Goal: Task Accomplishment & Management: Manage account settings

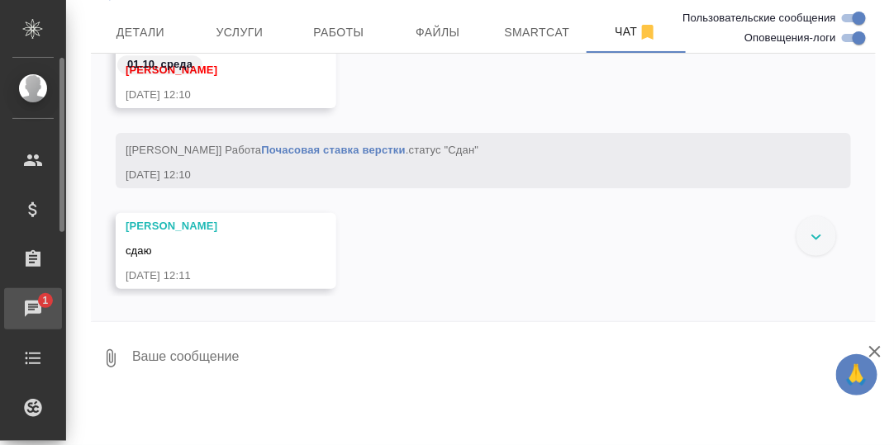
scroll to position [116, 0]
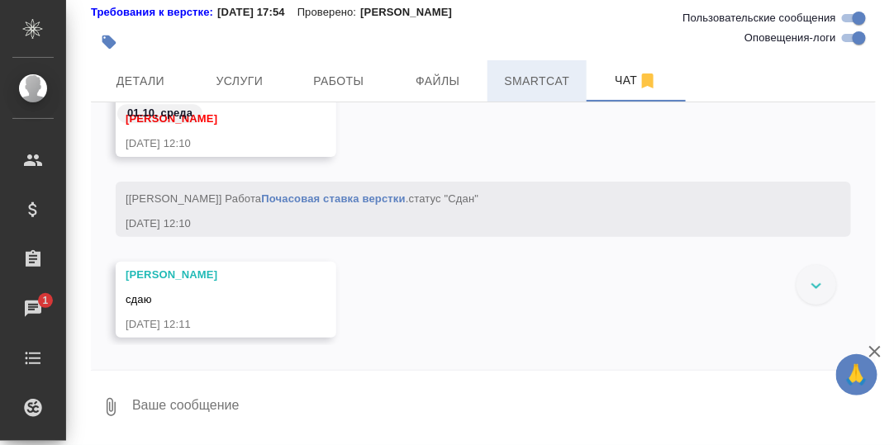
drag, startPoint x: 533, startPoint y: 73, endPoint x: 551, endPoint y: 86, distance: 22.5
click at [533, 73] on span "Smartcat" at bounding box center [536, 81] width 79 height 21
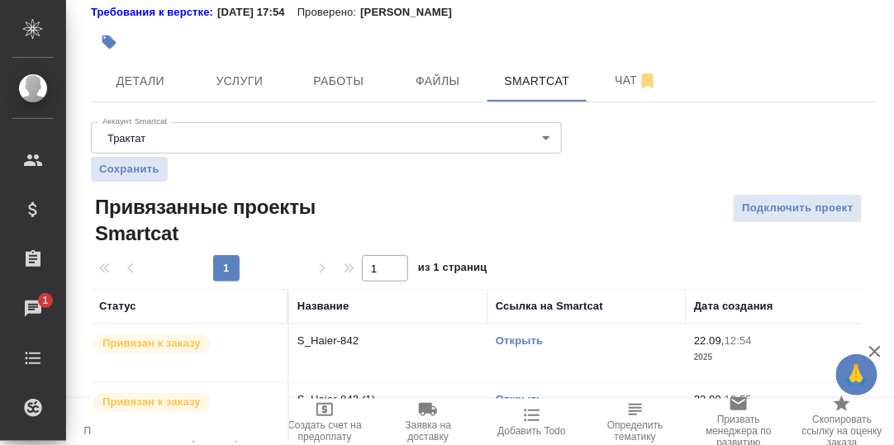
scroll to position [165, 0]
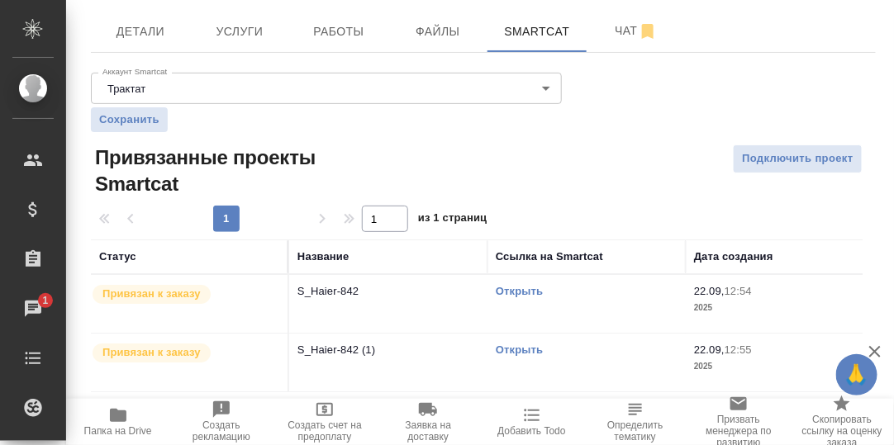
click at [519, 292] on link "Открыть" at bounding box center [519, 291] width 47 height 12
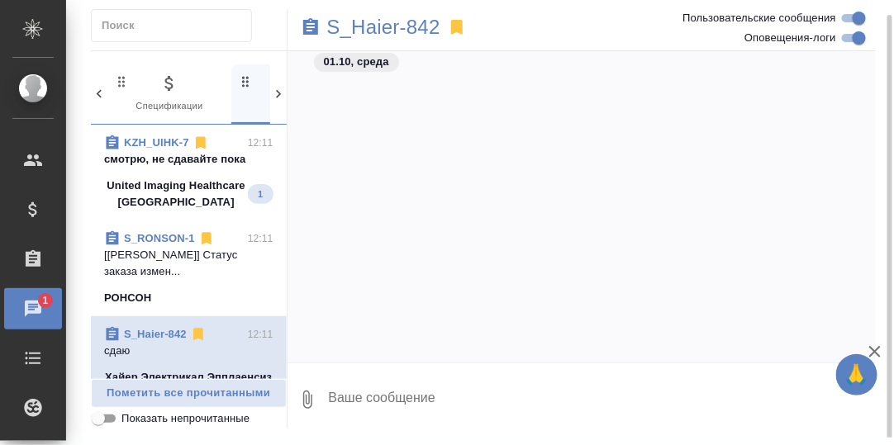
scroll to position [20461, 0]
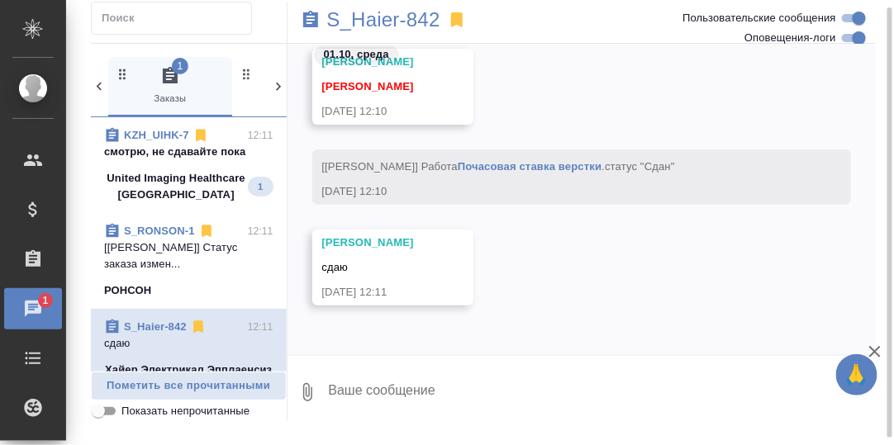
click at [161, 147] on p "смотрю, не сдавайте пока" at bounding box center [188, 152] width 169 height 17
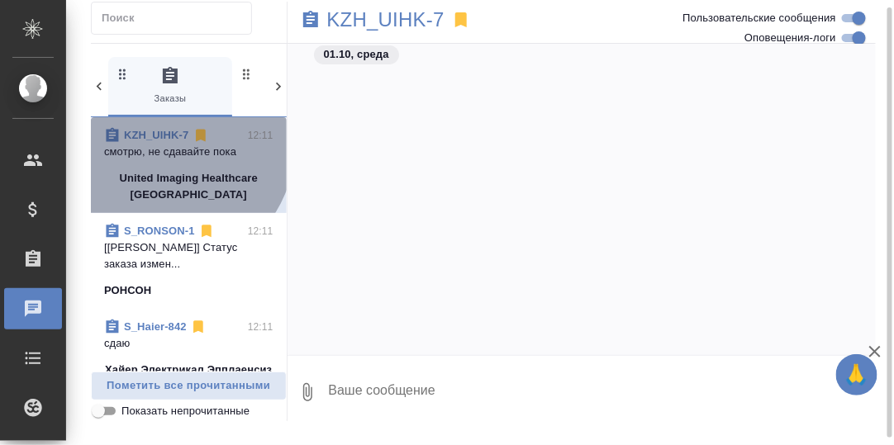
scroll to position [29045, 0]
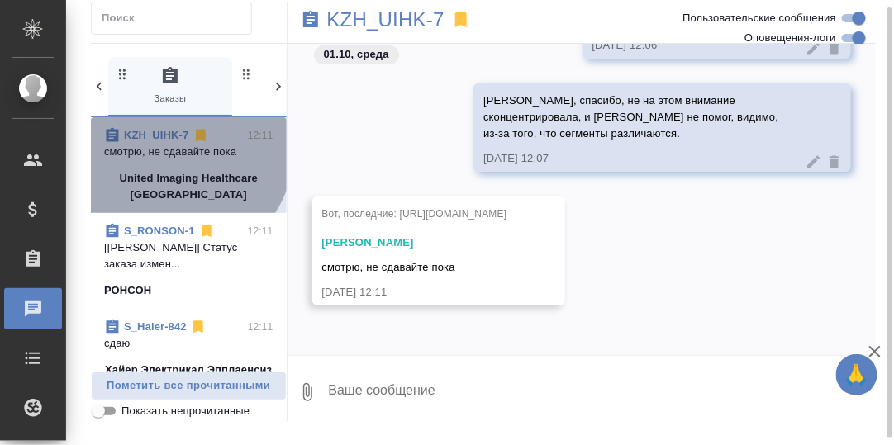
click at [168, 144] on p "смотрю, не сдавайте пока" at bounding box center [188, 152] width 169 height 17
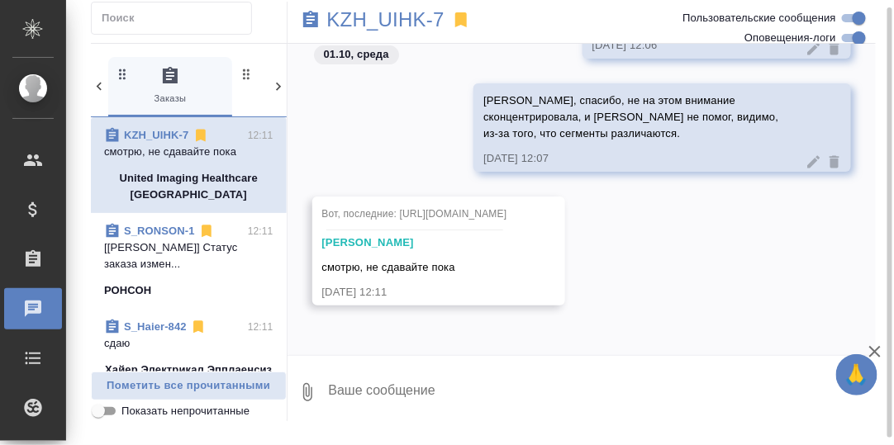
scroll to position [28963, 0]
click at [395, 18] on p "KZH_UIHK-7" at bounding box center [385, 20] width 117 height 17
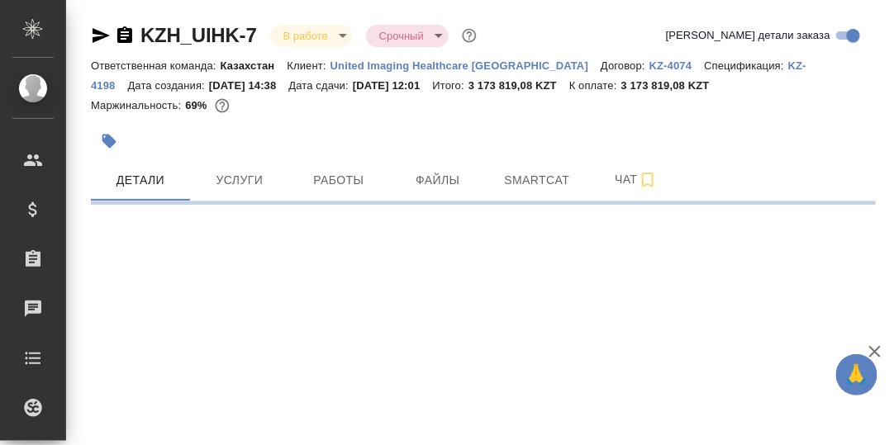
select select "RU"
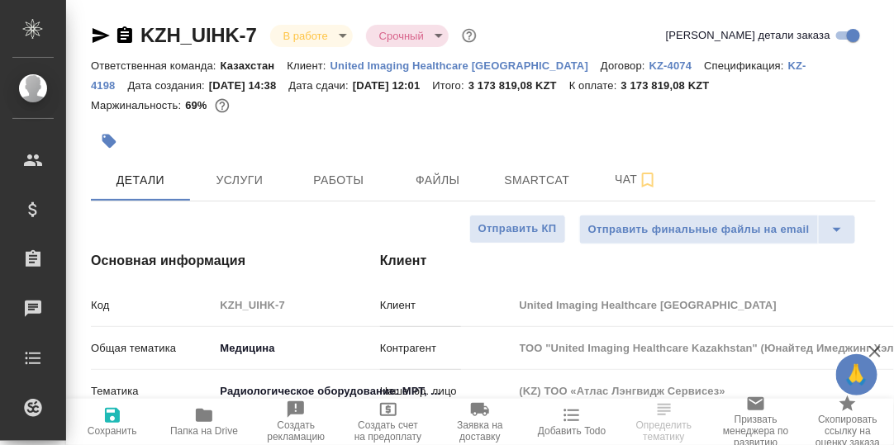
type textarea "x"
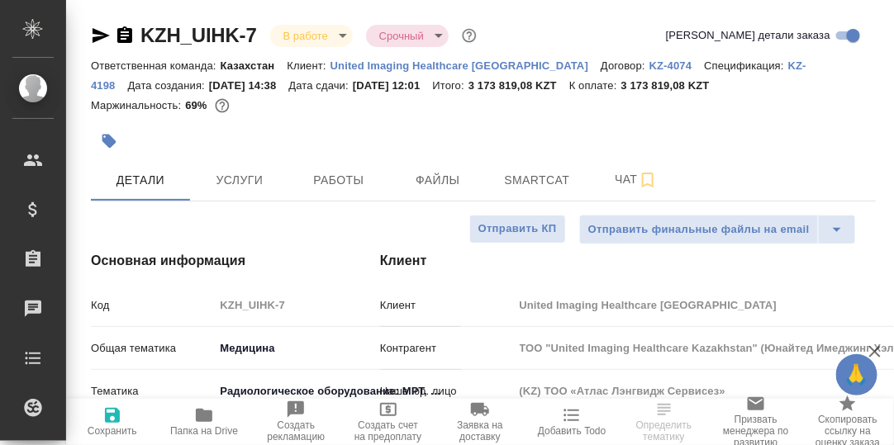
type textarea "x"
type input "Бабкина Анастасия"
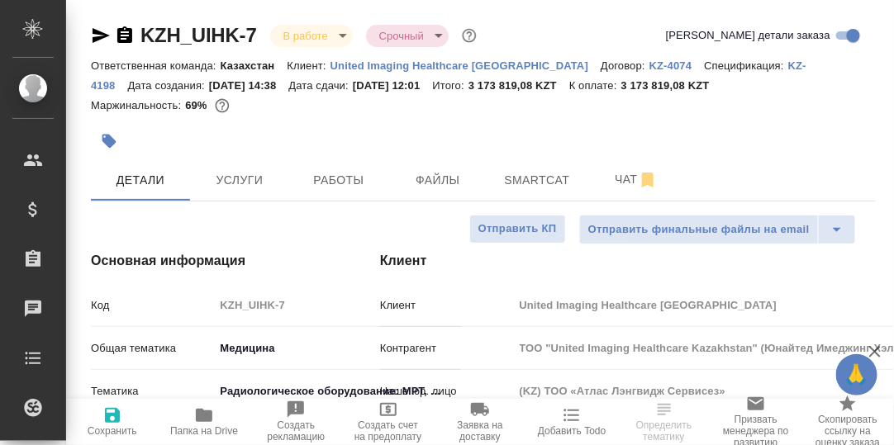
type input "Журавлев Денис"
click at [523, 178] on span "Smartcat" at bounding box center [536, 180] width 79 height 21
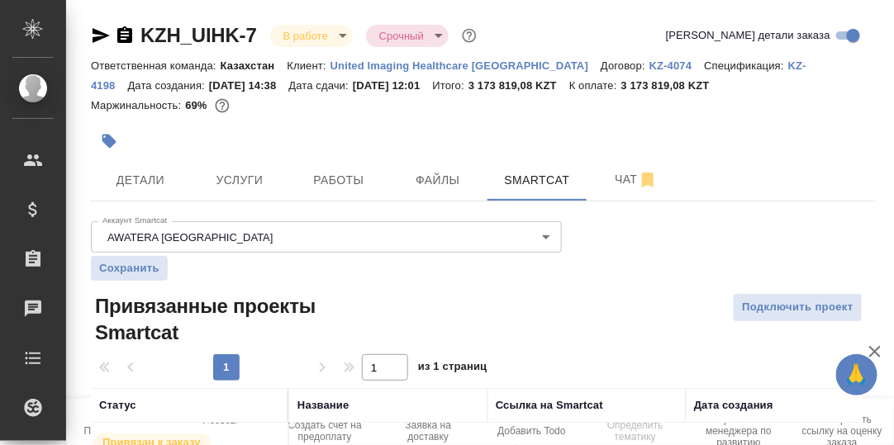
scroll to position [91, 0]
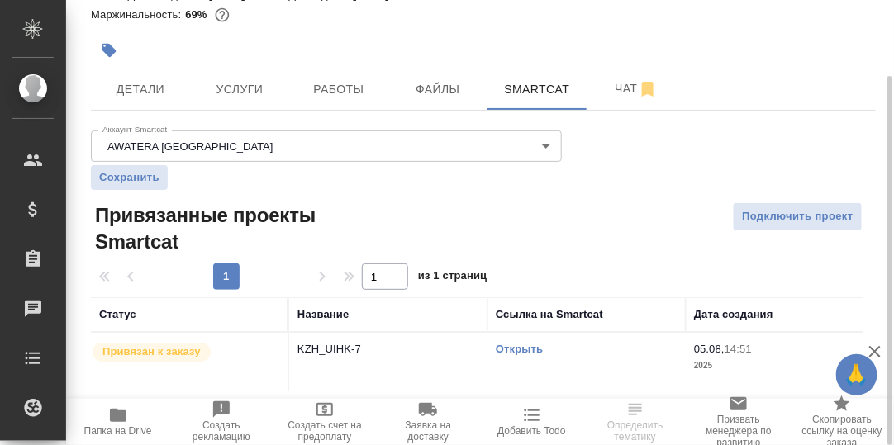
click at [525, 349] on link "Открыть" at bounding box center [519, 349] width 47 height 12
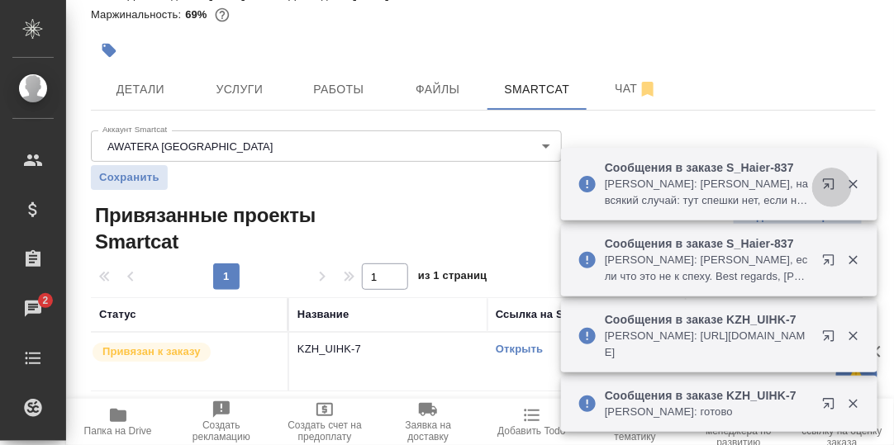
click at [829, 182] on icon "button" at bounding box center [832, 188] width 20 height 20
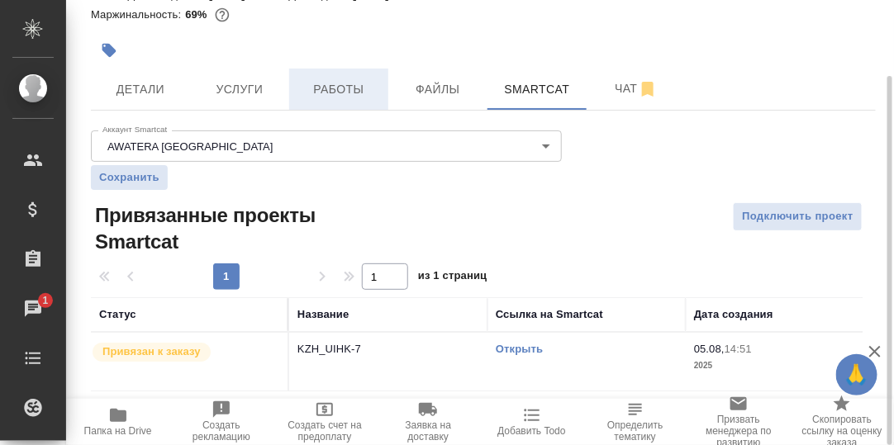
click at [335, 93] on span "Работы" at bounding box center [338, 89] width 79 height 21
click at [343, 88] on span "Работы" at bounding box center [338, 89] width 79 height 21
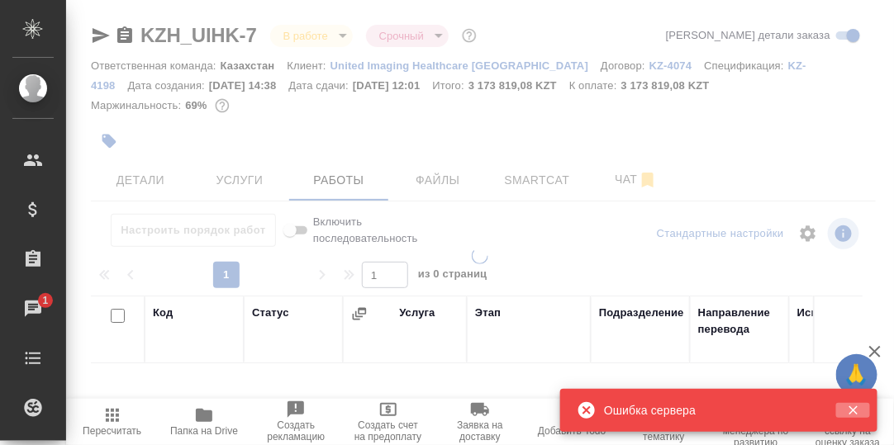
click at [852, 409] on icon "button" at bounding box center [852, 410] width 9 height 9
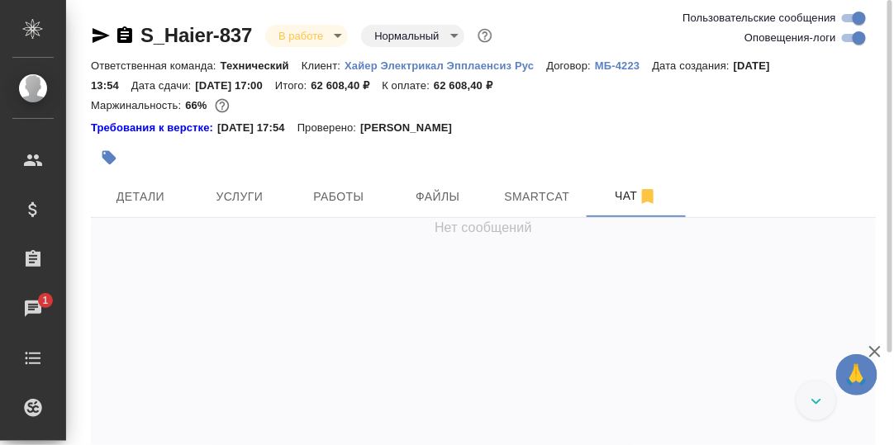
scroll to position [115087, 0]
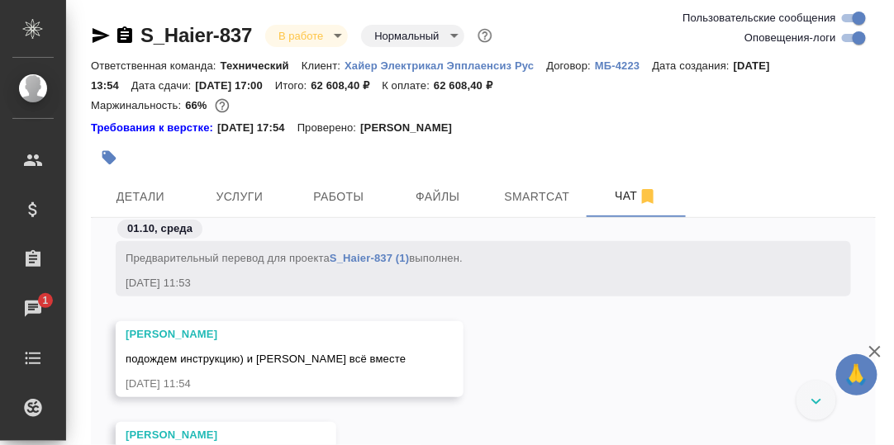
scroll to position [114058, 0]
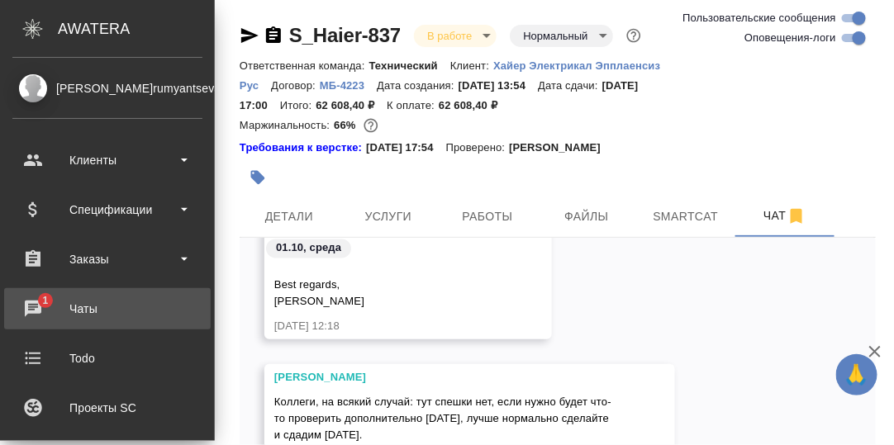
click at [32, 305] on div "Чаты" at bounding box center [107, 308] width 190 height 25
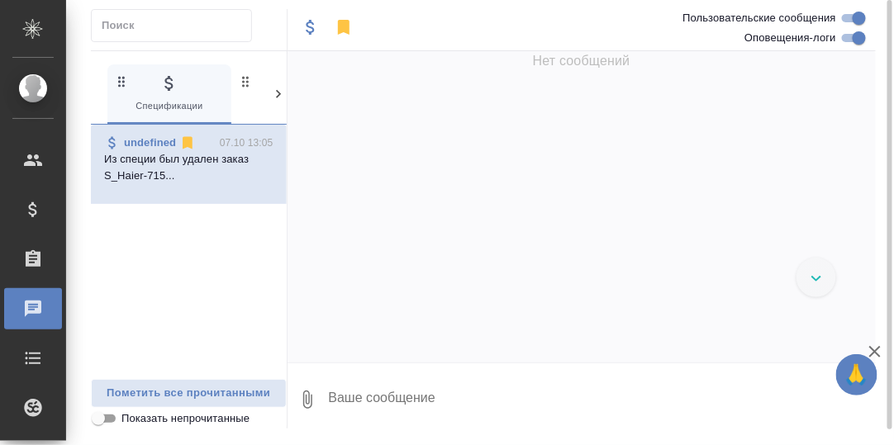
click at [277, 96] on icon at bounding box center [278, 94] width 5 height 8
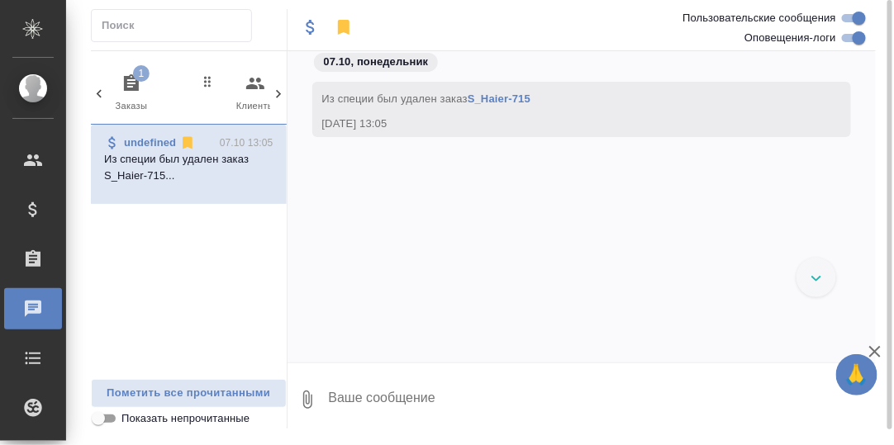
click at [130, 80] on icon "button" at bounding box center [131, 84] width 20 height 20
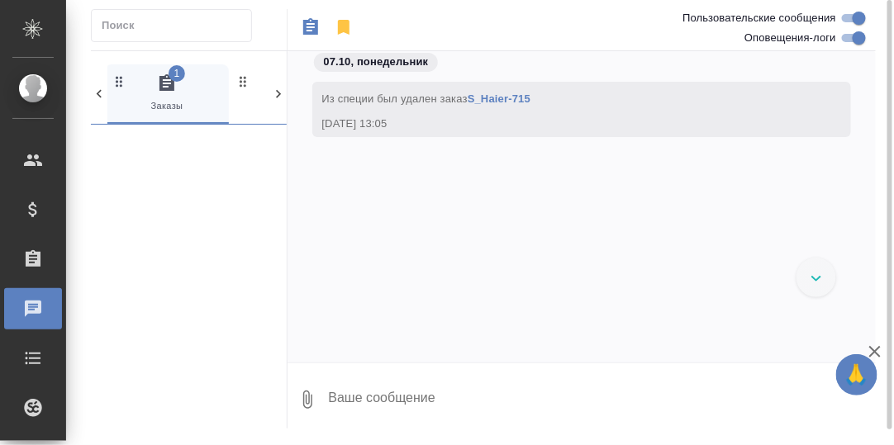
scroll to position [0, 123]
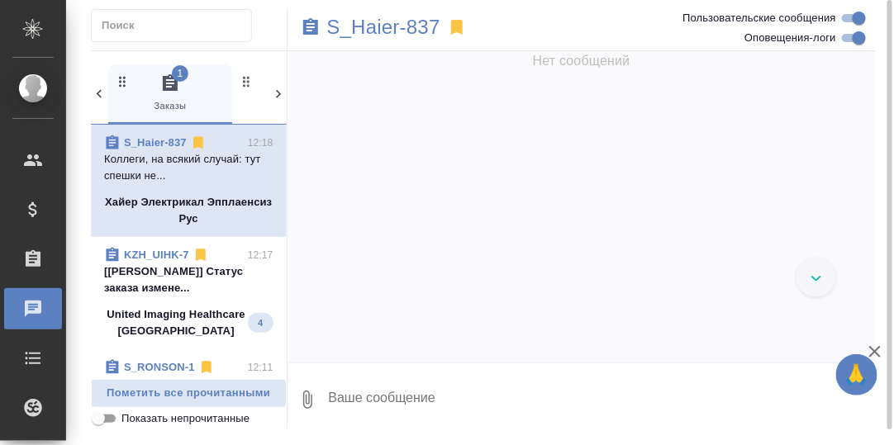
click at [169, 268] on p "[Бабкина Анастасия] Статус заказа измене..." at bounding box center [188, 279] width 169 height 33
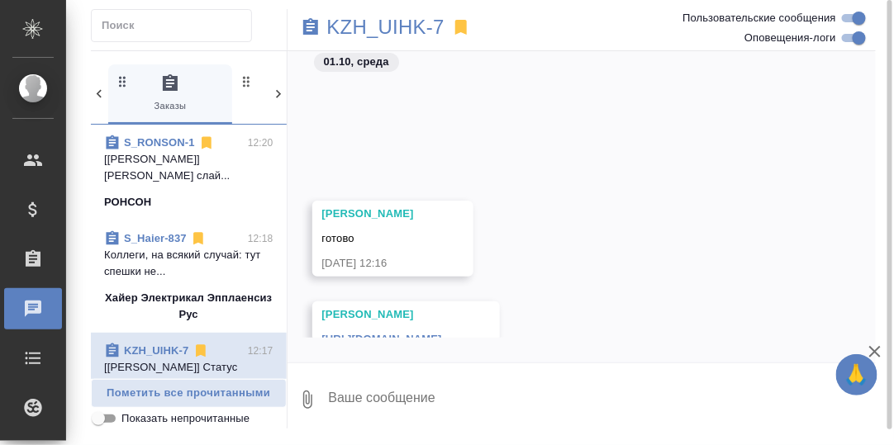
scroll to position [29387, 0]
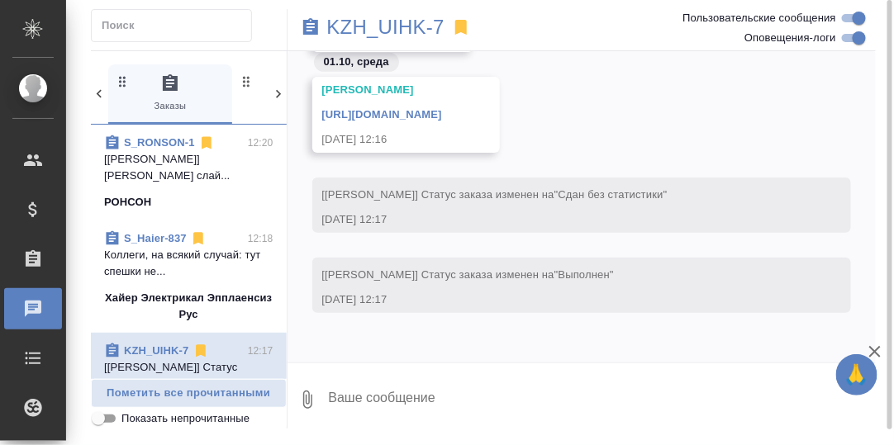
click at [355, 395] on textarea at bounding box center [601, 400] width 549 height 56
type textarea "Саша, спасибо огромное!"
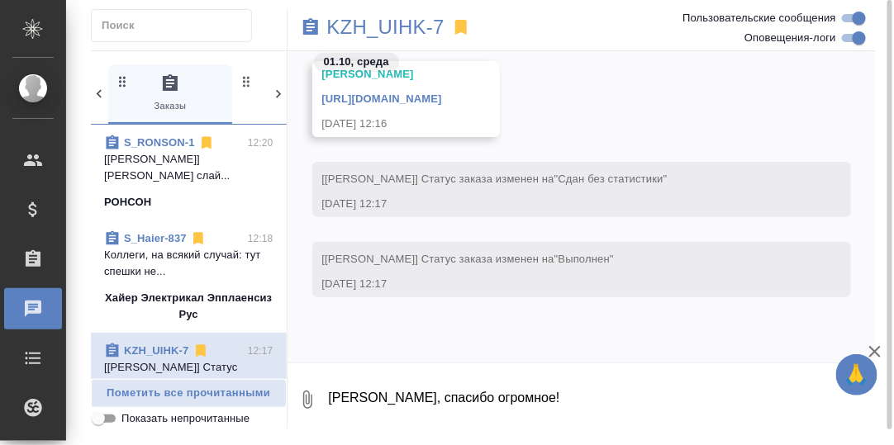
scroll to position [29467, 0]
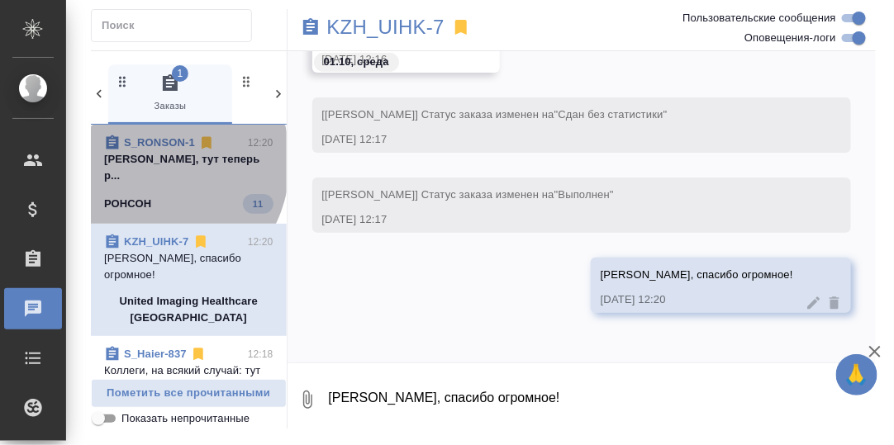
drag, startPoint x: 146, startPoint y: 161, endPoint x: 404, endPoint y: 173, distance: 258.0
click at [147, 162] on p "Заборова Александра Привет, тут теперь р..." at bounding box center [188, 167] width 169 height 33
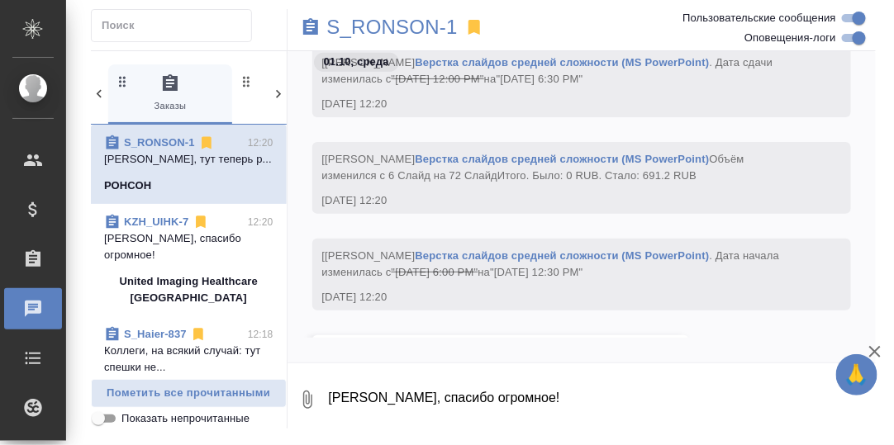
scroll to position [13282, 0]
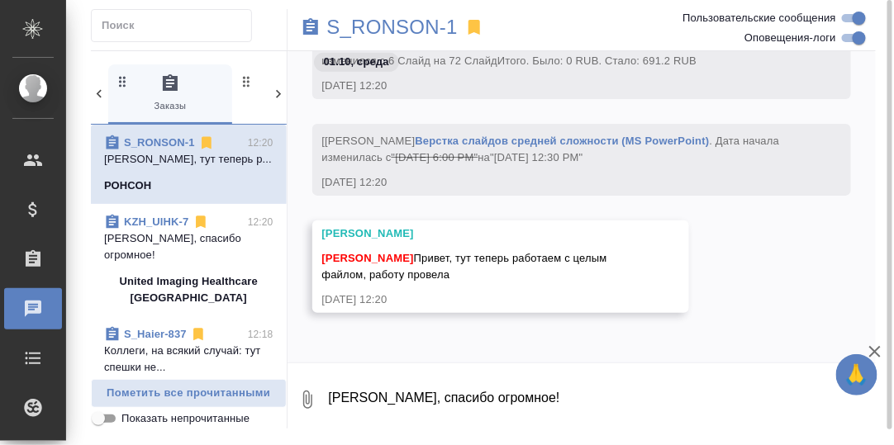
click at [391, 393] on textarea "Саша, спасибо огромное!" at bounding box center [601, 400] width 549 height 56
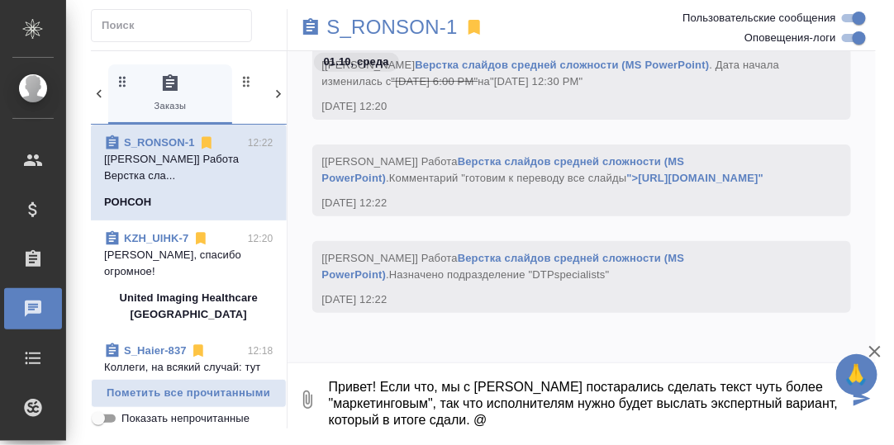
scroll to position [7, 0]
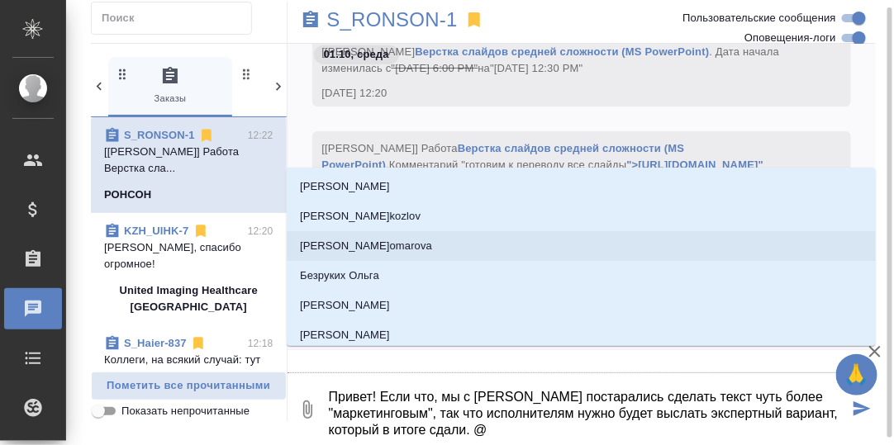
type textarea "Привет! Если что, мы с Русланом постарались сделать текст чуть более "маркетинг…"
type input "С"
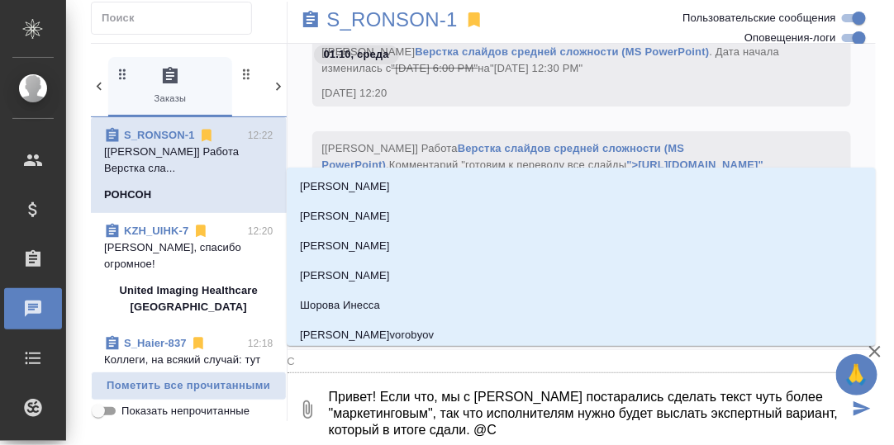
type textarea "Привет! Если что, мы с Русланом постарались сделать текст чуть более "маркетинг…"
type input "Се"
type textarea "Привет! Если что, мы с Русланом постарались сделать текст чуть более "маркетинг…"
type input "Сер"
type textarea "Привет! Если что, мы с Русланом постарались сделать текст чуть более "маркетинг…"
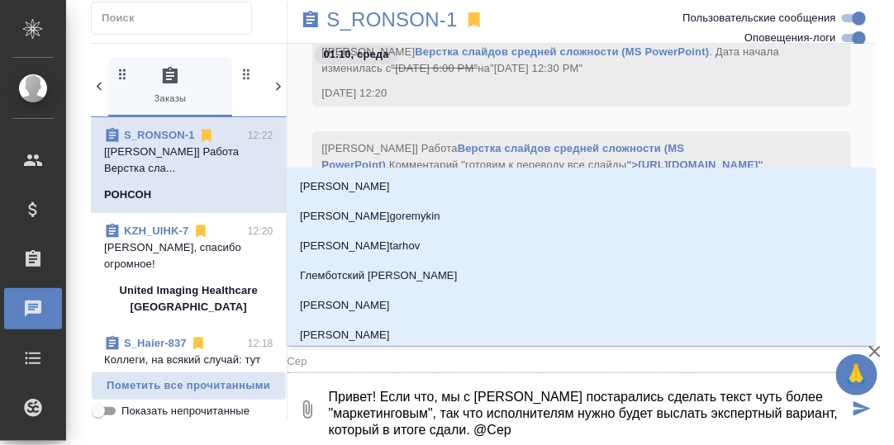
type input "Серг"
type textarea "Привет! Если что, мы с Русланом постарались сделать текст чуть более "маркетинг…"
type input "Серге"
type textarea "Привет! Если что, мы с Русланом постарались сделать текст чуть более "маркетинг…"
type input "Сергее"
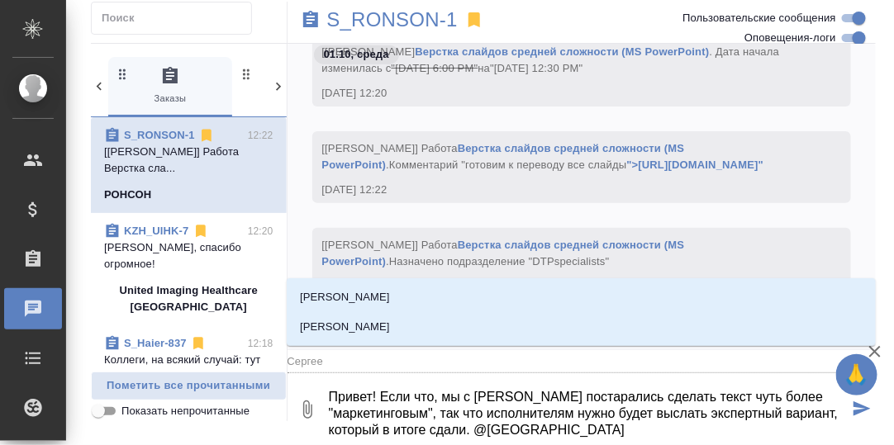
type textarea "Привет! Если что, мы с Русланом постарались сделать текст чуть более "маркетинг…"
type input "Сергеев"
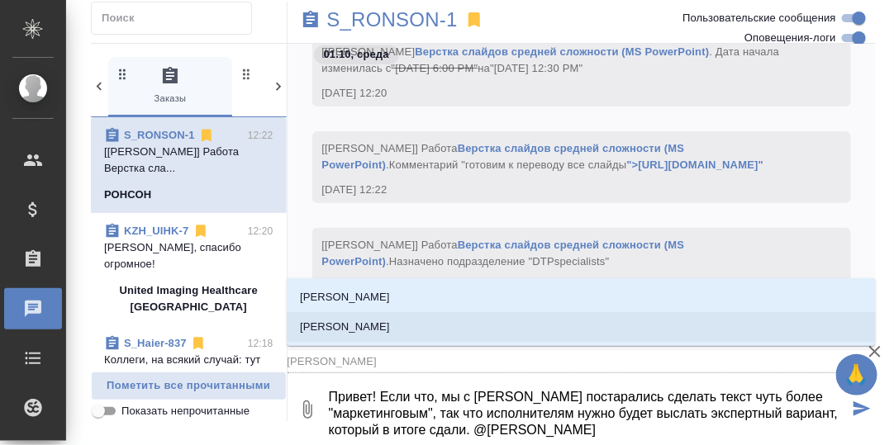
click at [353, 326] on p "[PERSON_NAME]" at bounding box center [345, 327] width 90 height 17
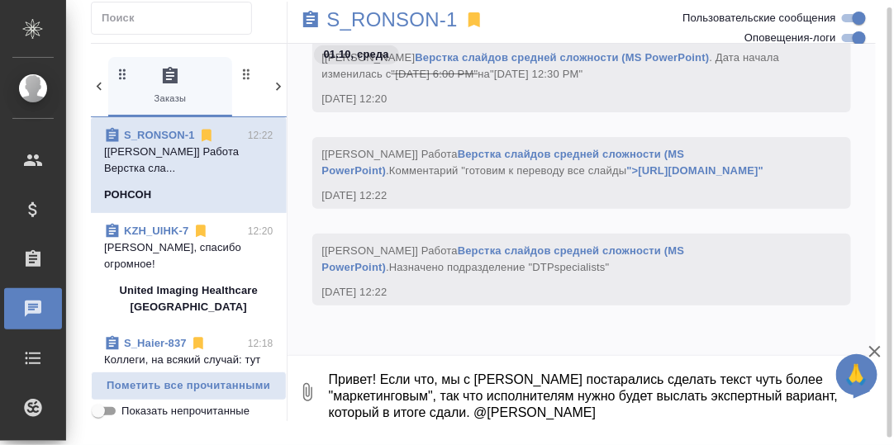
type textarea "Привет! Если что, мы с Русланом постарались сделать текст чуть более "маркетинг…"
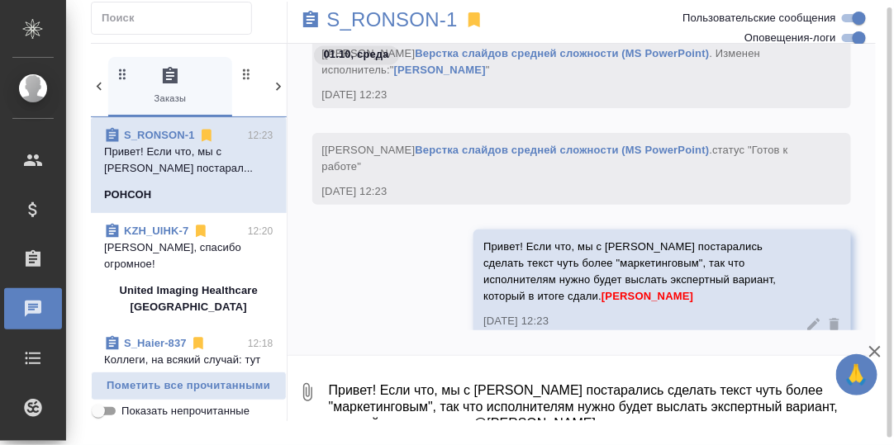
scroll to position [13815, 0]
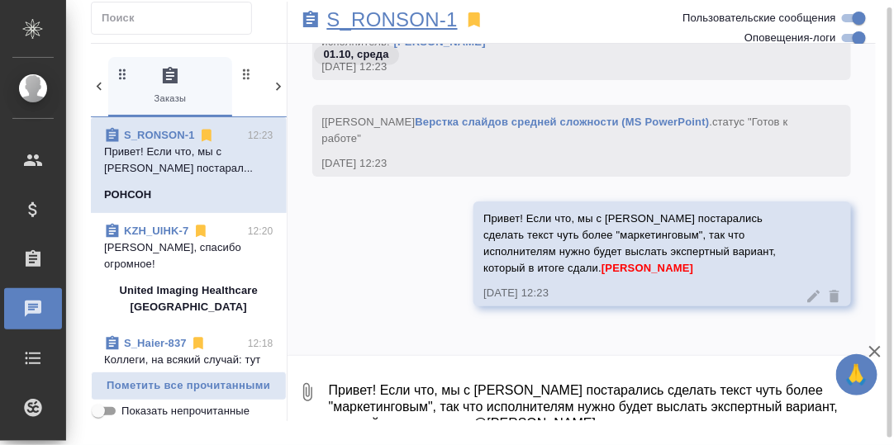
click at [404, 23] on p "S_RONSON-1" at bounding box center [392, 20] width 130 height 17
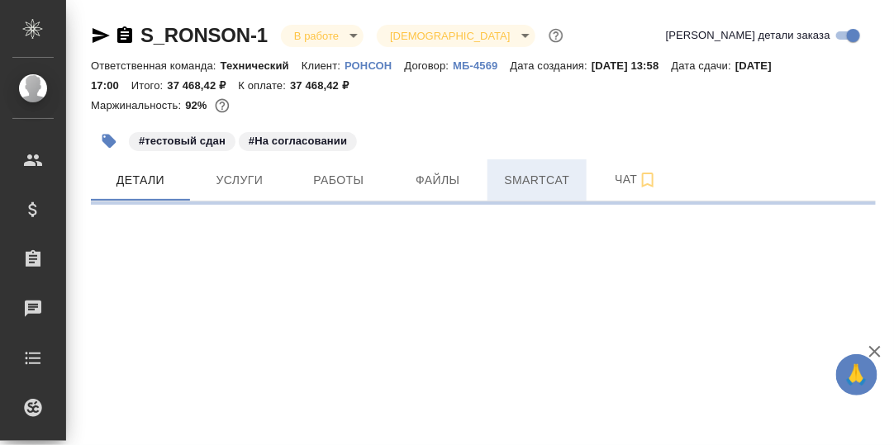
select select "RU"
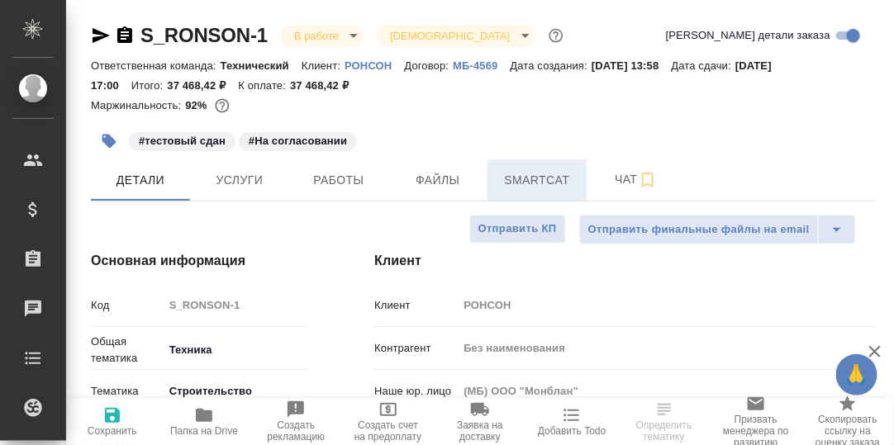
type textarea "x"
click at [533, 184] on span "Smartcat" at bounding box center [536, 180] width 79 height 21
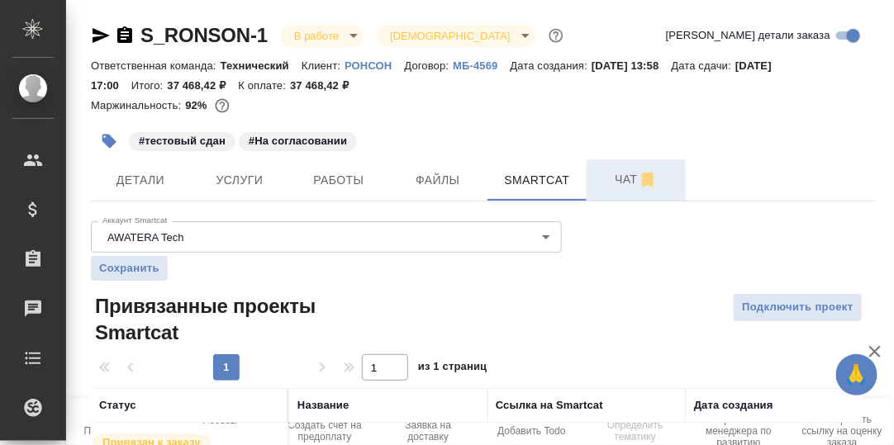
scroll to position [91, 0]
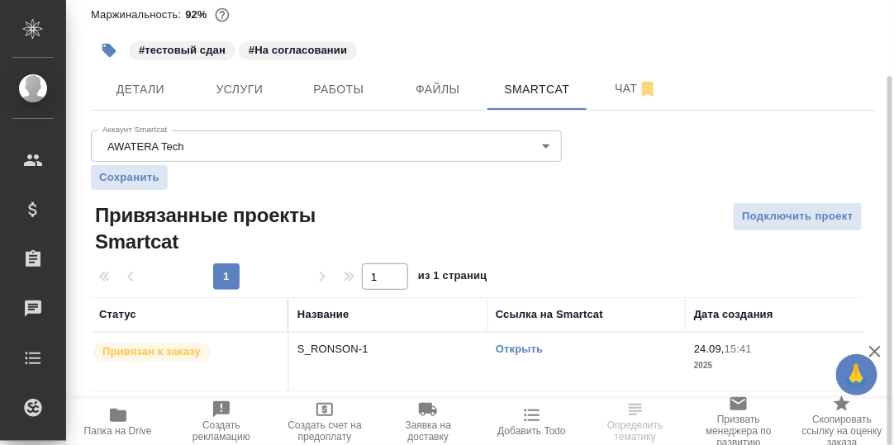
click at [527, 347] on link "Открыть" at bounding box center [519, 349] width 47 height 12
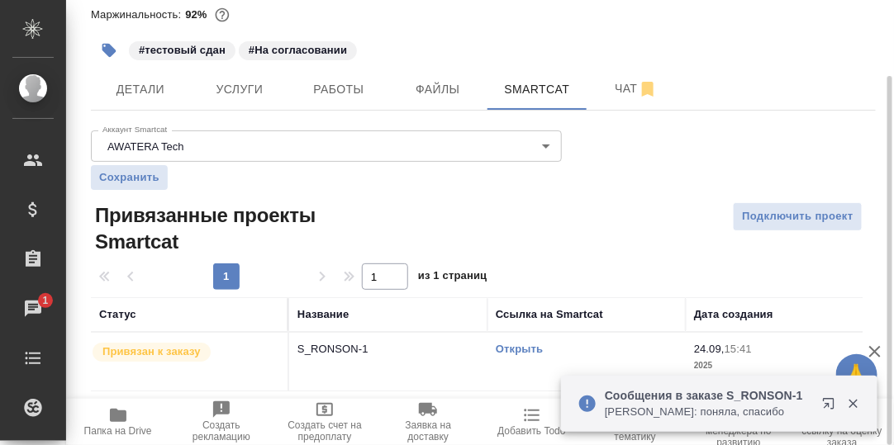
click at [509, 346] on link "Открыть" at bounding box center [519, 349] width 47 height 12
click at [620, 87] on span "Чат" at bounding box center [635, 88] width 79 height 21
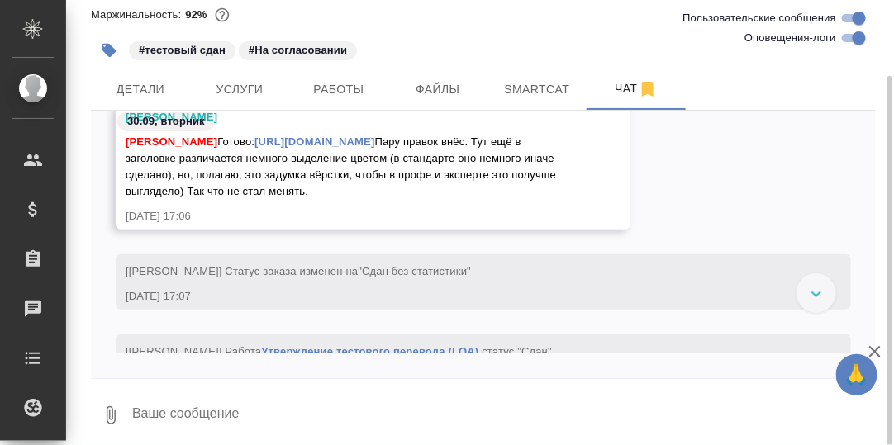
scroll to position [29172, 0]
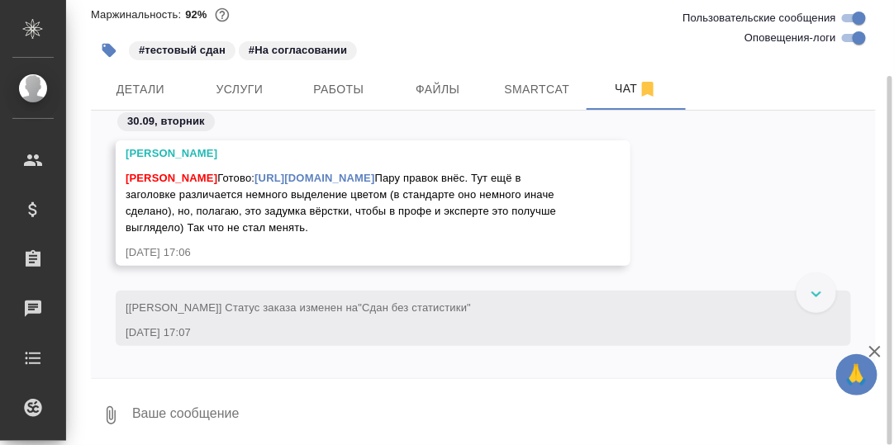
click at [349, 176] on link "https://drive.awatera.com/apps/files/files?dir=/Shares/%D0%A0%D0%9E%D0%9D%D0%A1…" at bounding box center [314, 178] width 120 height 12
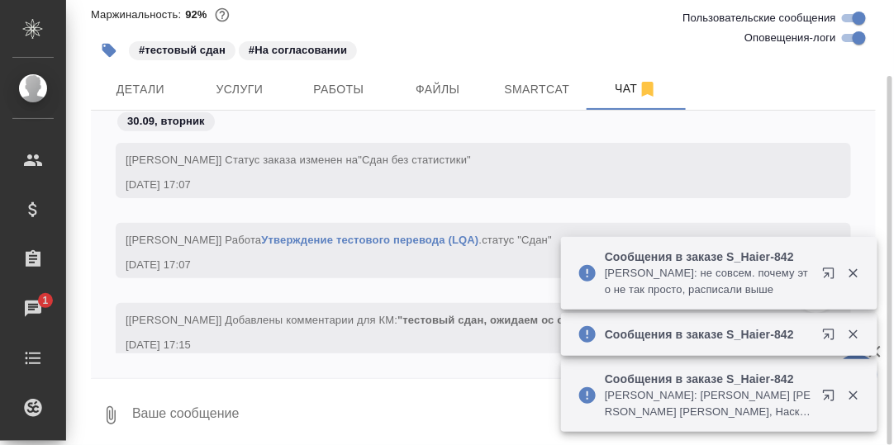
scroll to position [29502, 0]
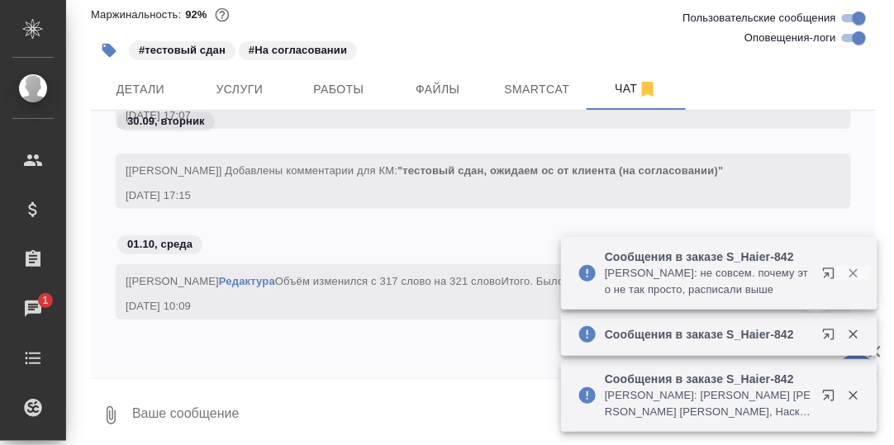
click at [852, 277] on icon "button" at bounding box center [853, 273] width 15 height 15
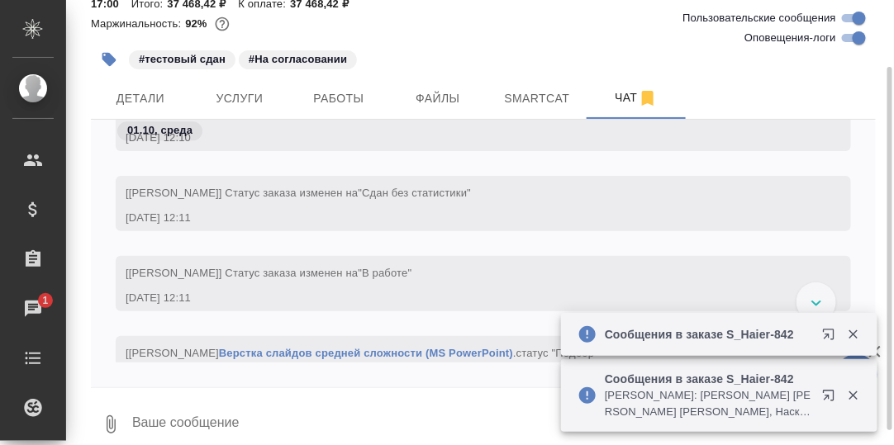
scroll to position [99, 0]
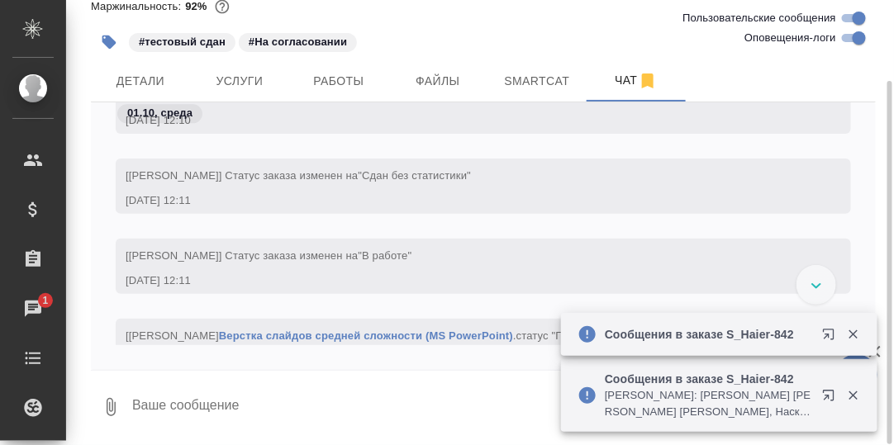
click at [254, 414] on textarea at bounding box center [502, 407] width 745 height 56
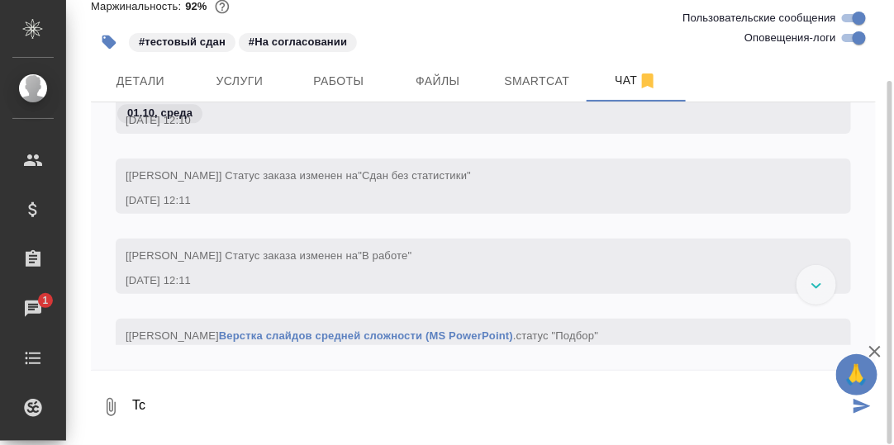
type textarea "T"
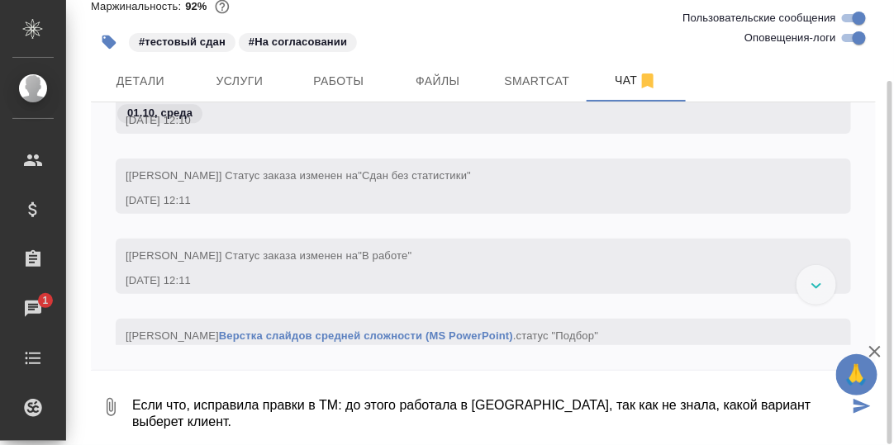
type textarea "Если что, исправила правки в ТМ: до этого работала в Power Point, так как не зн…"
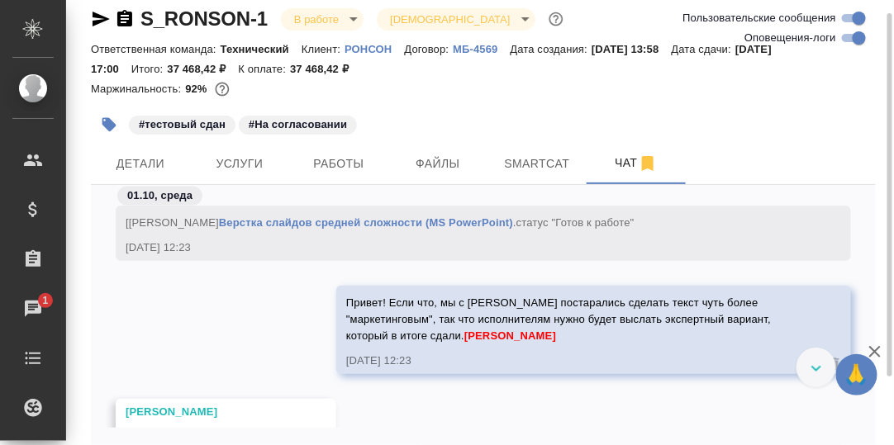
scroll to position [0, 0]
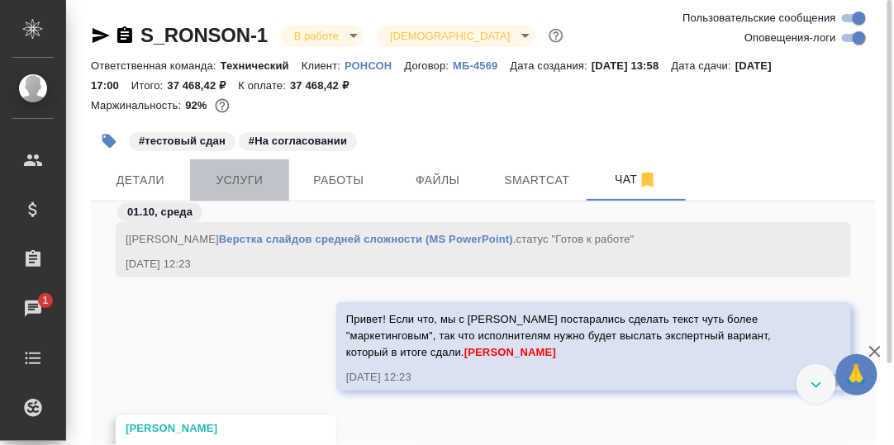
click at [251, 180] on span "Услуги" at bounding box center [239, 180] width 79 height 21
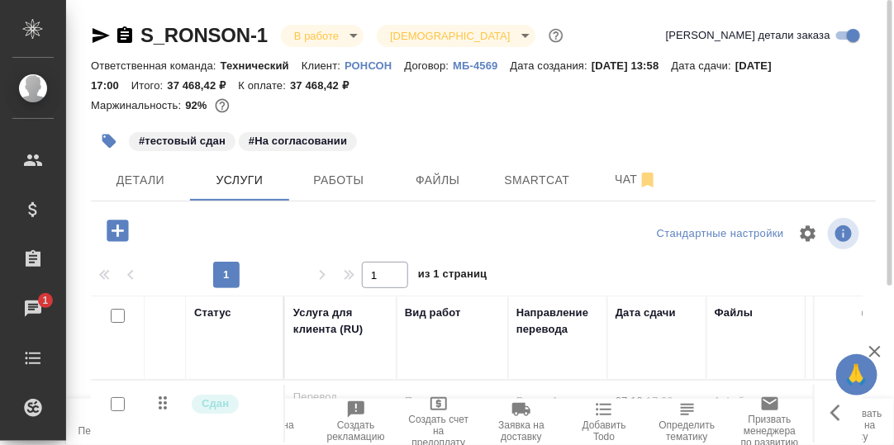
click at [121, 224] on icon "button" at bounding box center [117, 230] width 21 height 21
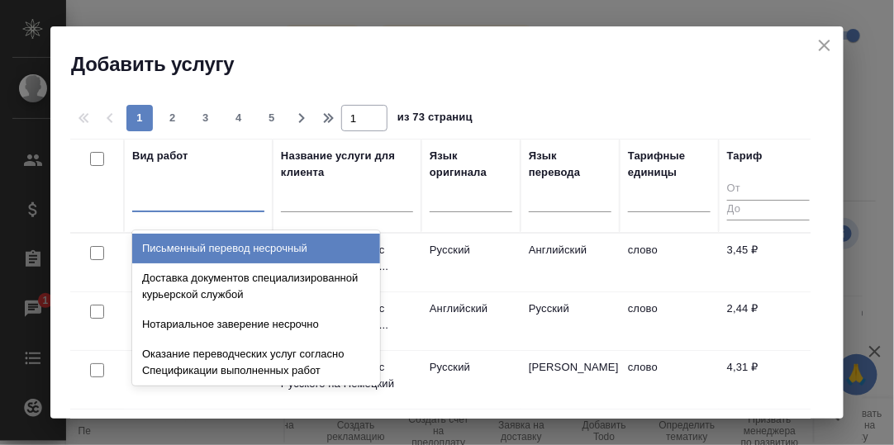
click at [176, 199] on div at bounding box center [198, 195] width 132 height 24
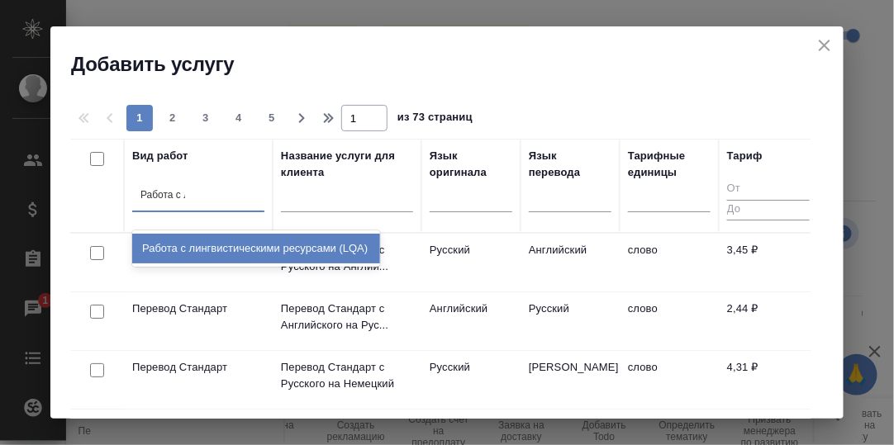
type input "Работа с ли"
click at [226, 252] on div "Работа с лингвистическими ресурсами (LQA)" at bounding box center [256, 249] width 248 height 30
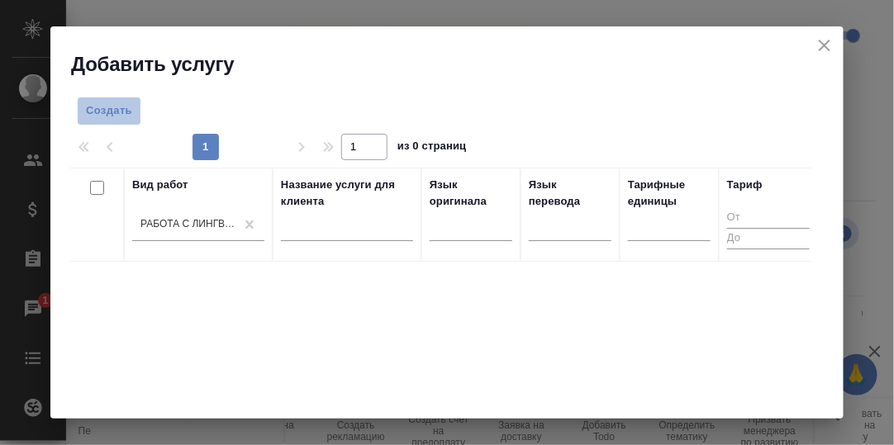
drag, startPoint x: 111, startPoint y: 109, endPoint x: 418, endPoint y: 195, distance: 318.2
click at [113, 109] on span "Создать" at bounding box center [109, 111] width 46 height 19
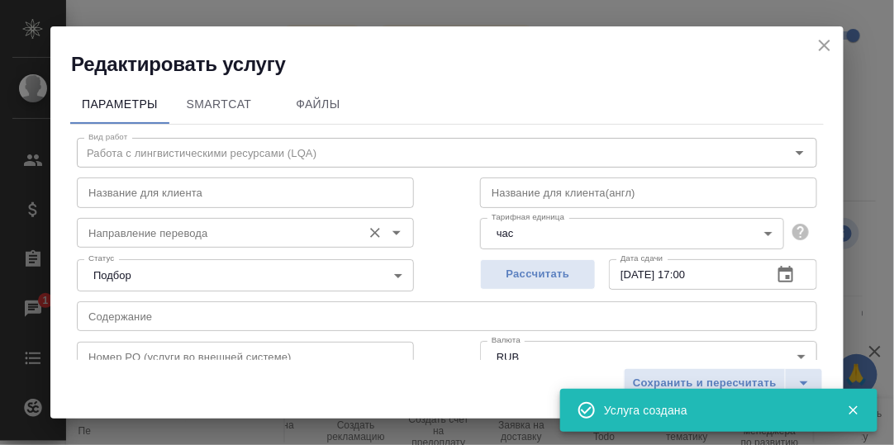
click at [151, 235] on input "Направление перевода" at bounding box center [218, 233] width 272 height 20
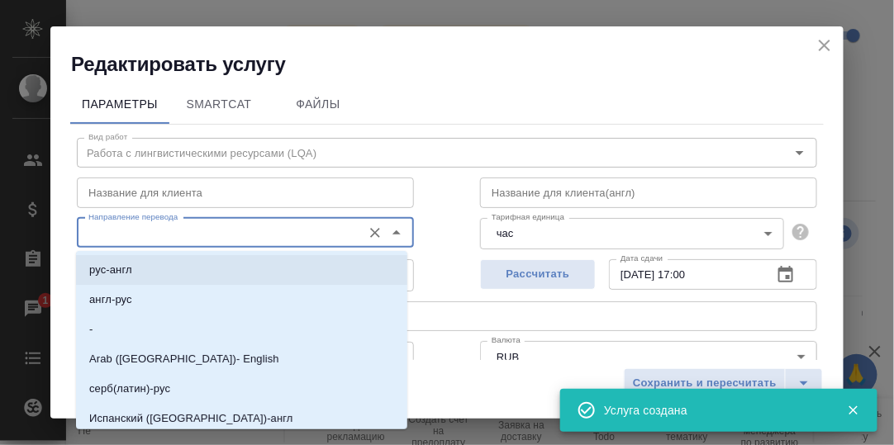
click at [123, 263] on p "рус-англ" at bounding box center [110, 270] width 43 height 17
type input "рус-англ"
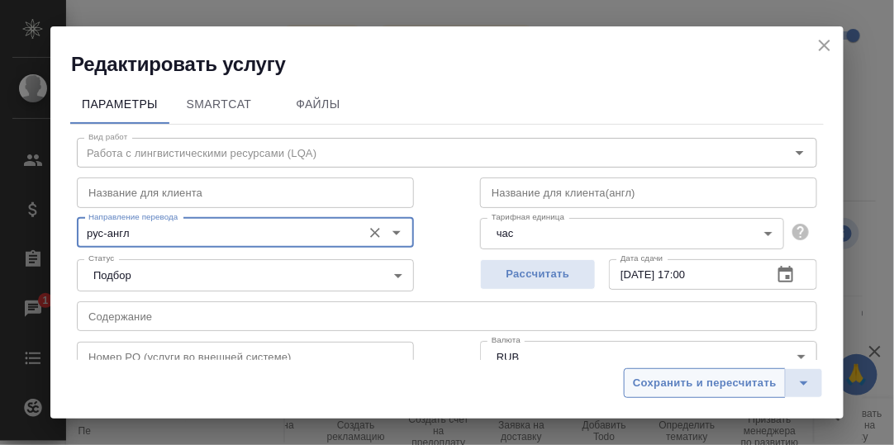
click at [718, 386] on span "Сохранить и пересчитать" at bounding box center [705, 383] width 144 height 19
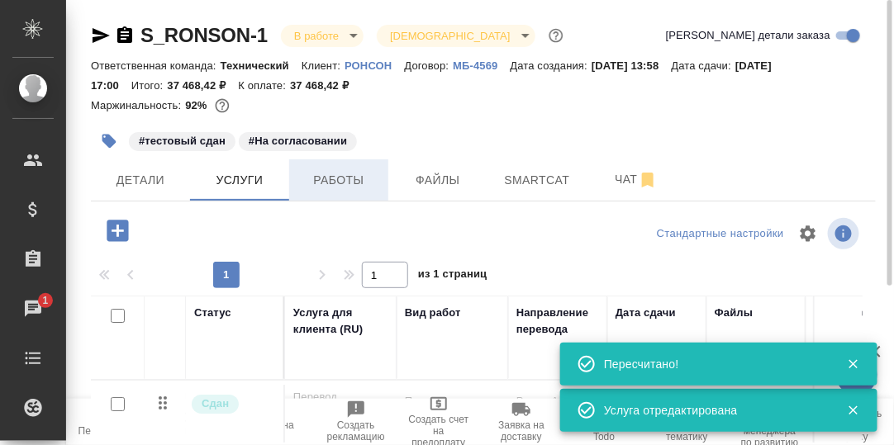
click at [356, 183] on span "Работы" at bounding box center [338, 180] width 79 height 21
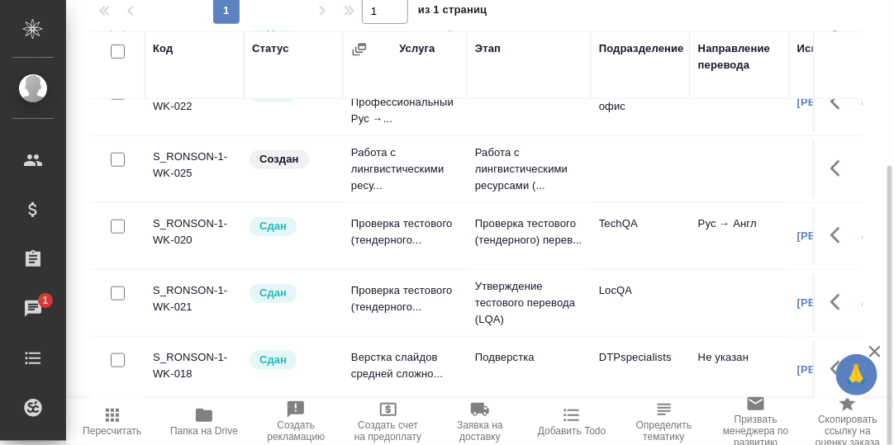
scroll to position [306, 0]
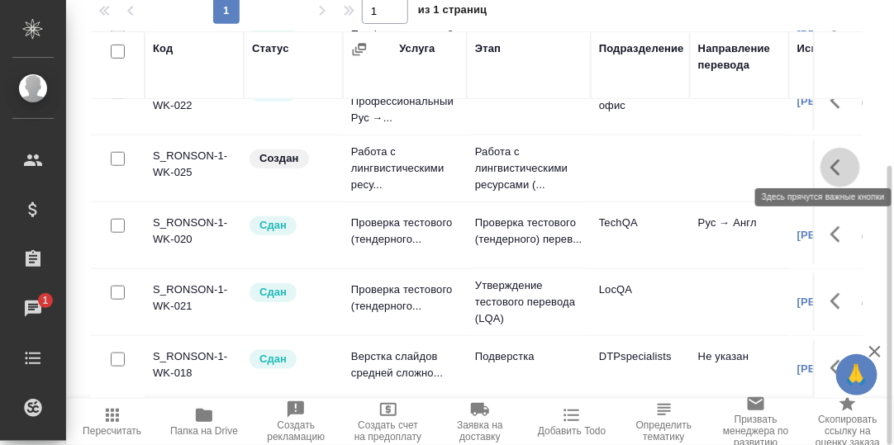
click at [830, 159] on icon "button" at bounding box center [835, 167] width 10 height 17
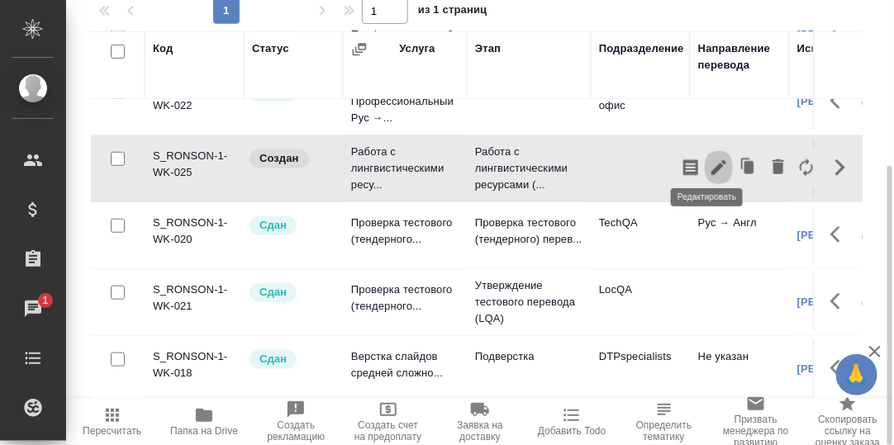
click at [709, 158] on icon "button" at bounding box center [719, 168] width 20 height 20
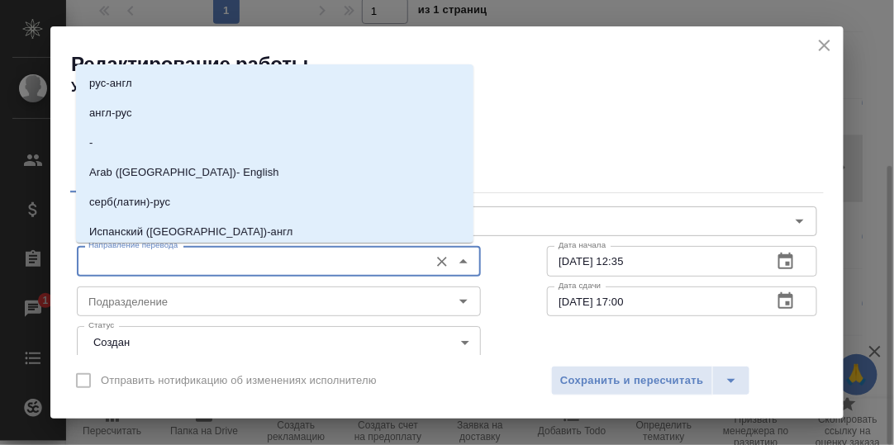
click at [188, 260] on input "Направление перевода" at bounding box center [251, 261] width 339 height 20
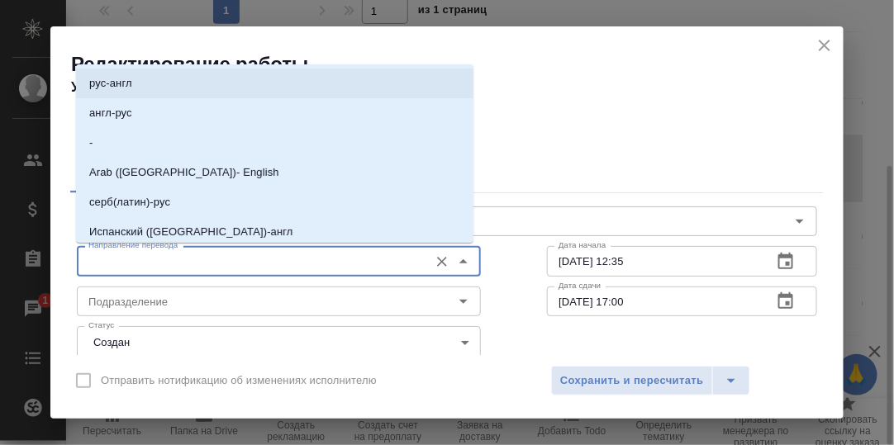
drag, startPoint x: 135, startPoint y: 83, endPoint x: 140, endPoint y: 103, distance: 20.6
click at [136, 83] on li "рус-англ" at bounding box center [274, 84] width 397 height 30
type input "рус-англ"
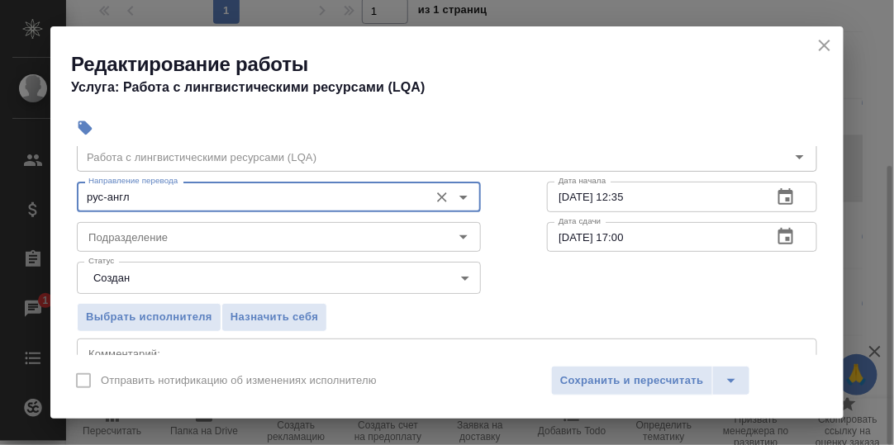
scroll to position [82, 0]
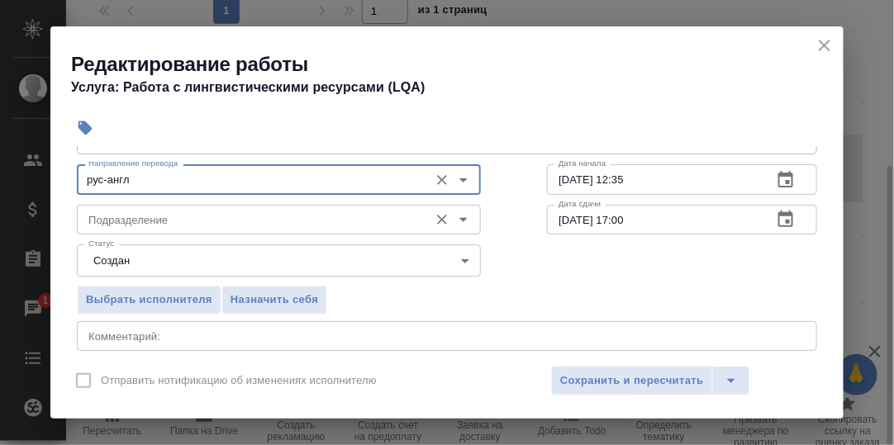
click at [154, 217] on input "Подразделение" at bounding box center [251, 220] width 339 height 20
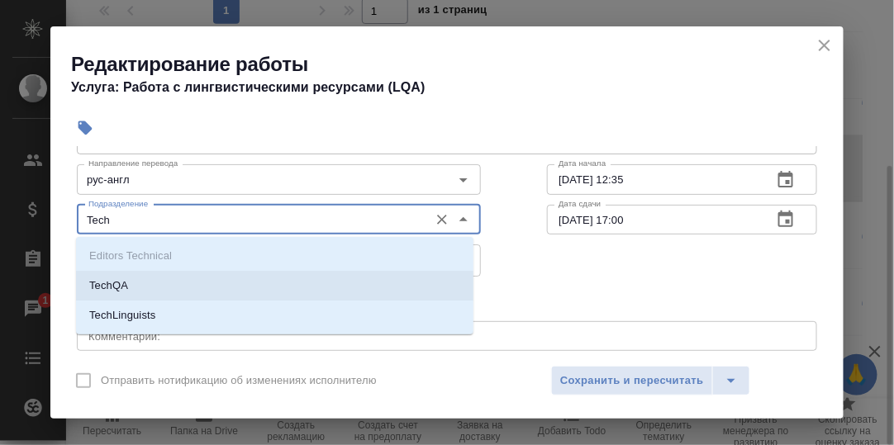
click at [127, 278] on li "TechQA" at bounding box center [274, 286] width 397 height 30
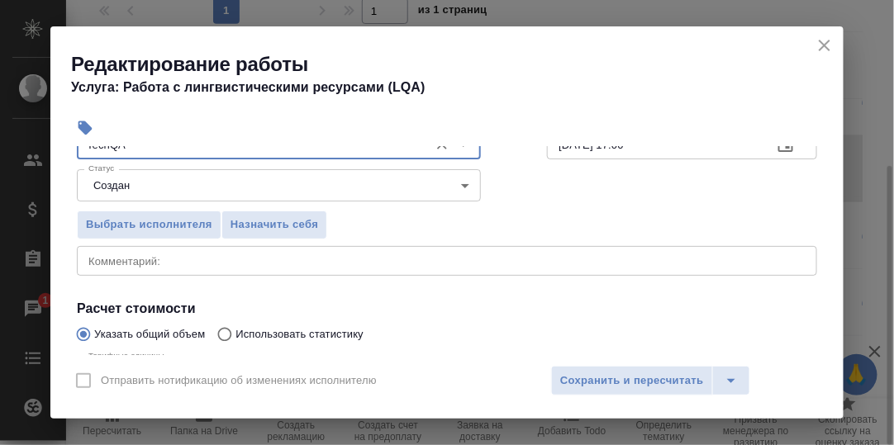
scroll to position [248, 0]
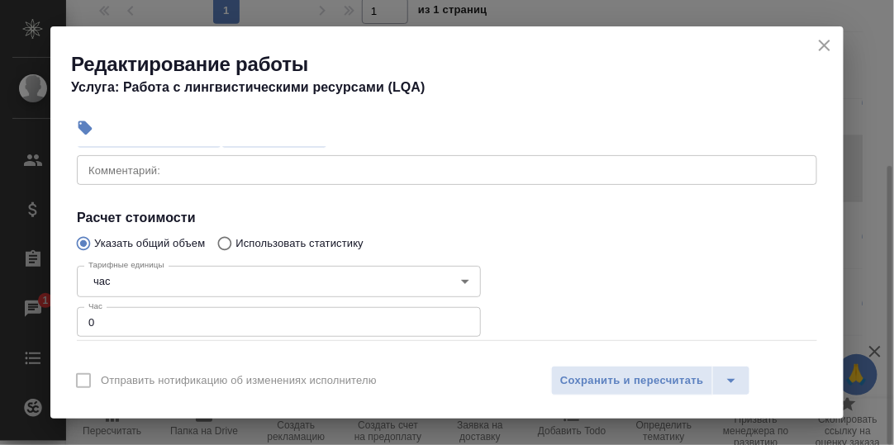
type input "TechQA"
click at [100, 323] on input "0" at bounding box center [279, 322] width 404 height 30
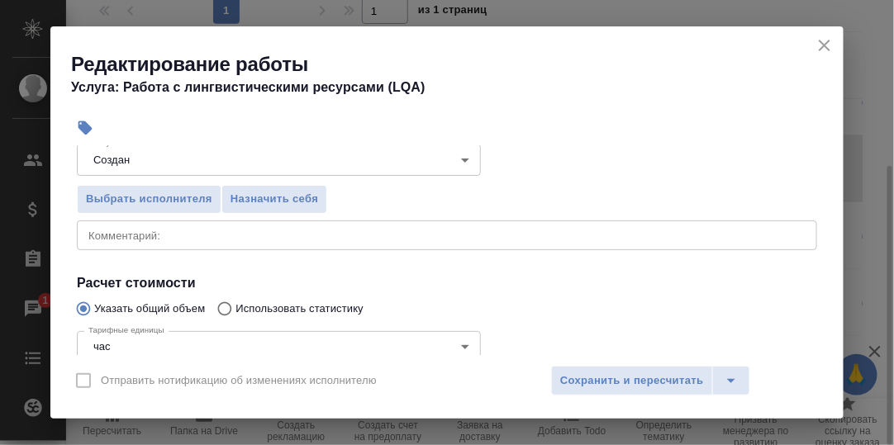
scroll to position [165, 0]
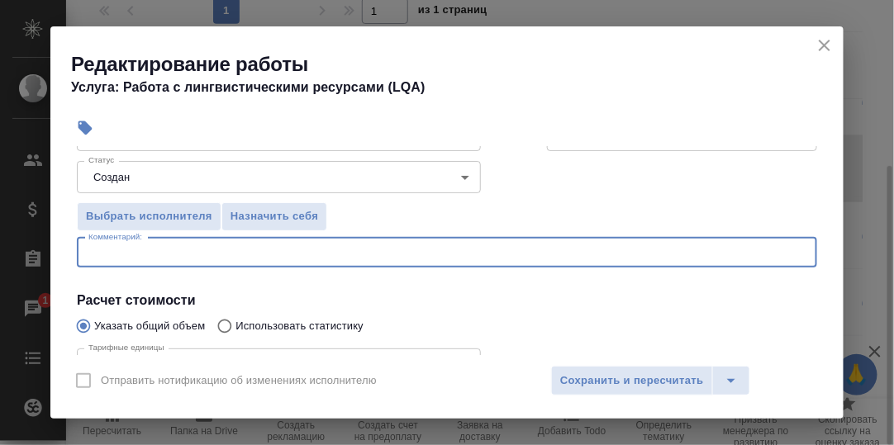
click at [172, 255] on textarea at bounding box center [446, 252] width 717 height 12
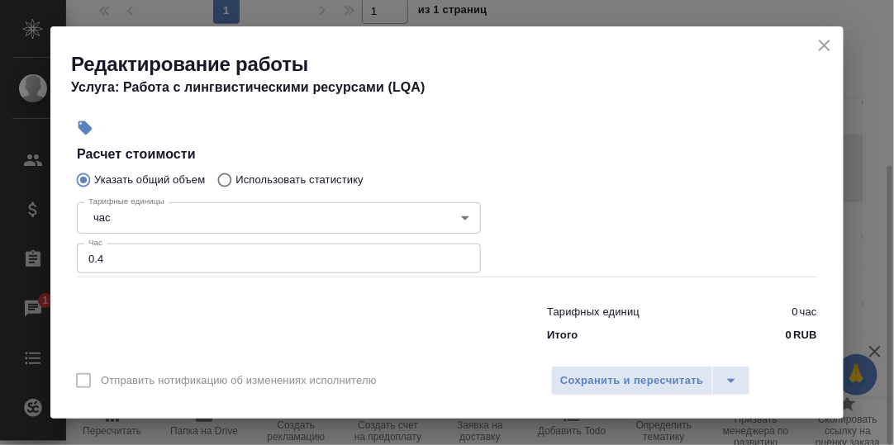
scroll to position [330, 0]
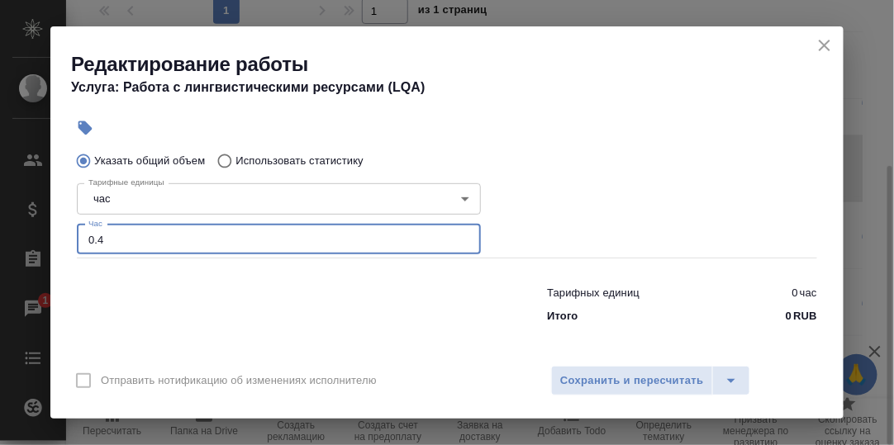
click at [100, 240] on input "0.4" at bounding box center [279, 240] width 404 height 30
type input "0.3"
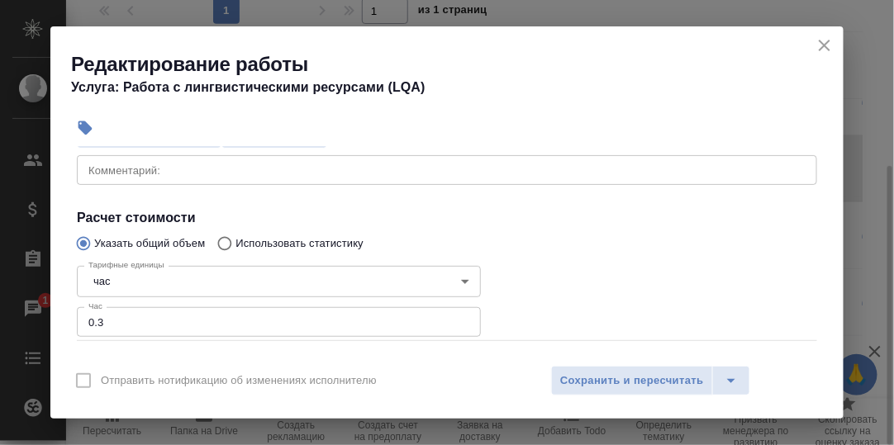
click at [144, 171] on textarea at bounding box center [446, 170] width 717 height 12
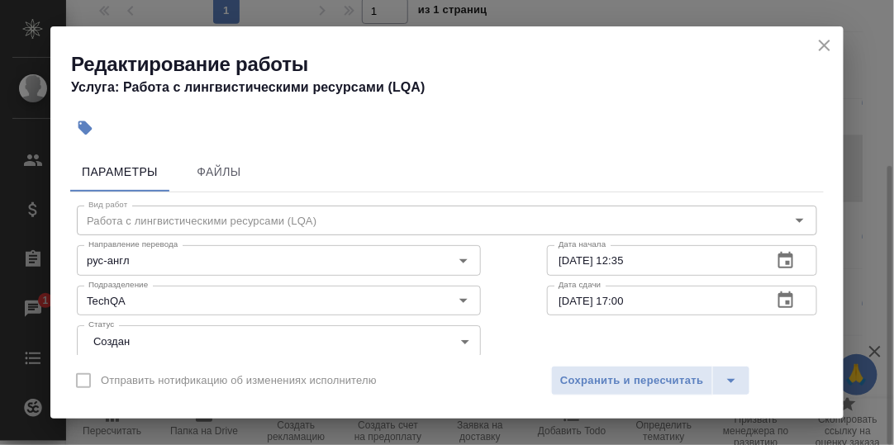
scroll to position [0, 0]
type textarea "Внесение в ТМ экспертного варианта"
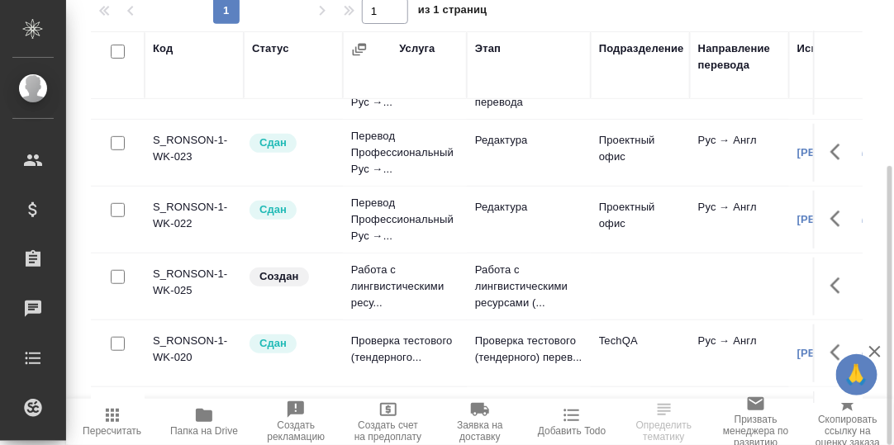
scroll to position [306, 0]
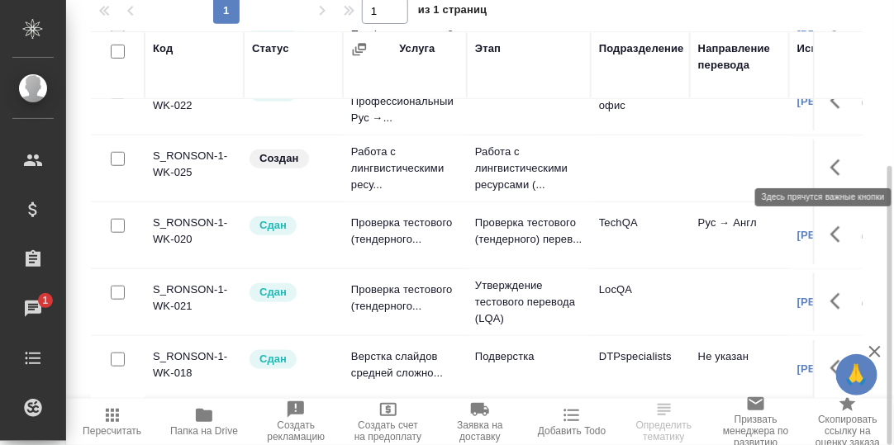
click at [830, 158] on icon "button" at bounding box center [840, 168] width 20 height 20
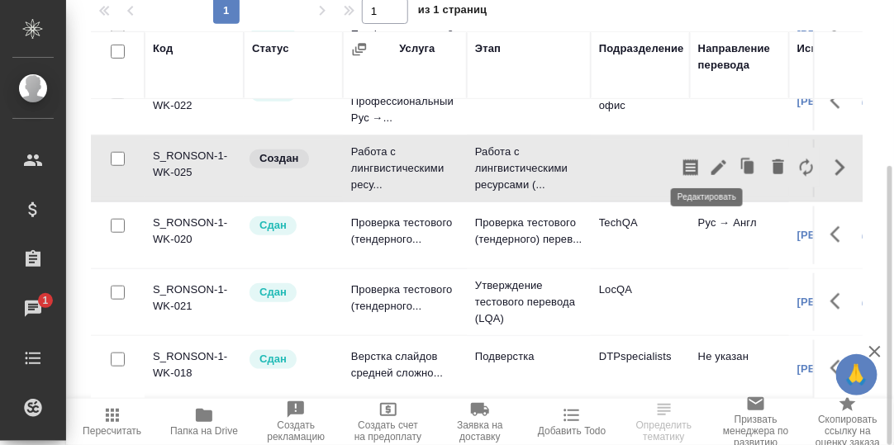
click at [711, 158] on icon "button" at bounding box center [719, 168] width 20 height 20
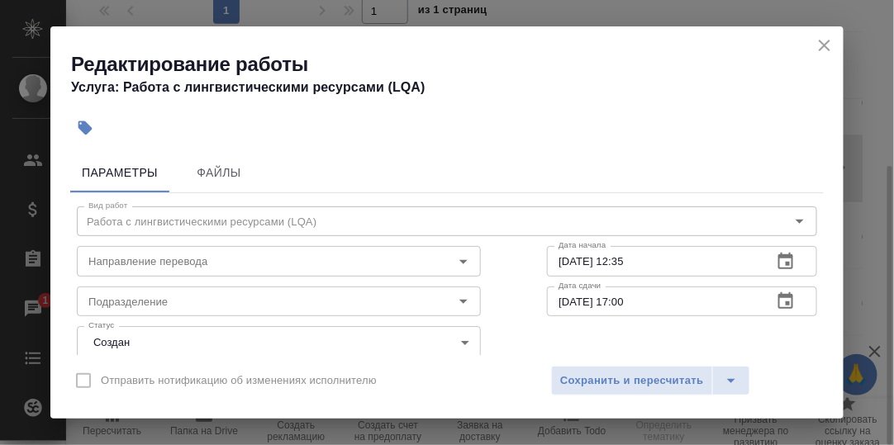
scroll to position [82, 0]
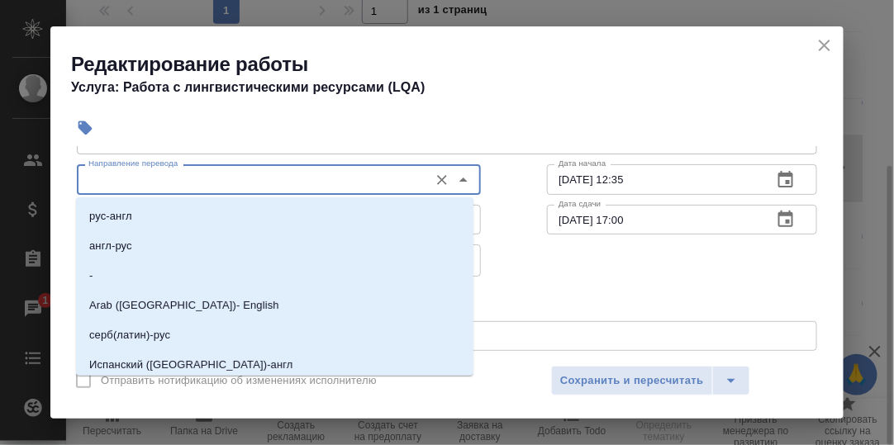
click at [171, 178] on input "Направление перевода" at bounding box center [251, 179] width 339 height 20
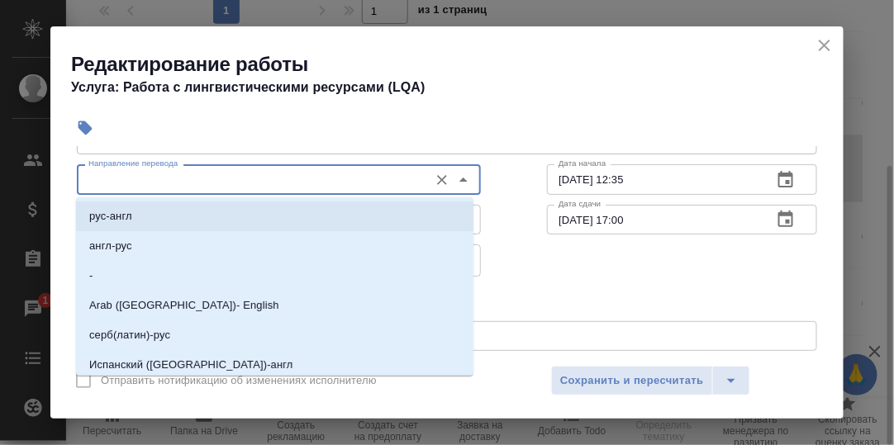
click at [123, 219] on p "рус-англ" at bounding box center [110, 216] width 43 height 17
type input "рус-англ"
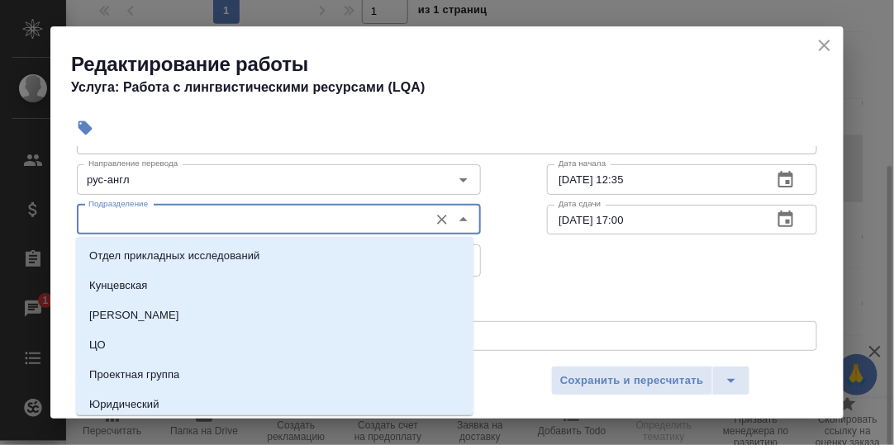
click at [121, 218] on input "Подразделение" at bounding box center [251, 220] width 339 height 20
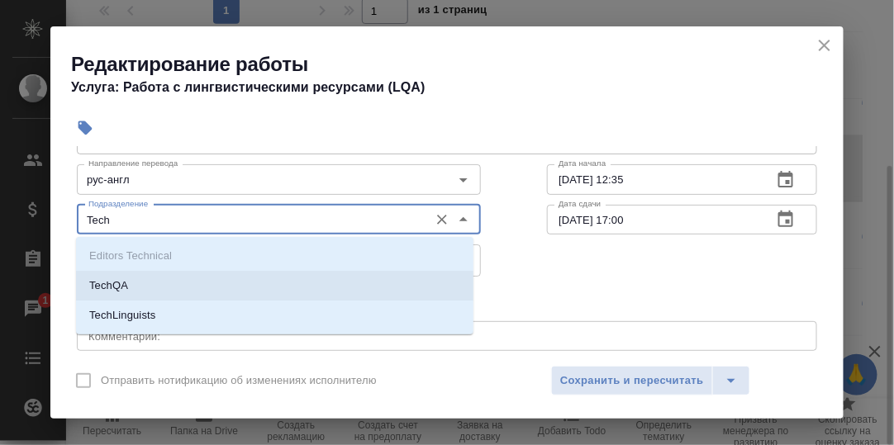
click at [140, 290] on li "TechQA" at bounding box center [274, 286] width 397 height 30
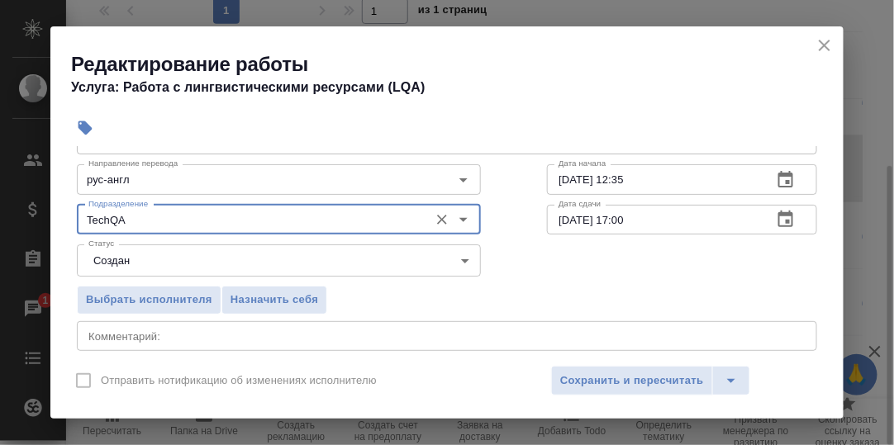
type input "TechQA"
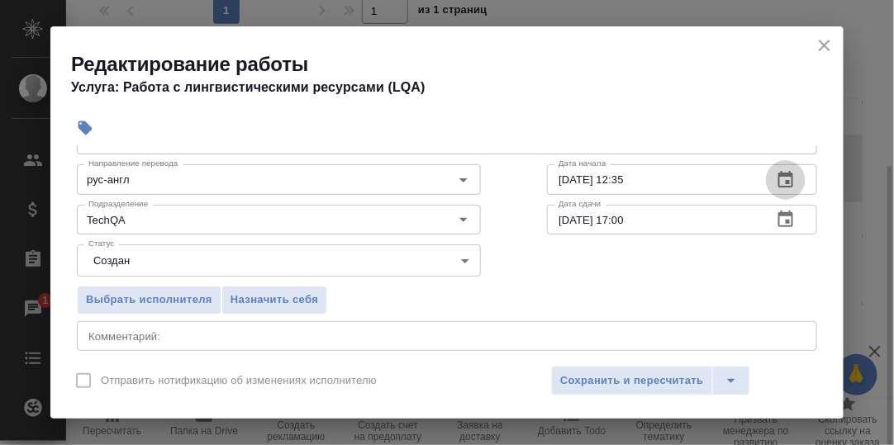
click at [776, 177] on icon "button" at bounding box center [786, 180] width 20 height 20
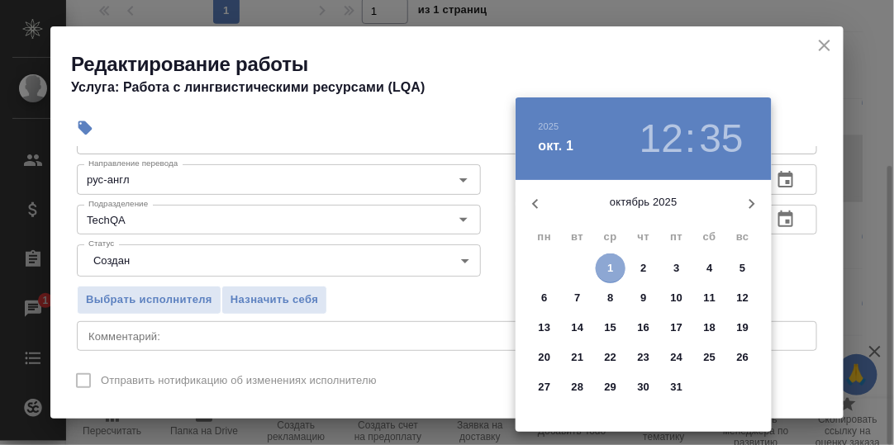
click at [610, 266] on p "1" at bounding box center [610, 268] width 6 height 17
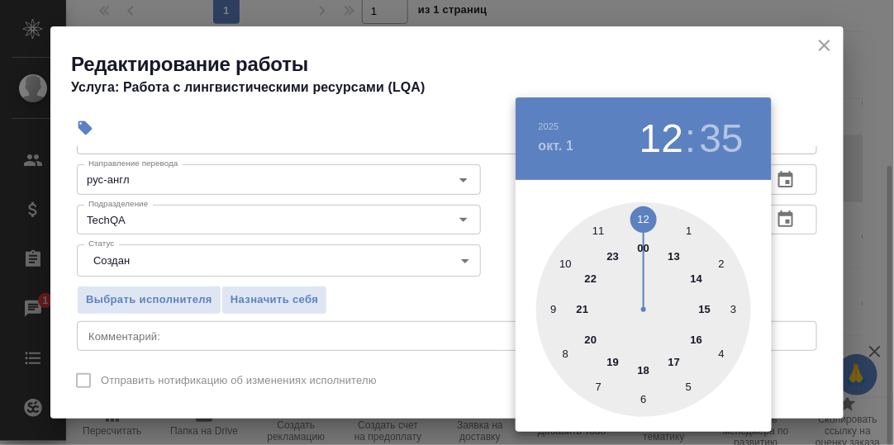
click at [640, 221] on div at bounding box center [643, 309] width 215 height 215
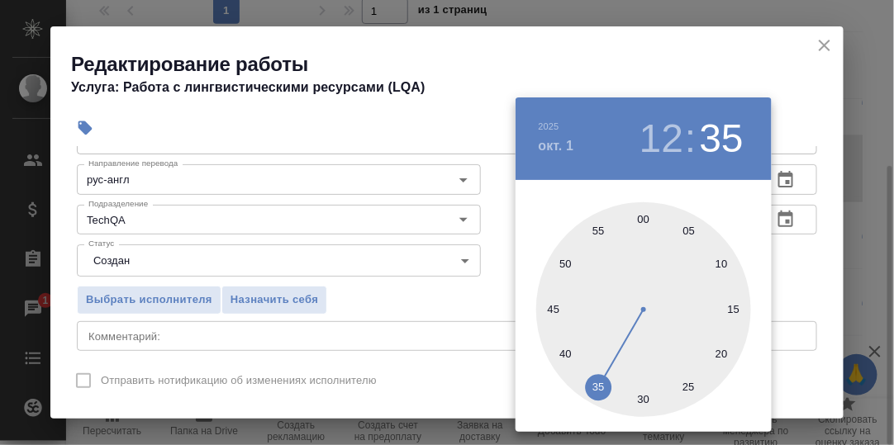
type input "01.10.2025 12:00"
click at [644, 218] on div at bounding box center [643, 309] width 215 height 215
click at [805, 249] on div at bounding box center [447, 222] width 894 height 445
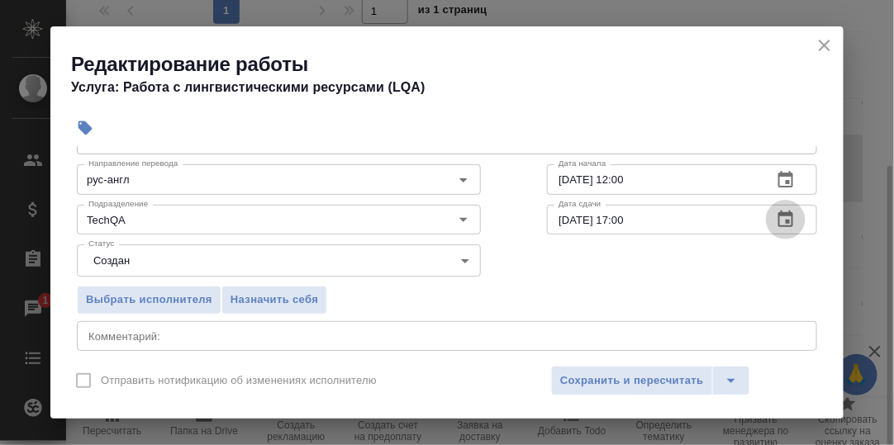
click at [777, 217] on icon "button" at bounding box center [786, 220] width 20 height 20
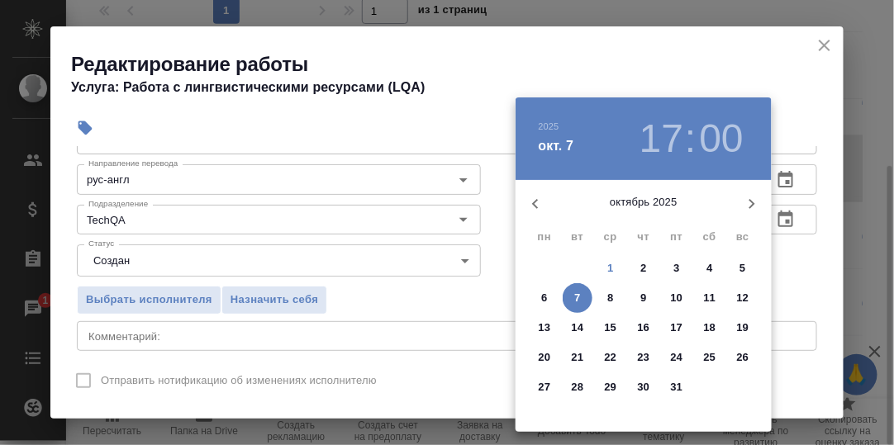
click at [608, 262] on p "1" at bounding box center [610, 268] width 6 height 17
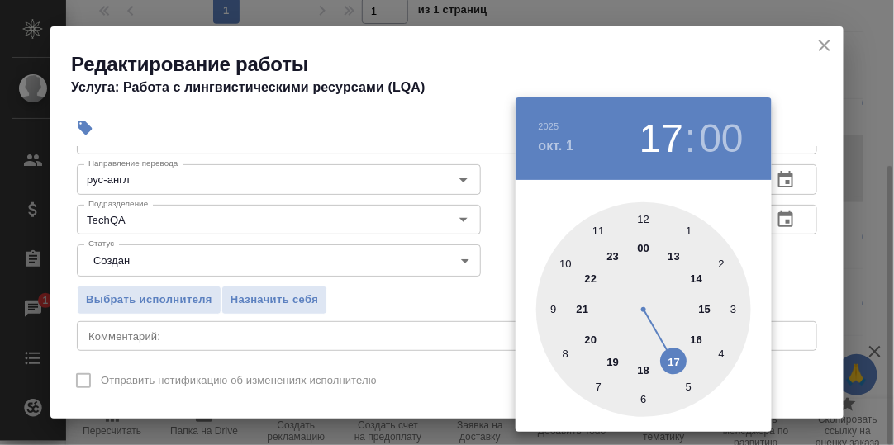
click at [645, 218] on div at bounding box center [643, 309] width 215 height 215
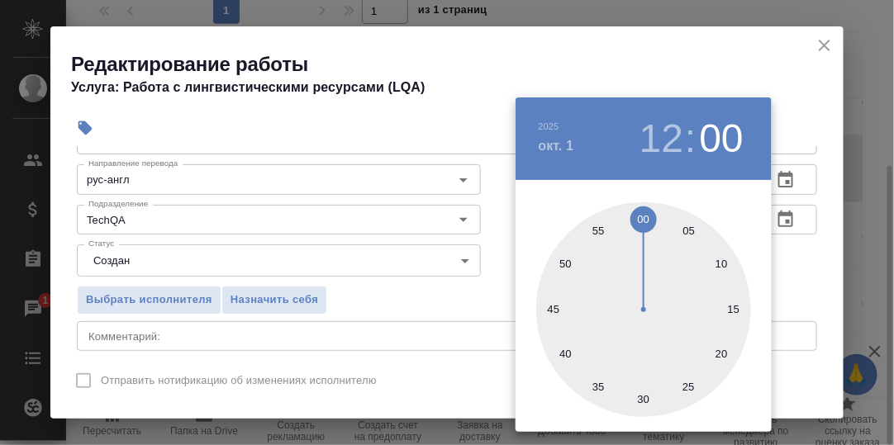
click at [641, 401] on div at bounding box center [643, 309] width 215 height 215
type input "01.10.2025 12:30"
click at [809, 272] on div at bounding box center [447, 222] width 894 height 445
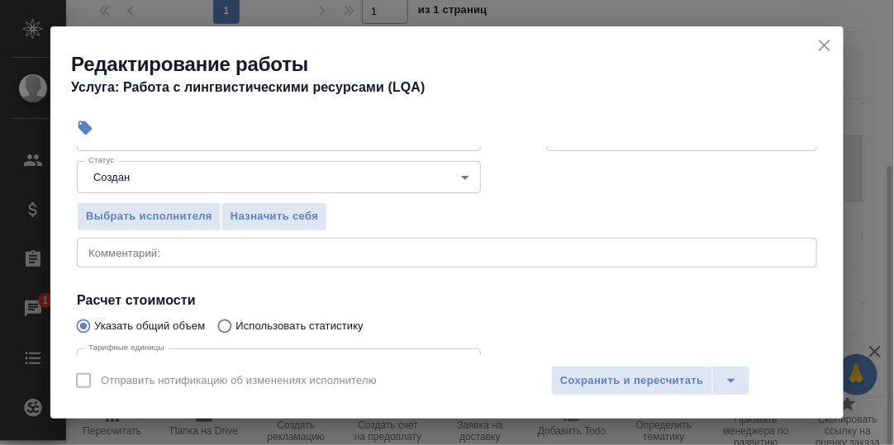
scroll to position [248, 0]
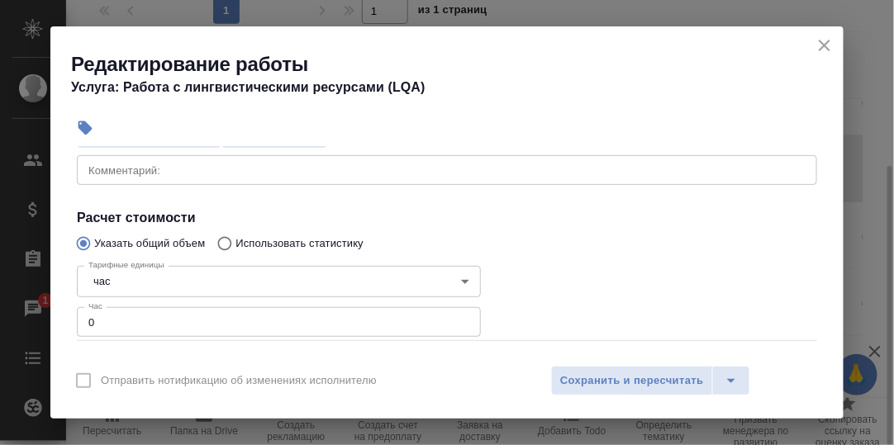
drag, startPoint x: 123, startPoint y: 318, endPoint x: 144, endPoint y: 312, distance: 21.4
click at [123, 318] on input "0" at bounding box center [279, 322] width 404 height 30
click at [427, 208] on h4 "Расчет стоимости" at bounding box center [447, 218] width 740 height 20
click at [171, 318] on input "0" at bounding box center [279, 322] width 404 height 30
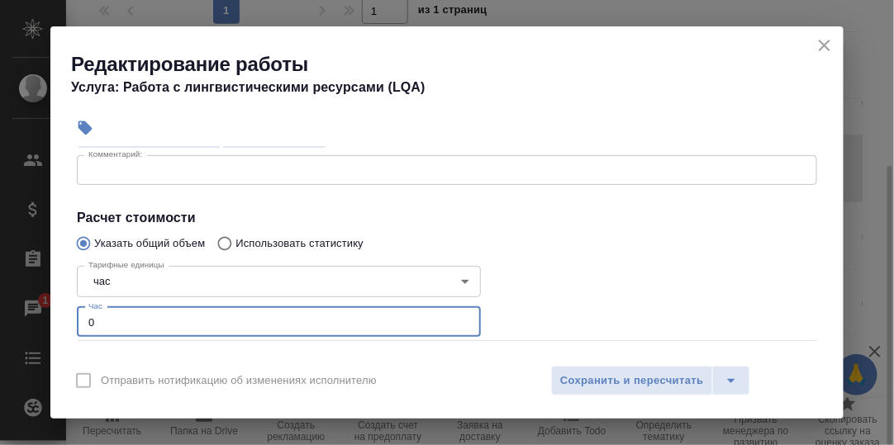
type input "0.3"
type textarea "Внесение в ТМ экспертного варианта"
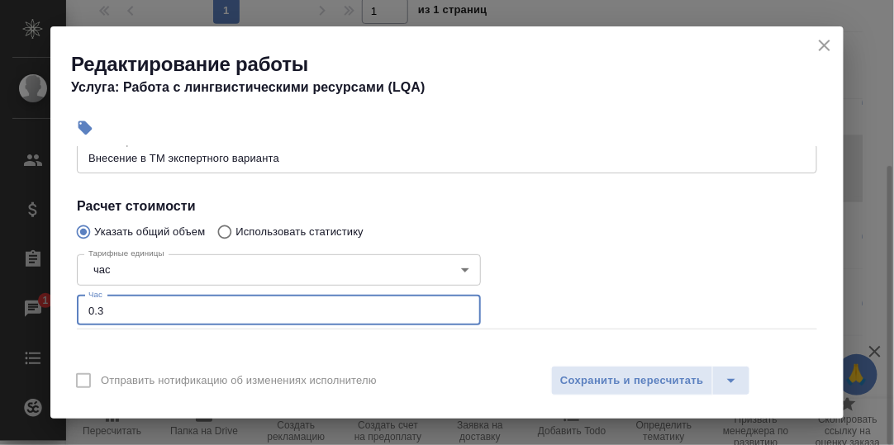
scroll to position [330, 0]
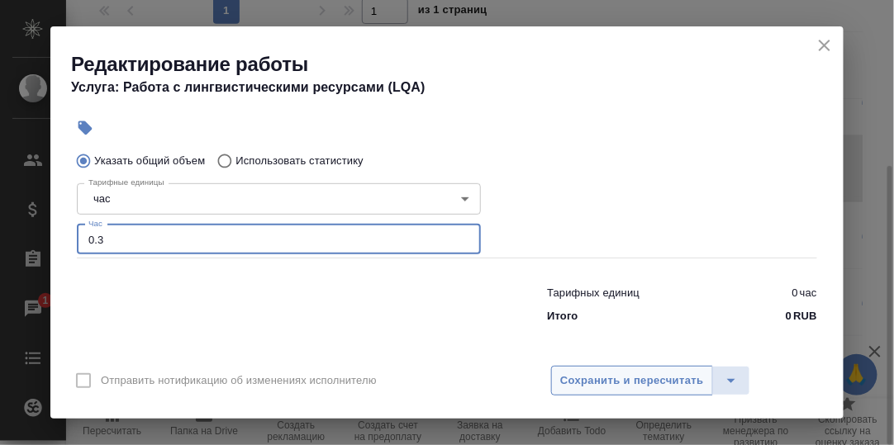
click at [640, 376] on span "Сохранить и пересчитать" at bounding box center [632, 381] width 144 height 19
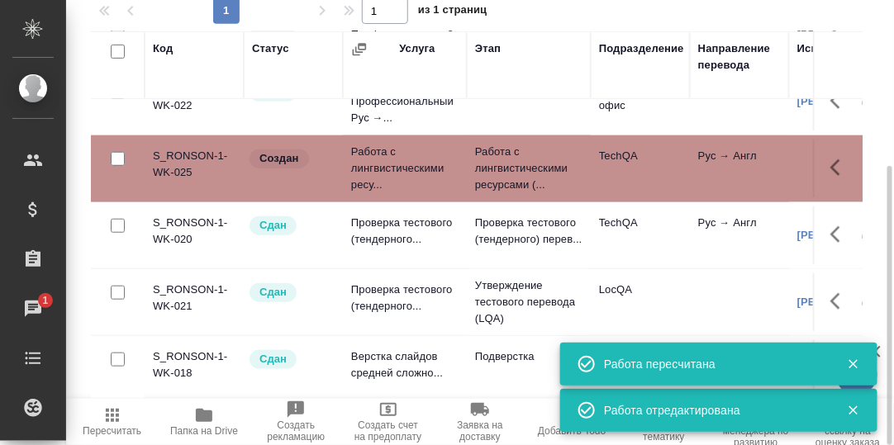
click at [830, 158] on icon "button" at bounding box center [840, 168] width 20 height 20
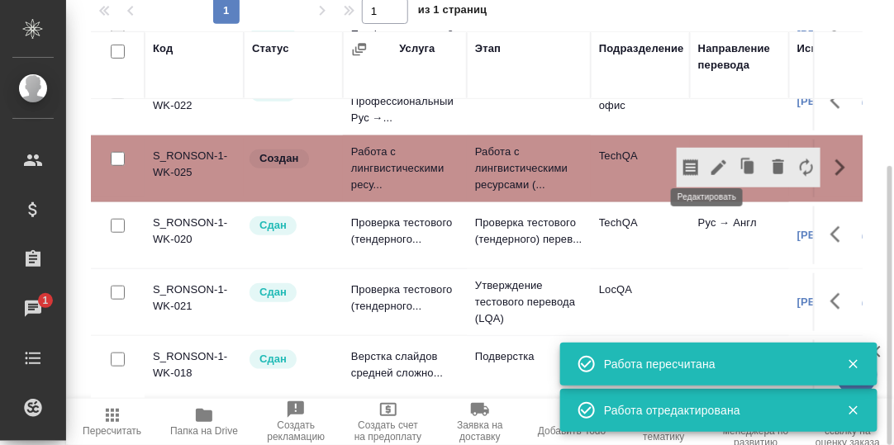
click at [711, 160] on icon "button" at bounding box center [718, 167] width 15 height 15
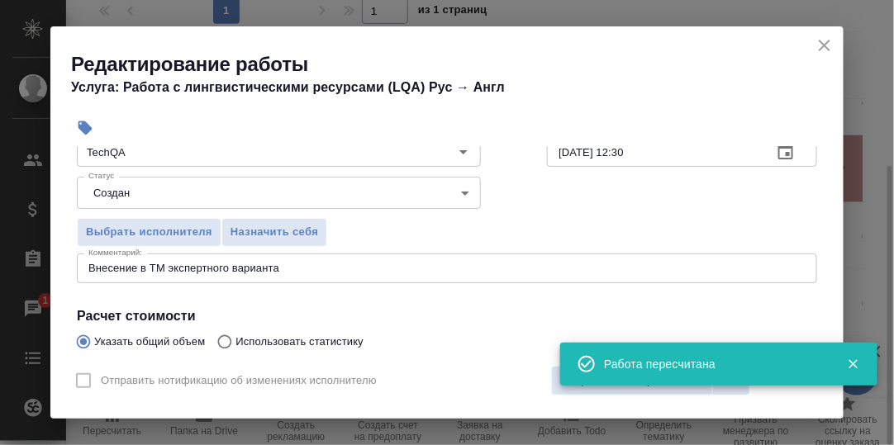
scroll to position [165, 0]
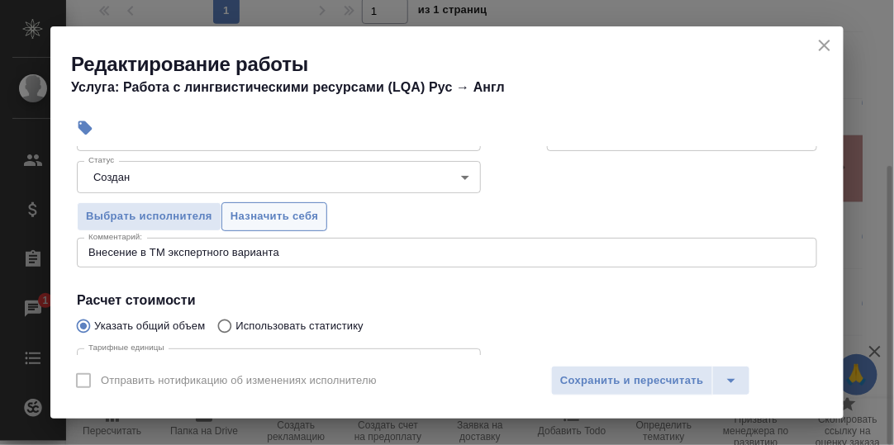
click at [289, 211] on span "Назначить себя" at bounding box center [274, 216] width 88 height 19
click at [590, 383] on span "Сохранить и пересчитать" at bounding box center [632, 381] width 144 height 19
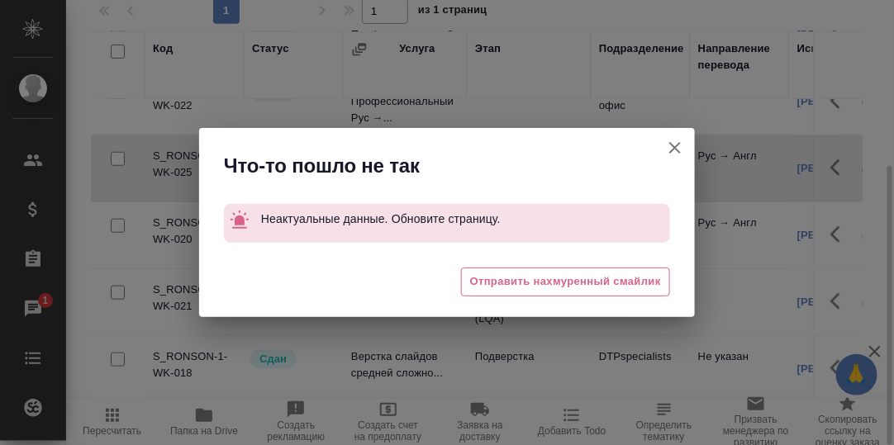
click at [673, 148] on icon "button" at bounding box center [675, 148] width 20 height 20
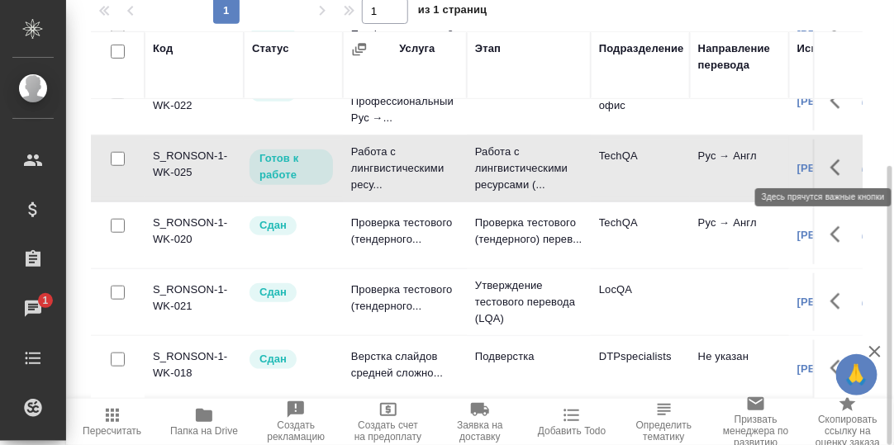
click at [830, 158] on icon "button" at bounding box center [840, 168] width 20 height 20
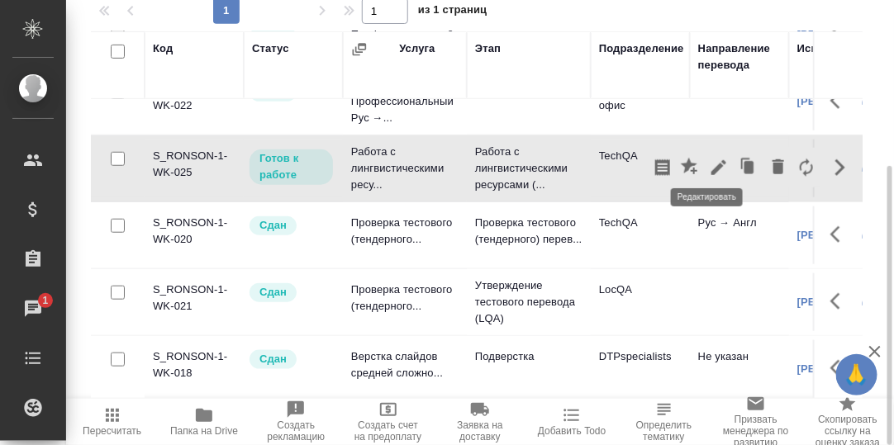
click at [709, 159] on icon "button" at bounding box center [719, 168] width 20 height 20
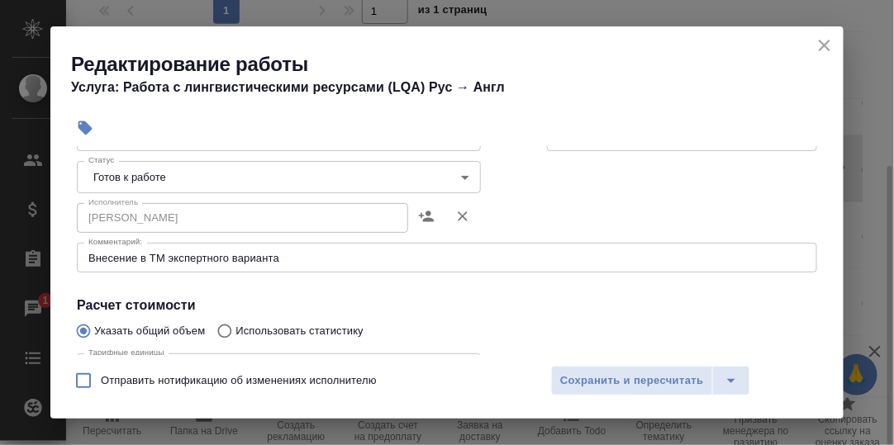
click at [463, 173] on body "🙏 .cls-1 fill:#fff; AWATERA Румянцева Дарья d.rumyantseva Клиенты Спецификации …" at bounding box center [447, 222] width 894 height 445
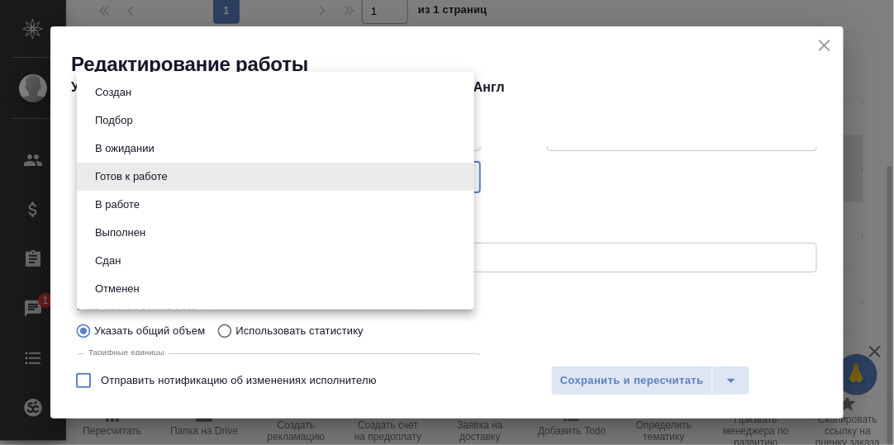
click at [137, 264] on li "Сдан" at bounding box center [275, 261] width 397 height 28
type input "closed"
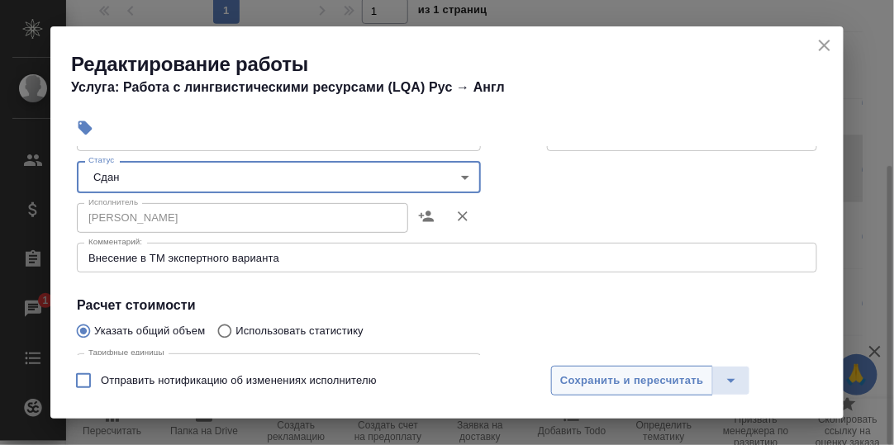
click at [632, 372] on span "Сохранить и пересчитать" at bounding box center [632, 381] width 144 height 19
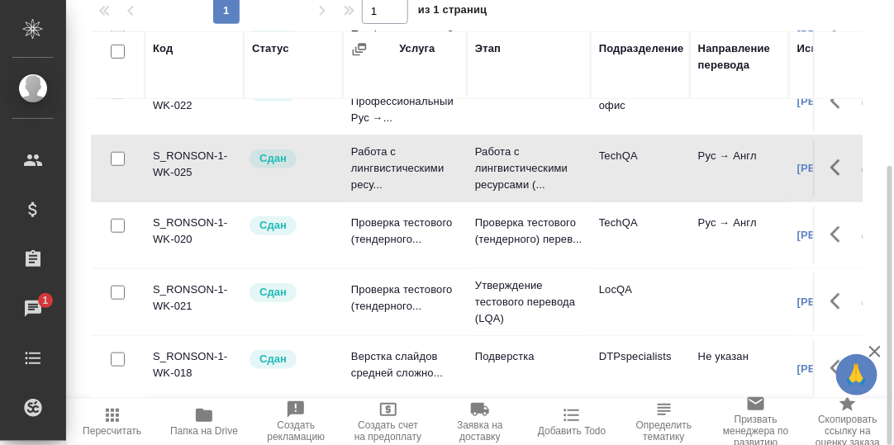
drag, startPoint x: 820, startPoint y: 222, endPoint x: 791, endPoint y: 199, distance: 37.0
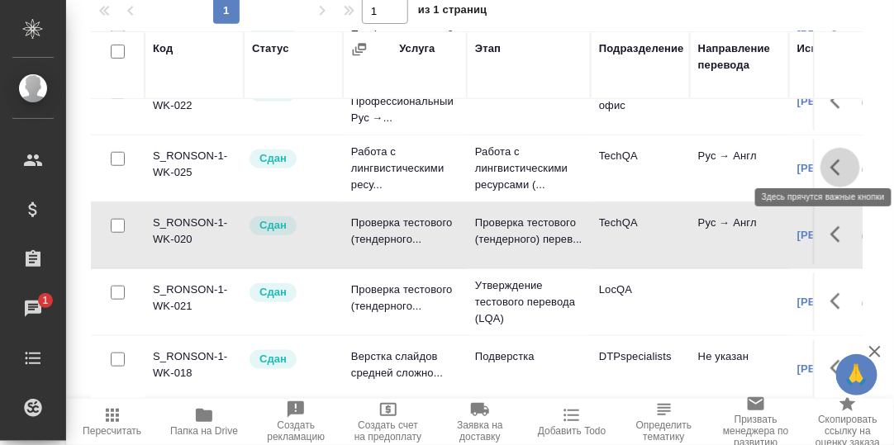
click at [830, 159] on icon "button" at bounding box center [835, 167] width 10 height 17
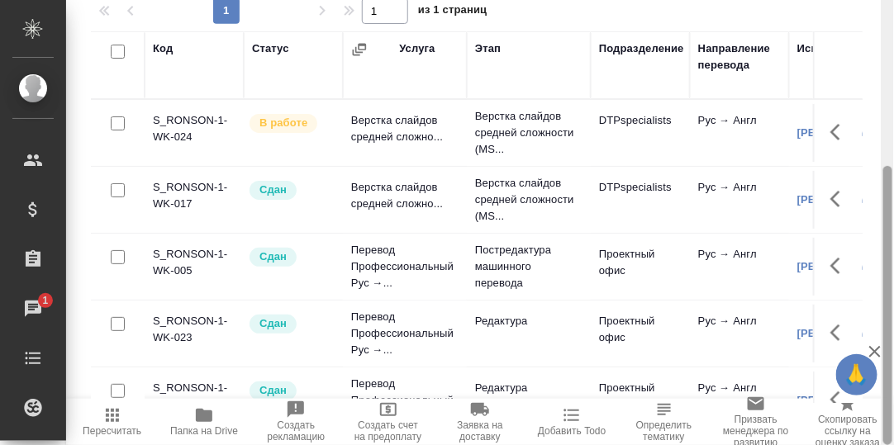
scroll to position [0, 0]
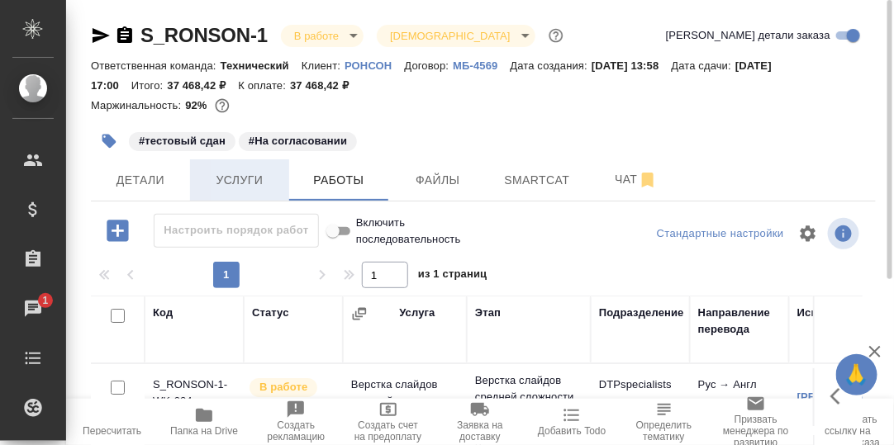
click at [252, 178] on span "Услуги" at bounding box center [239, 180] width 79 height 21
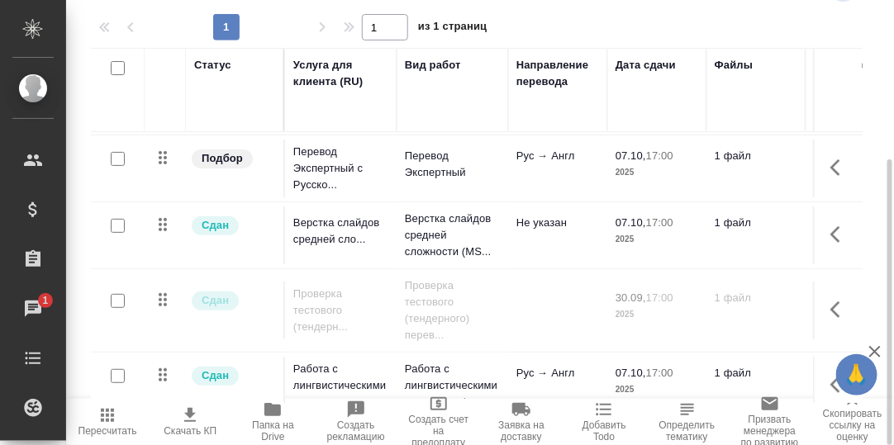
scroll to position [90, 0]
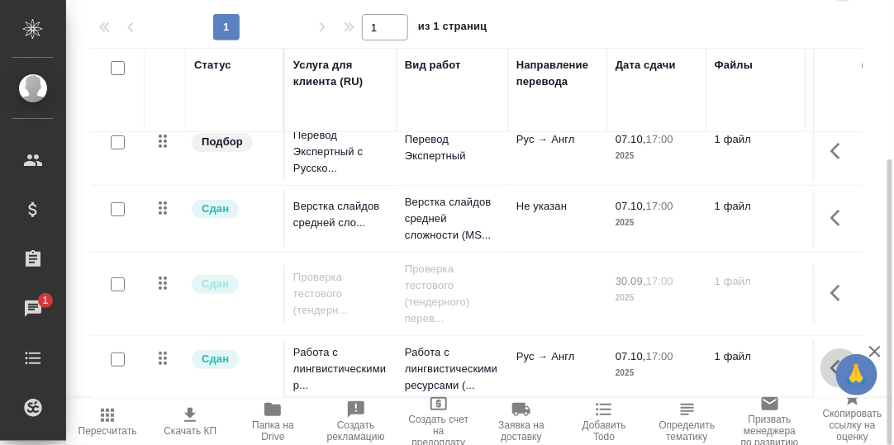
click at [820, 359] on button "button" at bounding box center [840, 369] width 40 height 40
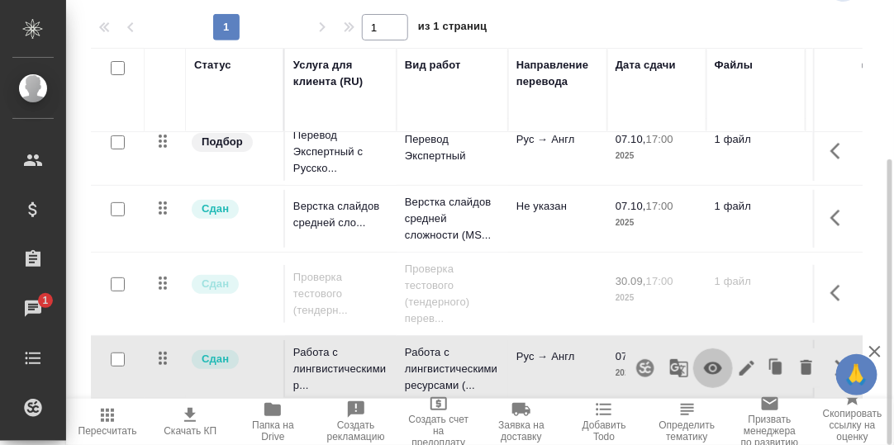
click at [704, 363] on icon "button" at bounding box center [713, 369] width 18 height 12
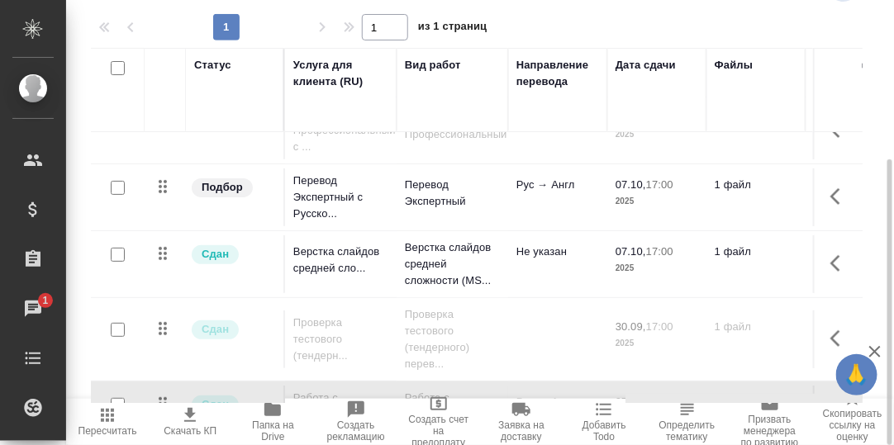
scroll to position [0, 0]
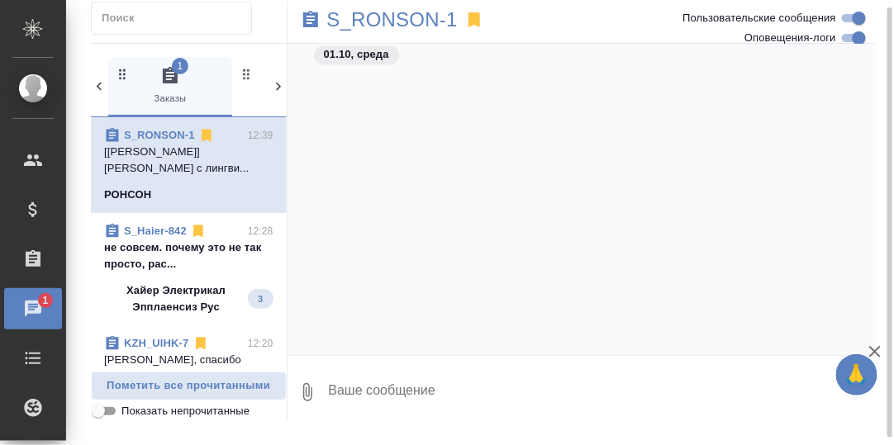
scroll to position [14526, 0]
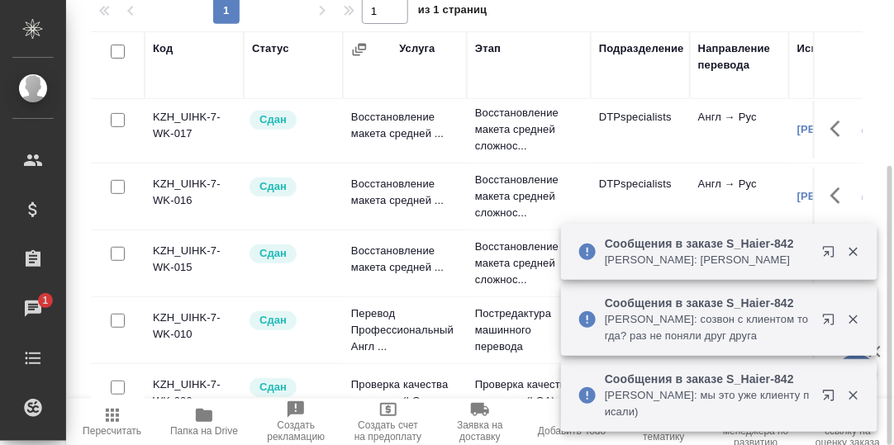
scroll to position [165, 0]
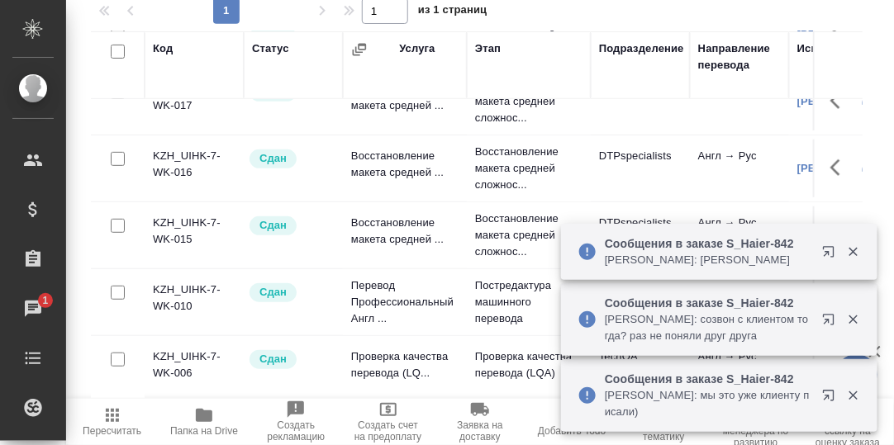
click at [853, 250] on icon "button" at bounding box center [853, 251] width 15 height 15
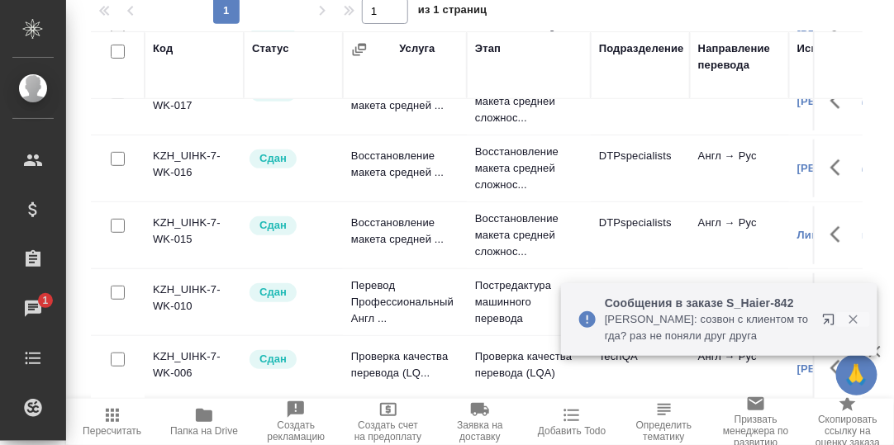
click at [852, 323] on icon "button" at bounding box center [853, 319] width 15 height 15
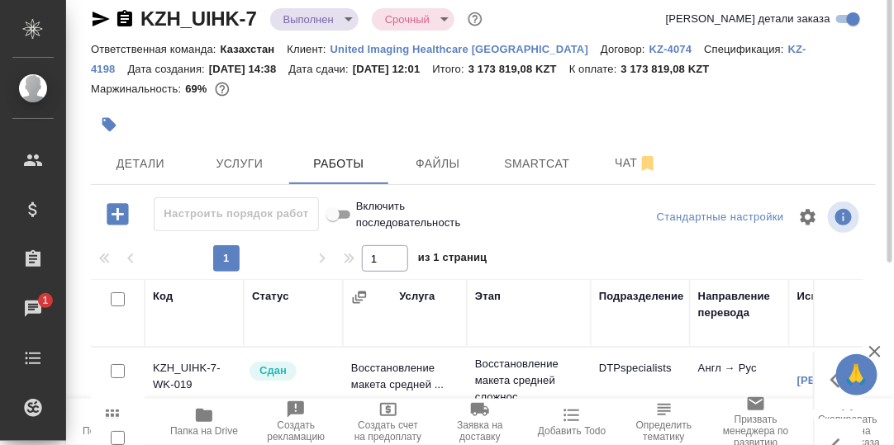
scroll to position [0, 0]
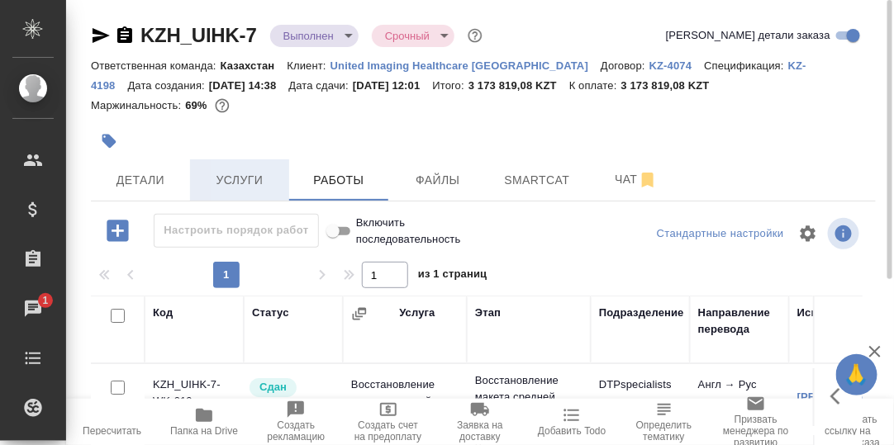
click at [232, 176] on span "Услуги" at bounding box center [239, 180] width 79 height 21
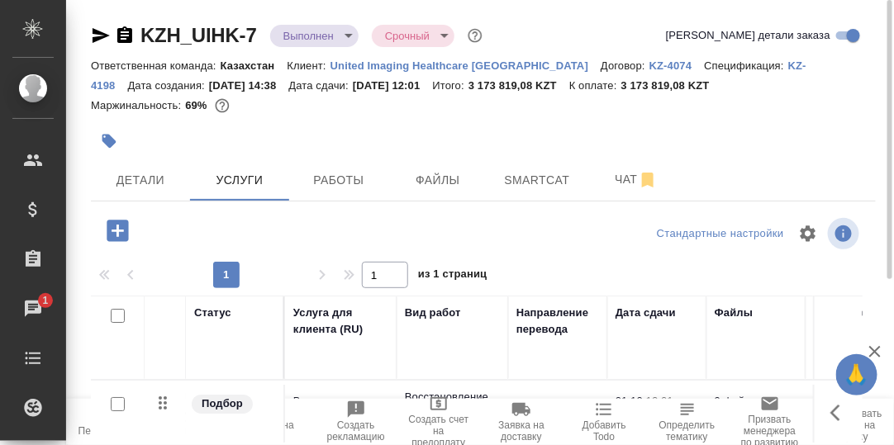
click at [116, 227] on icon "button" at bounding box center [117, 230] width 29 height 29
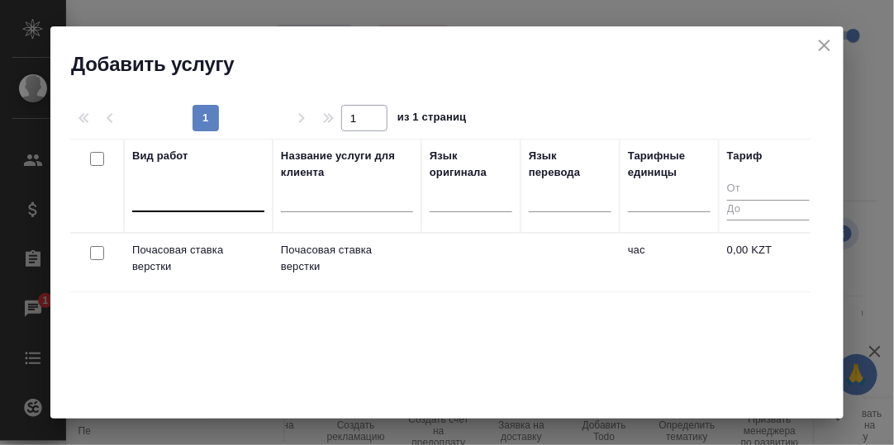
click at [173, 198] on div at bounding box center [198, 195] width 132 height 24
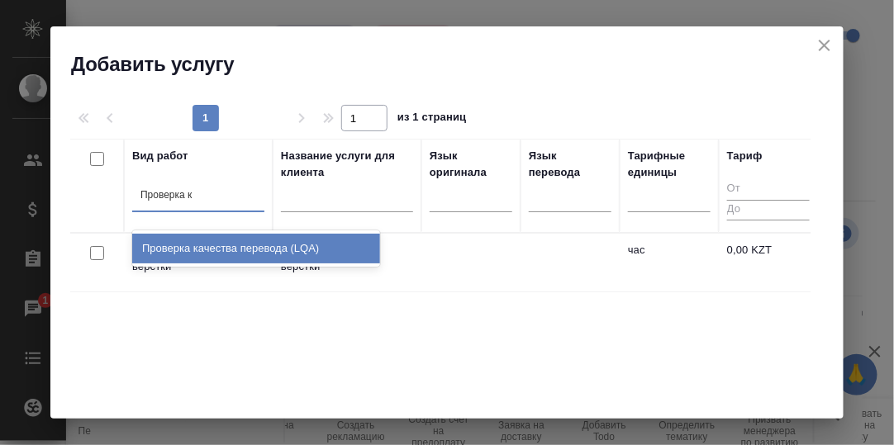
type input "Проверка ка"
click at [206, 245] on div "Проверка качества перевода (LQA)" at bounding box center [256, 249] width 248 height 30
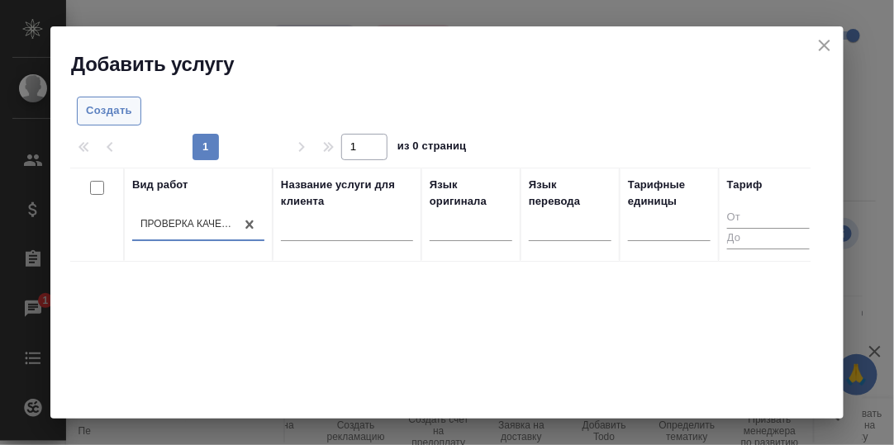
click at [106, 111] on span "Создать" at bounding box center [109, 111] width 46 height 19
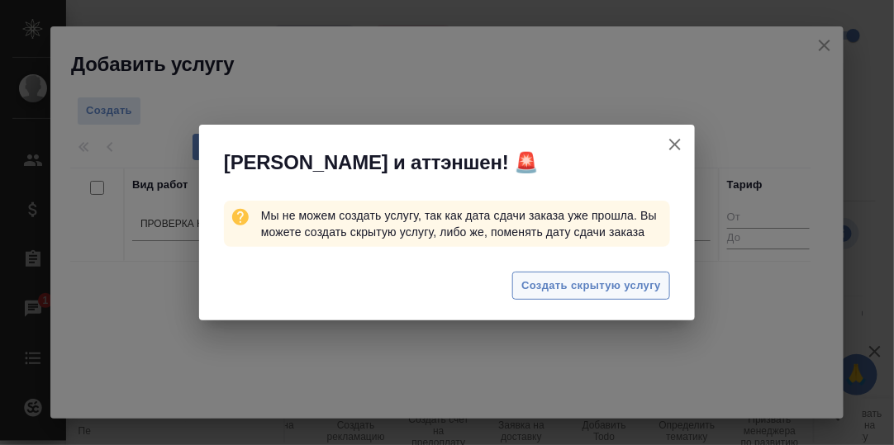
click at [584, 287] on span "Создать скрытую услугу" at bounding box center [591, 286] width 140 height 19
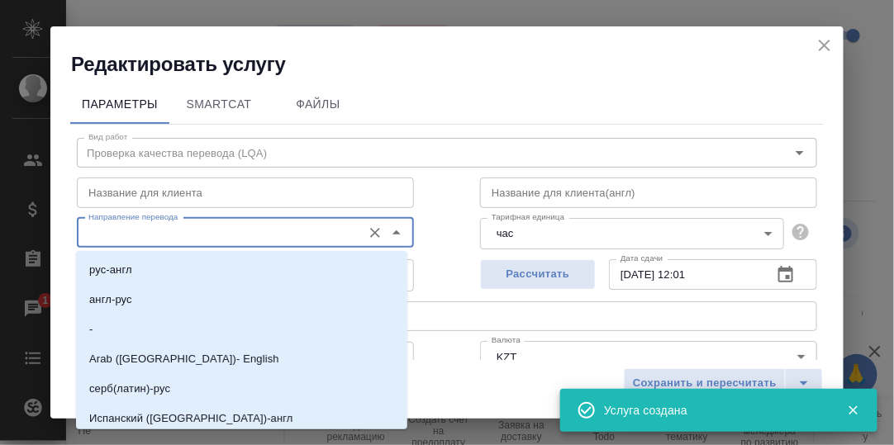
click at [149, 231] on input "Направление перевода" at bounding box center [218, 233] width 272 height 20
click at [140, 297] on li "англ-рус" at bounding box center [241, 300] width 331 height 30
type input "англ-рус"
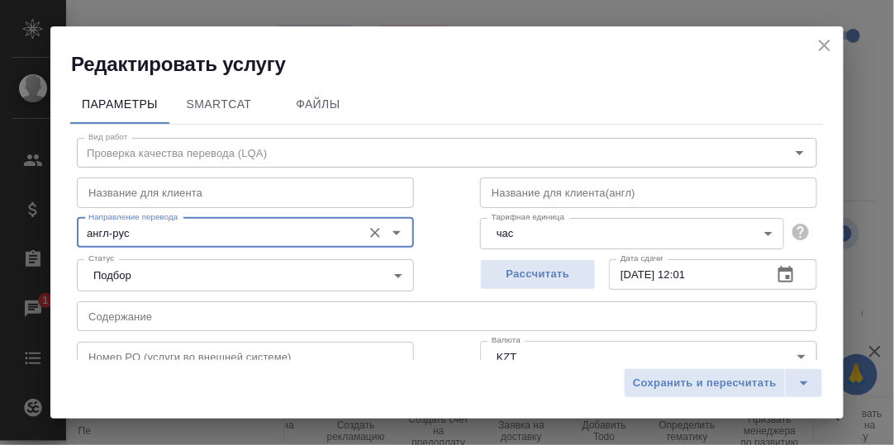
scroll to position [82, 0]
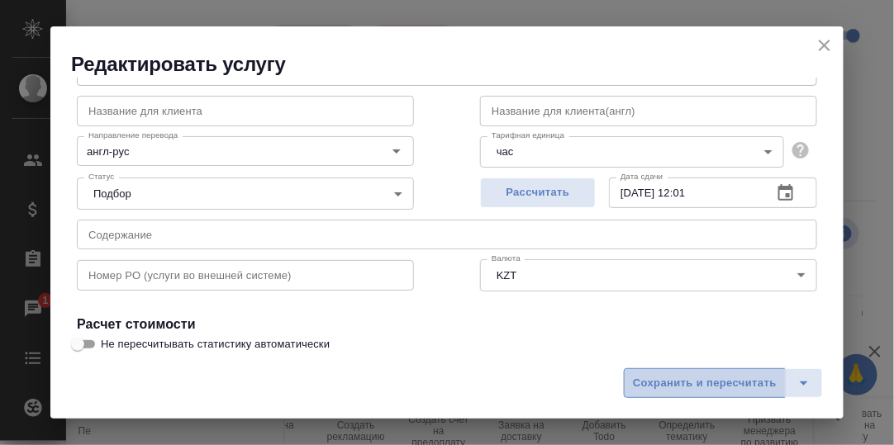
click at [694, 385] on span "Сохранить и пересчитать" at bounding box center [705, 383] width 144 height 19
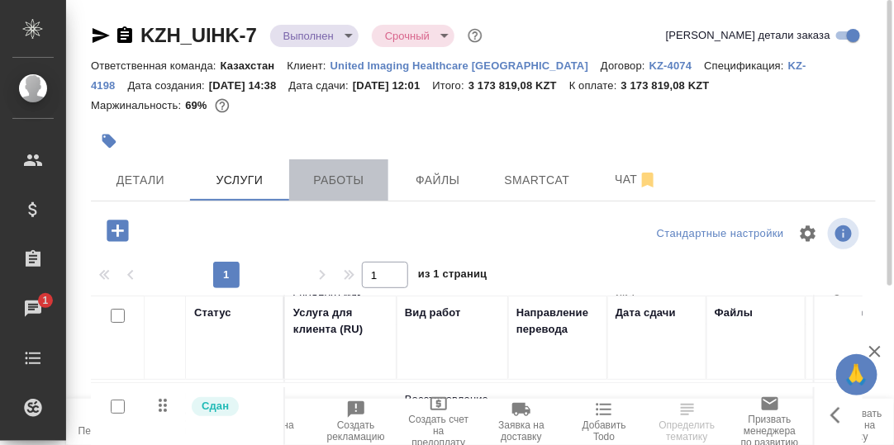
drag, startPoint x: 340, startPoint y: 182, endPoint x: 605, endPoint y: 208, distance: 266.4
click at [341, 181] on span "Работы" at bounding box center [338, 180] width 79 height 21
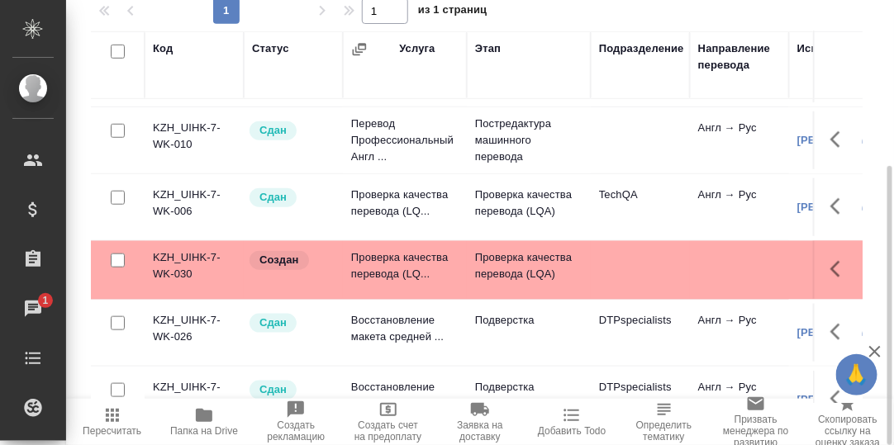
scroll to position [330, 0]
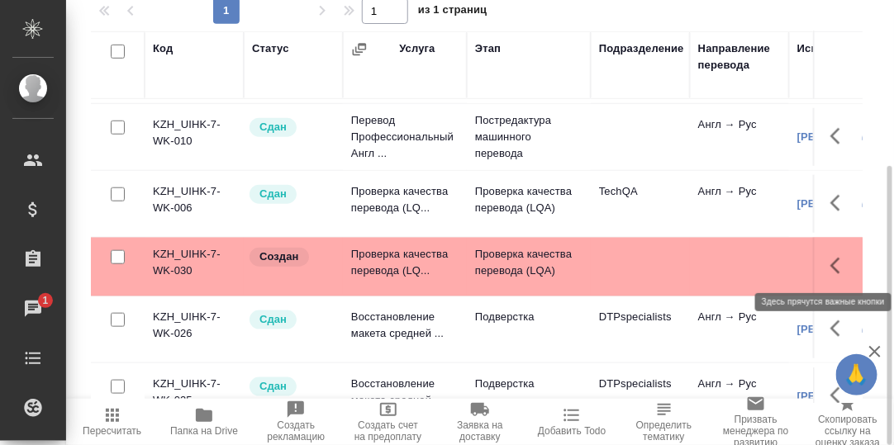
click at [830, 260] on icon "button" at bounding box center [840, 266] width 20 height 20
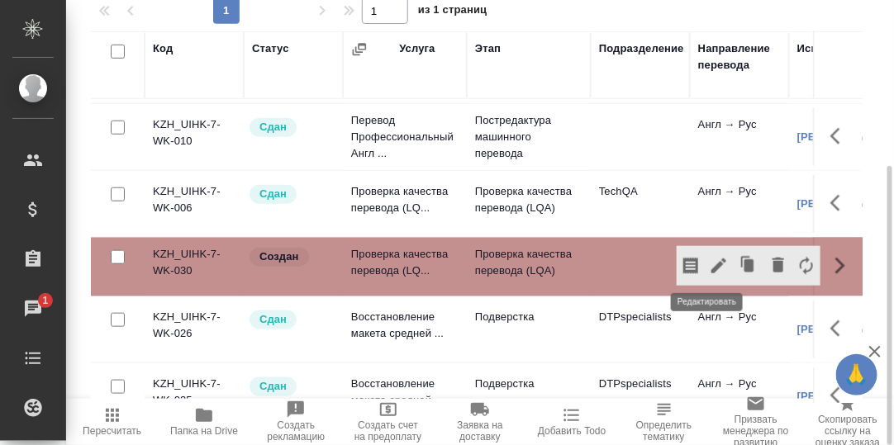
click at [713, 262] on icon "button" at bounding box center [719, 266] width 20 height 20
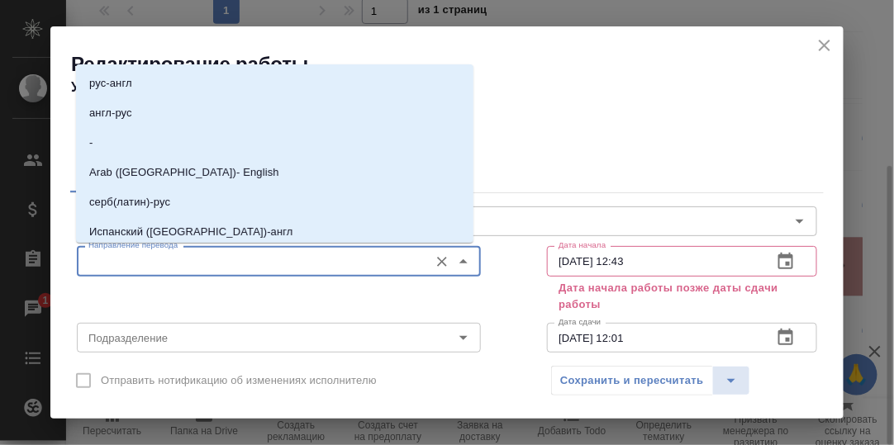
click at [192, 262] on input "Направление перевода" at bounding box center [251, 261] width 339 height 20
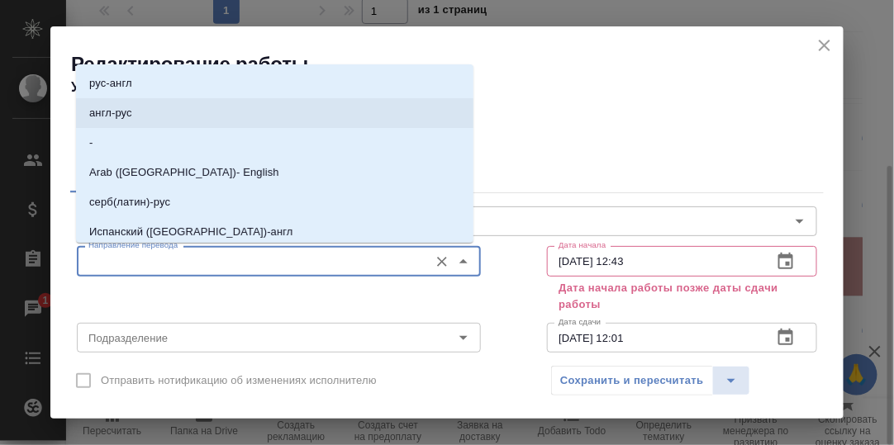
click at [130, 112] on p "англ-рус" at bounding box center [110, 113] width 43 height 17
type input "англ-рус"
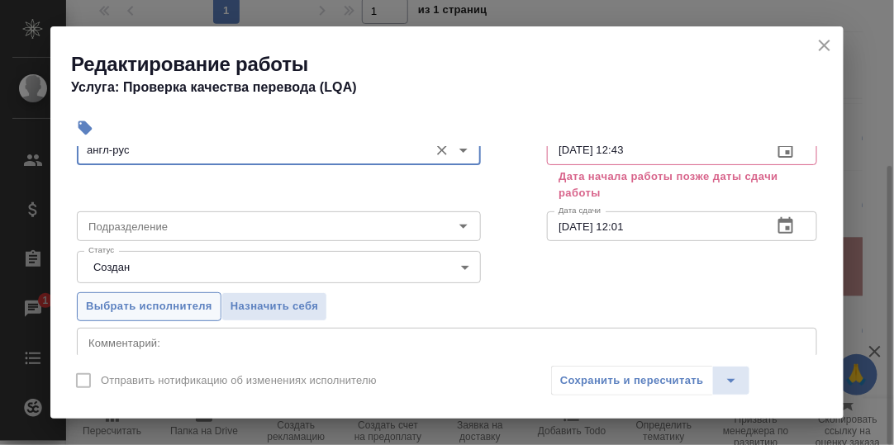
scroll to position [165, 0]
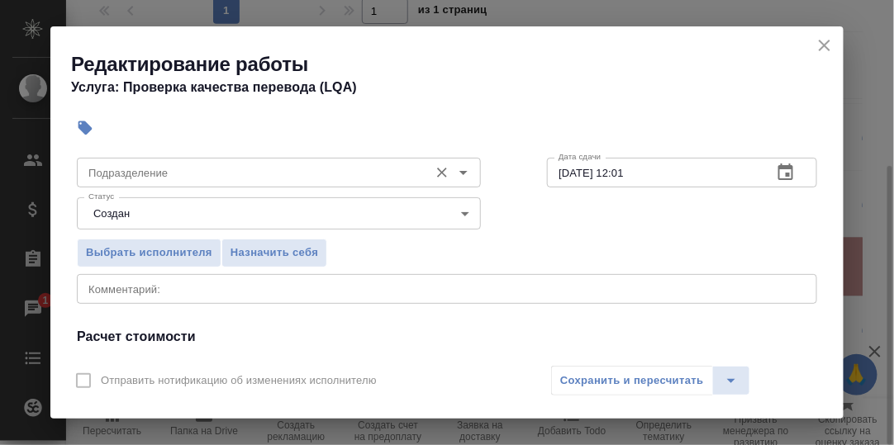
click at [161, 173] on input "Подразделение" at bounding box center [251, 173] width 339 height 20
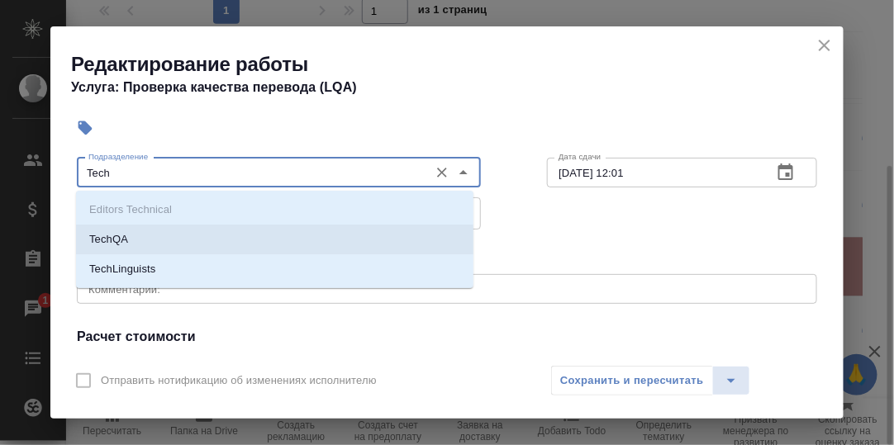
click at [126, 237] on p "TechQA" at bounding box center [108, 239] width 39 height 17
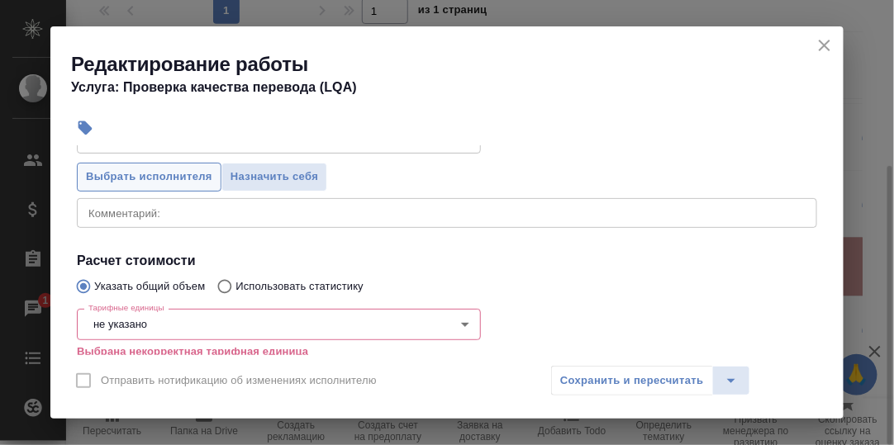
scroll to position [330, 0]
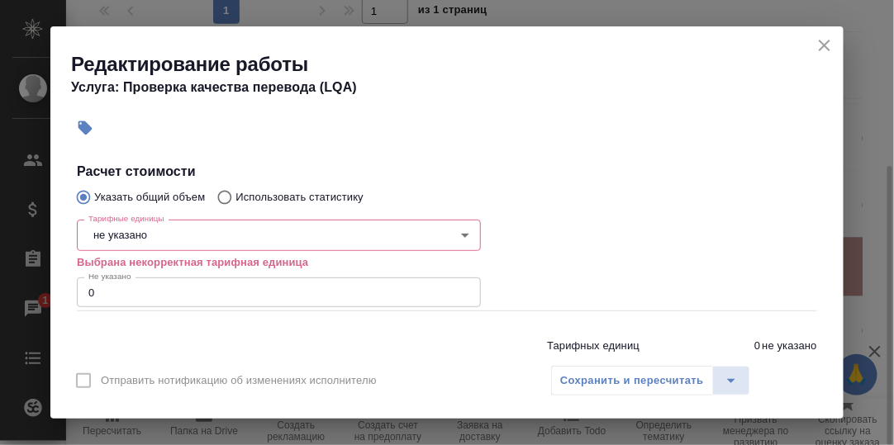
type input "TechQA"
click at [148, 237] on body "🙏 .cls-1 fill:#fff; AWATERA [PERSON_NAME] d.rumyantseva Клиенты Спецификации За…" at bounding box center [447, 222] width 894 height 445
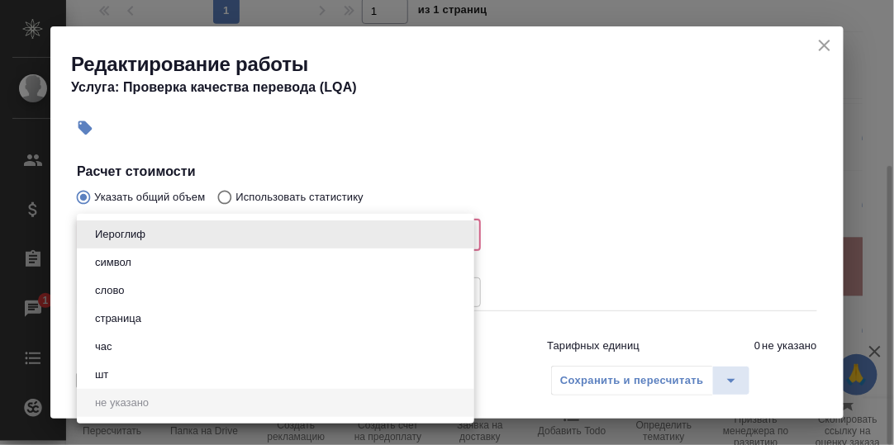
click at [112, 347] on button "час" at bounding box center [103, 347] width 27 height 18
type input "5a8b1489cc6b4906c91bfd93"
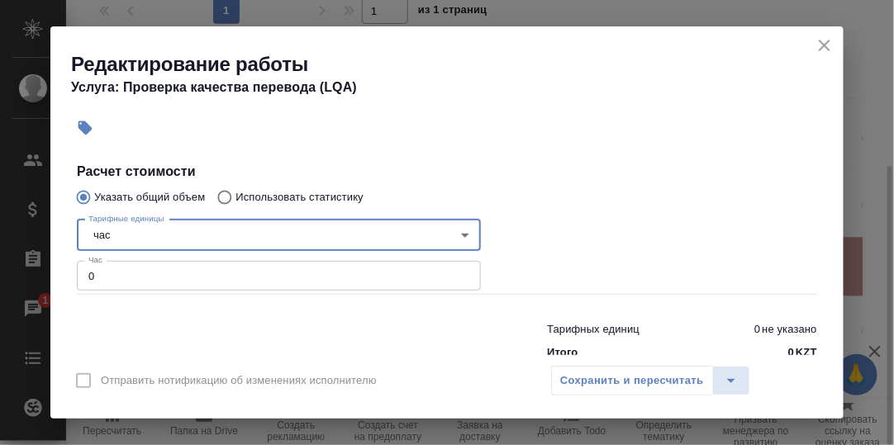
click at [107, 273] on input "0" at bounding box center [279, 276] width 404 height 30
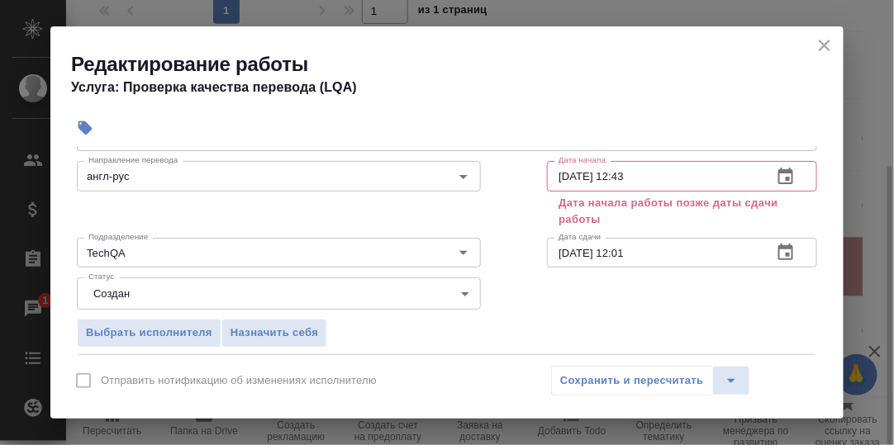
scroll to position [82, 0]
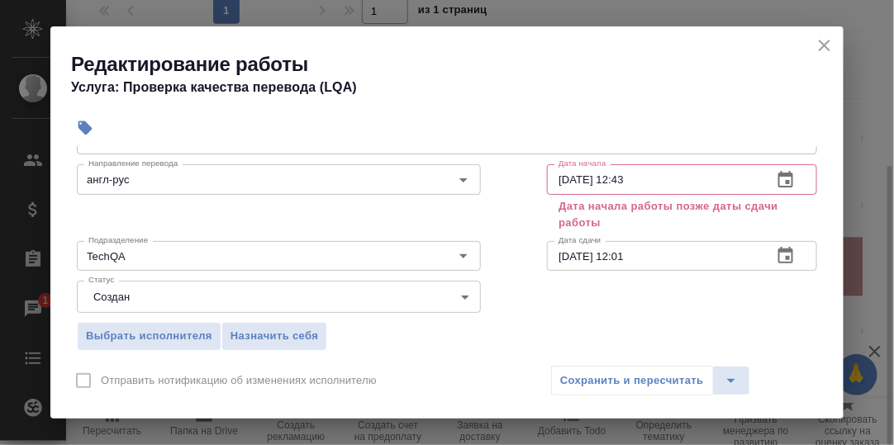
type input "0.5"
click at [783, 179] on button "button" at bounding box center [786, 180] width 40 height 40
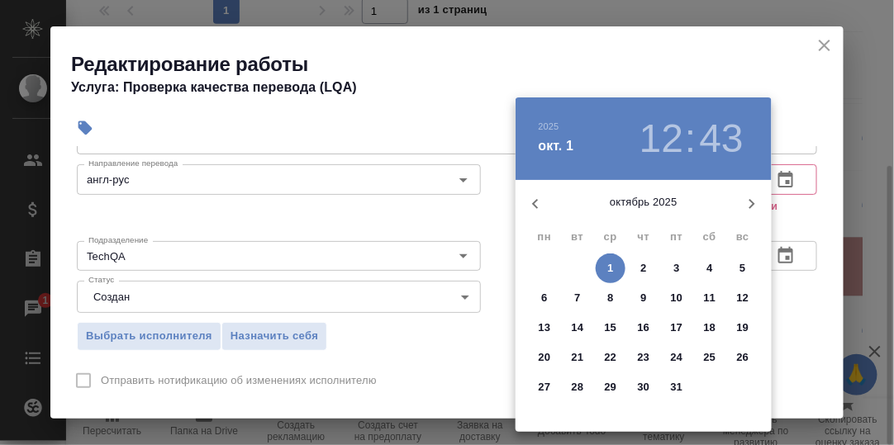
click at [610, 264] on p "1" at bounding box center [610, 268] width 6 height 17
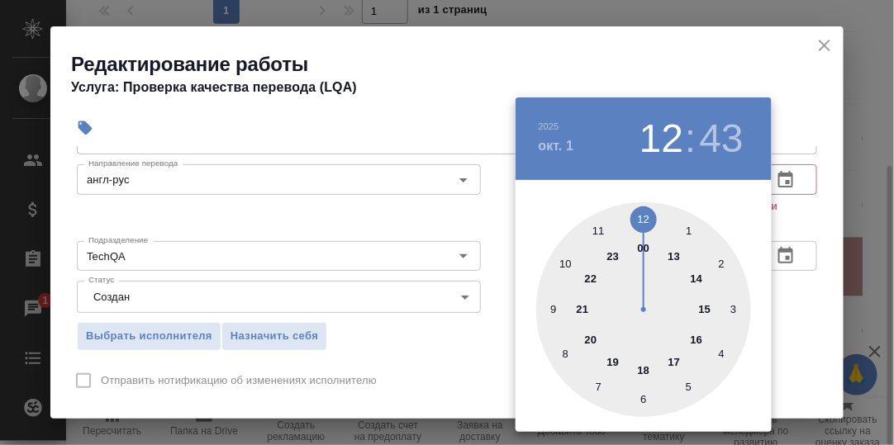
click at [600, 232] on div at bounding box center [643, 309] width 215 height 215
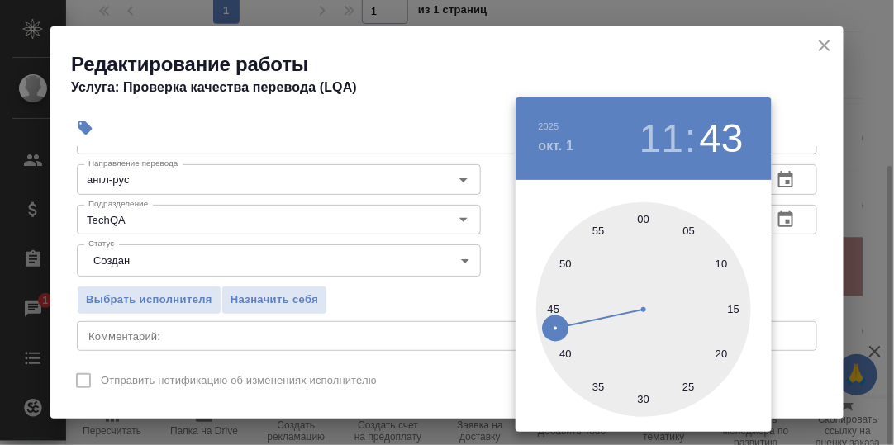
click at [642, 219] on div at bounding box center [643, 309] width 215 height 215
type input "[DATE] 11:00"
click at [814, 273] on div at bounding box center [447, 222] width 894 height 445
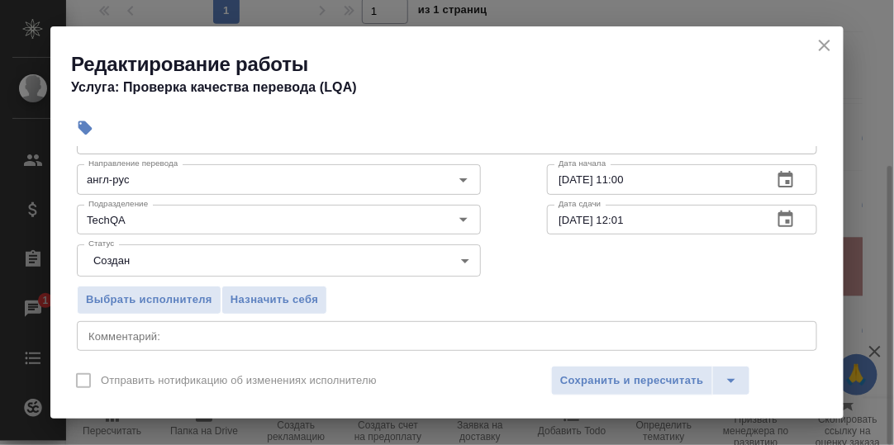
click at [776, 216] on icon "button" at bounding box center [786, 220] width 20 height 20
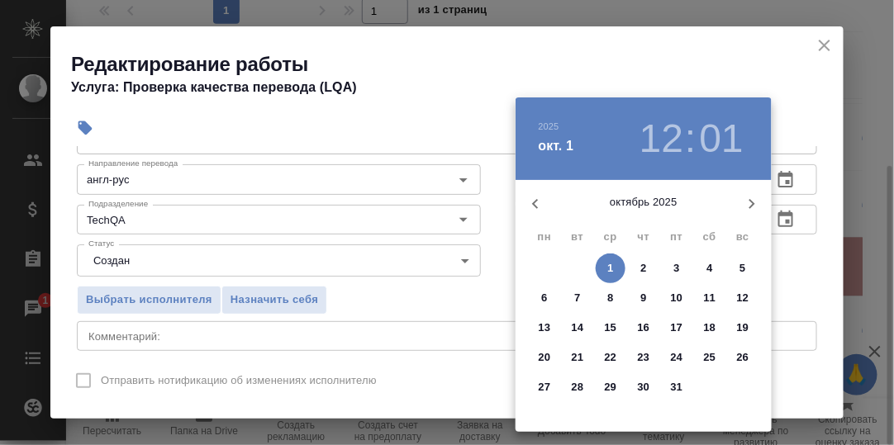
click at [795, 269] on div at bounding box center [447, 222] width 894 height 445
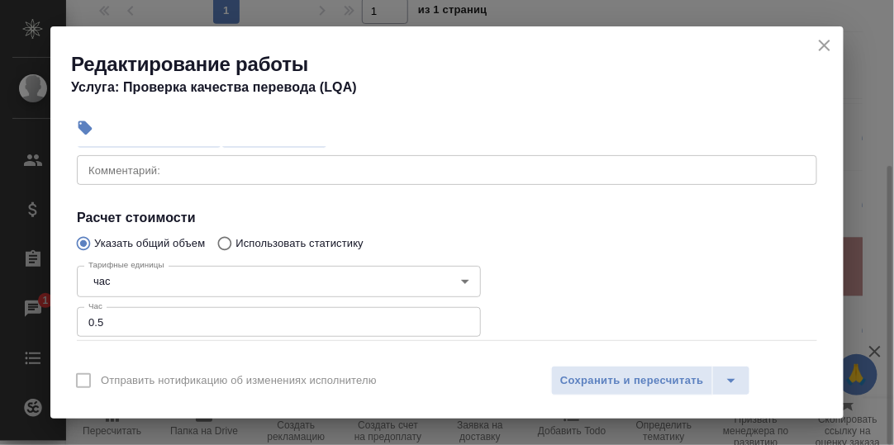
scroll to position [165, 0]
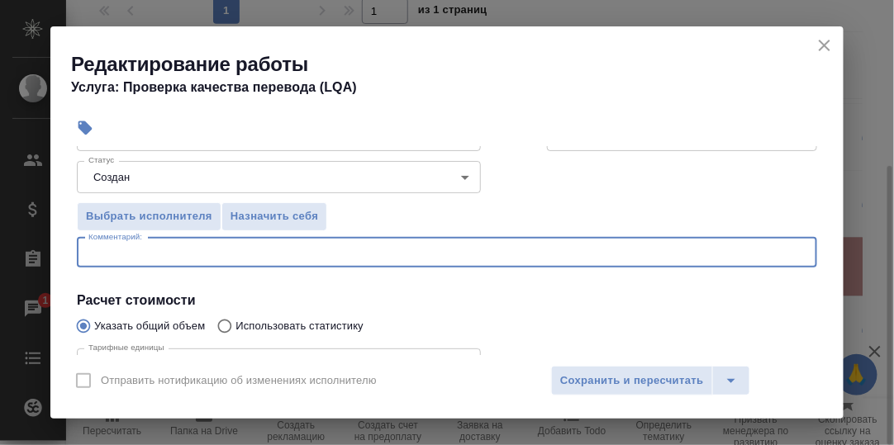
click at [154, 250] on textarea at bounding box center [446, 252] width 717 height 12
type textarea "Правка по замечаниям Саши Заборовой"
click at [393, 216] on div "Выбрать исполнителя Назначить себя" at bounding box center [279, 214] width 470 height 101
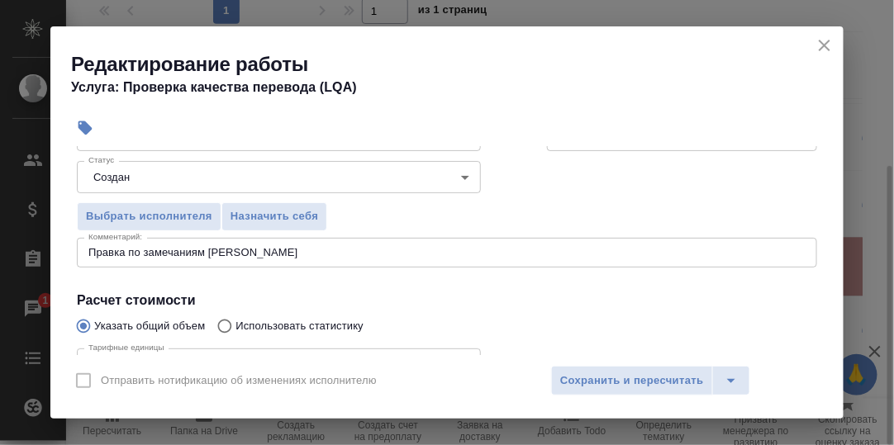
scroll to position [330, 0]
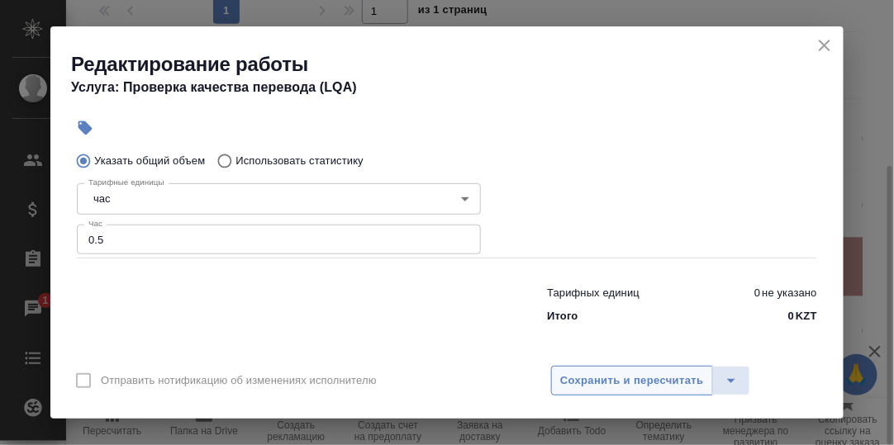
click at [599, 375] on span "Сохранить и пересчитать" at bounding box center [632, 381] width 144 height 19
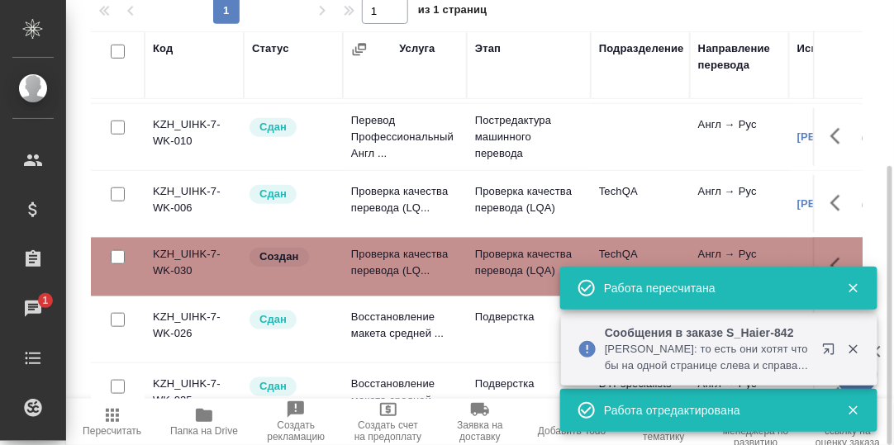
click at [856, 287] on icon "button" at bounding box center [853, 288] width 15 height 15
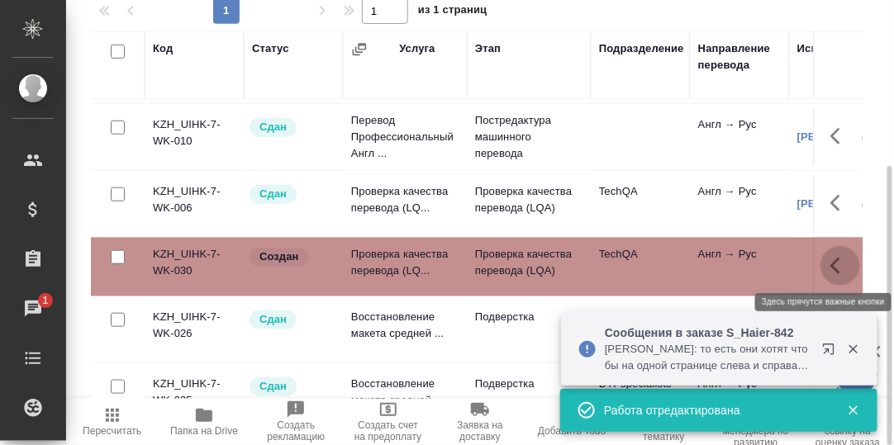
click at [830, 259] on icon "button" at bounding box center [840, 266] width 20 height 20
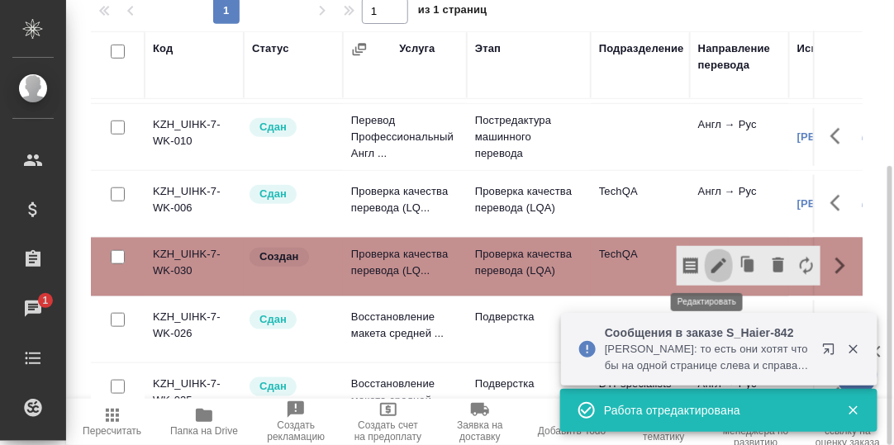
click at [709, 260] on icon "button" at bounding box center [719, 266] width 20 height 20
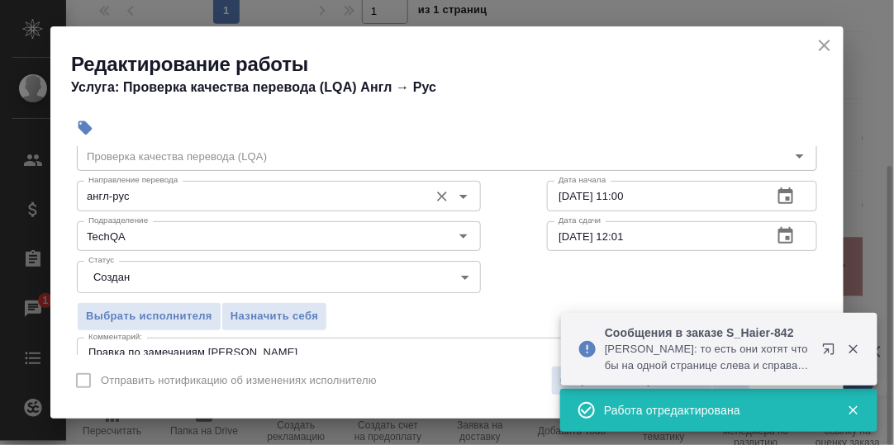
scroll to position [82, 0]
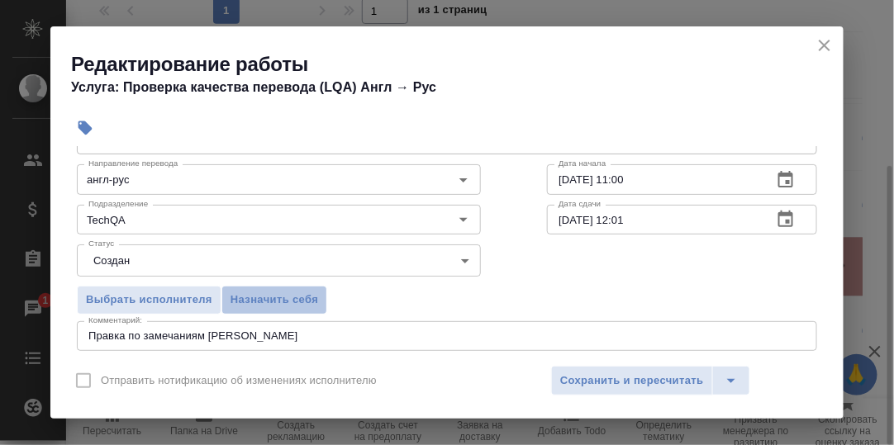
drag, startPoint x: 277, startPoint y: 299, endPoint x: 344, endPoint y: 315, distance: 68.7
click at [277, 300] on span "Назначить себя" at bounding box center [274, 300] width 88 height 19
click at [638, 375] on span "Сохранить и пересчитать" at bounding box center [632, 381] width 144 height 19
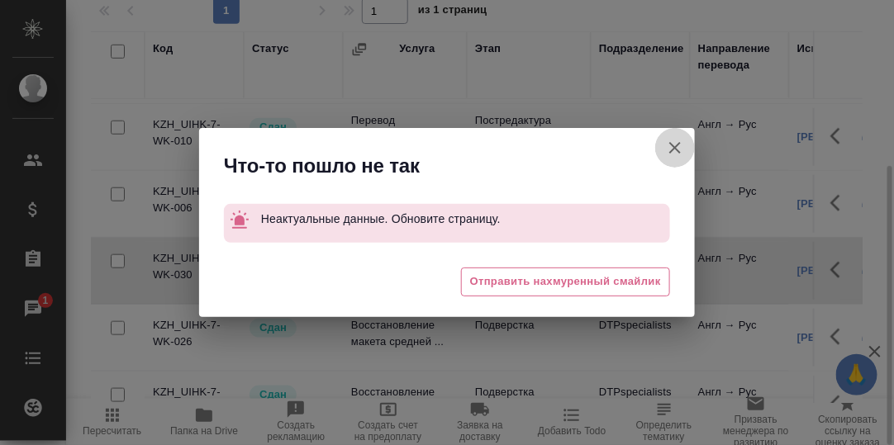
click at [676, 145] on icon "button" at bounding box center [675, 148] width 20 height 20
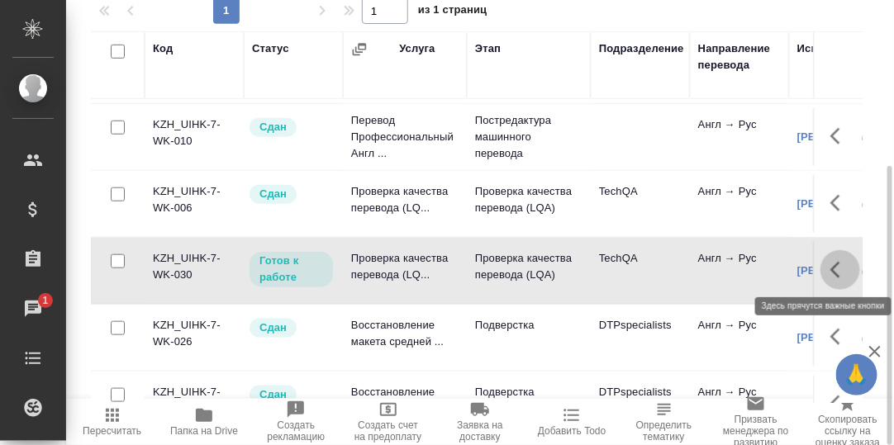
click at [830, 272] on icon "button" at bounding box center [835, 270] width 10 height 17
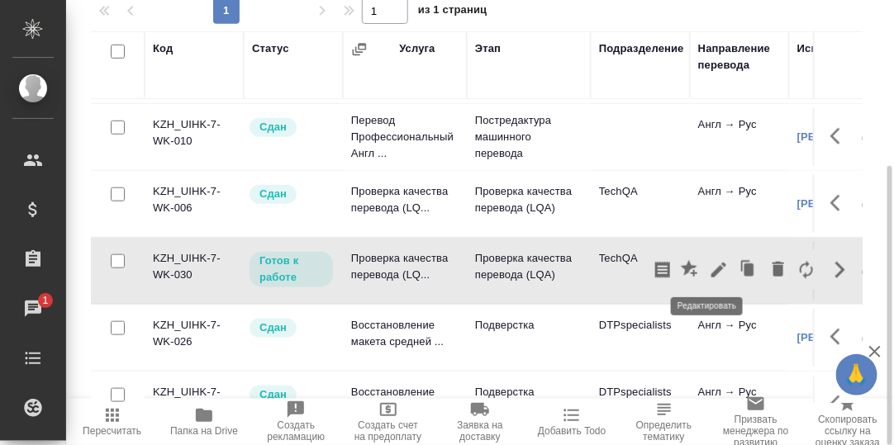
click at [711, 268] on icon "button" at bounding box center [718, 270] width 15 height 15
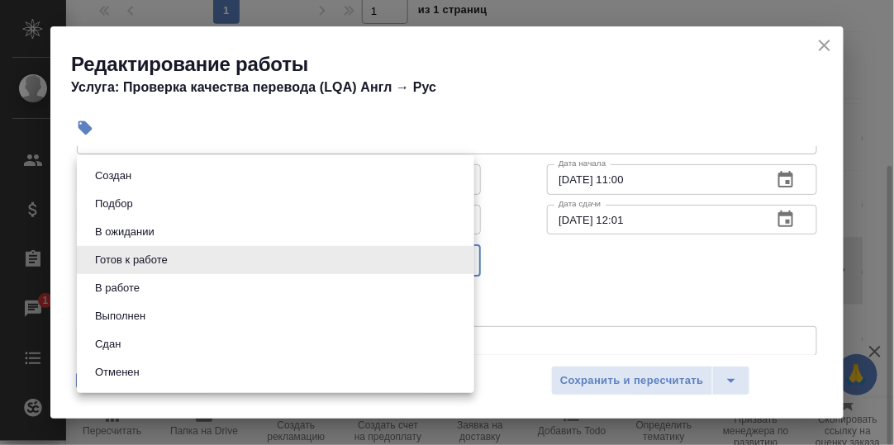
click at [463, 257] on body "🙏 .cls-1 fill:#fff; AWATERA Румянцева Дарья d.rumyantseva Клиенты Спецификации …" at bounding box center [447, 222] width 894 height 445
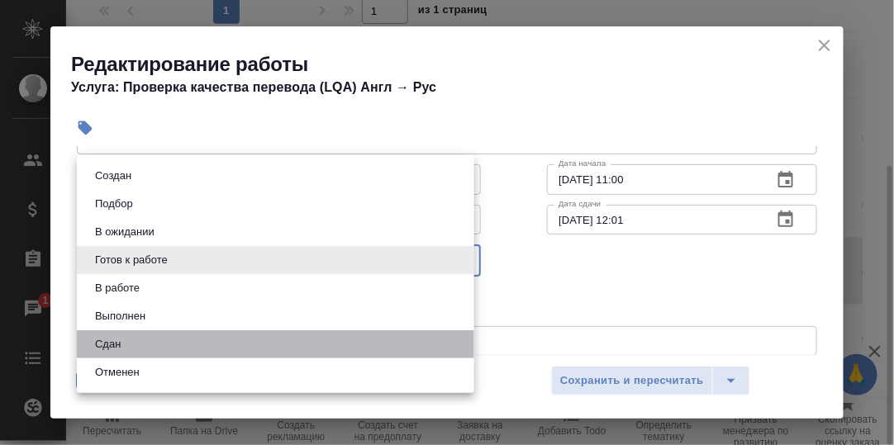
drag, startPoint x: 157, startPoint y: 337, endPoint x: 192, endPoint y: 314, distance: 41.7
click at [156, 337] on li "Сдан" at bounding box center [275, 344] width 397 height 28
type input "closed"
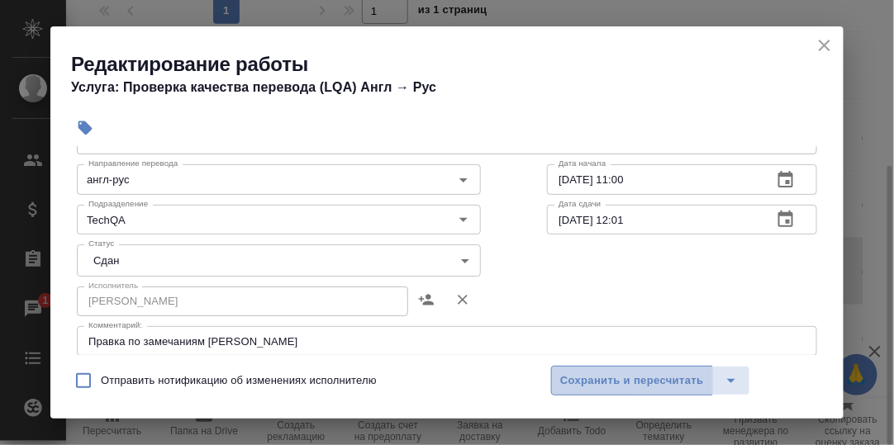
click at [606, 376] on span "Сохранить и пересчитать" at bounding box center [632, 381] width 144 height 19
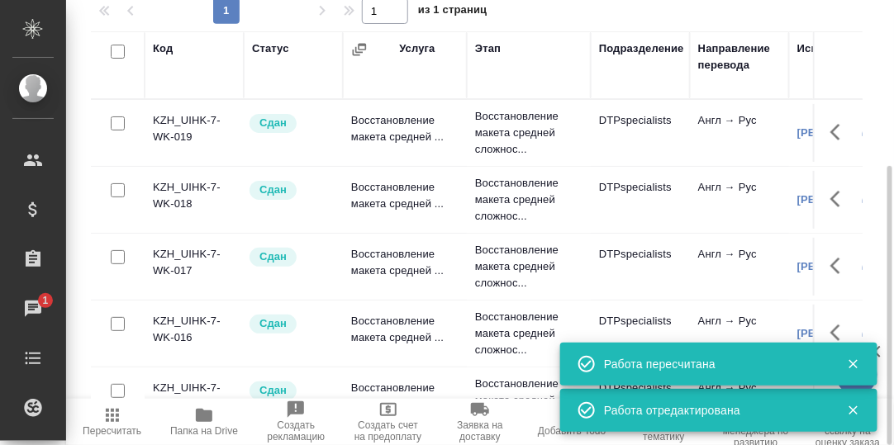
scroll to position [0, 0]
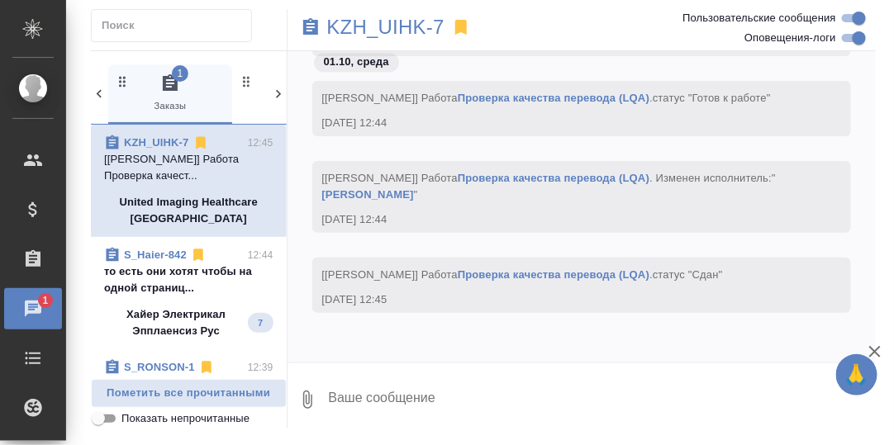
drag, startPoint x: 161, startPoint y: 269, endPoint x: 222, endPoint y: 269, distance: 61.1
click at [162, 269] on p "то есть они хотят чтобы на одной страниц..." at bounding box center [188, 279] width 169 height 33
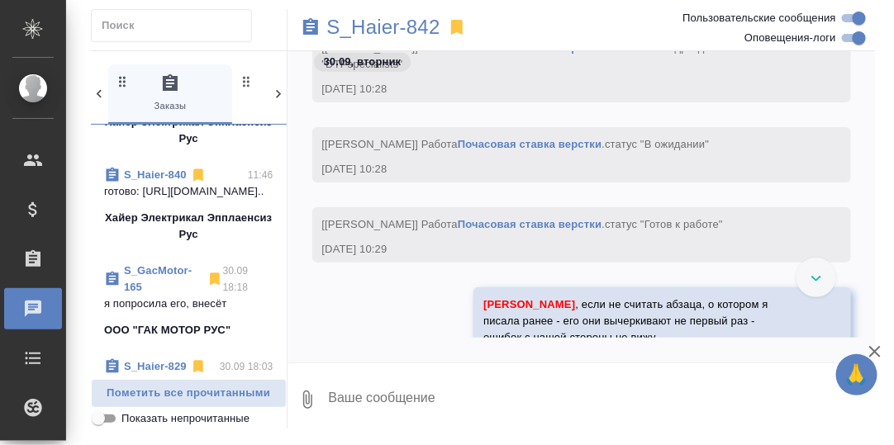
scroll to position [412, 0]
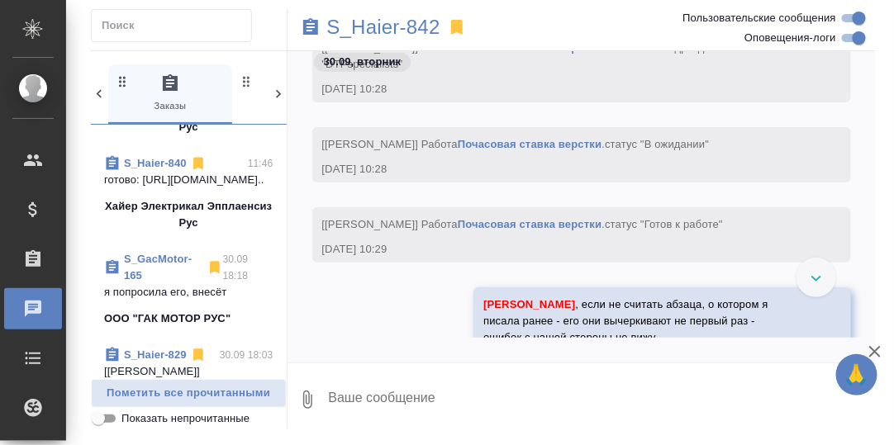
click at [165, 159] on link "S_Haier-840" at bounding box center [155, 163] width 63 height 12
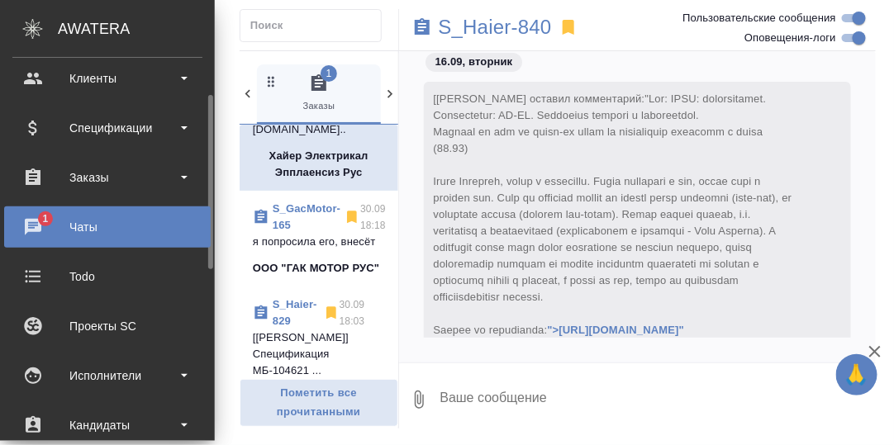
scroll to position [164, 0]
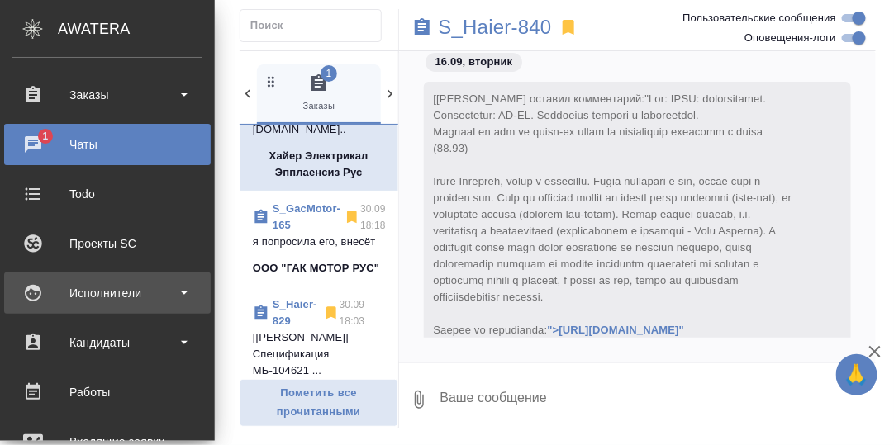
click at [121, 294] on div "Исполнители" at bounding box center [107, 293] width 190 height 25
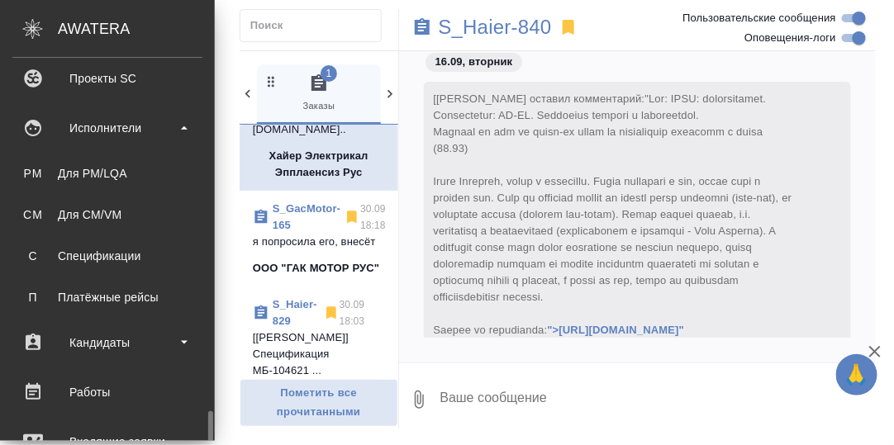
scroll to position [577, 0]
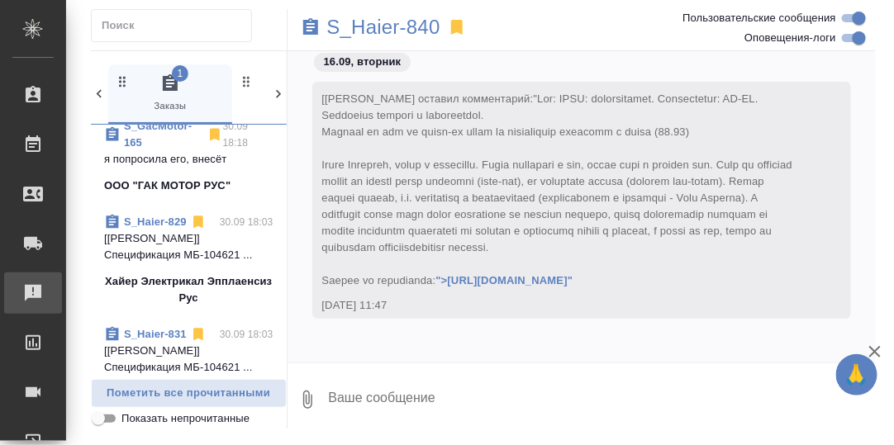
click at [33, 287] on div "Рекламации" at bounding box center [12, 293] width 41 height 25
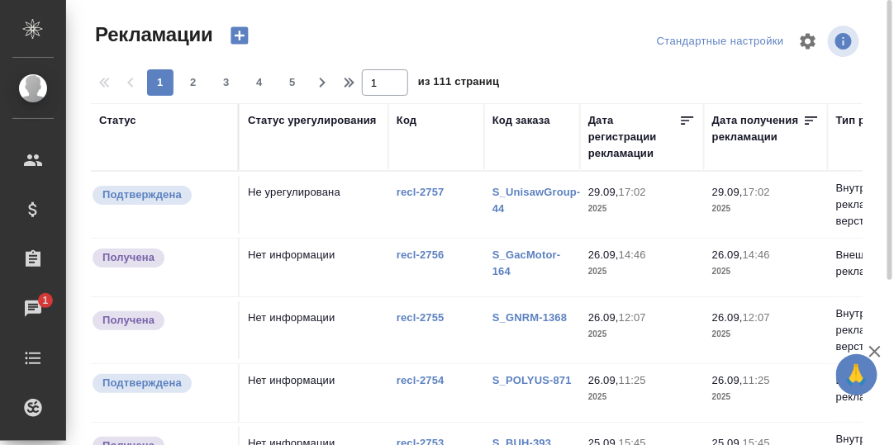
scroll to position [82, 0]
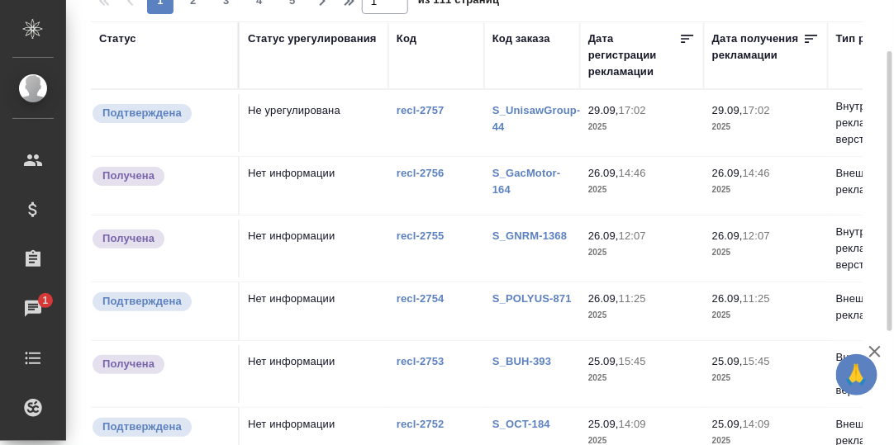
click at [517, 110] on link "S_UnisawGroup-44" at bounding box center [536, 118] width 88 height 29
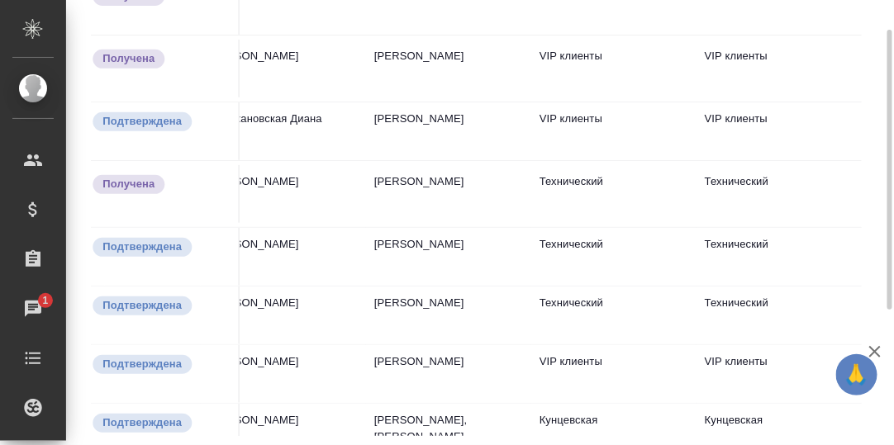
scroll to position [97, 0]
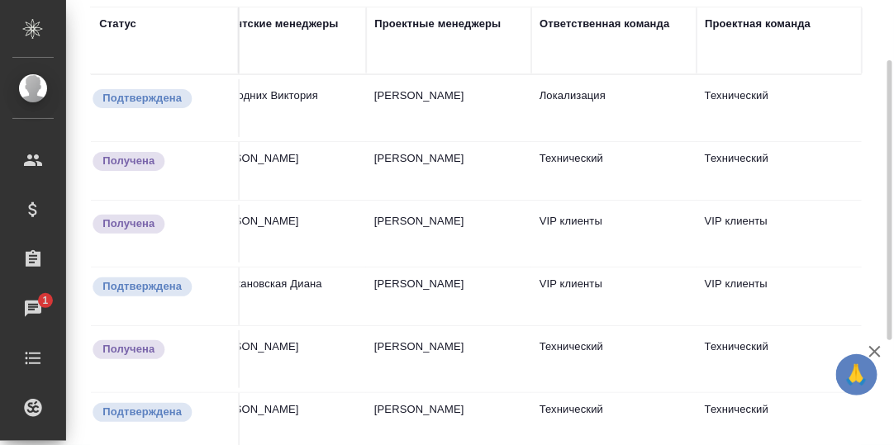
click at [720, 26] on div "Проектная команда" at bounding box center [757, 24] width 106 height 17
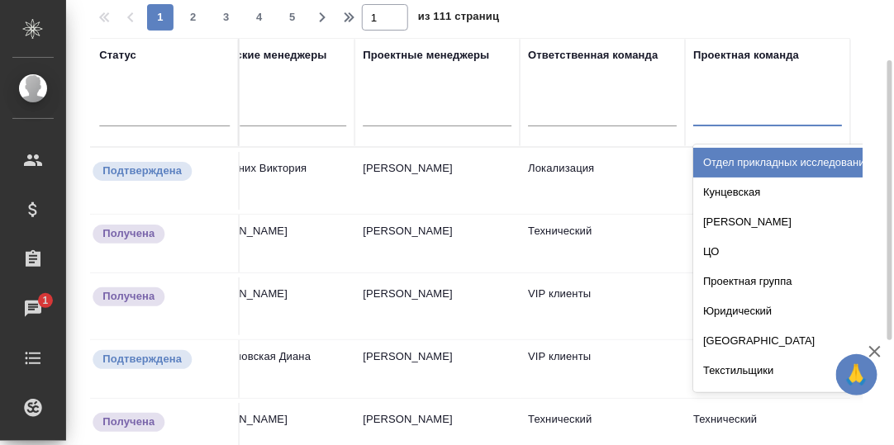
click at [725, 116] on div at bounding box center [767, 109] width 149 height 24
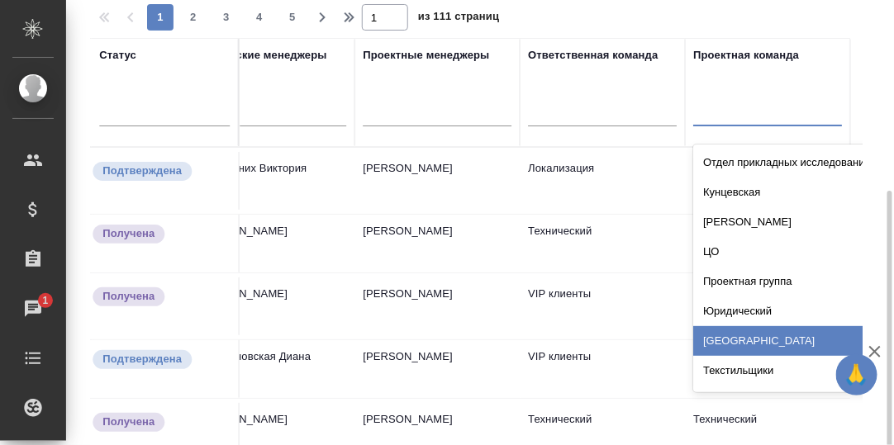
scroll to position [179, 0]
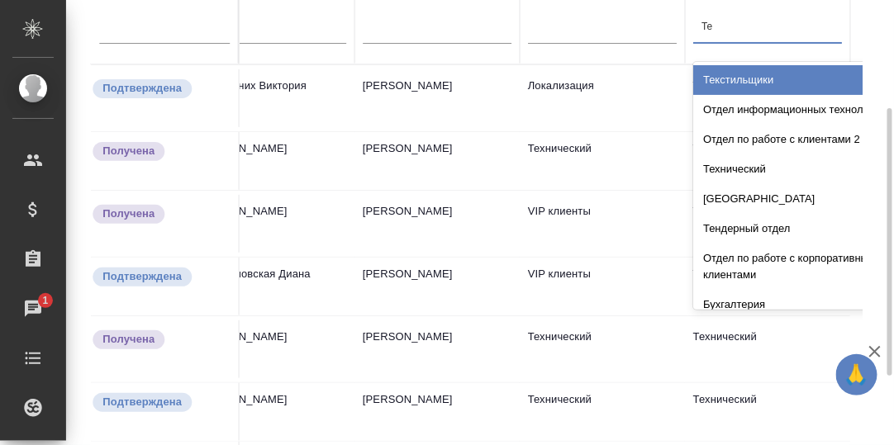
type input "Тех"
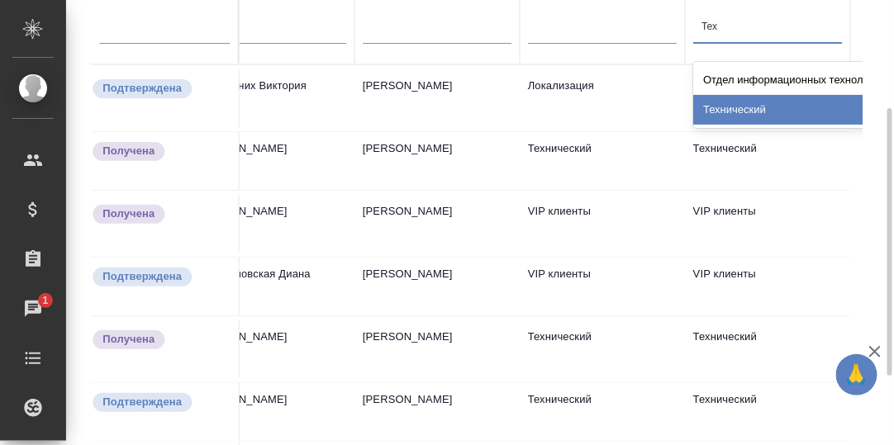
click at [734, 113] on div "Технический" at bounding box center [817, 110] width 248 height 30
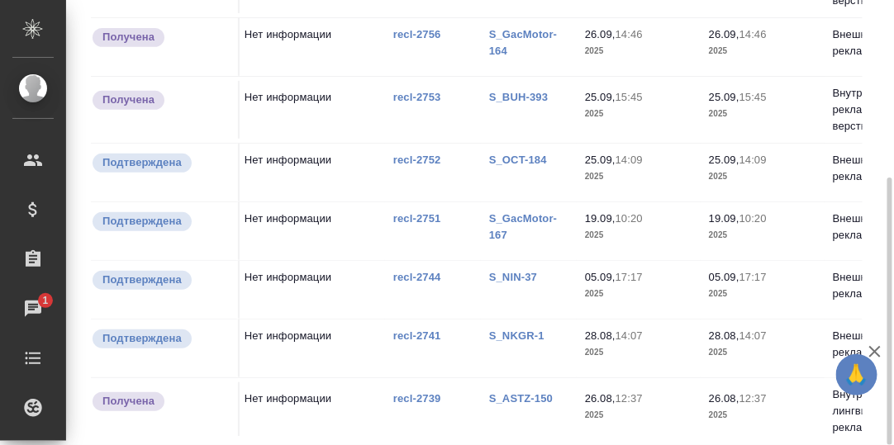
scroll to position [45, 0]
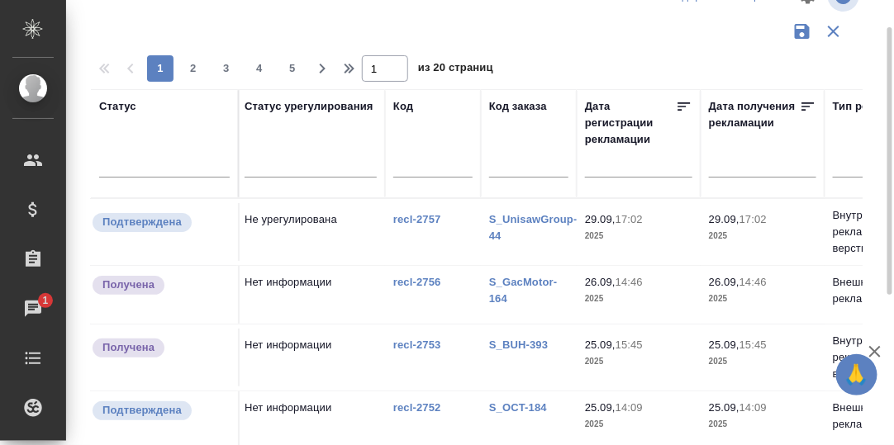
click at [519, 283] on link "S_GacMotor-164" at bounding box center [523, 290] width 68 height 29
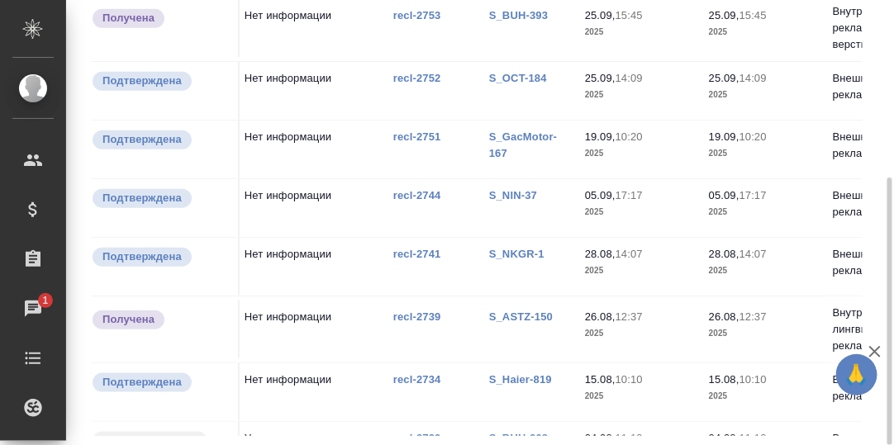
scroll to position [0, 3]
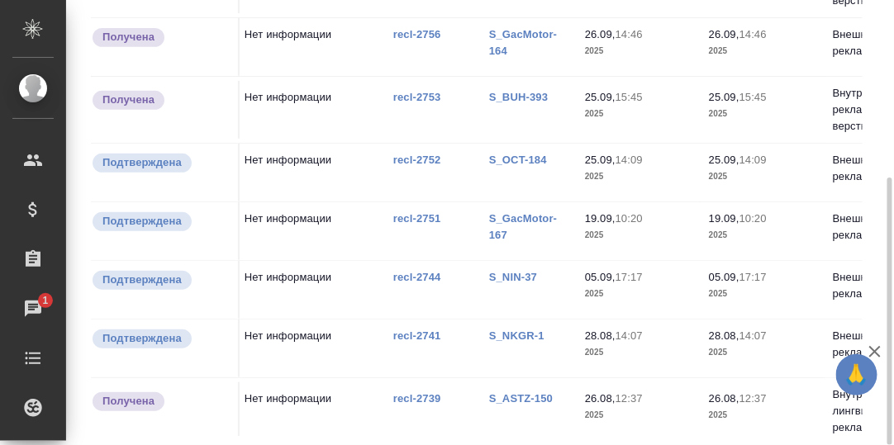
click at [514, 97] on link "S_BUH-393" at bounding box center [518, 97] width 59 height 12
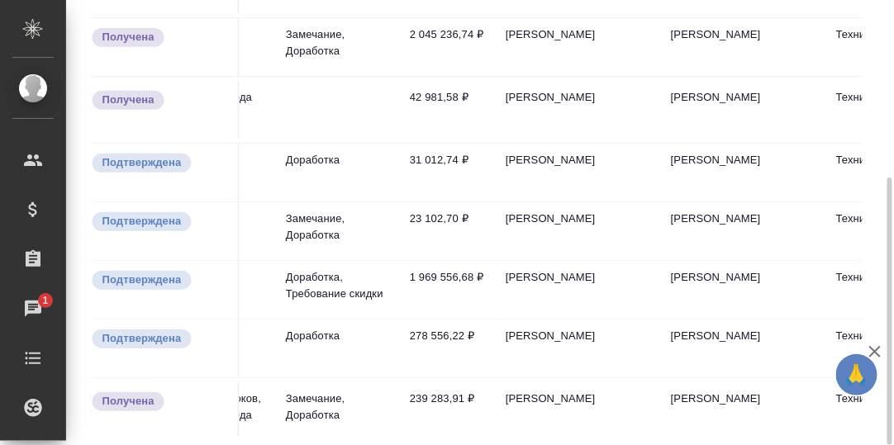
scroll to position [0, 0]
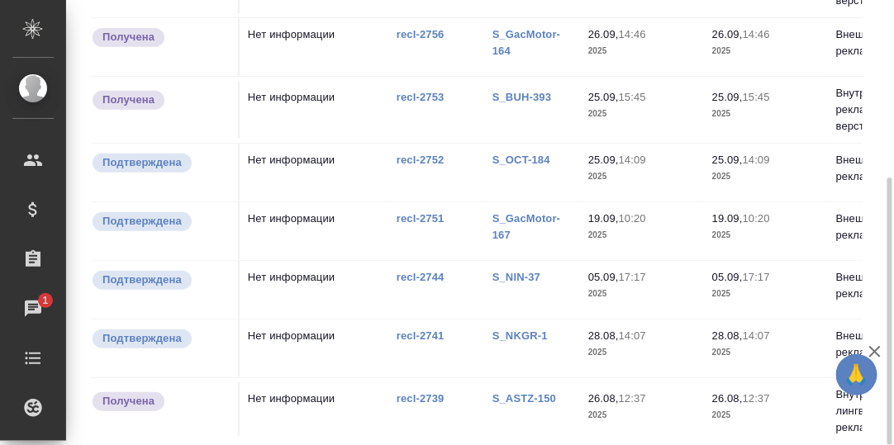
click at [525, 157] on link "S_OCT-184" at bounding box center [521, 160] width 58 height 12
click at [534, 217] on link "S_GacMotor-167" at bounding box center [526, 226] width 68 height 29
click at [519, 273] on link "S_NIN-37" at bounding box center [516, 277] width 48 height 12
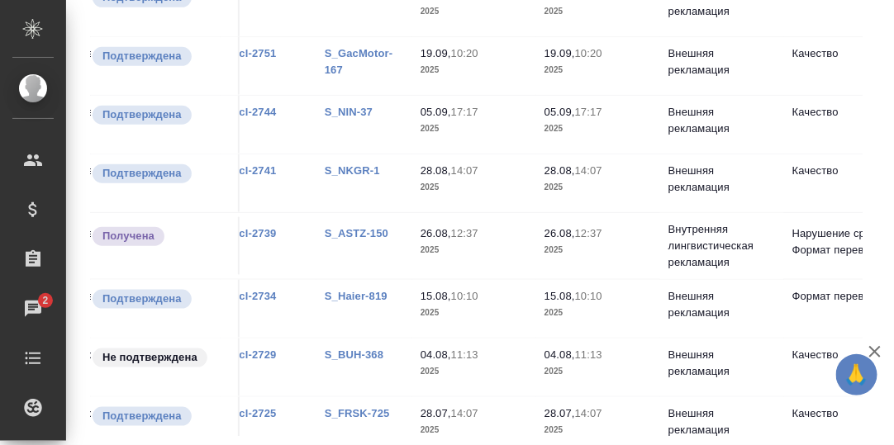
scroll to position [165, 0]
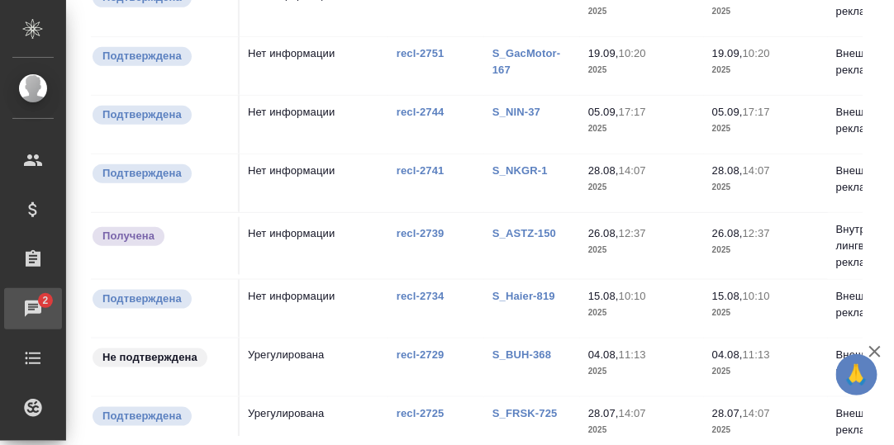
click at [33, 307] on div "Чаты" at bounding box center [12, 308] width 41 height 25
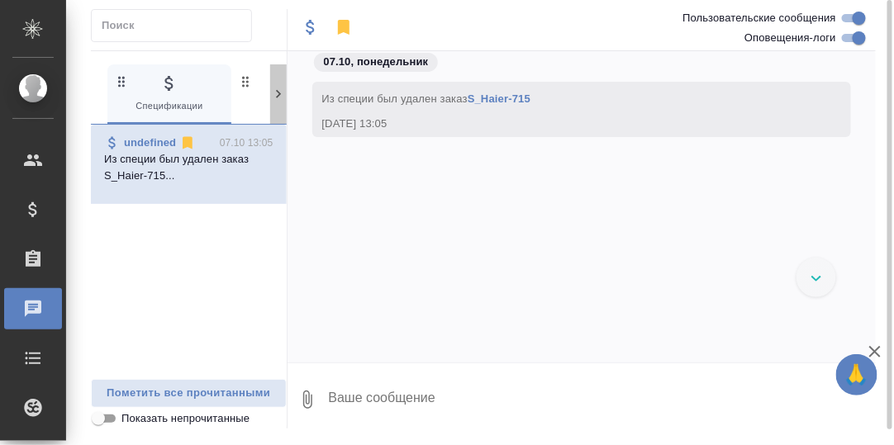
click at [277, 99] on icon at bounding box center [278, 94] width 17 height 17
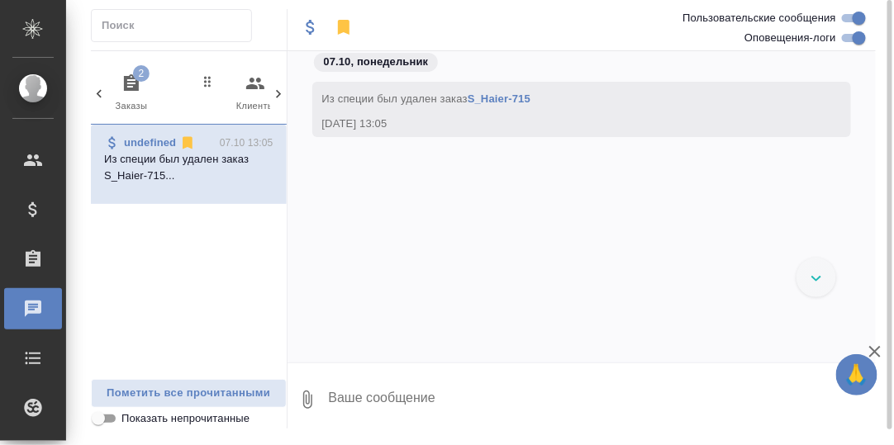
click at [124, 77] on icon "button" at bounding box center [131, 82] width 15 height 17
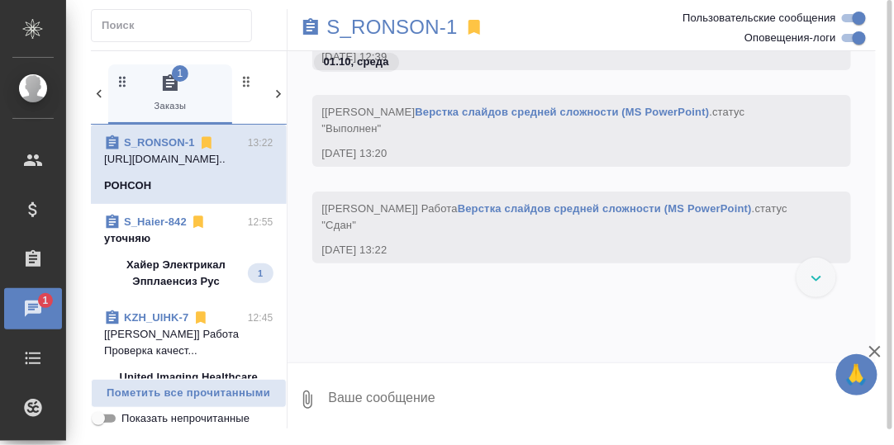
scroll to position [14802, 0]
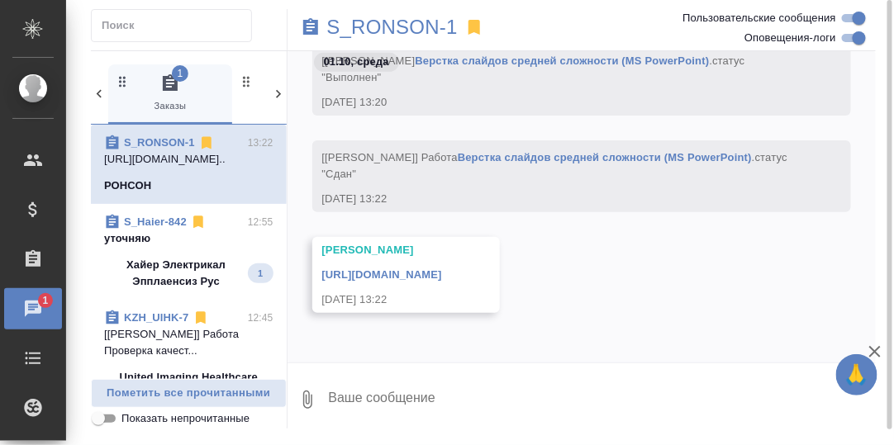
click at [131, 237] on p "уточняю" at bounding box center [188, 238] width 169 height 17
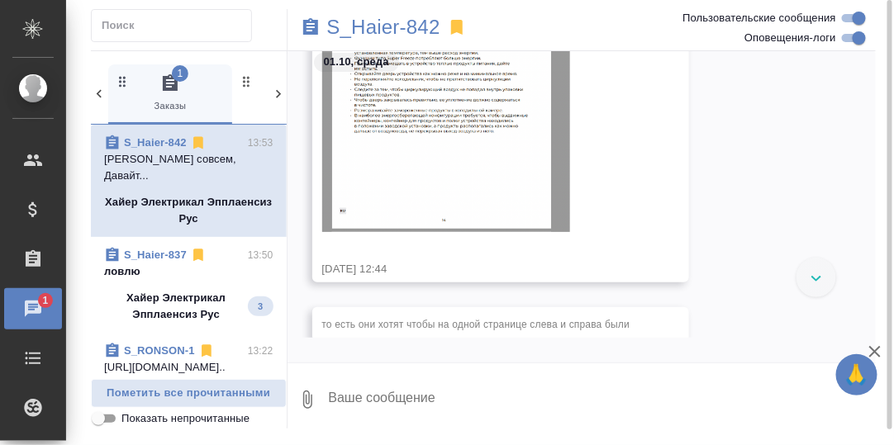
scroll to position [21185, 0]
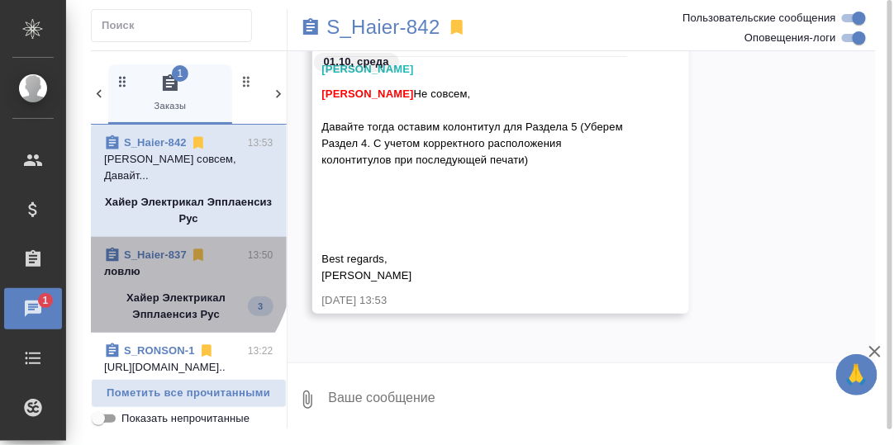
click at [145, 259] on link "S_Haier-837" at bounding box center [155, 255] width 63 height 12
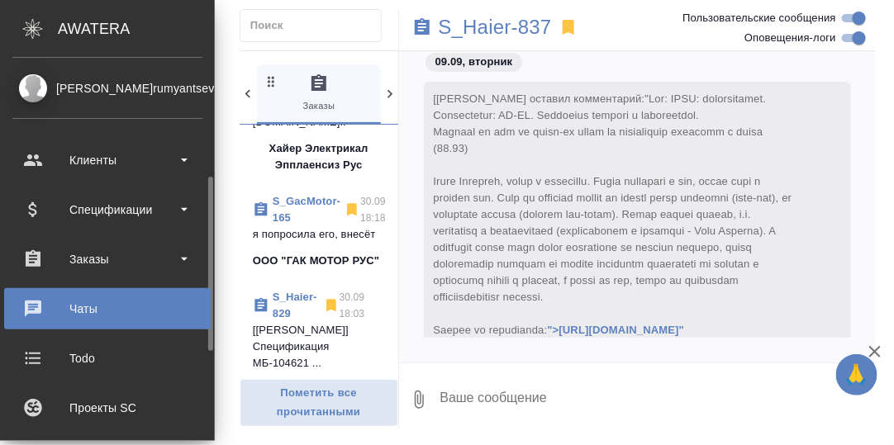
scroll to position [164, 0]
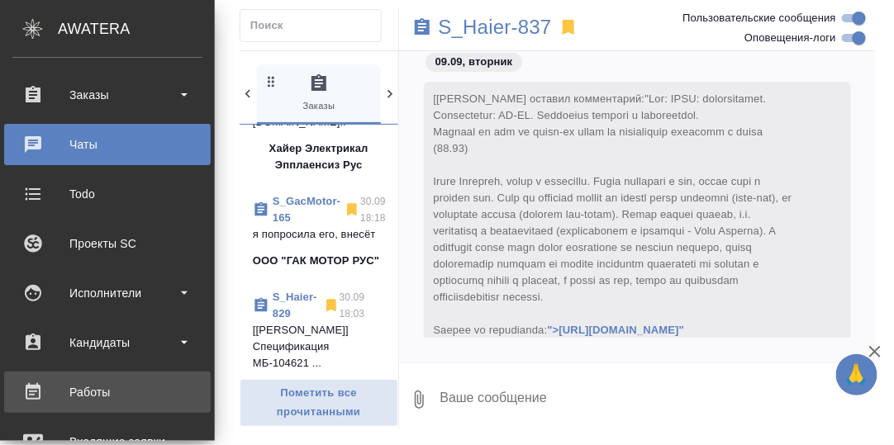
click at [93, 391] on div "Работы" at bounding box center [107, 392] width 190 height 25
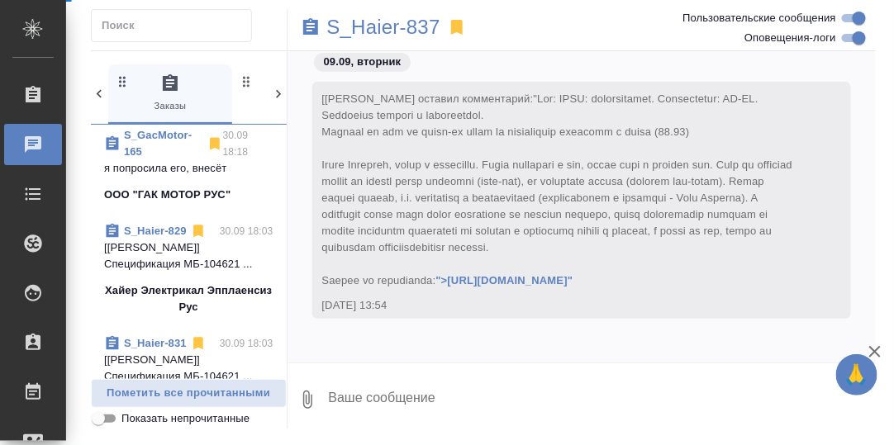
scroll to position [412, 0]
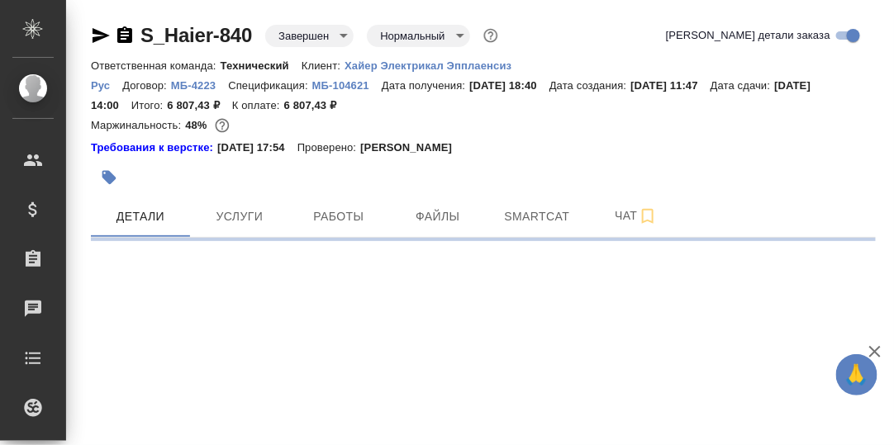
select select "RU"
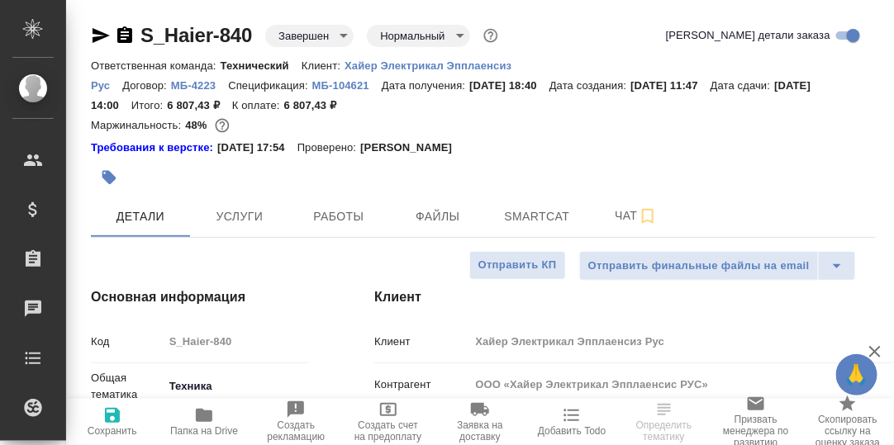
type textarea "x"
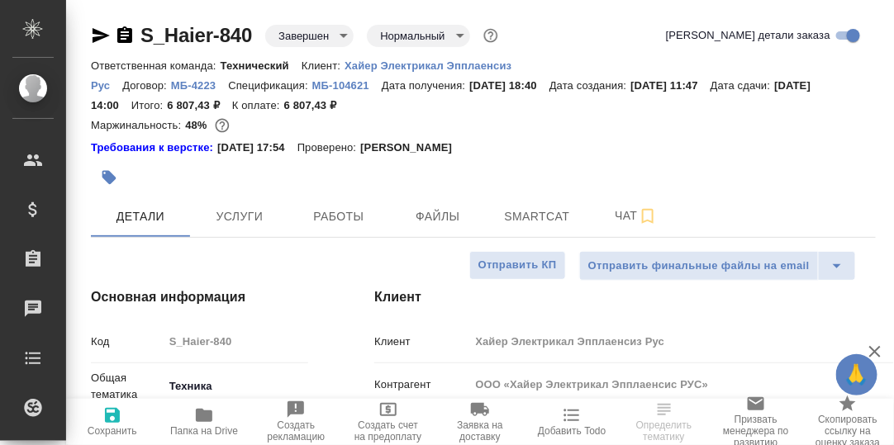
type textarea "x"
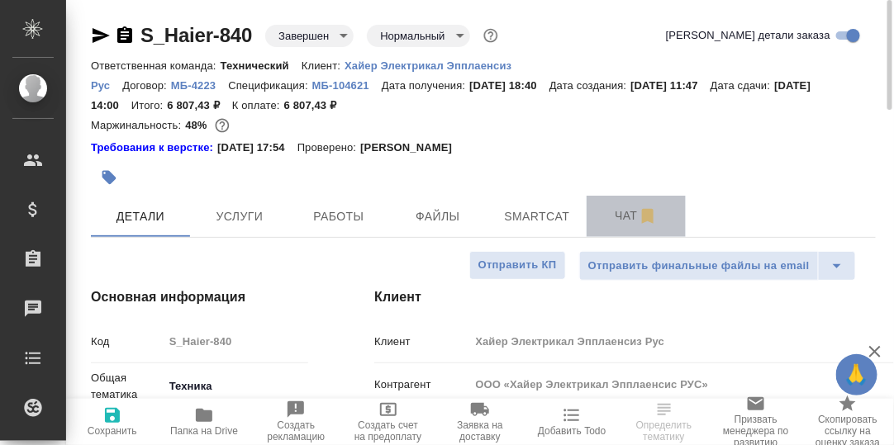
click at [627, 218] on span "Чат" at bounding box center [635, 216] width 79 height 21
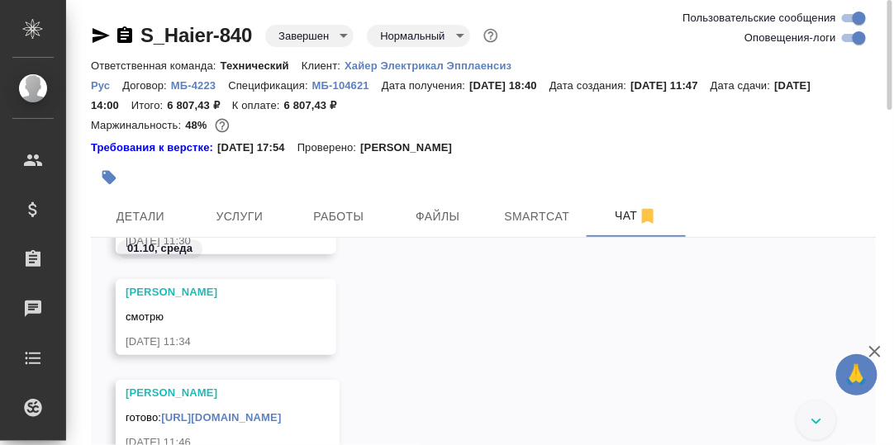
scroll to position [56204, 0]
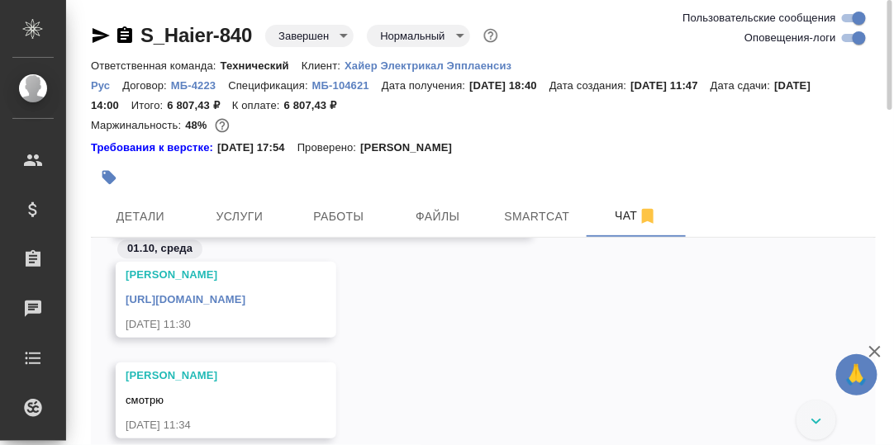
click at [245, 297] on link "[URL][DOMAIN_NAME]" at bounding box center [186, 299] width 120 height 12
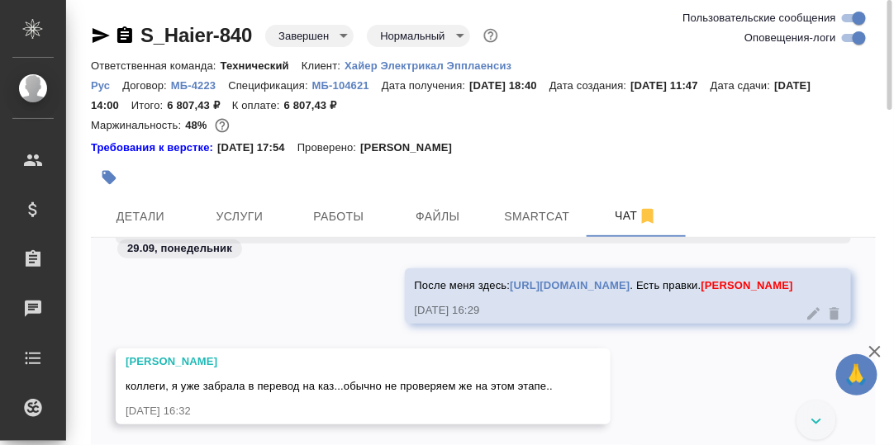
scroll to position [44102, 0]
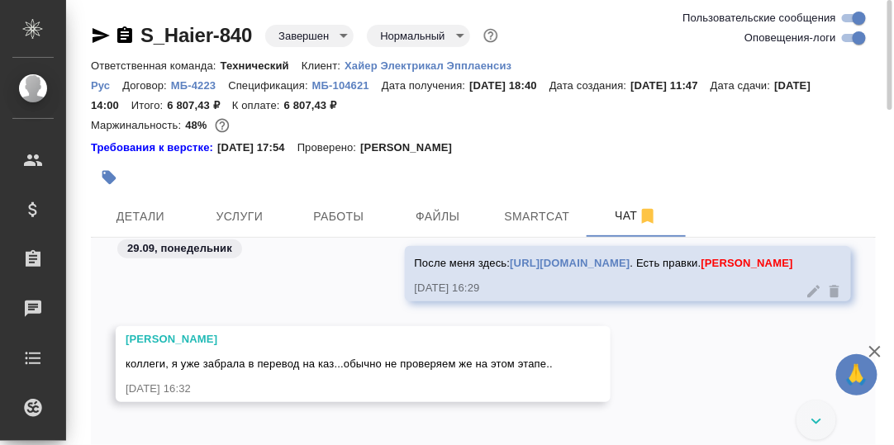
click at [514, 265] on div "29.09, понедельник" at bounding box center [483, 253] width 785 height 31
click at [513, 269] on link "[URL][DOMAIN_NAME]" at bounding box center [570, 263] width 120 height 12
click at [221, 36] on link "S_Haier-840" at bounding box center [195, 35] width 111 height 22
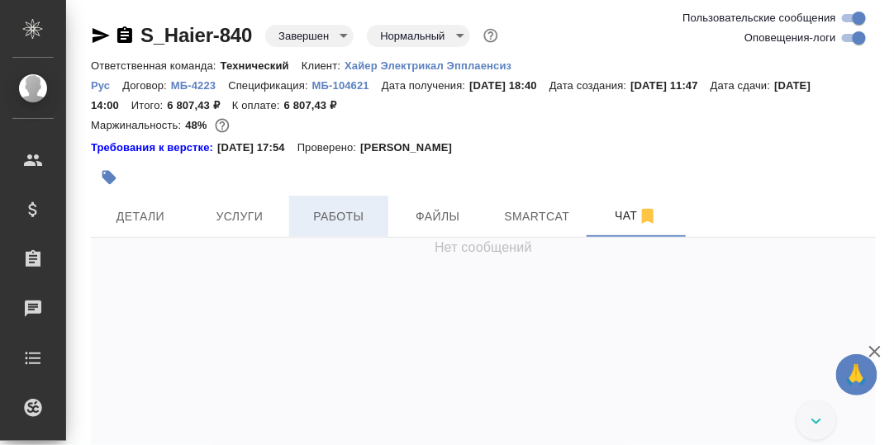
click at [325, 217] on span "Работы" at bounding box center [338, 216] width 79 height 21
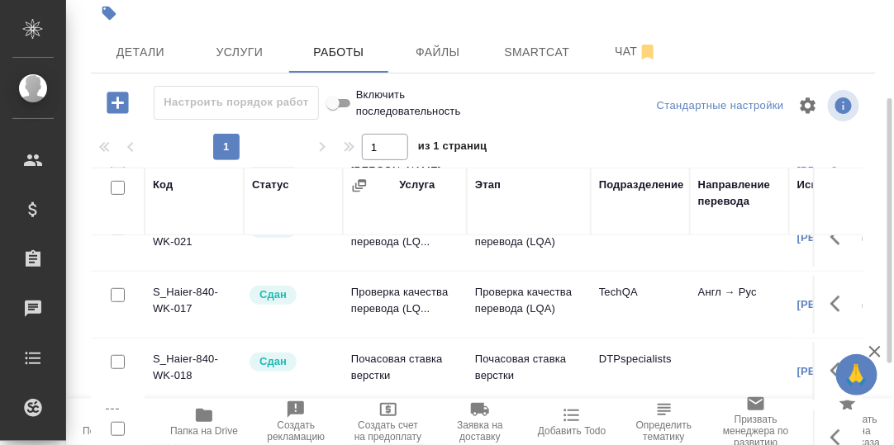
scroll to position [301, 0]
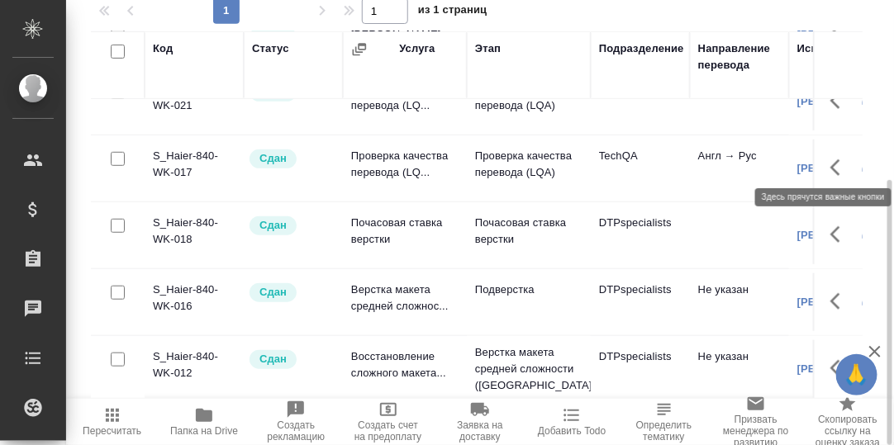
click at [830, 159] on icon "button" at bounding box center [835, 167] width 10 height 17
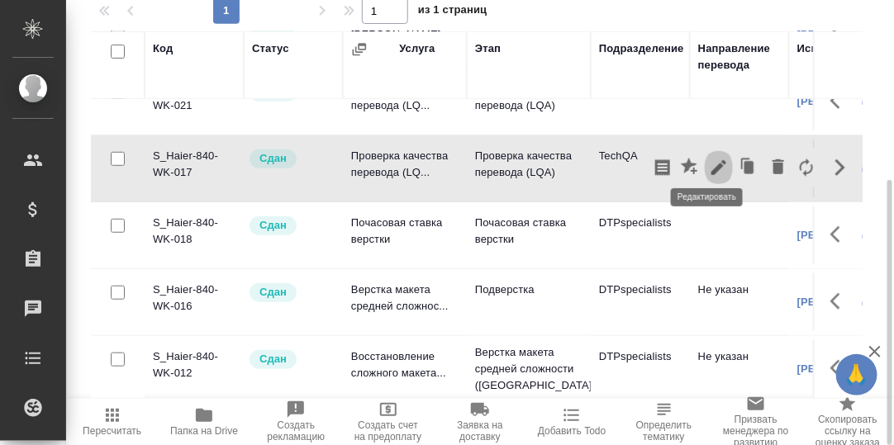
click at [711, 160] on icon "button" at bounding box center [718, 167] width 15 height 15
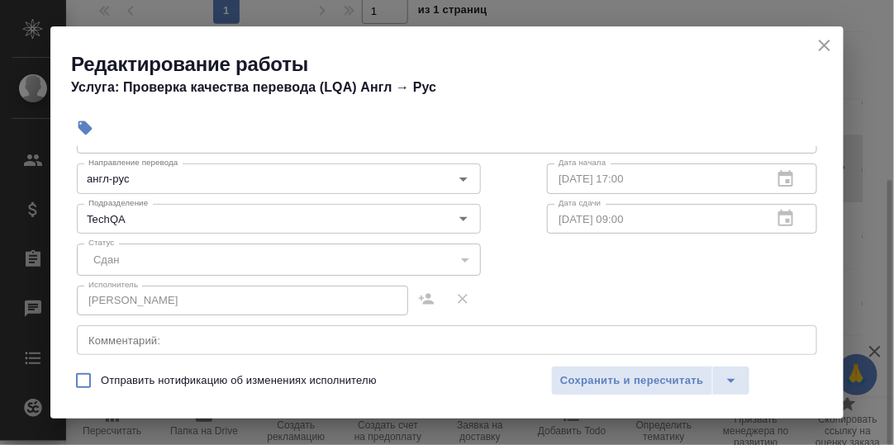
scroll to position [82, 0]
click at [825, 46] on icon "close" at bounding box center [824, 46] width 12 height 12
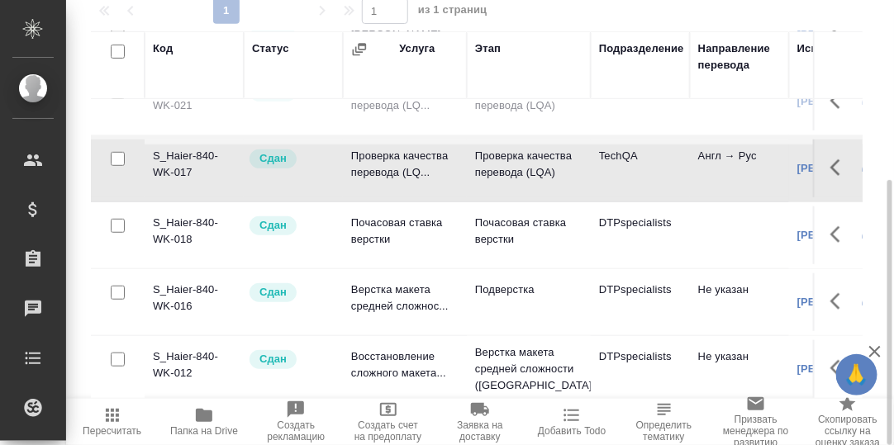
scroll to position [0, 0]
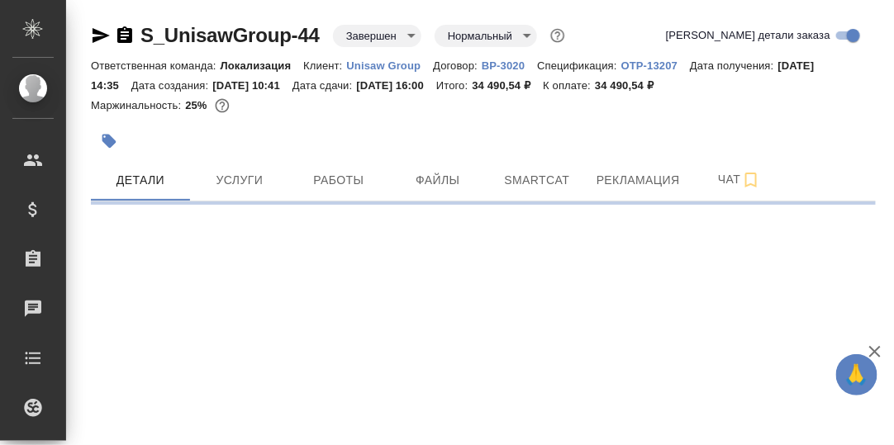
select select "RU"
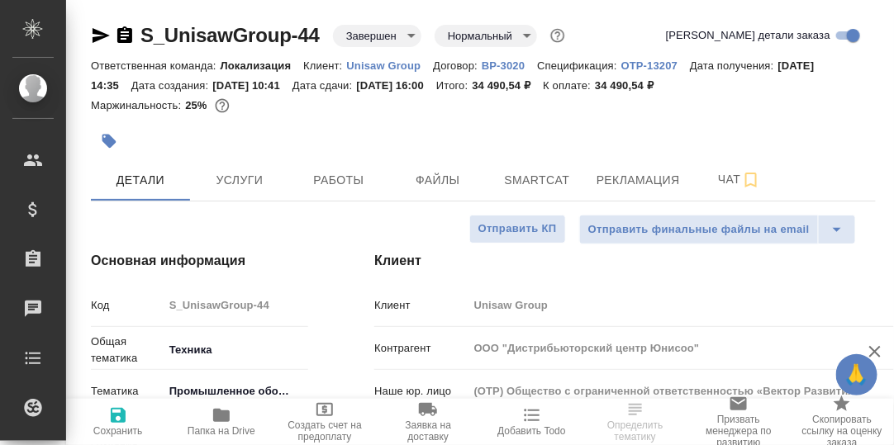
type textarea "x"
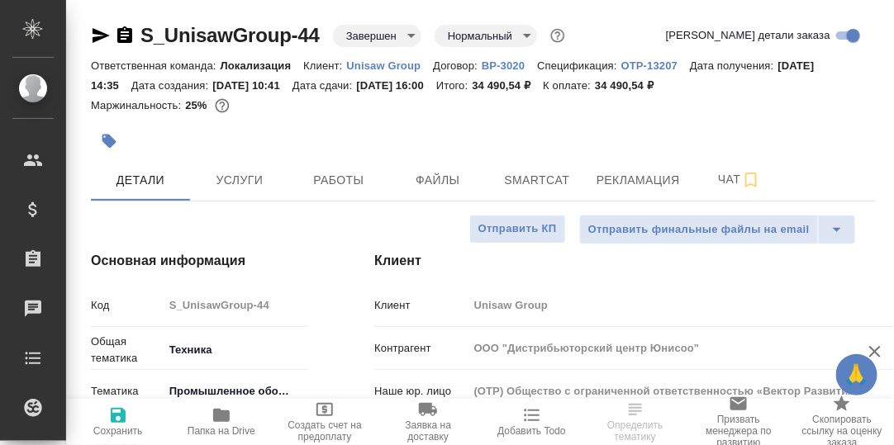
type textarea "x"
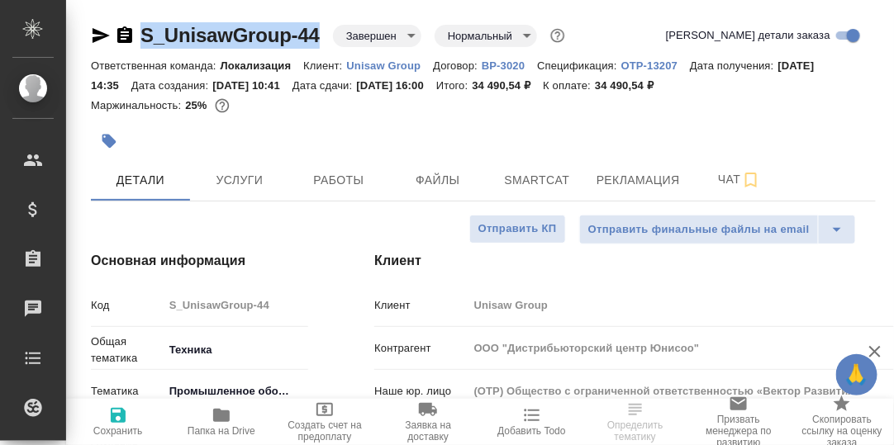
drag, startPoint x: 323, startPoint y: 33, endPoint x: 143, endPoint y: 35, distance: 180.1
click at [143, 35] on div "S_UnisawGroup-44 Завершен closed Нормальный normal" at bounding box center [329, 35] width 477 height 26
copy link "S_UnisawGroup-44"
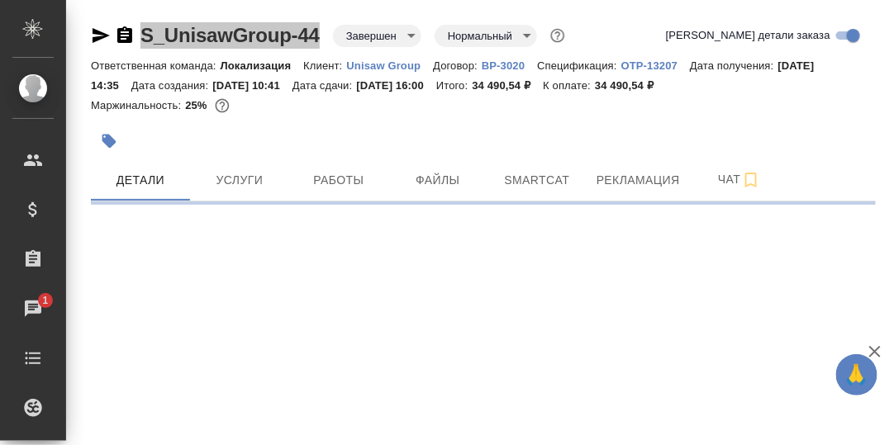
select select "RU"
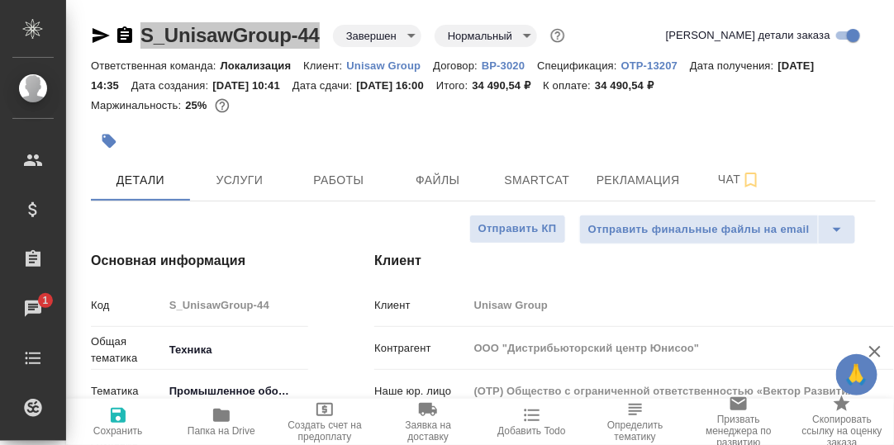
type textarea "x"
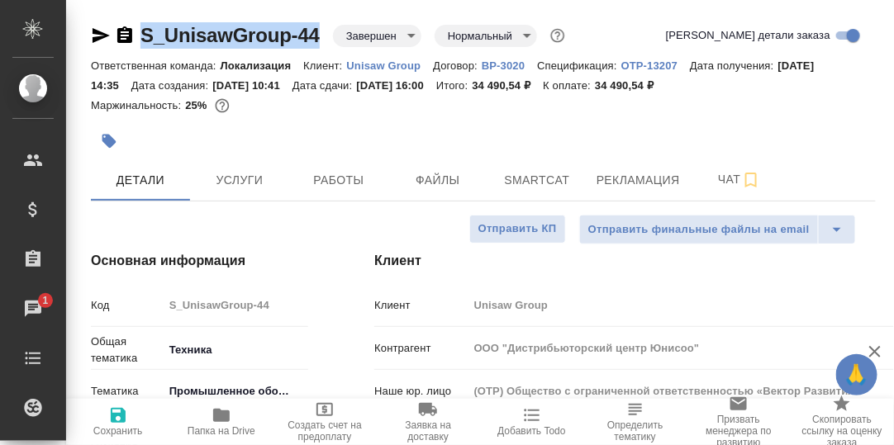
type textarea "x"
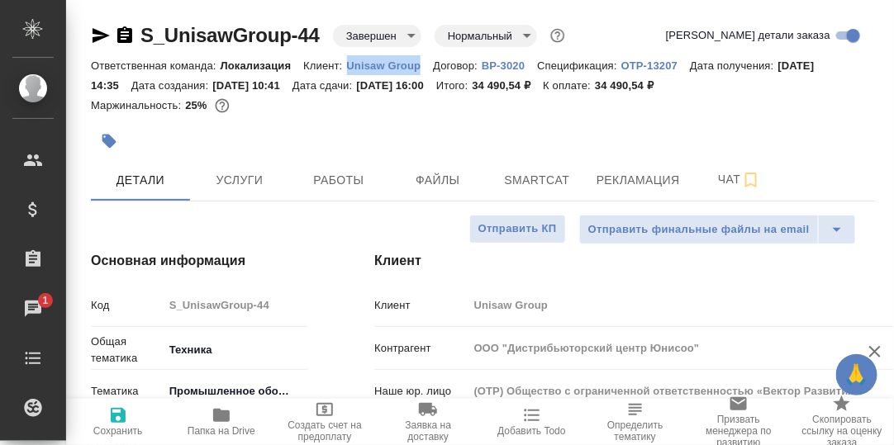
drag, startPoint x: 342, startPoint y: 63, endPoint x: 429, endPoint y: 65, distance: 86.8
click at [429, 65] on div "Ответственная команда: Локализация Клиент: Unisaw Group Договор: ВР-3020 Специф…" at bounding box center [483, 75] width 785 height 40
copy p "Unisaw Group"
type textarea "x"
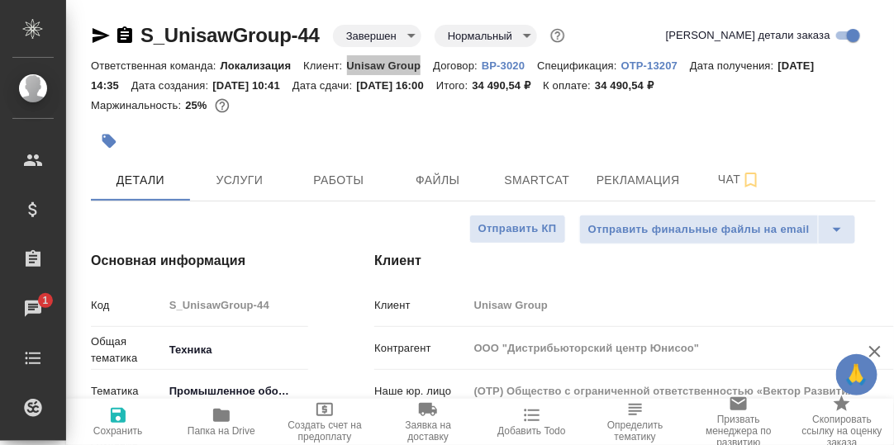
type textarea "x"
drag, startPoint x: 517, startPoint y: 83, endPoint x: 574, endPoint y: 86, distance: 57.1
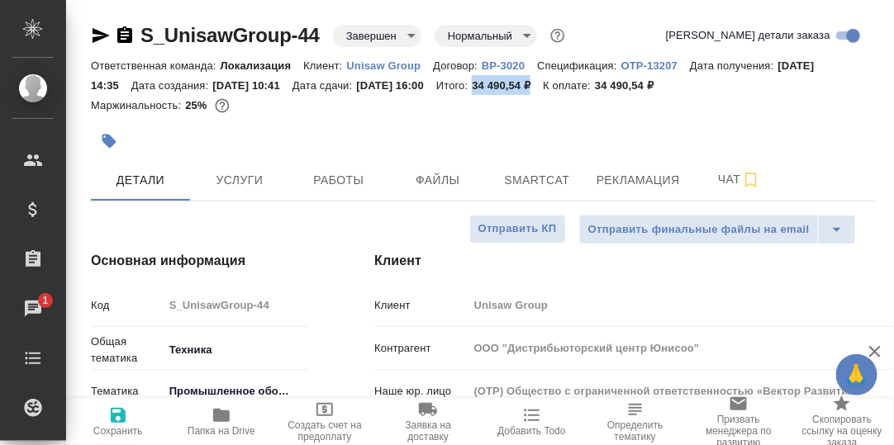
click at [543, 86] on p "34 490,54 ₽" at bounding box center [507, 85] width 71 height 12
copy p "34 490,54 ₽"
type textarea "x"
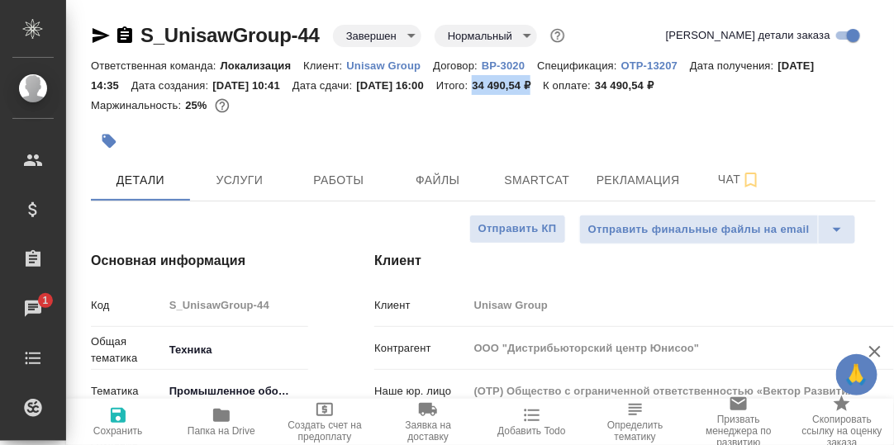
type textarea "x"
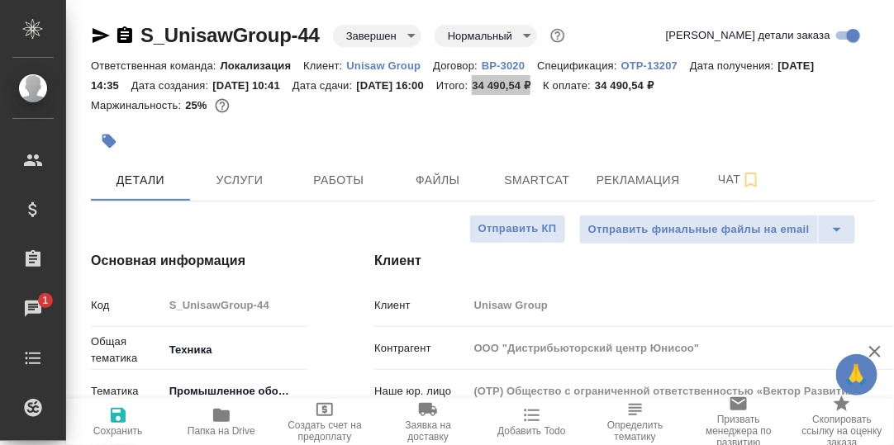
type textarea "x"
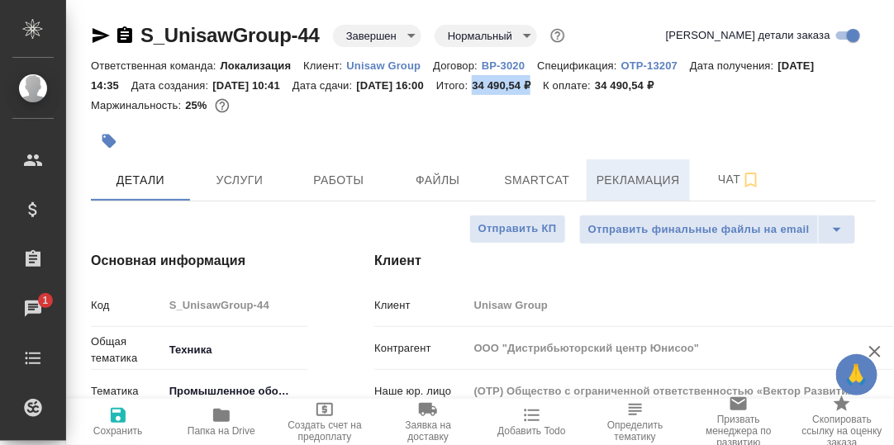
click at [607, 178] on span "Рекламация" at bounding box center [637, 180] width 83 height 21
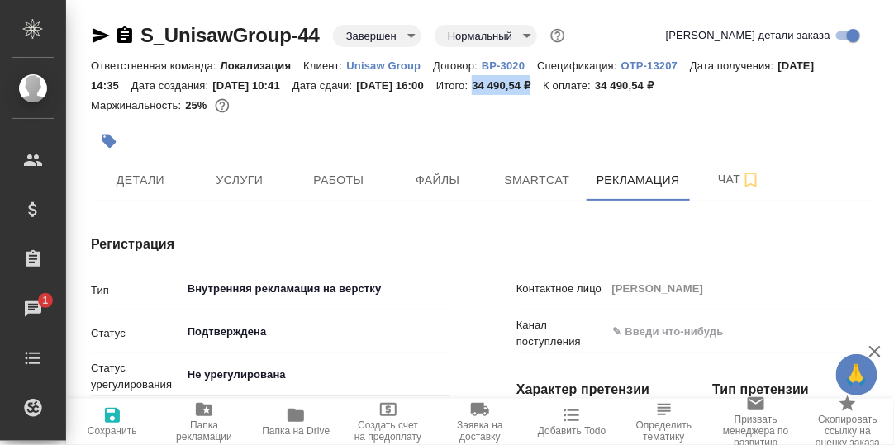
type textarea "x"
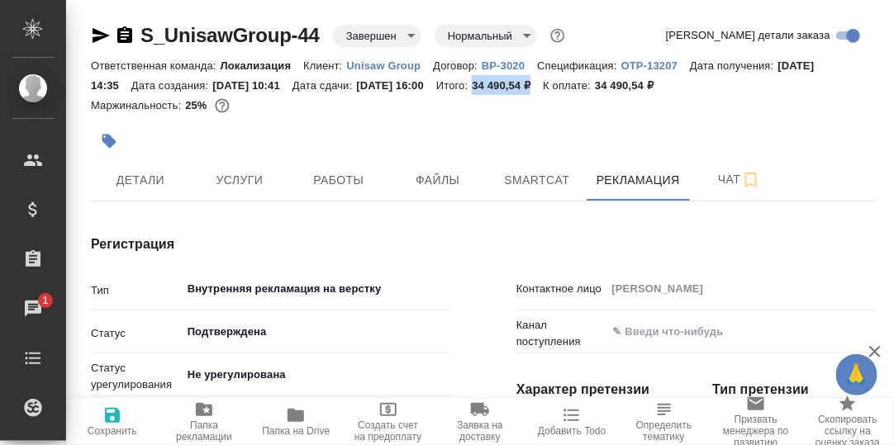
type textarea "x"
type input "Линова Полина"
type textarea "x"
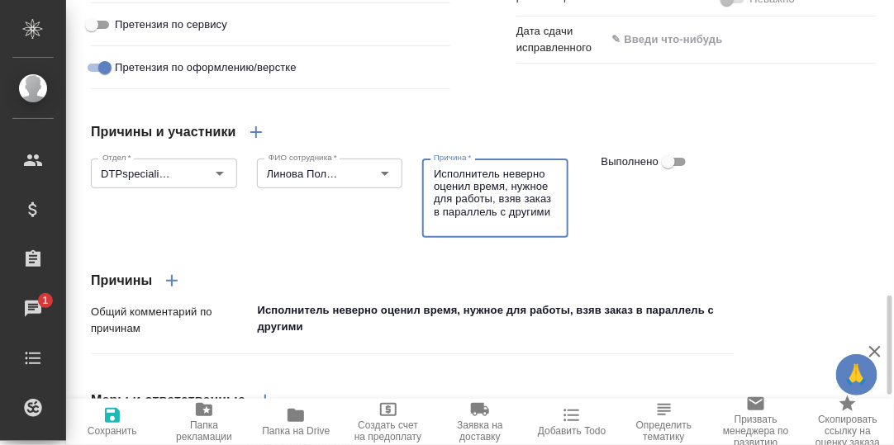
scroll to position [2, 0]
drag, startPoint x: 548, startPoint y: 212, endPoint x: 554, endPoint y: 200, distance: 13.7
click at [554, 200] on textarea "Исполнитель неверно оценил время, нужное для работы, взяв заказ в параллель с д…" at bounding box center [495, 199] width 123 height 62
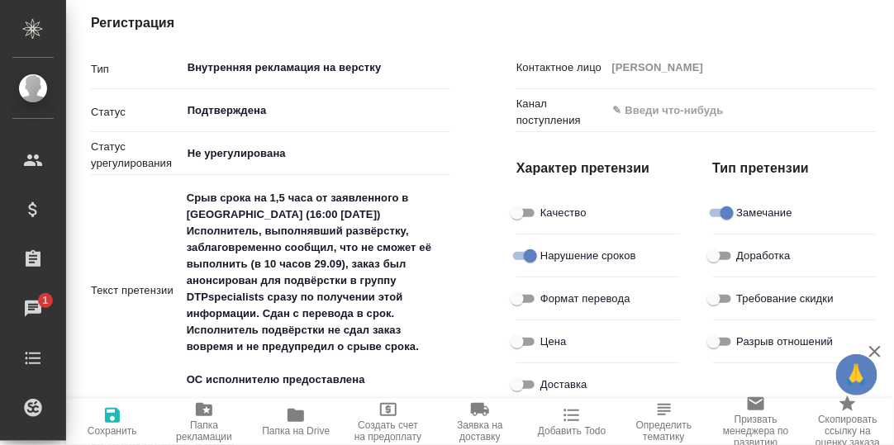
scroll to position [0, 0]
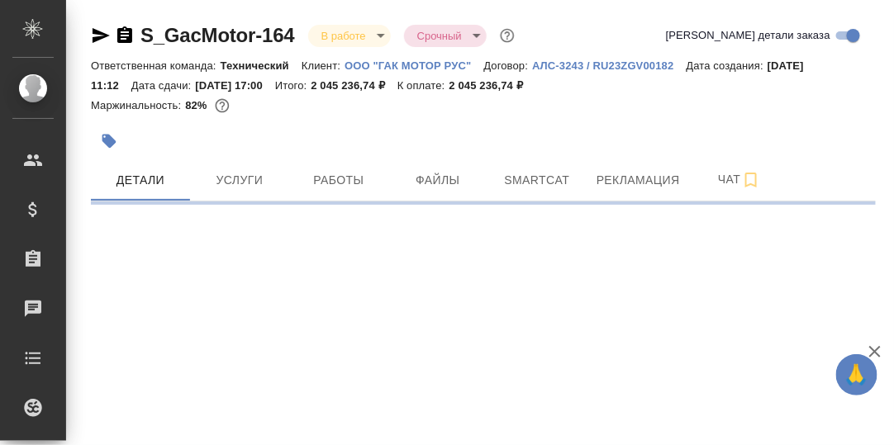
select select "RU"
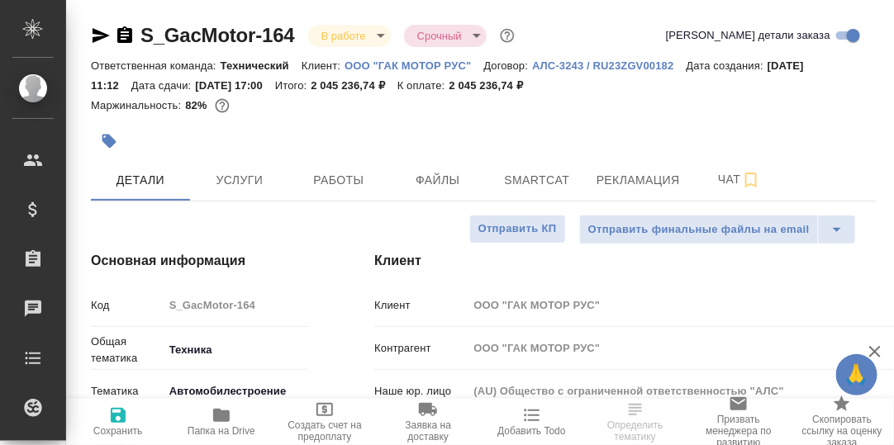
type textarea "x"
drag, startPoint x: 301, startPoint y: 35, endPoint x: 144, endPoint y: 35, distance: 156.9
click at [144, 35] on div "S_GacMotor-164 В работе inProgress Срочный urgent" at bounding box center [304, 35] width 427 height 26
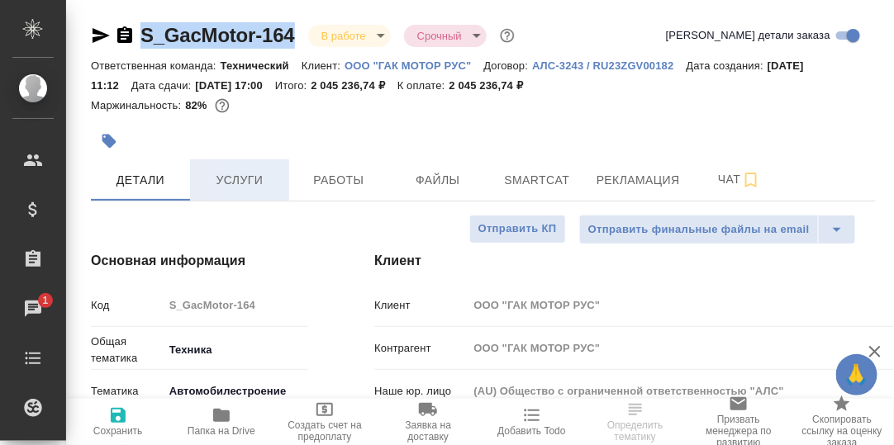
copy link "S_GacMotor-164"
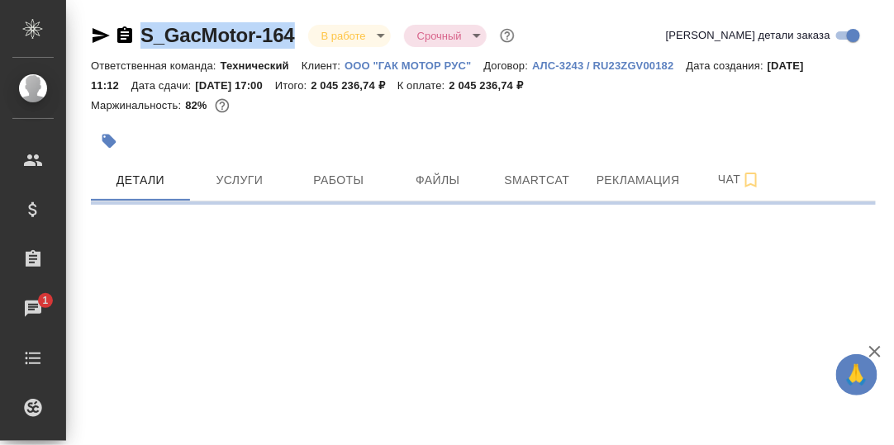
select select "RU"
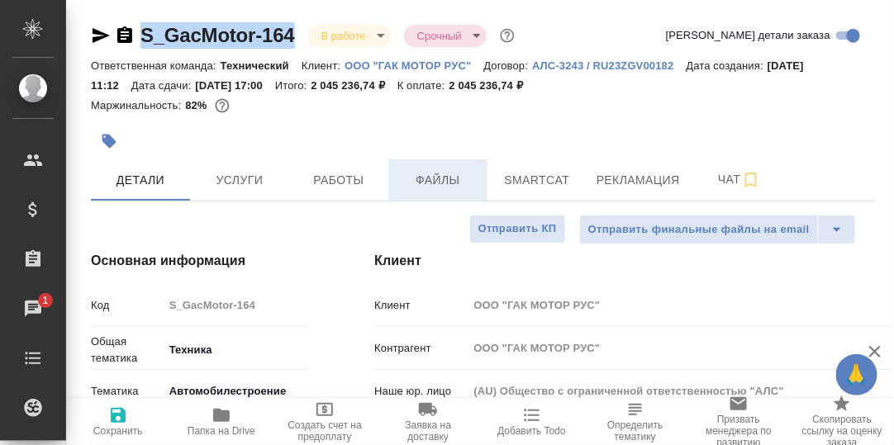
type textarea "x"
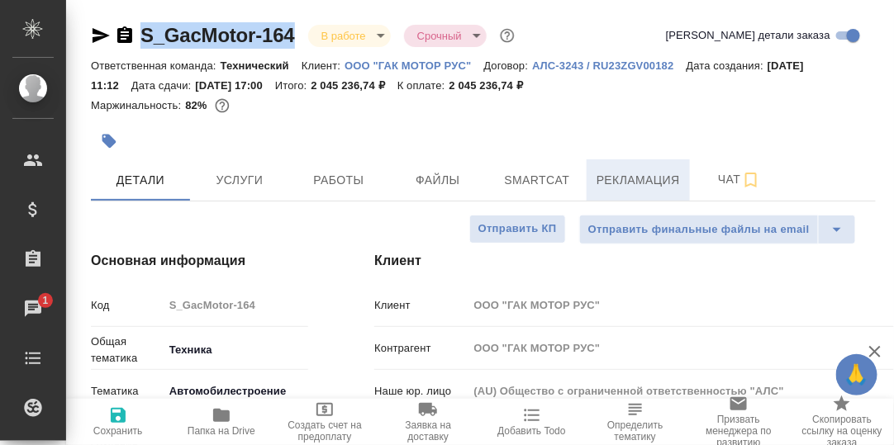
drag, startPoint x: 657, startPoint y: 179, endPoint x: 667, endPoint y: 191, distance: 15.2
click at [657, 180] on span "Рекламация" at bounding box center [637, 180] width 83 height 21
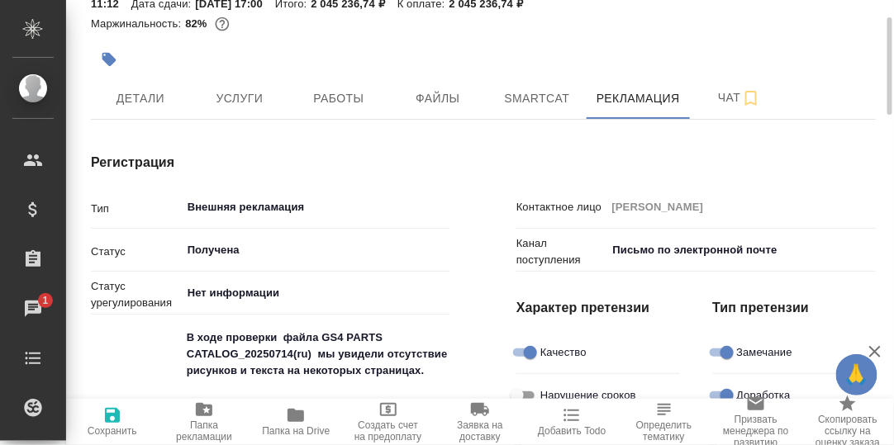
scroll to position [164, 0]
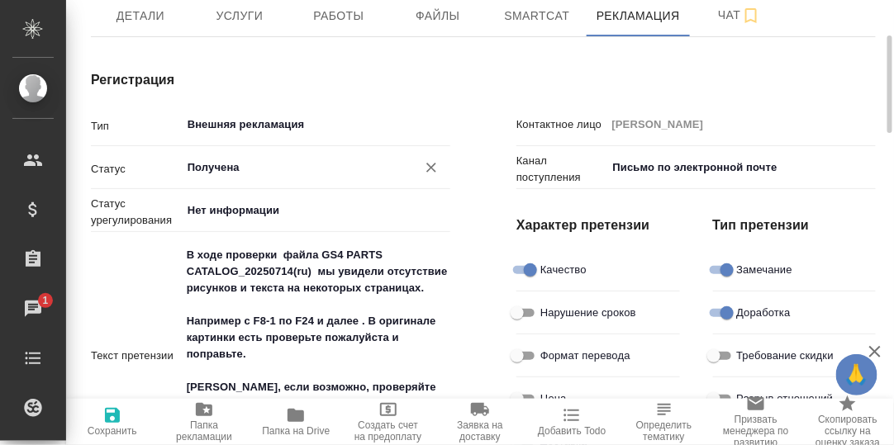
click at [265, 164] on input "Получена" at bounding box center [288, 168] width 204 height 20
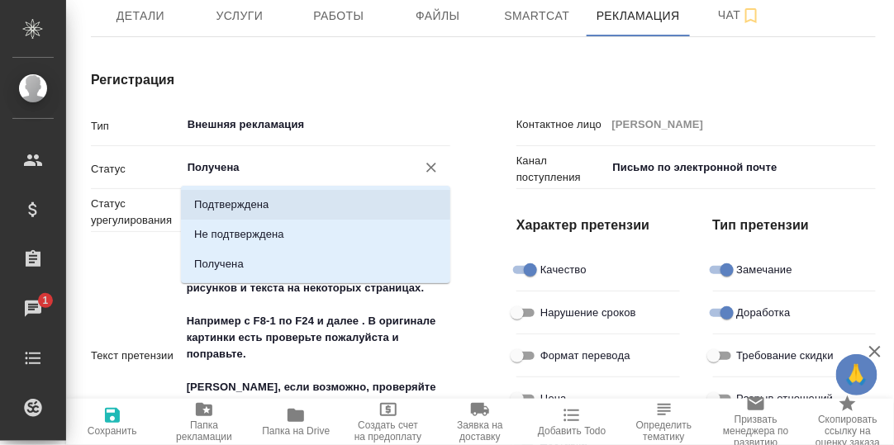
click at [229, 200] on p "Подтверждена" at bounding box center [231, 205] width 74 height 17
type input "Подтверждена"
type textarea "x"
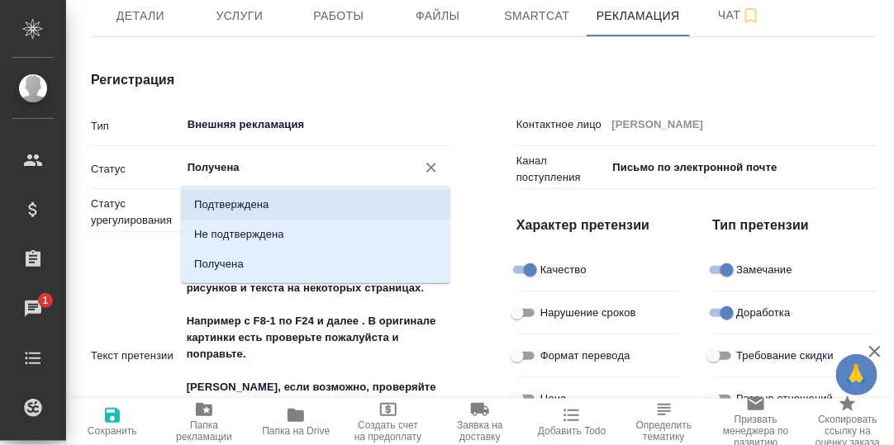
type textarea "x"
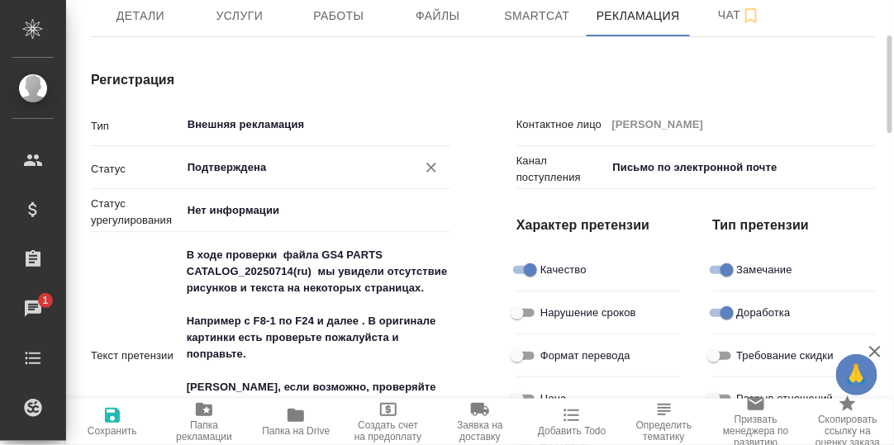
click at [107, 416] on icon "button" at bounding box center [112, 415] width 15 height 15
type textarea "x"
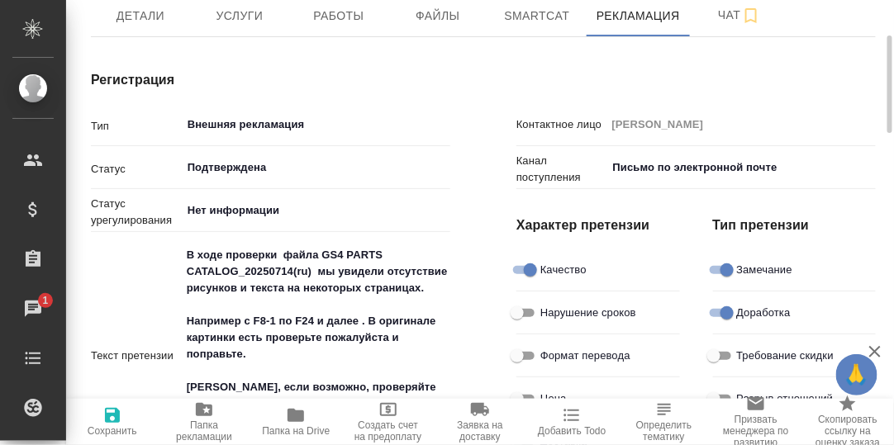
type textarea "x"
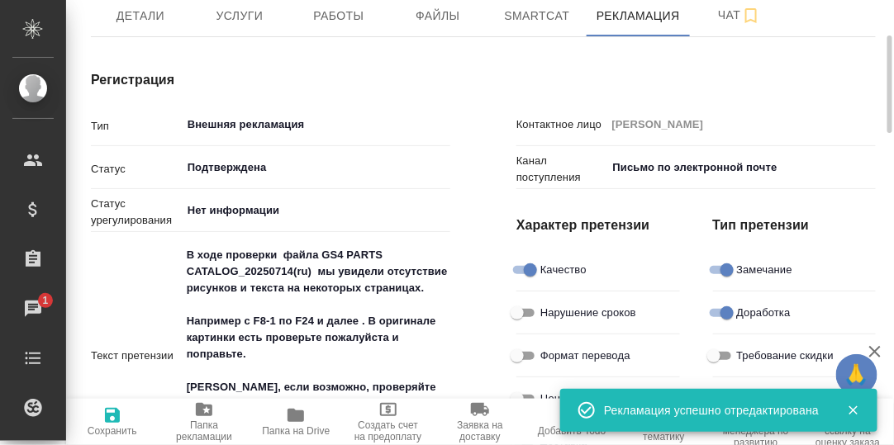
type textarea "x"
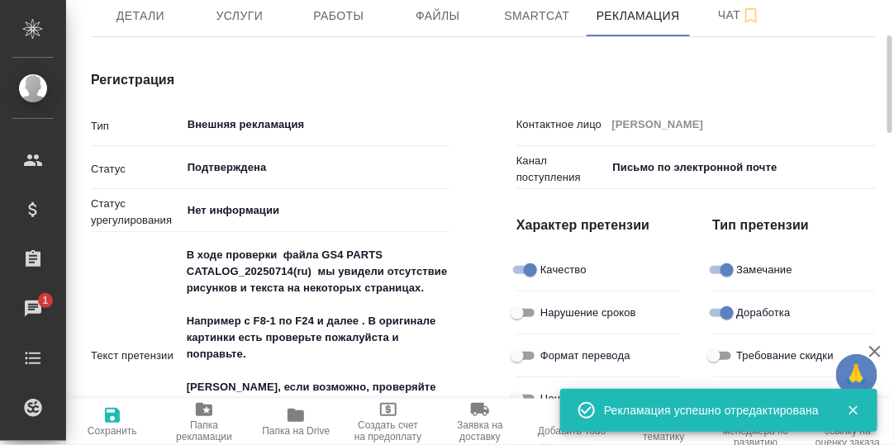
type textarea "x"
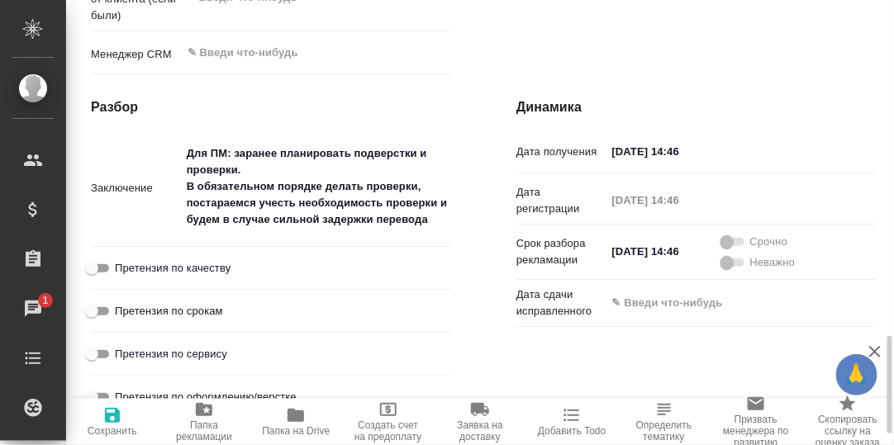
scroll to position [1155, 0]
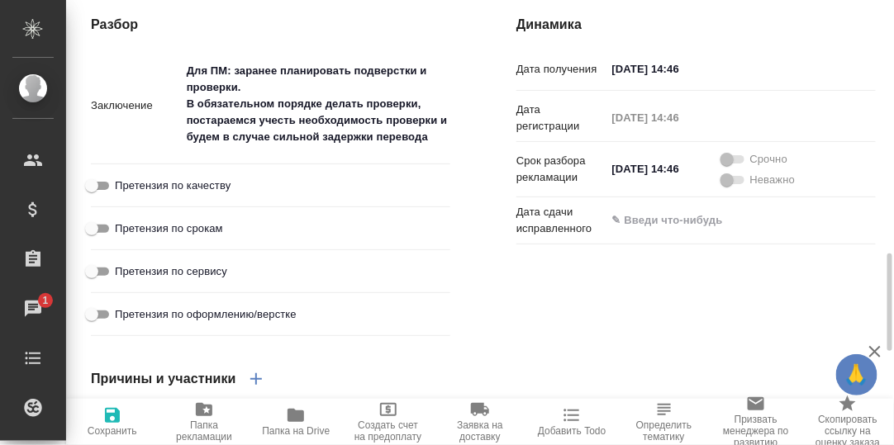
type textarea "x"
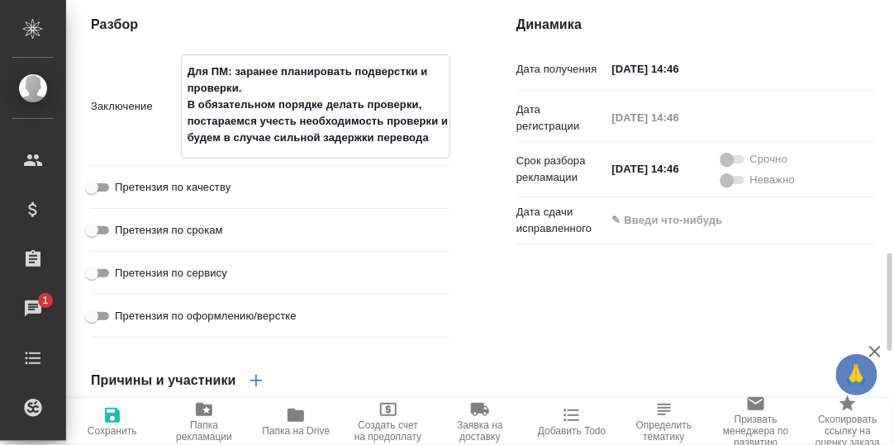
scroll to position [21, 0]
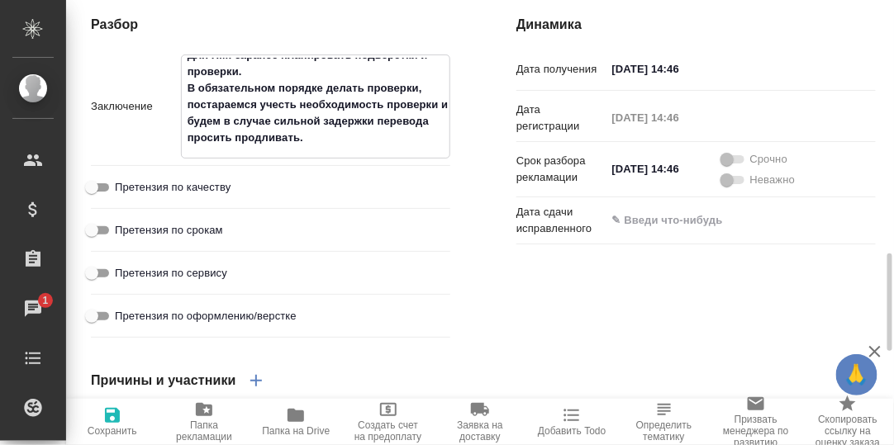
drag, startPoint x: 442, startPoint y: 116, endPoint x: 397, endPoint y: 144, distance: 52.3
click at [442, 136] on textarea "Для ПМ: заранее планировать подверстки и проверки. В обязательном порядке делат…" at bounding box center [316, 105] width 268 height 94
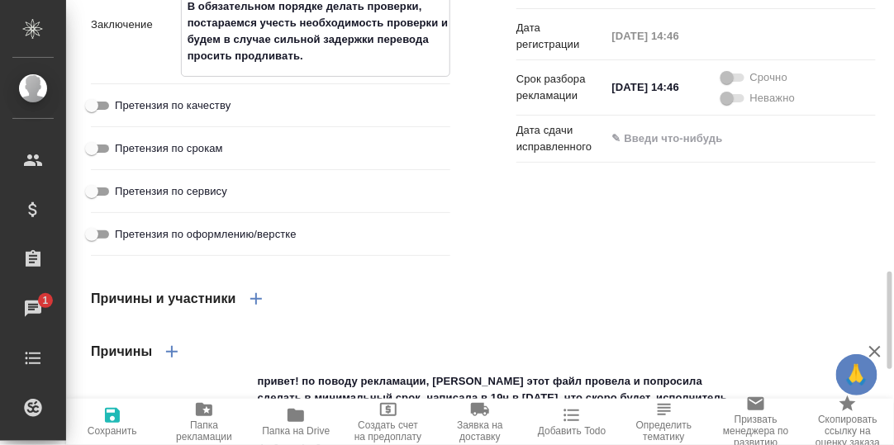
scroll to position [30, 0]
click at [279, 55] on textarea "Для ПМ: заранее планировать подверстки и проверки. В обязательном порядке делат…" at bounding box center [316, 23] width 268 height 94
click at [380, 58] on textarea "Для ПМ: заранее планировать подверстки и проверки. В обязательном порядке делат…" at bounding box center [316, 23] width 268 height 94
type textarea "x"
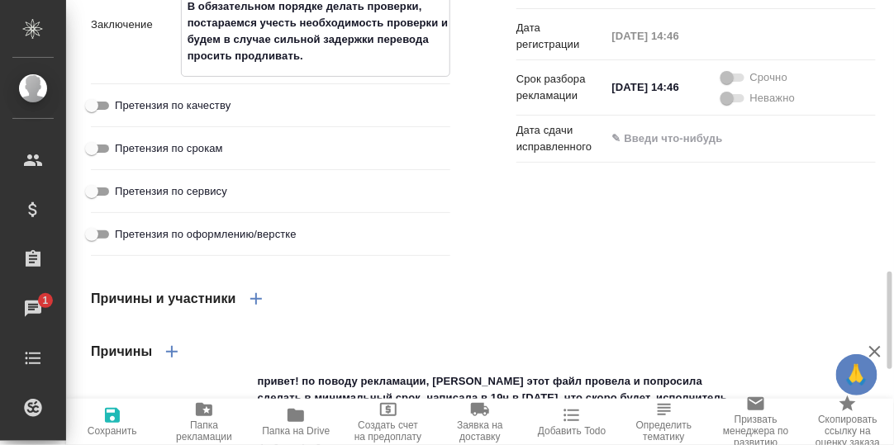
type textarea "x"
type textarea "Для ПМ: заранее планировать подверстки и проверки. В обязательном порядке делат…"
type textarea "x"
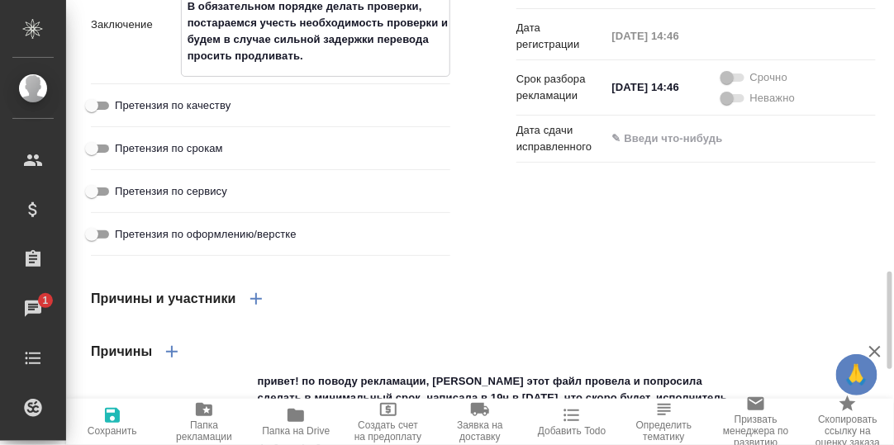
type textarea "x"
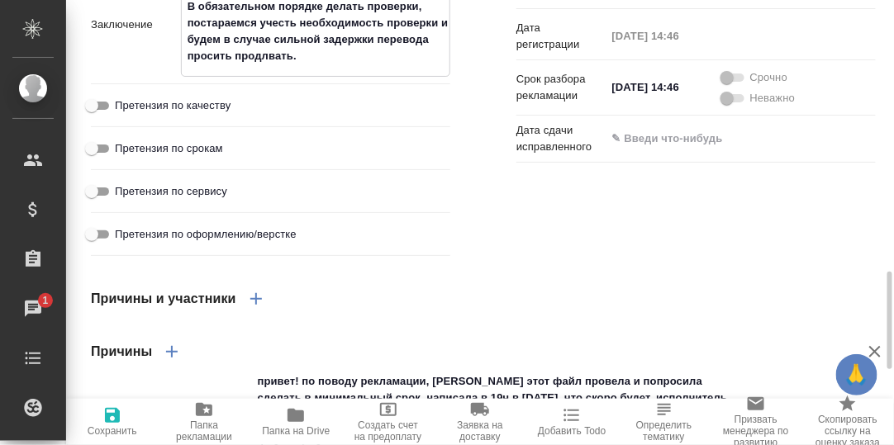
type textarea "Для ПМ: заранее планировать подверстки и проверки. В обязательном порядке делат…"
type textarea "x"
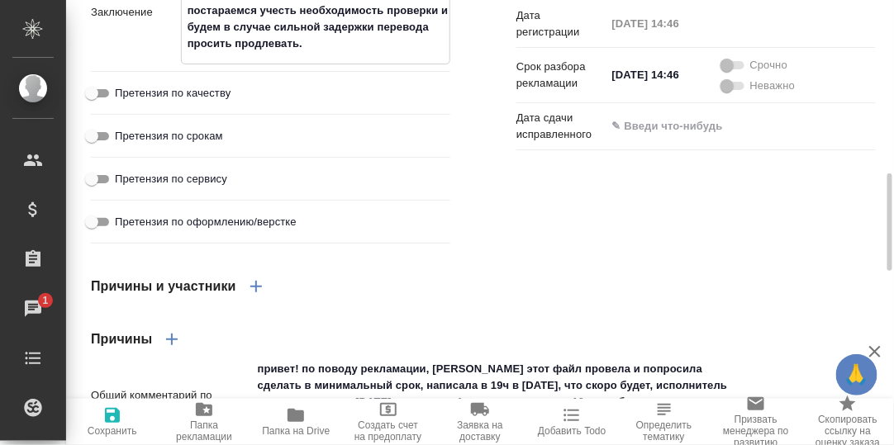
scroll to position [1166, 0]
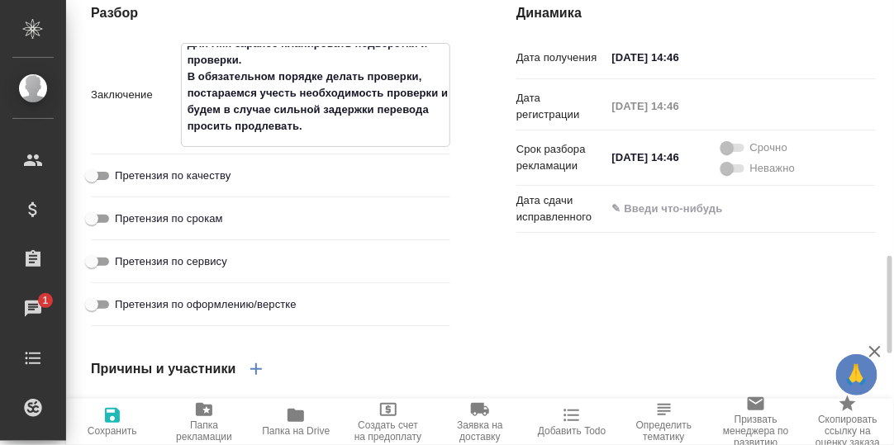
type textarea "Для ПМ: заранее планировать подверстки и проверки. В обязательном порядке делат…"
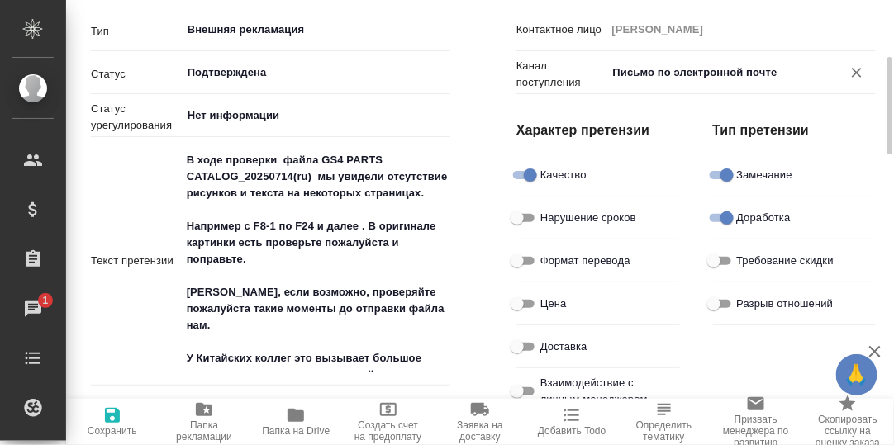
scroll to position [0, 0]
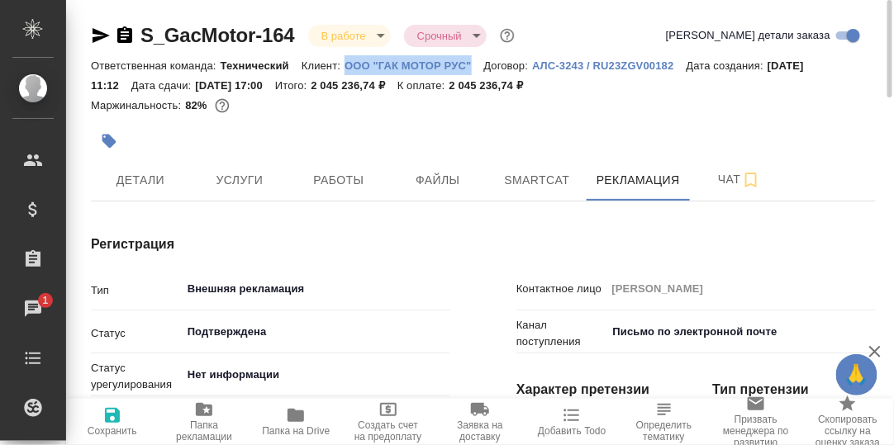
drag, startPoint x: 344, startPoint y: 64, endPoint x: 477, endPoint y: 68, distance: 133.0
click at [477, 68] on div "Ответственная команда: Технический Клиент: ООО "ГАК МОТОР РУС" Договор: АЛС-324…" at bounding box center [483, 75] width 785 height 40
copy p "ООО "ГАК МОТОР РУС""
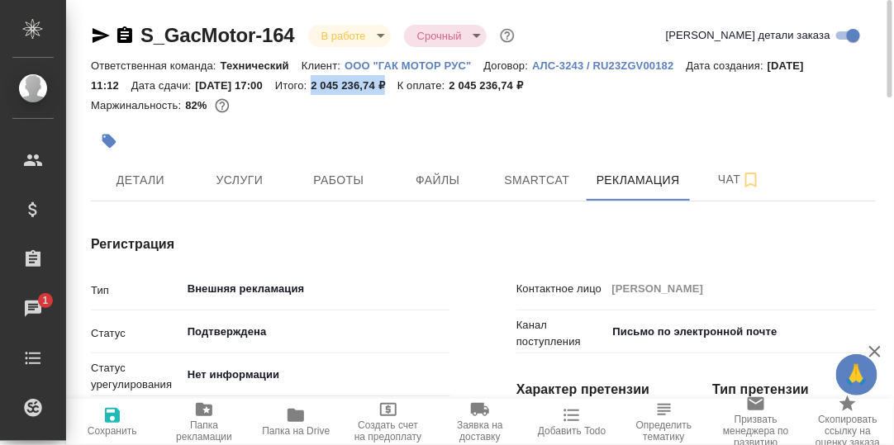
drag, startPoint x: 407, startPoint y: 86, endPoint x: 333, endPoint y: 85, distance: 74.3
click at [333, 85] on p "2 045 236,74 ₽" at bounding box center [354, 85] width 86 height 12
copy p "2 045 236,74 ₽"
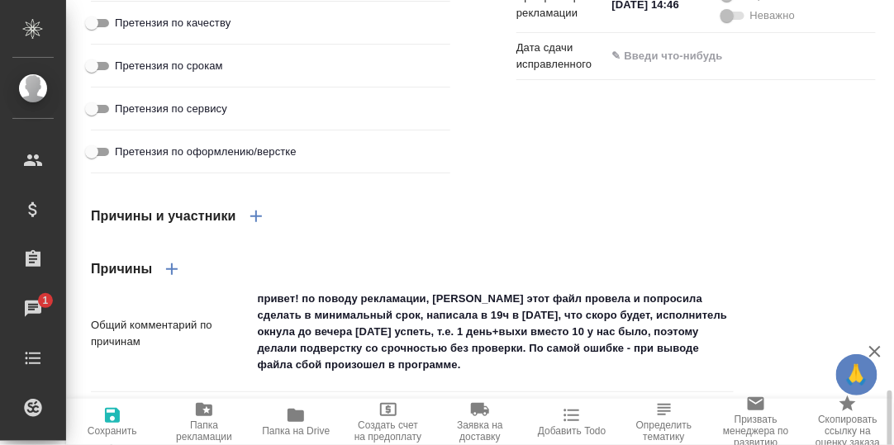
scroll to position [1484, 0]
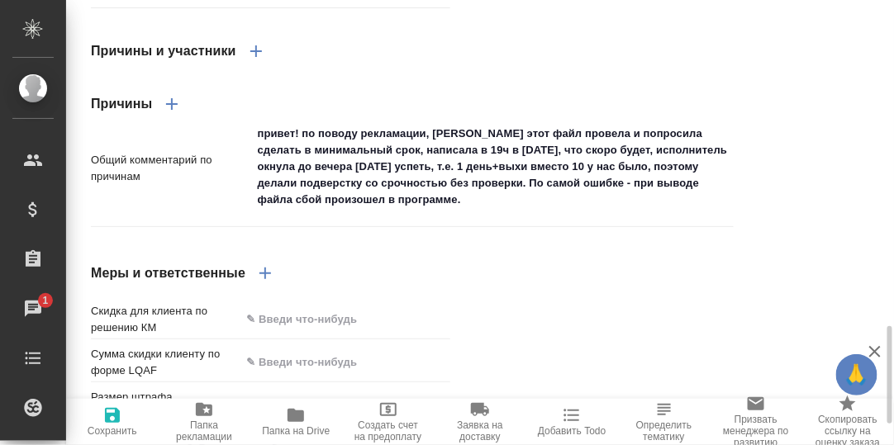
type textarea "x"
drag, startPoint x: 728, startPoint y: 172, endPoint x: 728, endPoint y: 192, distance: 19.8
click at [728, 192] on textarea "привет! по поводу рекламации, Юля этот файл провела и попросила сделать в миним…" at bounding box center [493, 166] width 481 height 94
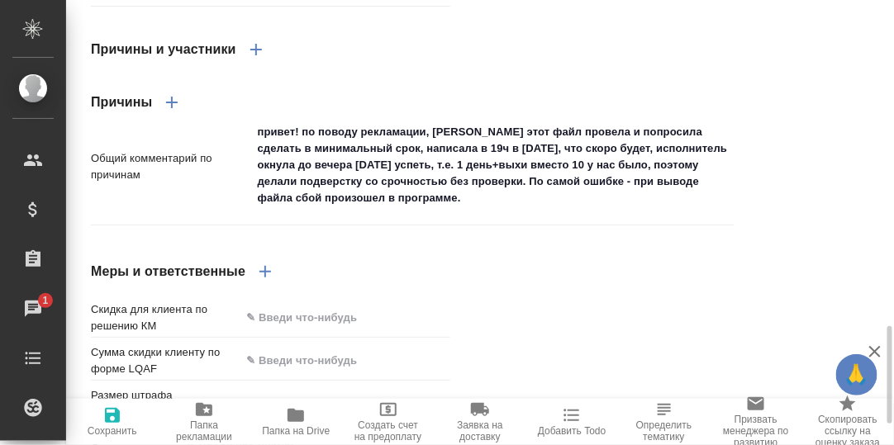
type textarea "x"
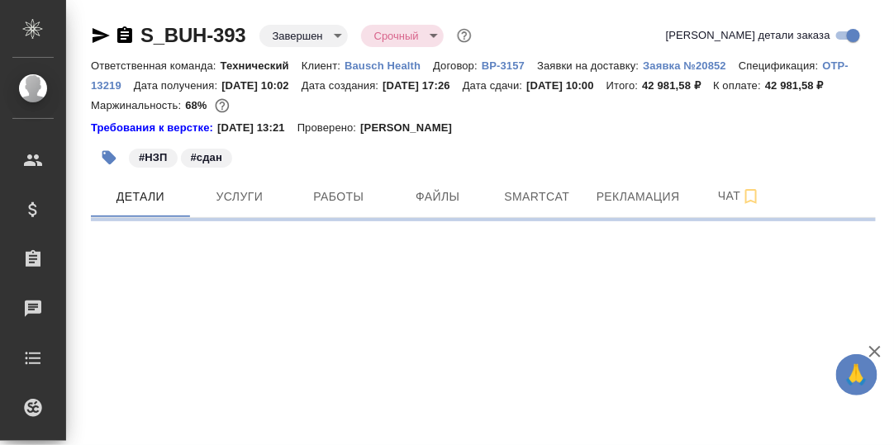
select select "RU"
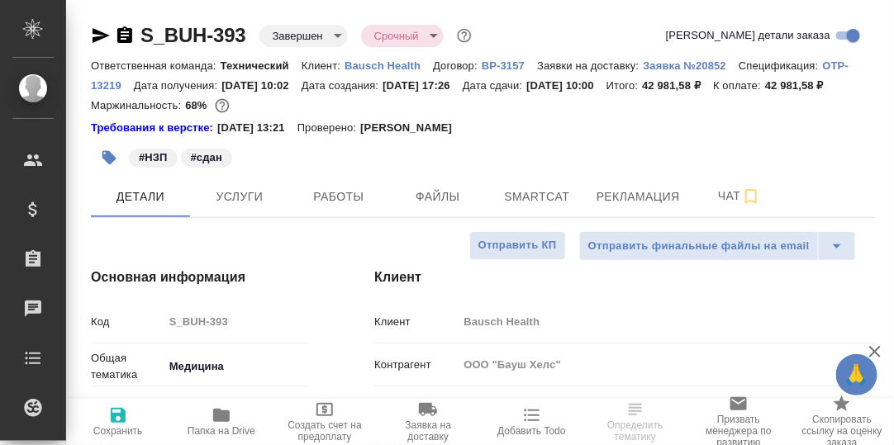
type textarea "x"
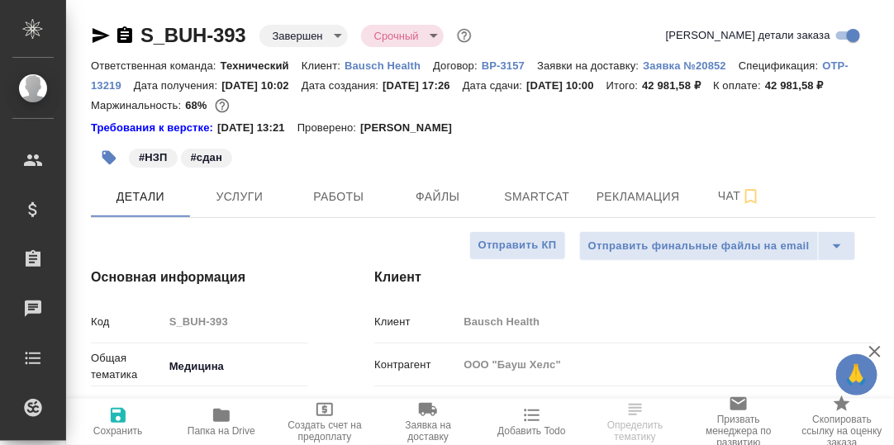
type textarea "x"
type input "[PERSON_NAME]"
type input "[PERSON_NAME]pereverzeva"
drag, startPoint x: 248, startPoint y: 35, endPoint x: 141, endPoint y: 40, distance: 106.7
click at [141, 40] on div "S_BUH-393 Завершен closed Срочный urgent" at bounding box center [283, 35] width 384 height 26
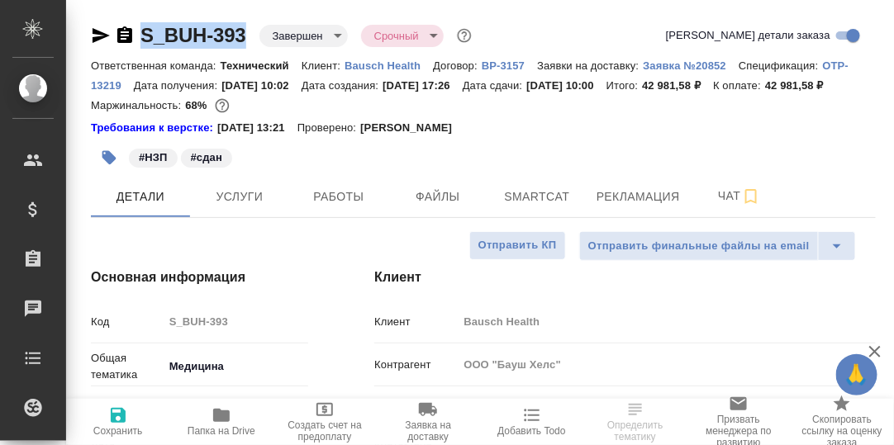
copy link "S_BUH-393"
type textarea "x"
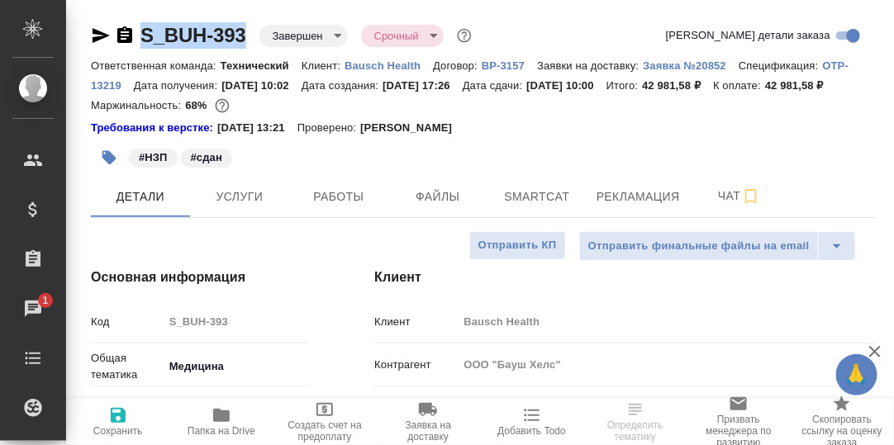
type textarea "x"
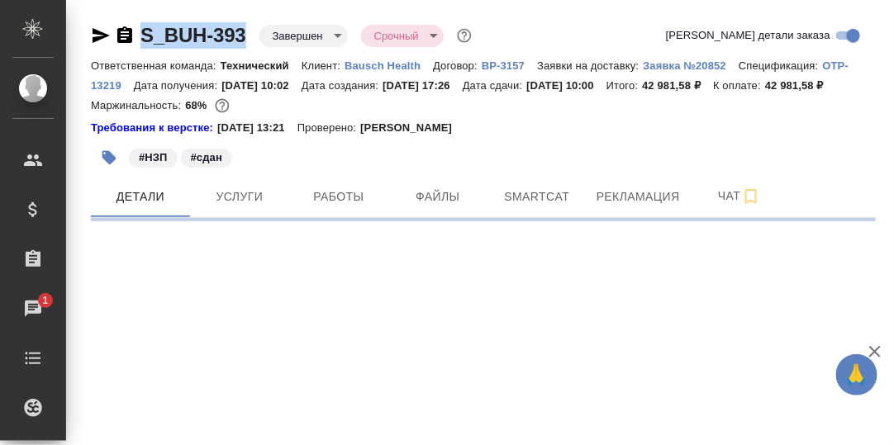
select select "RU"
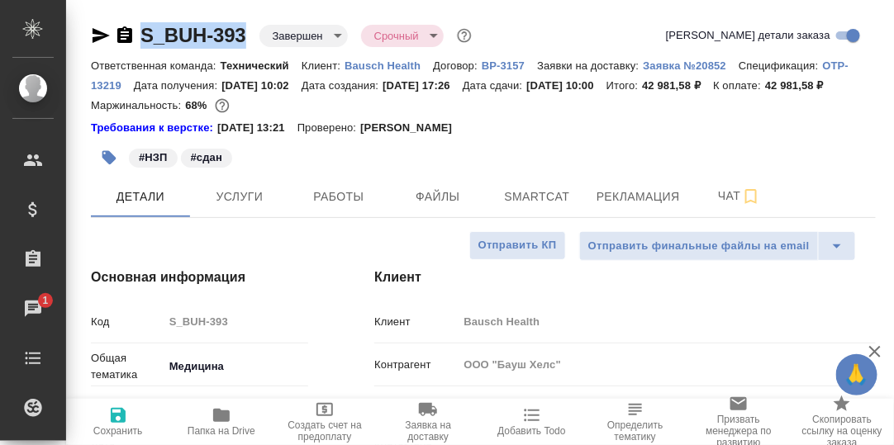
type textarea "x"
click at [638, 207] on span "Рекламация" at bounding box center [637, 197] width 83 height 21
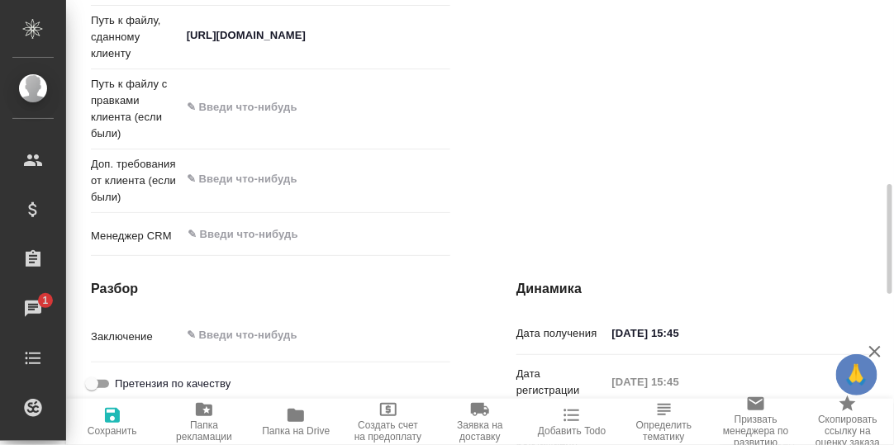
scroll to position [989, 0]
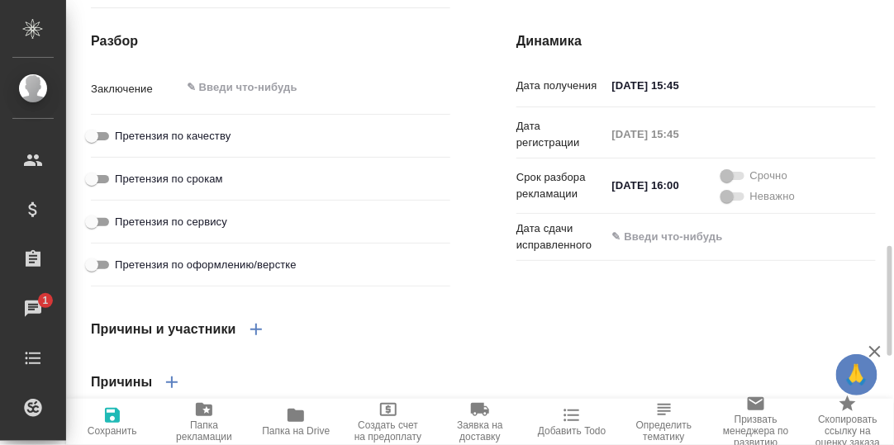
click at [105, 275] on input "Претензия по оформлению/верстке" at bounding box center [91, 265] width 59 height 20
checkbox input "true"
type textarea "x"
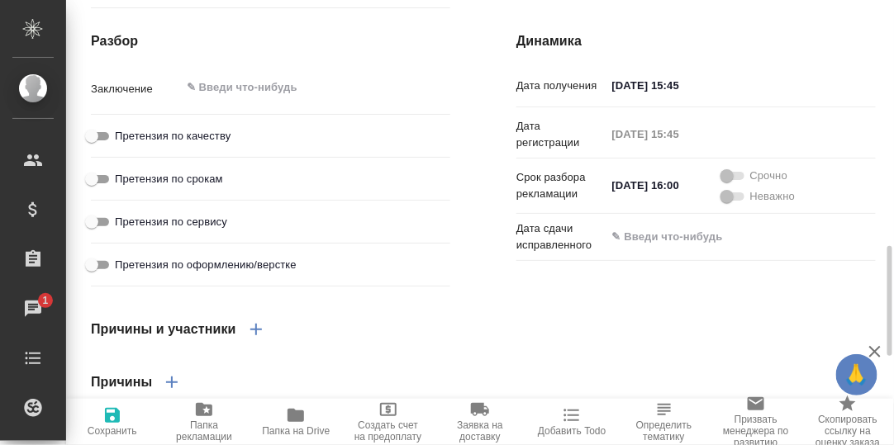
type textarea "x"
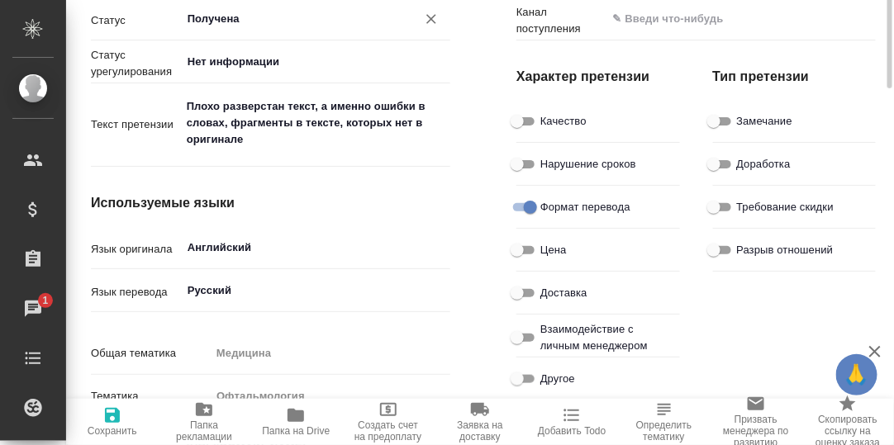
scroll to position [0, 0]
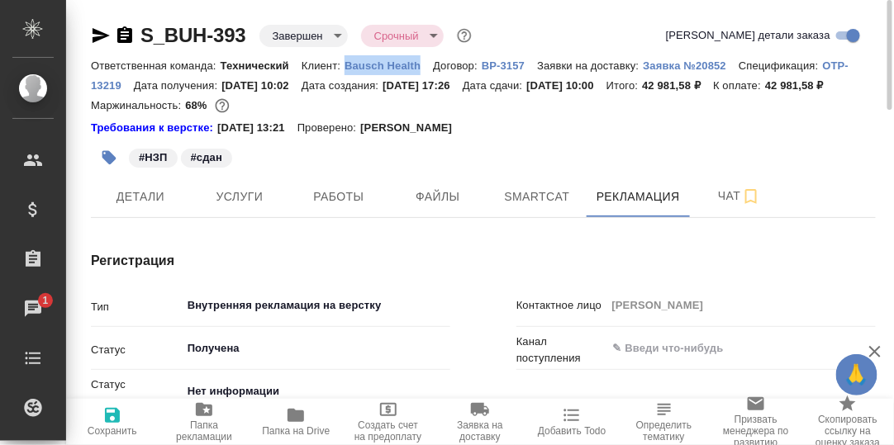
drag, startPoint x: 341, startPoint y: 61, endPoint x: 422, endPoint y: 69, distance: 81.4
click at [422, 69] on div "Ответственная команда: Технический Клиент: Bausch Health Договор: ВР-3157 Заявк…" at bounding box center [483, 75] width 785 height 40
copy p "Bausch Health"
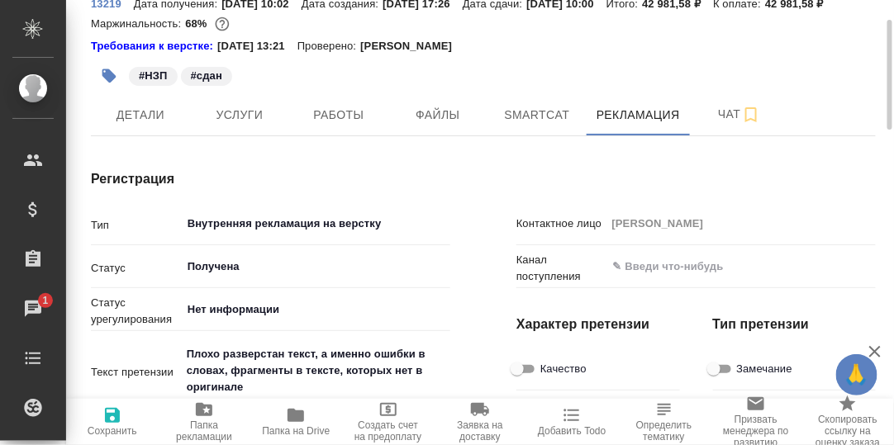
scroll to position [164, 0]
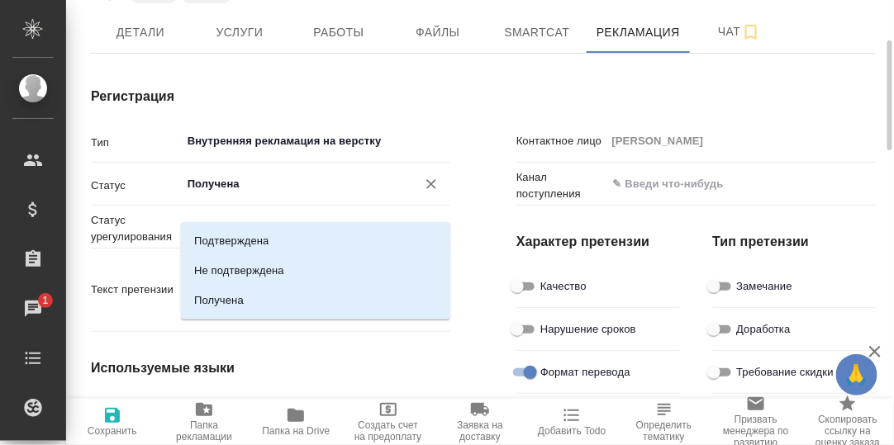
click at [258, 194] on input "Получена" at bounding box center [288, 184] width 204 height 20
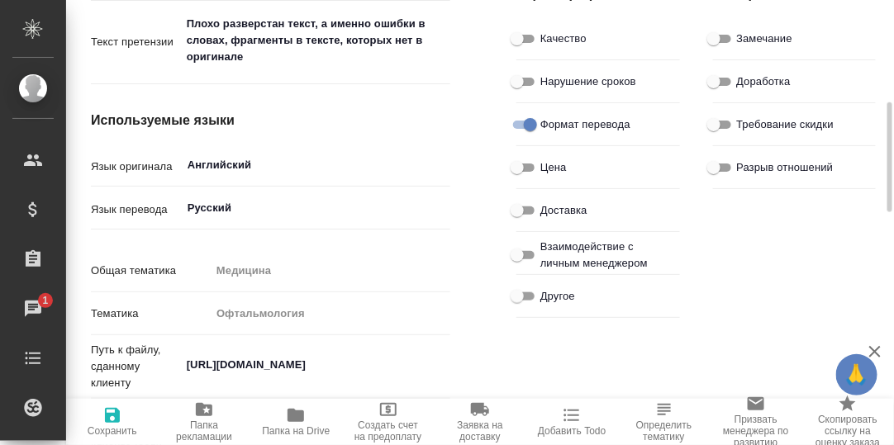
scroll to position [0, 0]
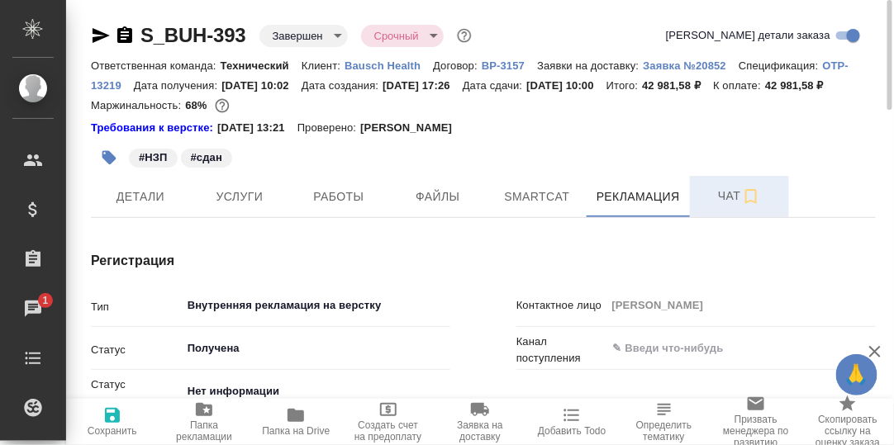
click at [727, 206] on span "Чат" at bounding box center [739, 196] width 79 height 21
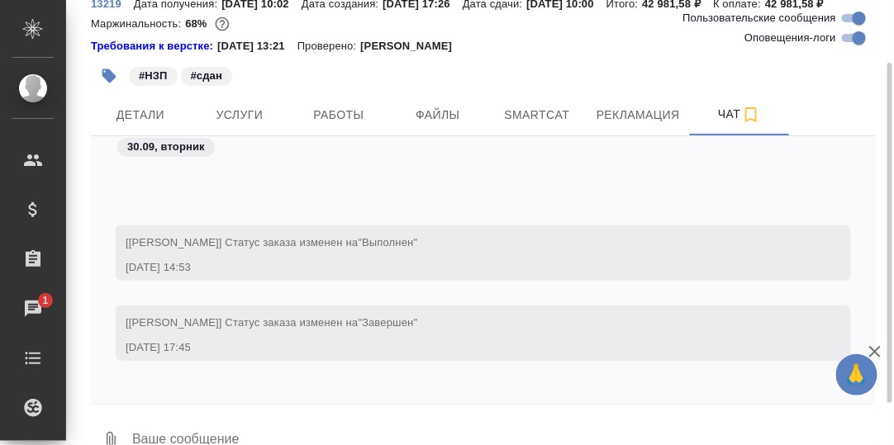
scroll to position [8255, 0]
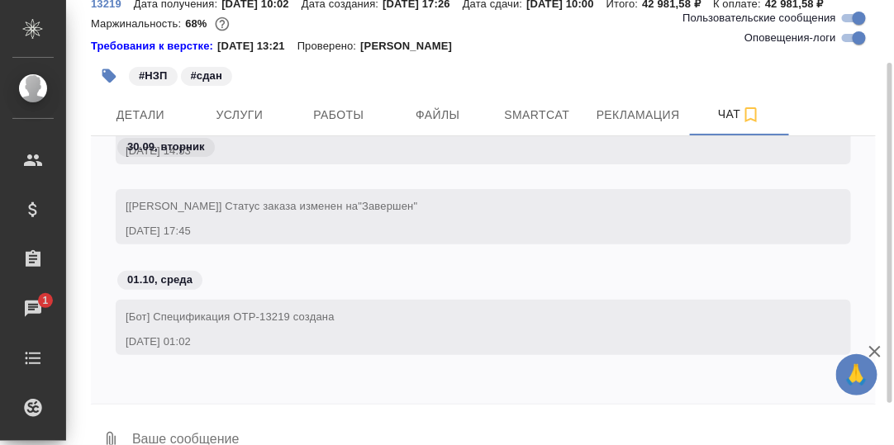
click at [236, 437] on textarea at bounding box center [502, 441] width 745 height 56
click at [226, 404] on div "30.09, вторник [Сергеева Анастасия] Статус заказа изменен на "Выполнен" 30.09.2…" at bounding box center [483, 270] width 785 height 268
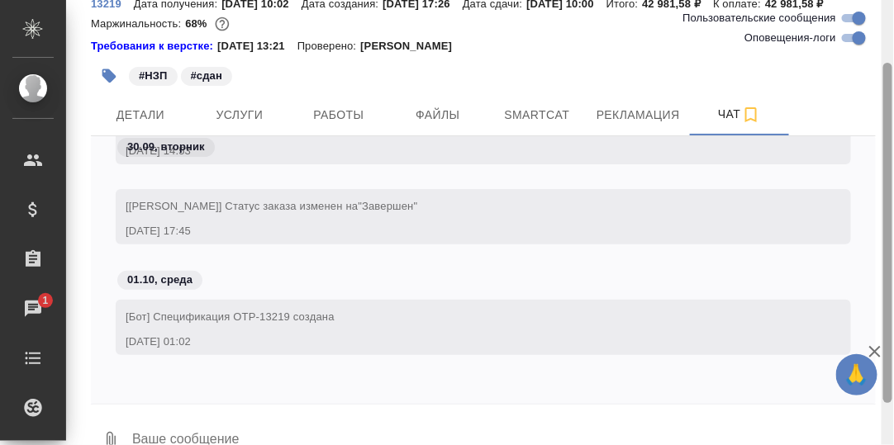
scroll to position [135, 0]
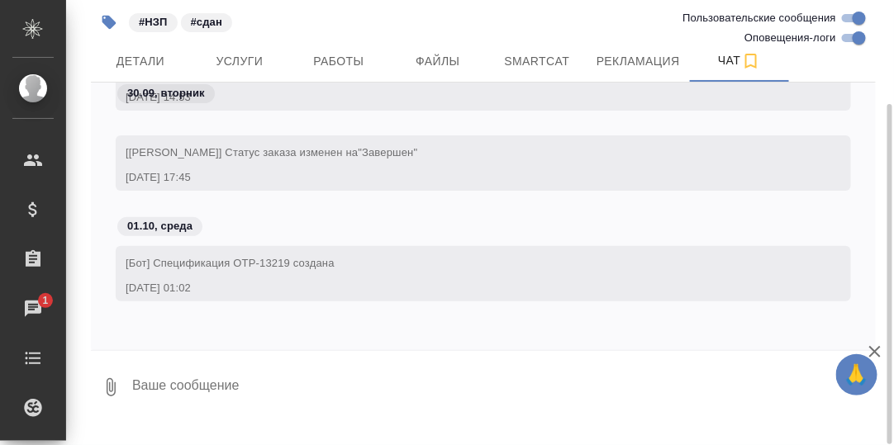
click at [244, 393] on textarea at bounding box center [502, 387] width 745 height 56
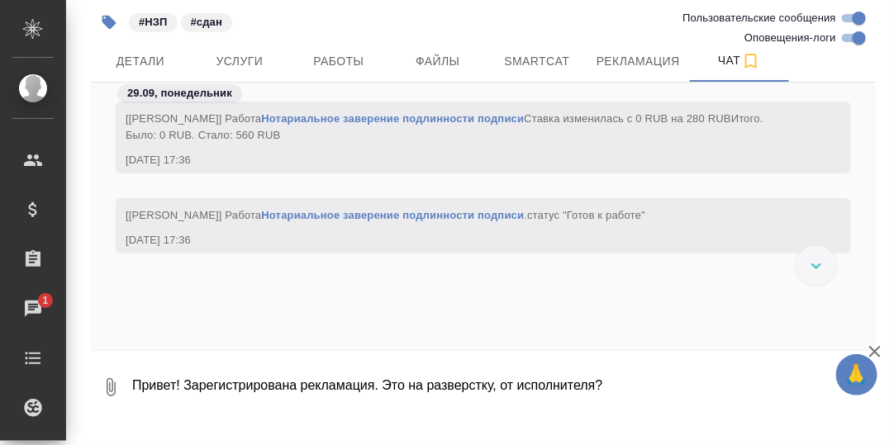
scroll to position [7990, 0]
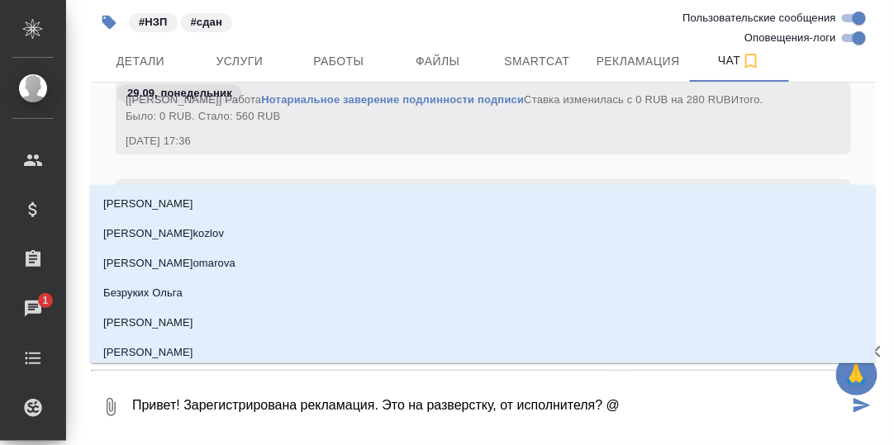
type textarea "Привет! Зарегистрирована рекламация. Это на разверстку, от исполнителя? @С"
type input "С"
type textarea "Привет! Зарегистрирована рекламация. Это на разверстку, от исполнителя? @Се"
type input "Се"
type textarea "Привет! Зарегистрирована рекламация. Это на разверстку, от исполнителя? @Сер"
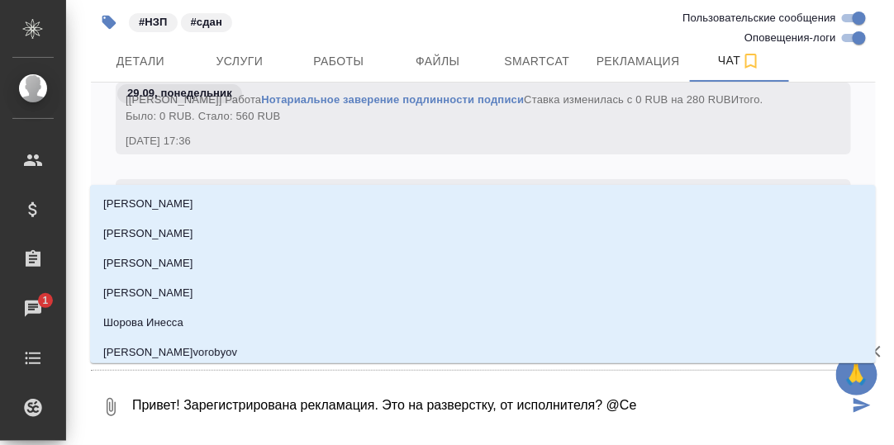
type input "Сер"
type textarea "Привет! Зарегистрирована рекламация. Это на разверстку, от исполнителя? @Серг"
type input "Серг"
type textarea "Привет! Зарегистрирована рекламация. Это на разверстку, от исполнителя? @Серге"
type input "Серге"
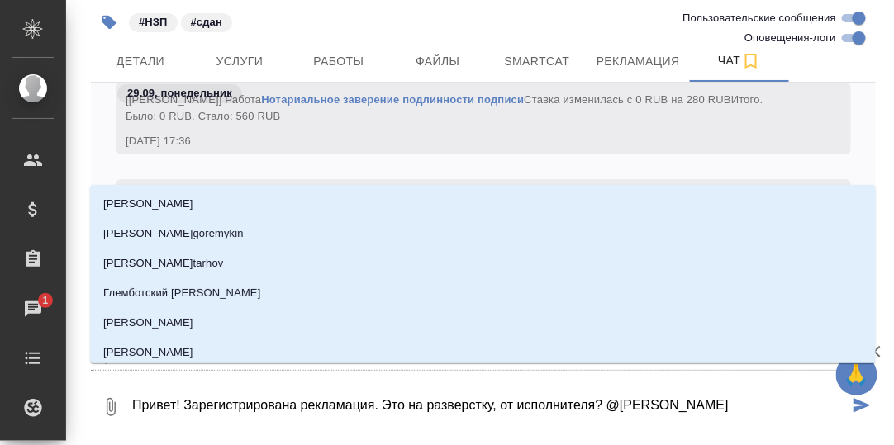
type textarea "Привет! Зарегистрирована рекламация. Это на разверстку, от исполнителя? @Сергее"
type input "Сергее"
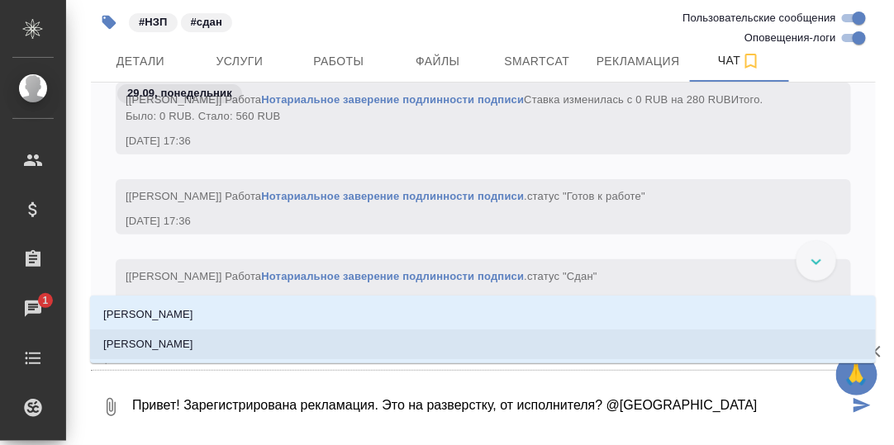
drag, startPoint x: 197, startPoint y: 345, endPoint x: 206, endPoint y: 344, distance: 9.9
click at [193, 345] on p "Сергеева Анастасия" at bounding box center [148, 344] width 90 height 17
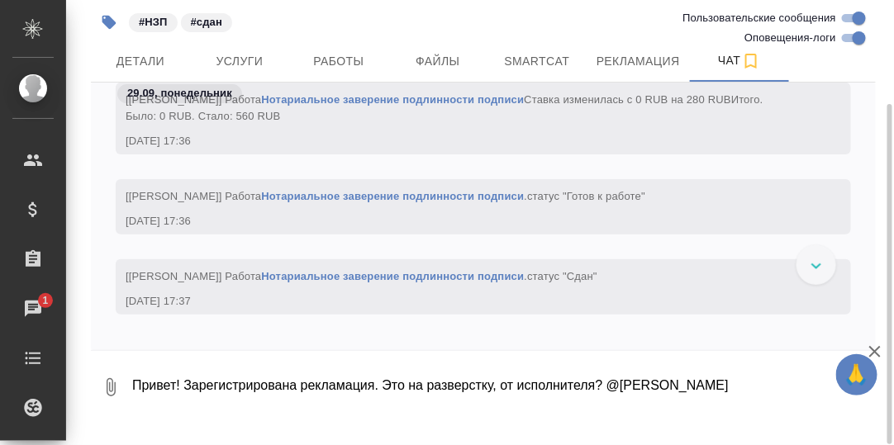
click at [746, 408] on textarea "Привет! Зарегистрирована рекламация. Это на разверстку, от исполнителя? @Сергее…" at bounding box center [489, 387] width 718 height 56
click at [602, 405] on textarea "Привет! Зарегистрирована рекламация. Это на разверстку, от исполнителя? @Сергее…" at bounding box center [489, 387] width 718 height 56
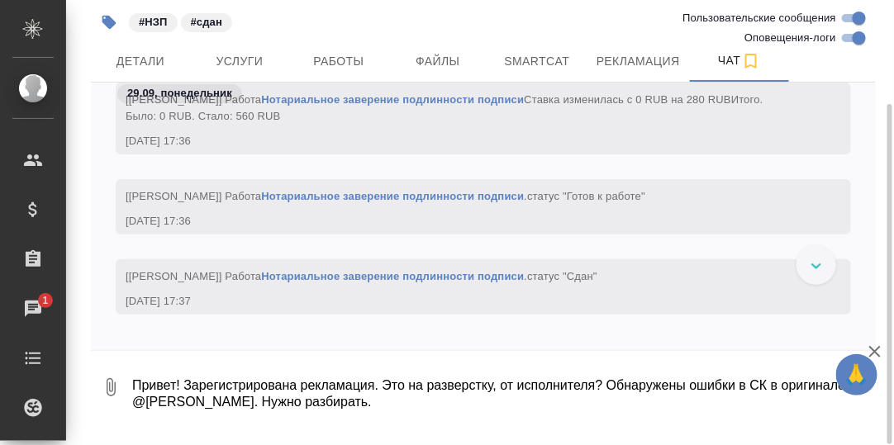
click at [339, 415] on textarea "Привет! Зарегистрирована рекламация. Это на разверстку, от исполнителя? Обнаруж…" at bounding box center [489, 387] width 718 height 56
type textarea "Привет! Зарегистрирована рекламация. Это на разверстку, от исполнителя? Обнаруж…"
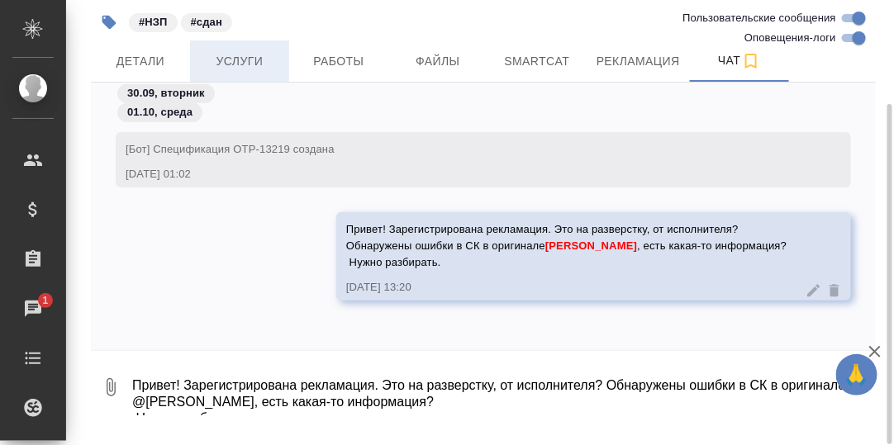
scroll to position [0, 0]
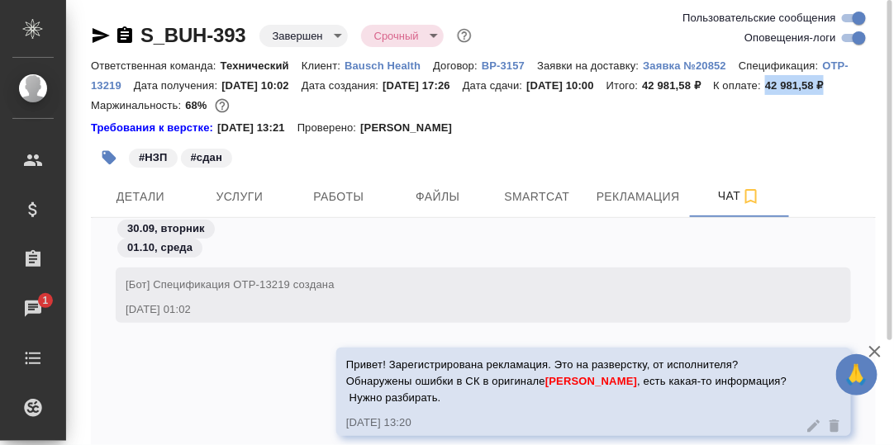
drag, startPoint x: 353, startPoint y: 103, endPoint x: 290, endPoint y: 101, distance: 62.8
click at [765, 92] on p "42 981,58 ₽" at bounding box center [800, 85] width 71 height 12
copy p "42 981,58 ₽"
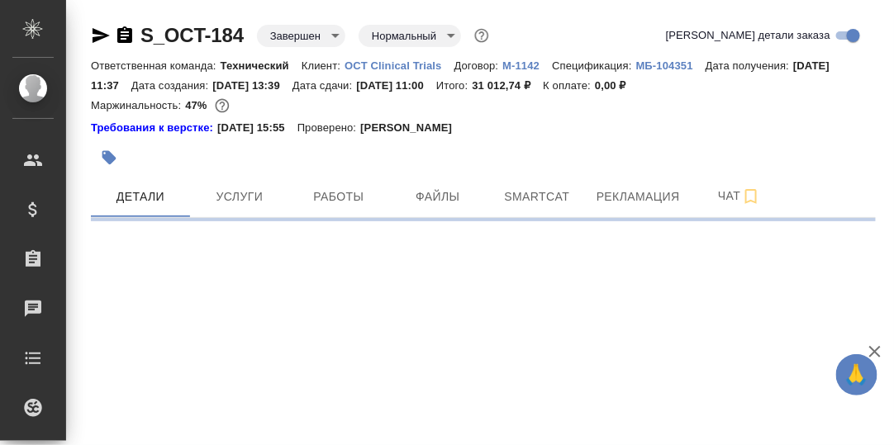
select select "RU"
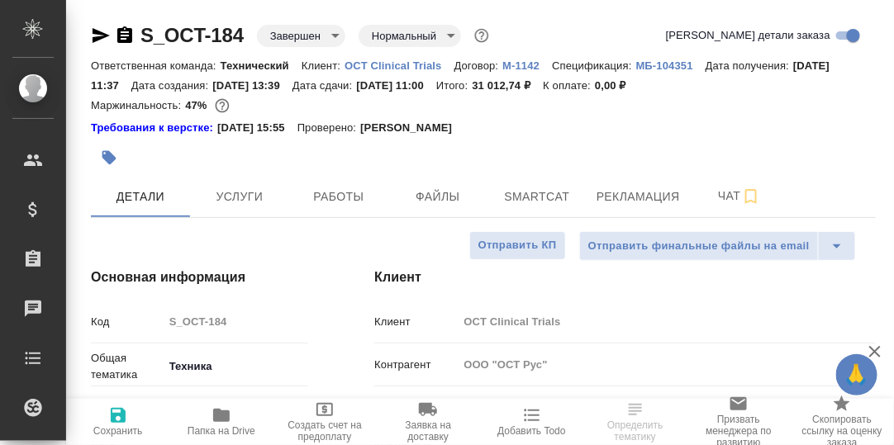
type textarea "x"
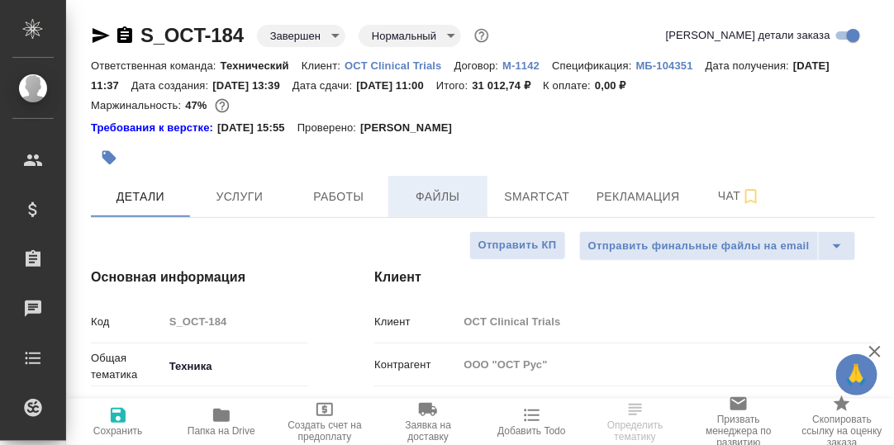
type textarea "x"
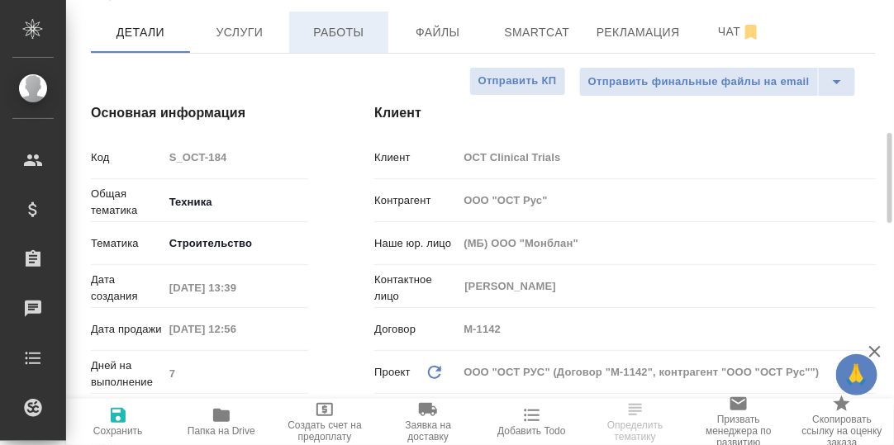
scroll to position [247, 0]
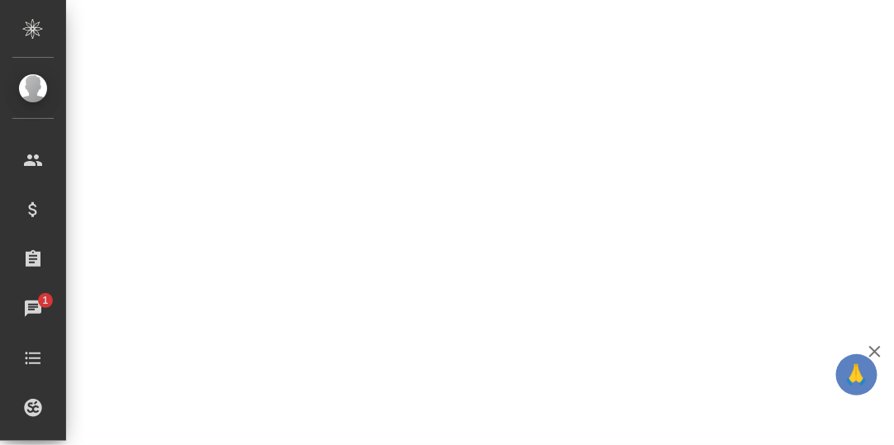
select select "RU"
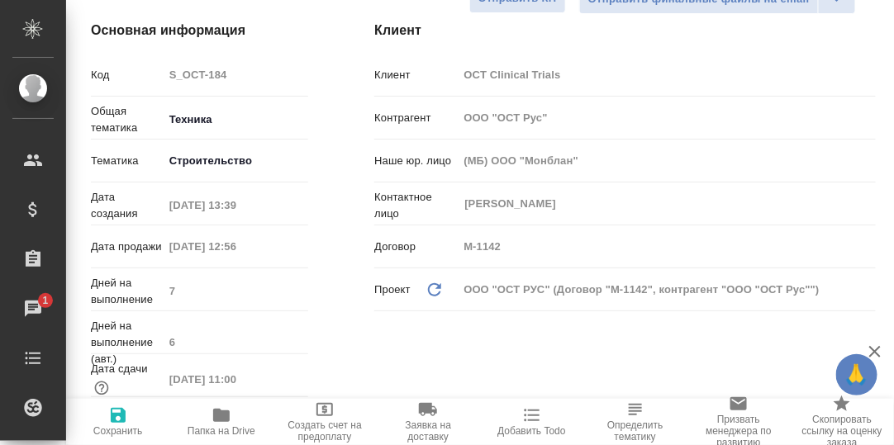
type textarea "x"
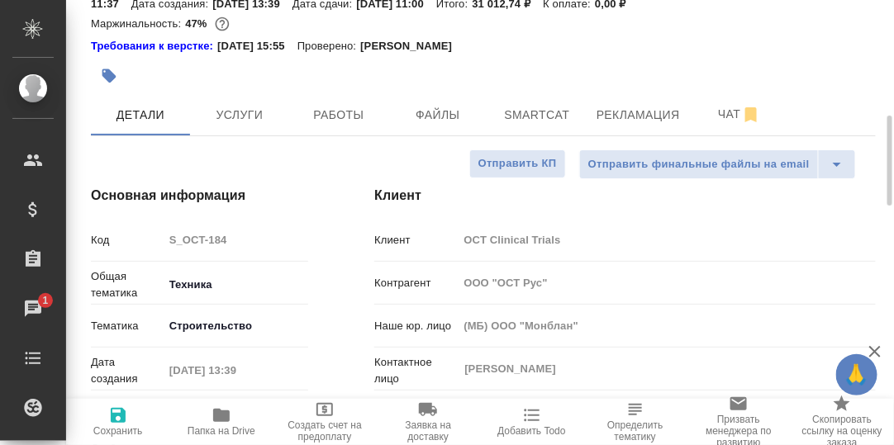
scroll to position [0, 0]
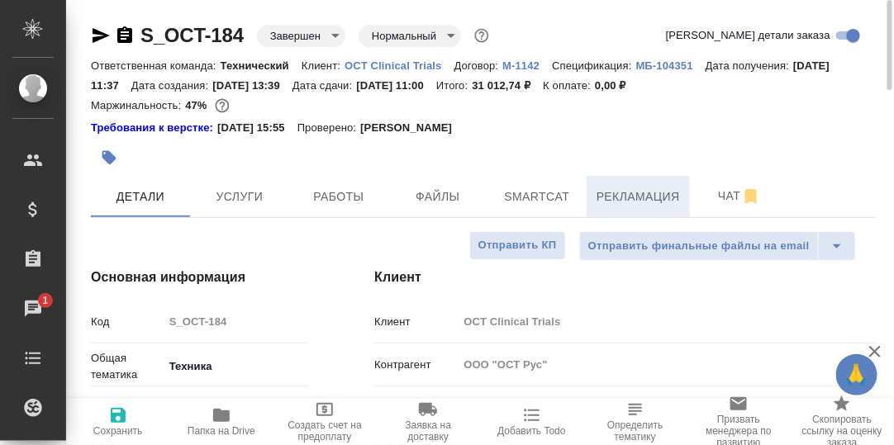
click at [614, 192] on span "Рекламация" at bounding box center [637, 197] width 83 height 21
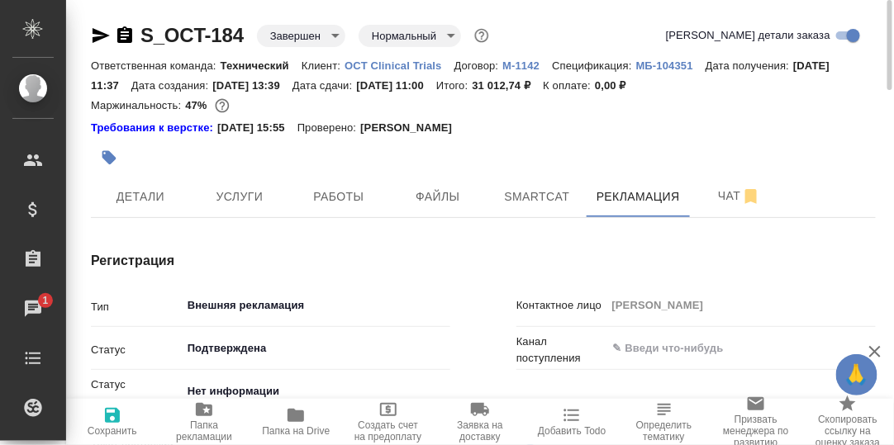
type textarea "x"
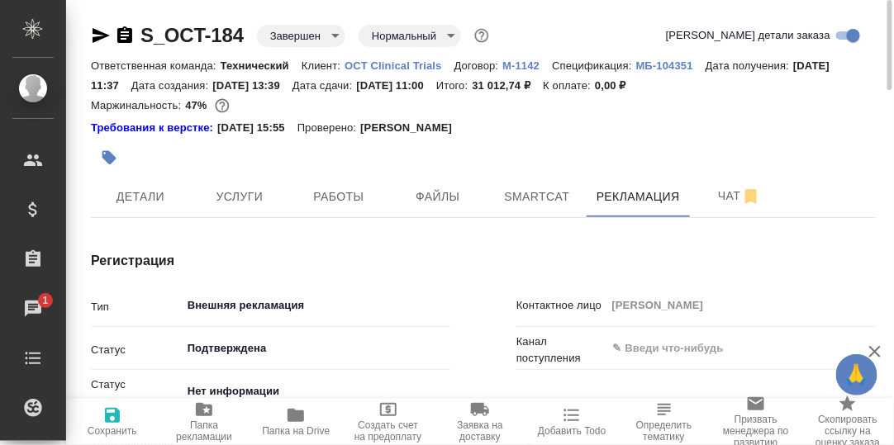
type textarea "x"
type input "[PERSON_NAME]"
type textarea "x"
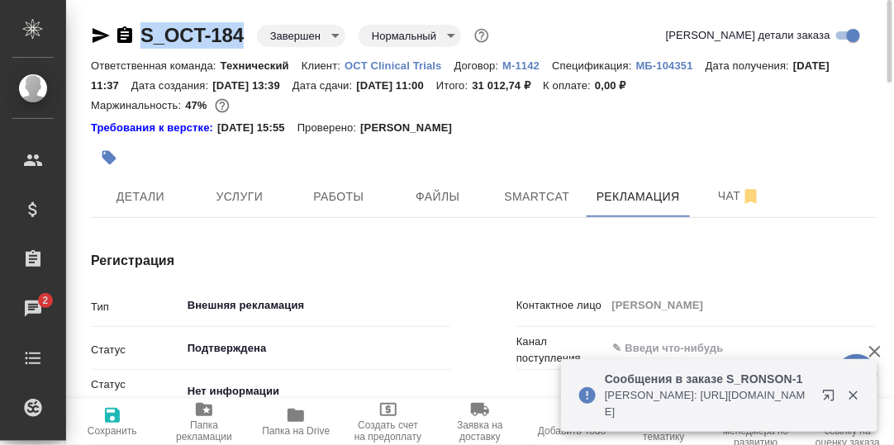
drag, startPoint x: 249, startPoint y: 36, endPoint x: 140, endPoint y: 36, distance: 108.2
click at [140, 36] on div "S_OCT-184 Завершен closed Нормальный normal" at bounding box center [291, 35] width 401 height 26
copy link "S_OCT-184"
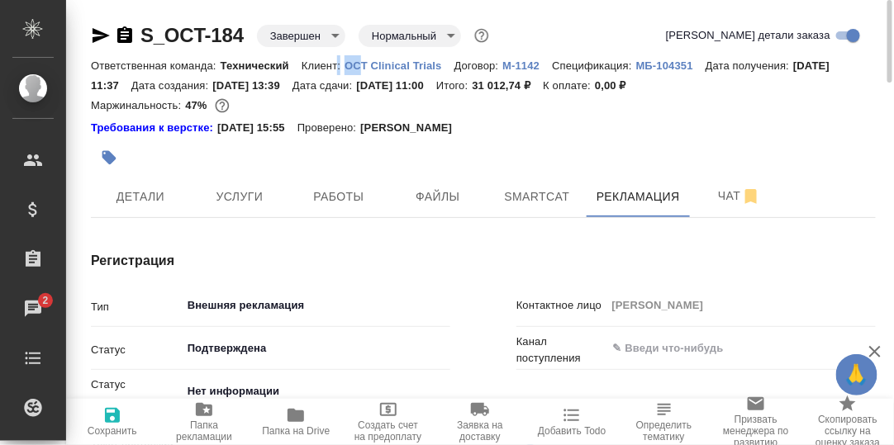
drag, startPoint x: 338, startPoint y: 62, endPoint x: 358, endPoint y: 63, distance: 20.7
click at [358, 63] on div "Ответственная команда: Технический Клиент: OCT Clinical Trials Договор: M-1142 …" at bounding box center [483, 75] width 785 height 40
drag, startPoint x: 358, startPoint y: 63, endPoint x: 293, endPoint y: 56, distance: 65.6
click at [293, 56] on div "Ответственная команда: Технический Клиент: OCT Clinical Trials Договор: M-1142 …" at bounding box center [483, 75] width 785 height 40
drag, startPoint x: 341, startPoint y: 61, endPoint x: 447, endPoint y: 69, distance: 106.0
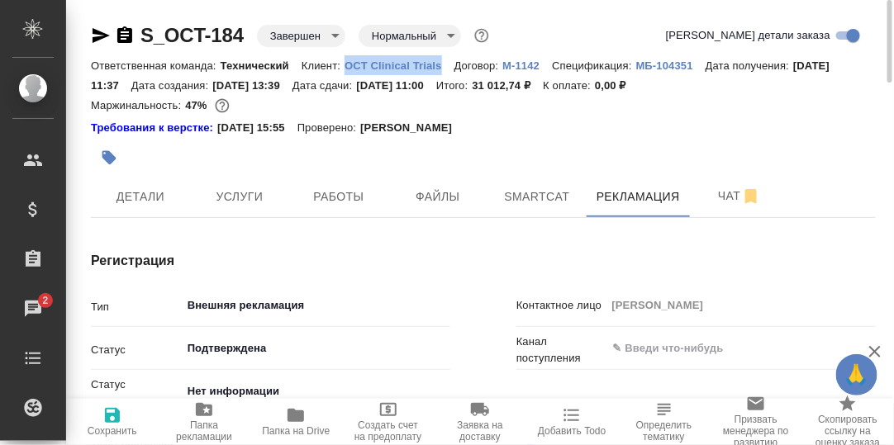
click at [447, 69] on div "Ответственная команда: Технический Клиент: OCT Clinical Trials Договор: M-1142 …" at bounding box center [483, 75] width 785 height 40
copy p "OCT Clinical Trials"
drag, startPoint x: 576, startPoint y: 86, endPoint x: 512, endPoint y: 87, distance: 64.4
click at [512, 87] on div "Ответственная команда: Технический Клиент: OCT Clinical Trials Договор: M-1142 …" at bounding box center [483, 75] width 785 height 40
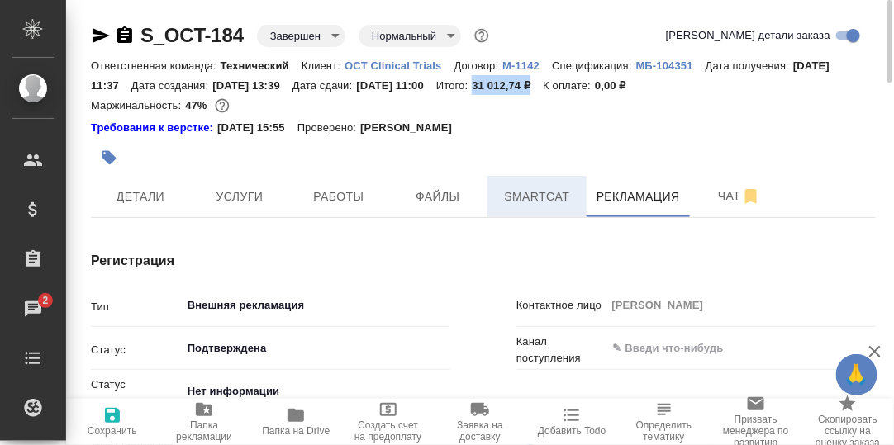
copy p "31 012,74 ₽"
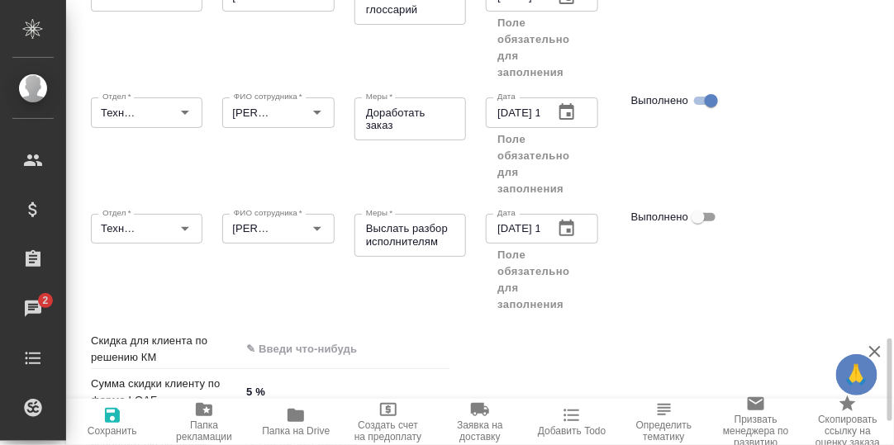
scroll to position [1649, 0]
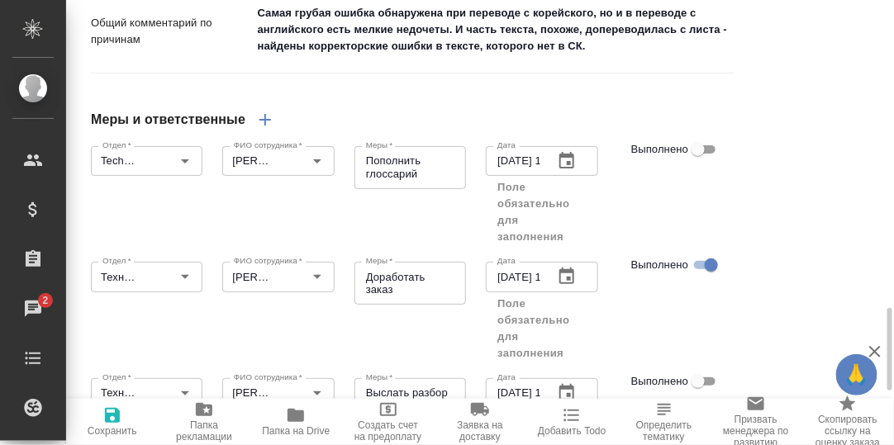
click at [713, 159] on input "Выполнено" at bounding box center [697, 150] width 59 height 20
checkbox input "true"
type textarea "x"
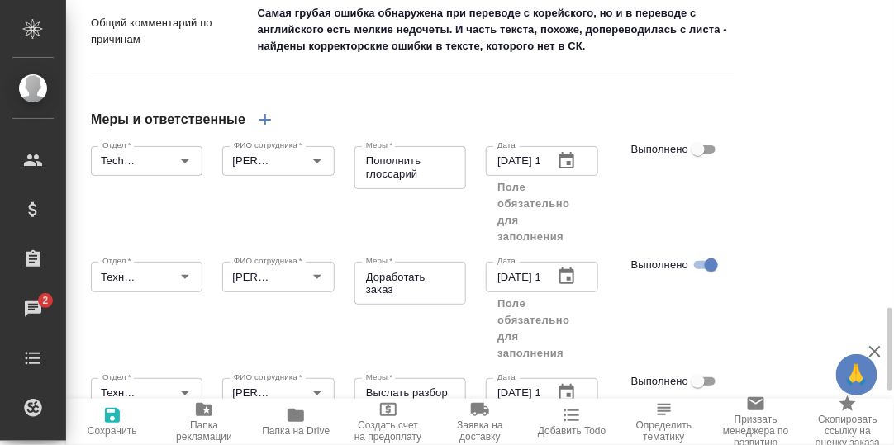
type textarea "x"
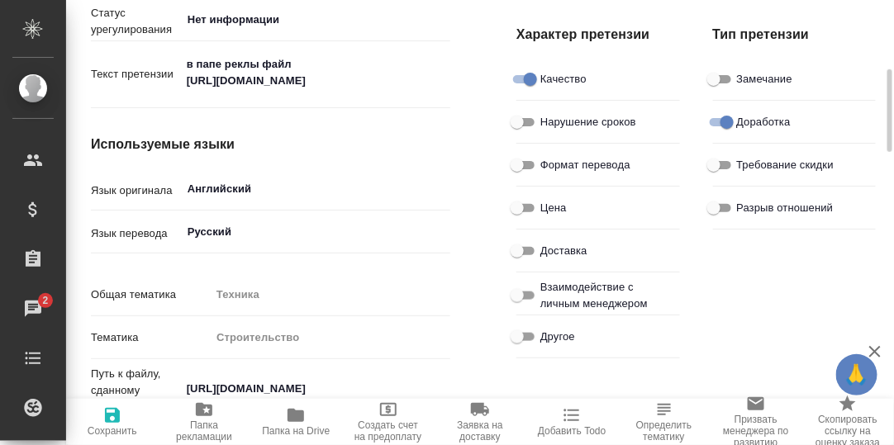
scroll to position [0, 0]
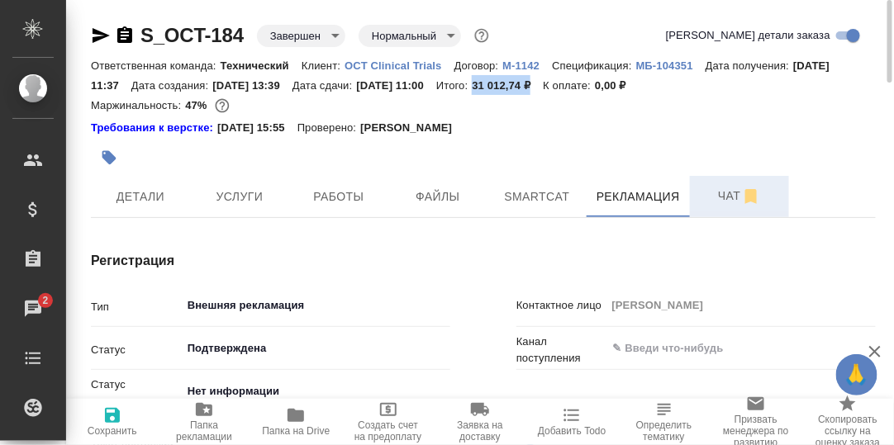
click at [728, 199] on span "Чат" at bounding box center [739, 196] width 79 height 21
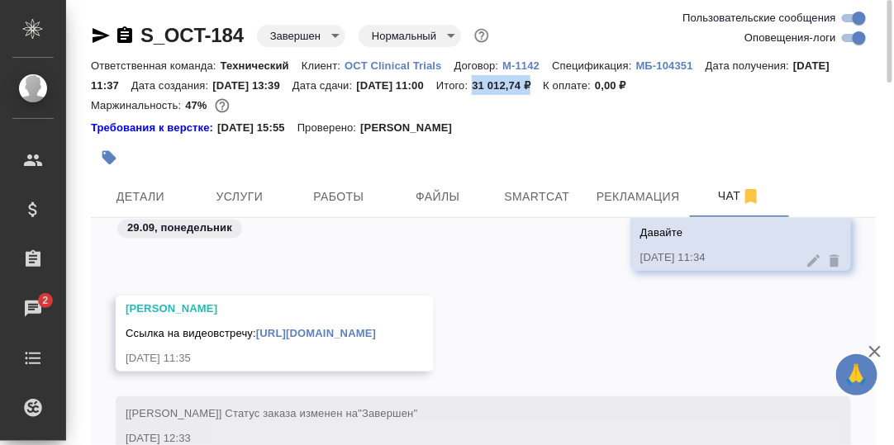
scroll to position [159282, 0]
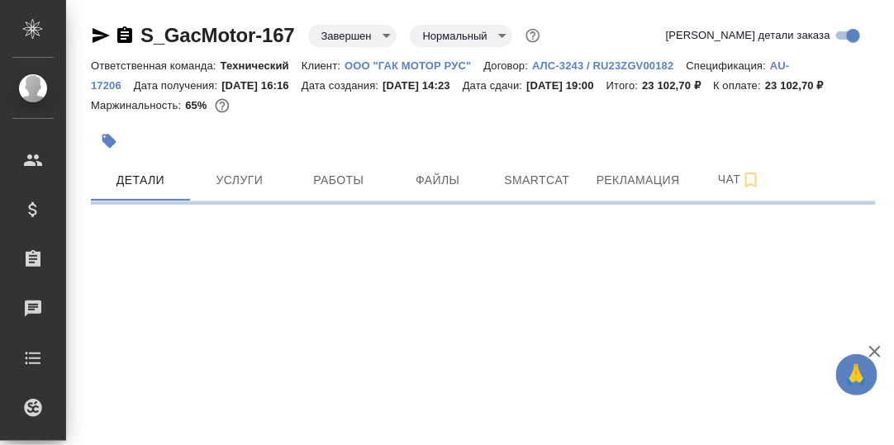
select select "RU"
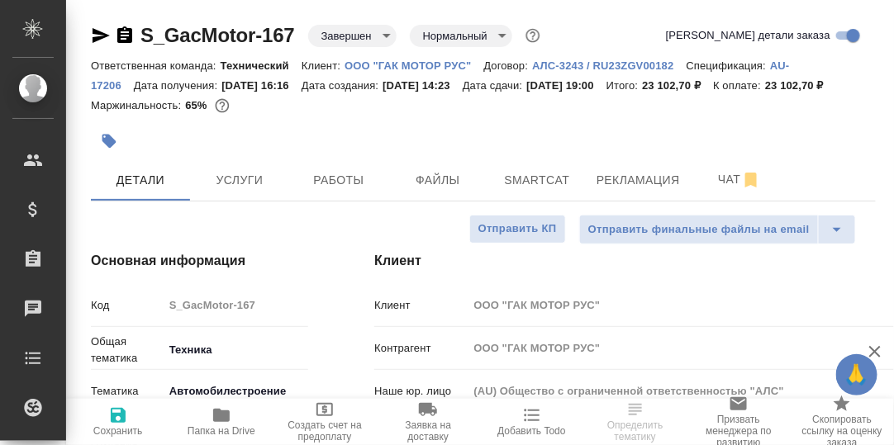
type textarea "x"
drag, startPoint x: 301, startPoint y: 32, endPoint x: 126, endPoint y: 33, distance: 175.9
click at [126, 33] on div "S_GacMotor-167 Завершен closed Нормальный normal" at bounding box center [317, 35] width 453 height 26
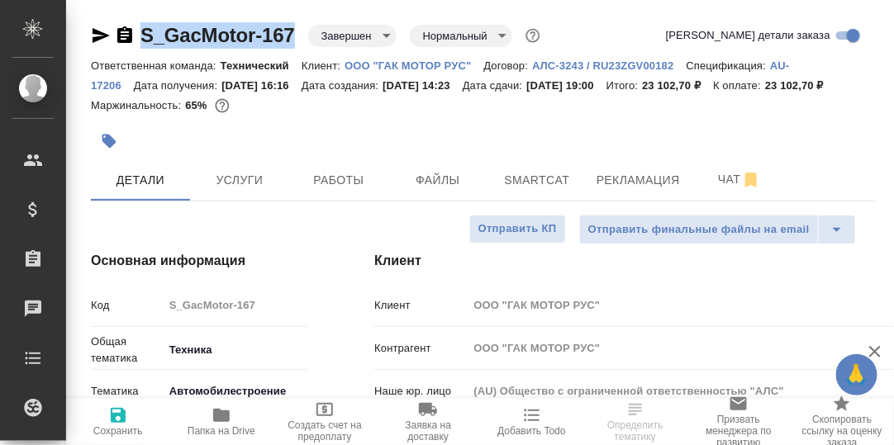
copy link "S_GacMotor-167"
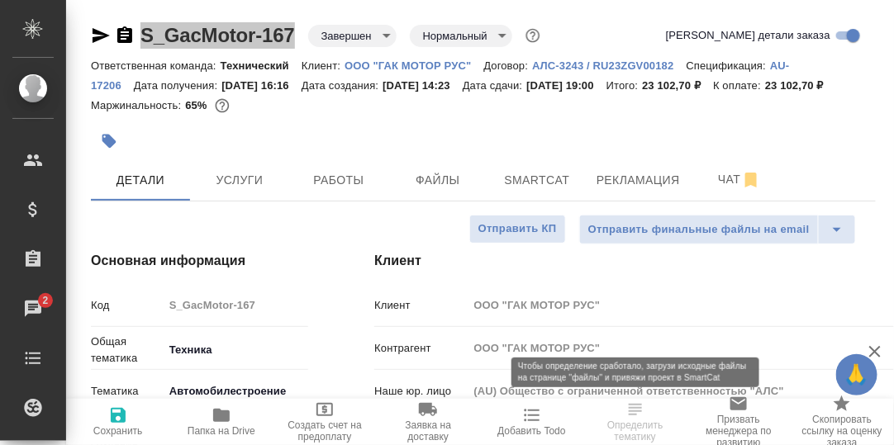
type textarea "x"
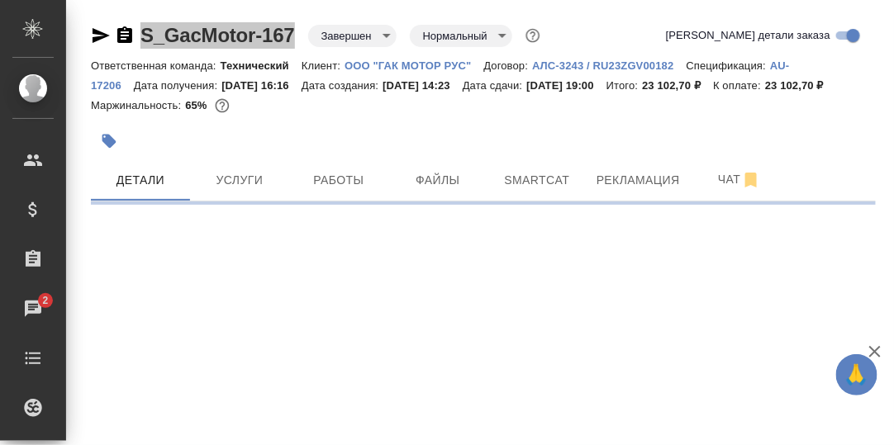
select select "RU"
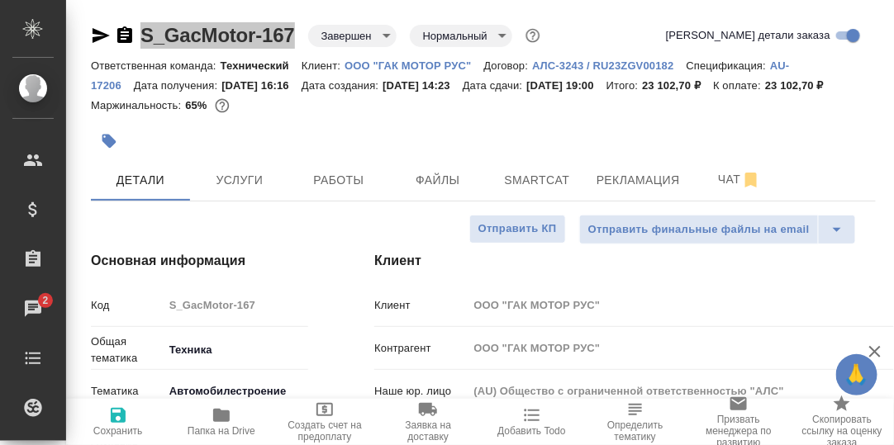
type textarea "x"
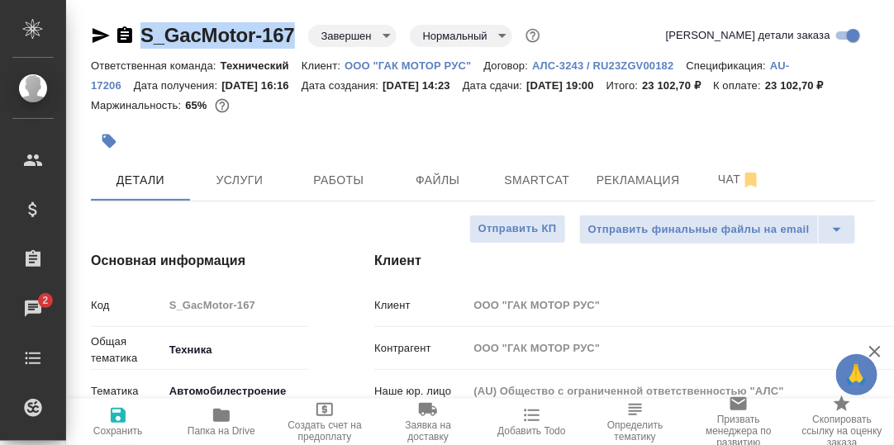
type textarea "x"
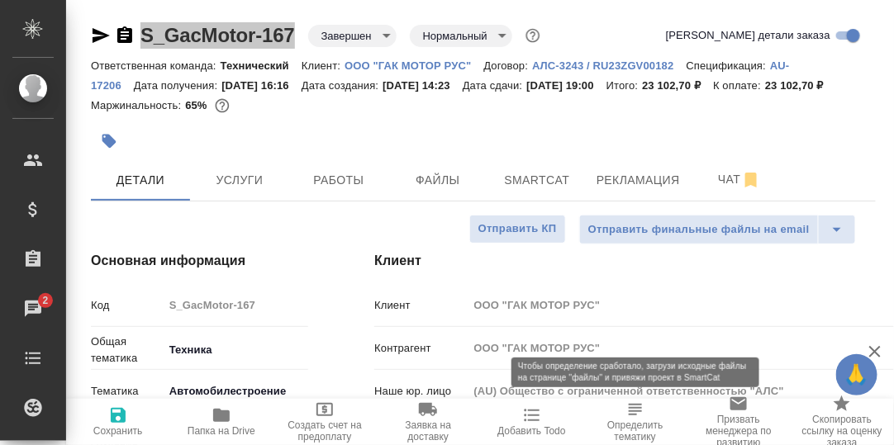
type textarea "x"
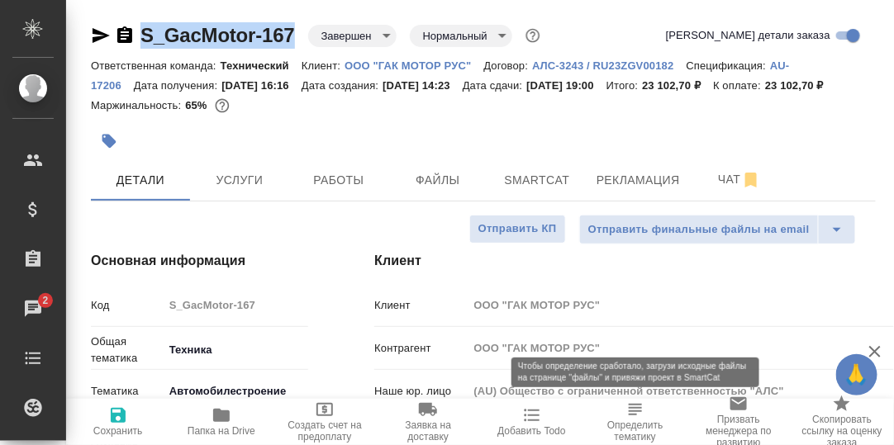
type textarea "x"
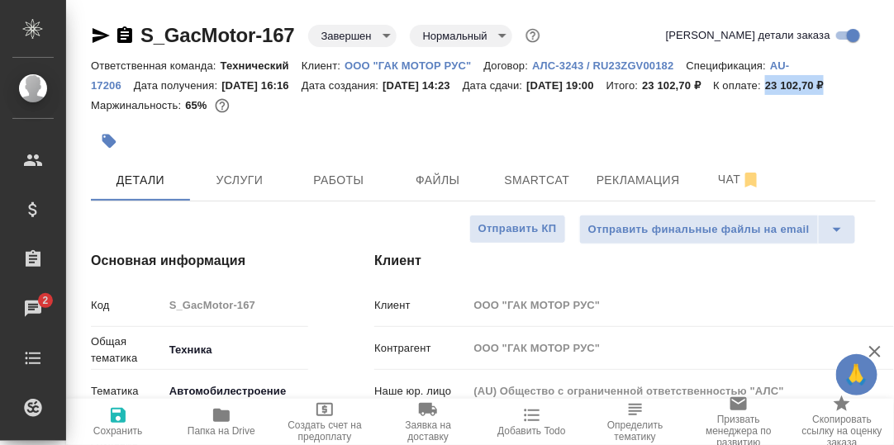
drag, startPoint x: 353, startPoint y: 106, endPoint x: 289, endPoint y: 104, distance: 63.6
click at [765, 92] on p "23 102,70 ₽" at bounding box center [800, 85] width 71 height 12
copy p "23 102,70 ₽"
type textarea "x"
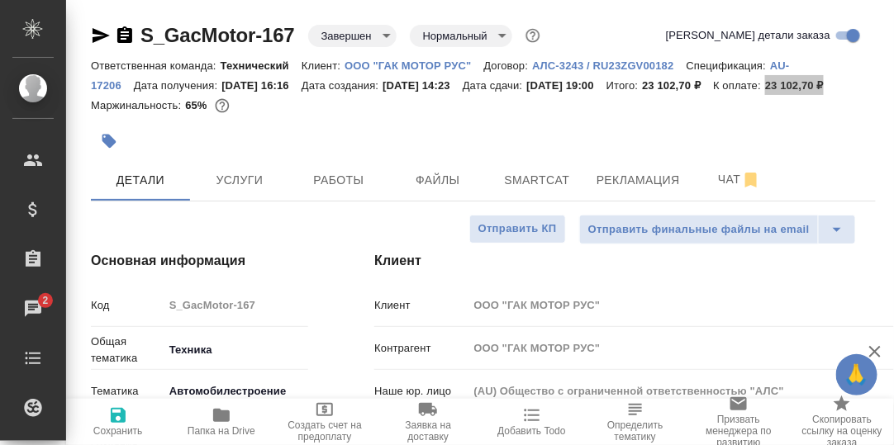
type textarea "x"
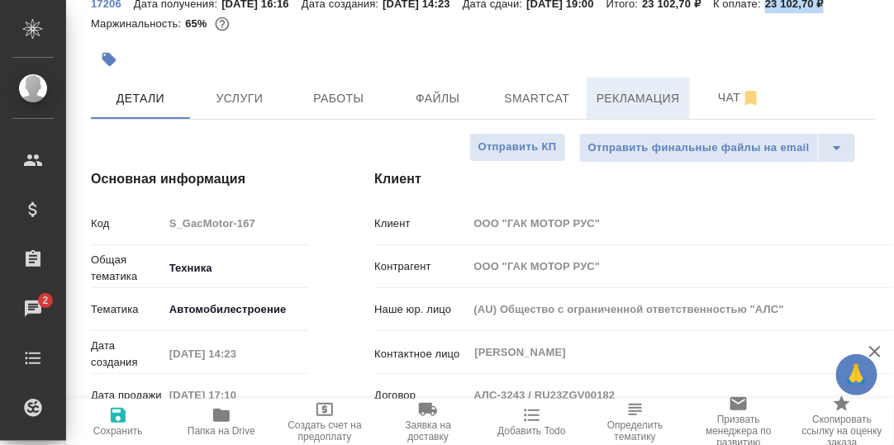
click at [633, 109] on span "Рекламация" at bounding box center [637, 98] width 83 height 21
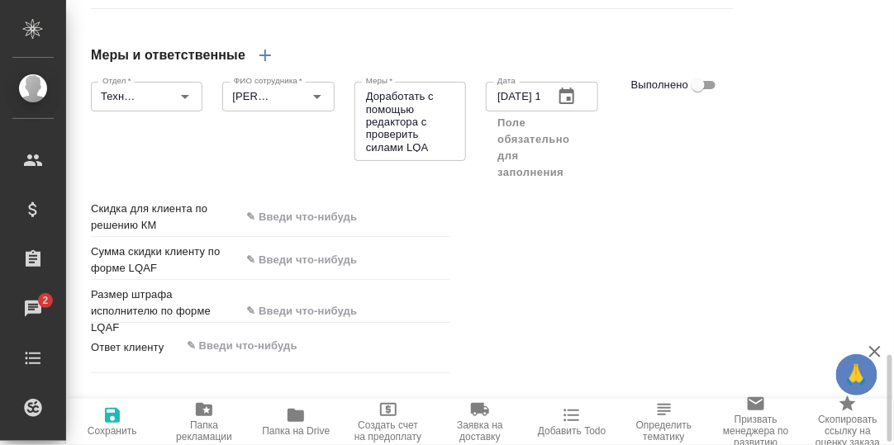
scroll to position [1826, 0]
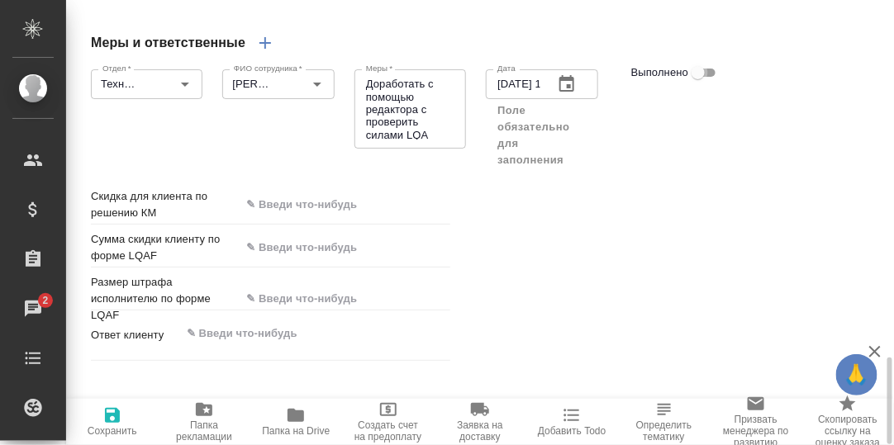
click at [712, 83] on input "Выполнено" at bounding box center [697, 73] width 59 height 20
checkbox input "true"
type textarea "x"
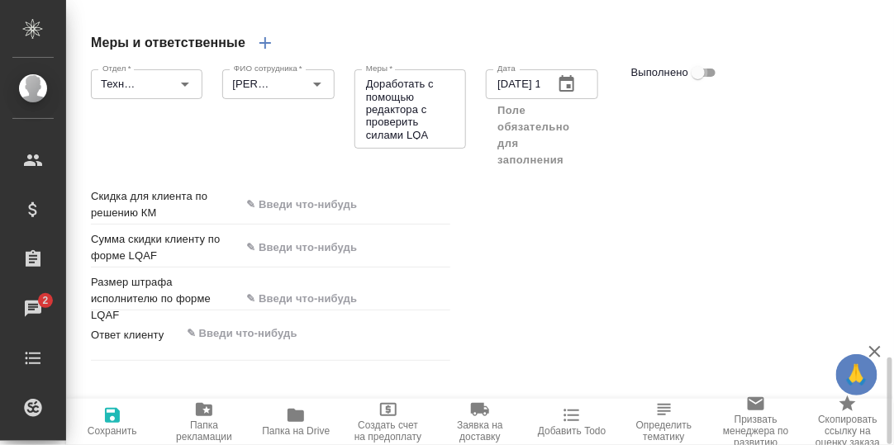
type textarea "x"
click at [111, 416] on icon "button" at bounding box center [112, 416] width 20 height 20
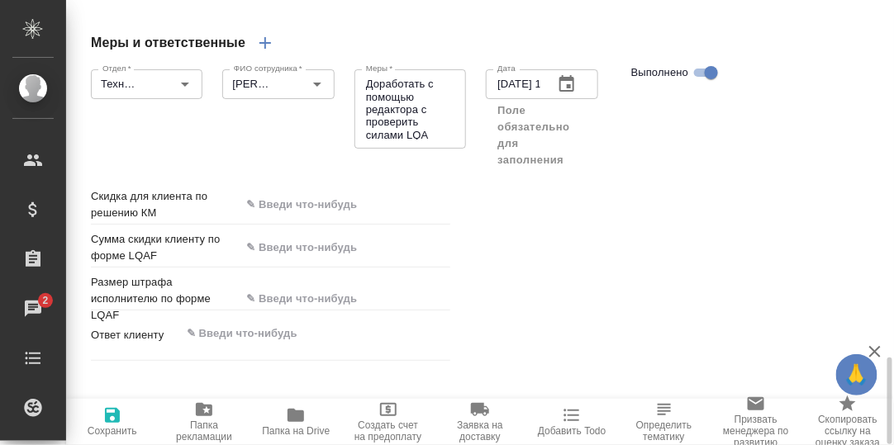
type textarea "x"
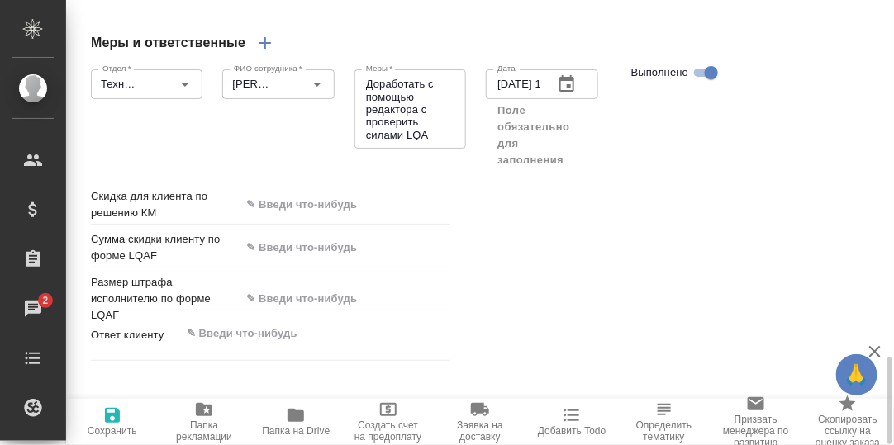
type textarea "x"
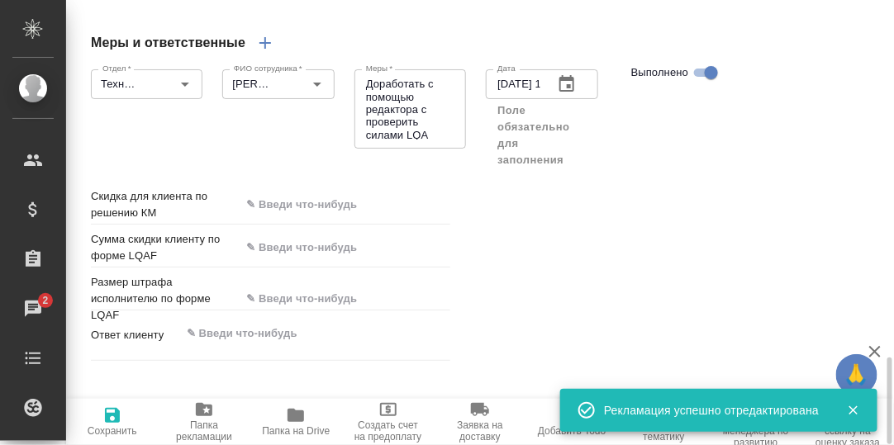
type textarea "x"
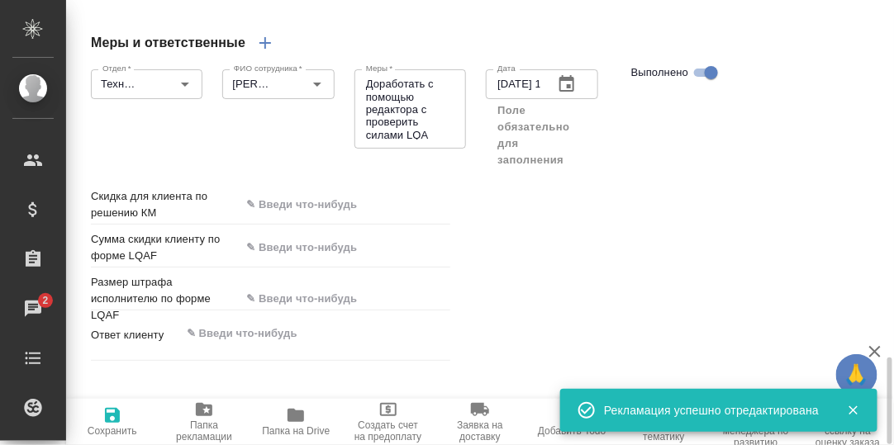
type textarea "x"
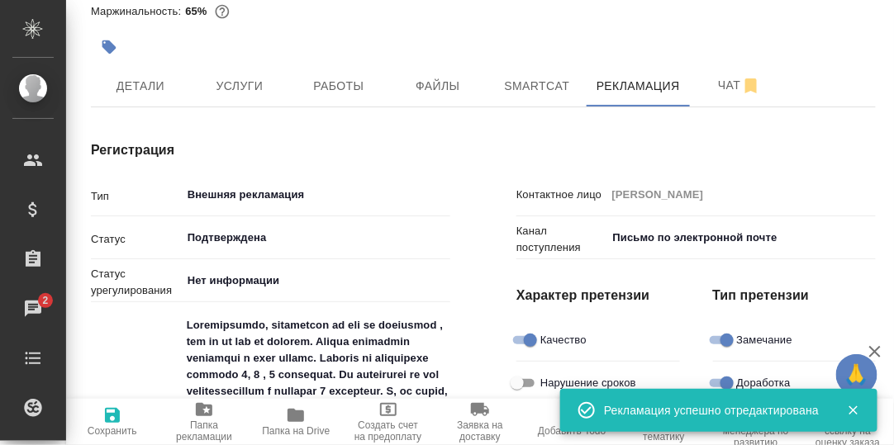
scroll to position [0, 0]
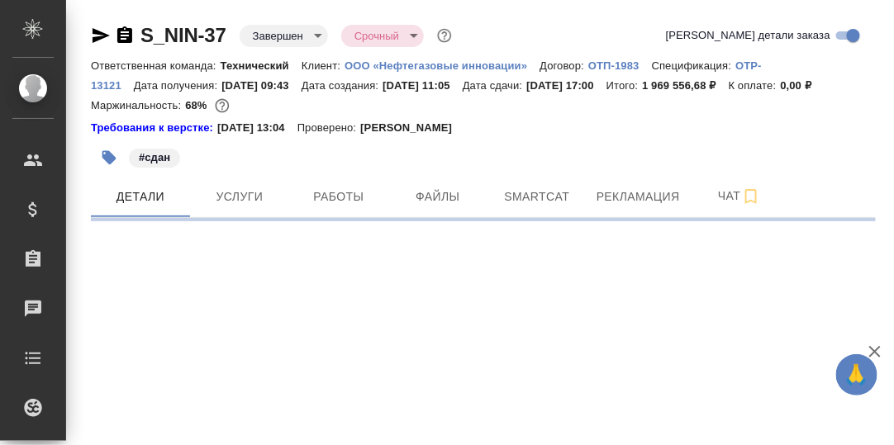
select select "RU"
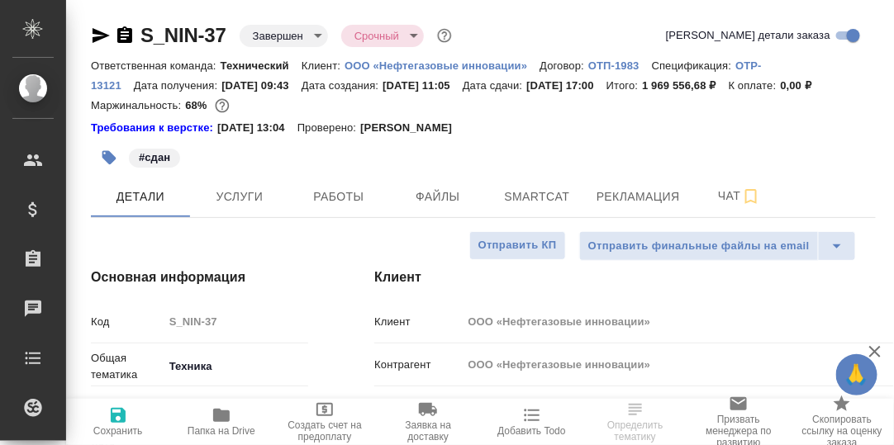
type textarea "x"
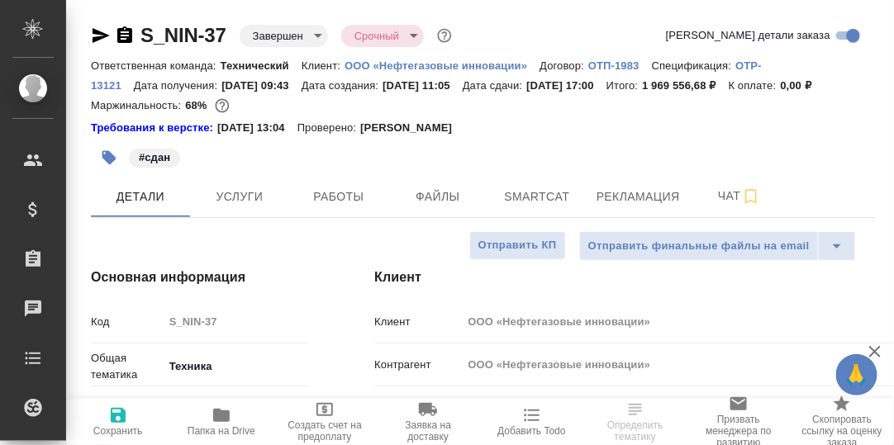
type textarea "x"
drag, startPoint x: 231, startPoint y: 34, endPoint x: 137, endPoint y: 35, distance: 94.2
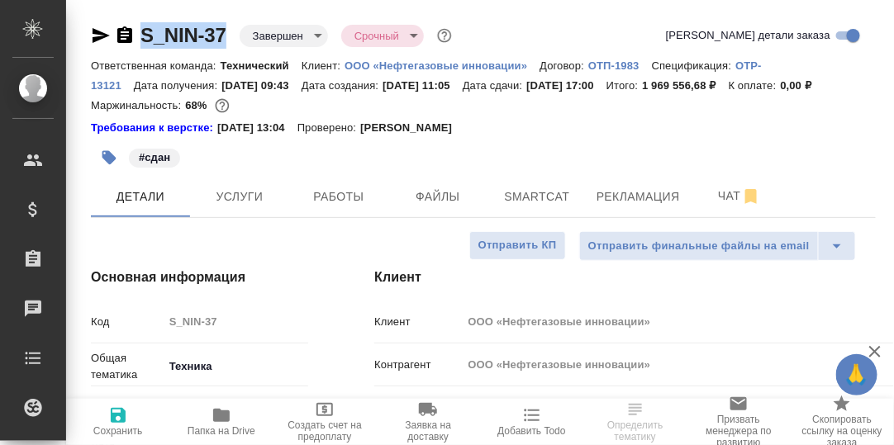
click at [137, 35] on div "S_NIN-37 Завершен closed Срочный urgent" at bounding box center [273, 35] width 364 height 26
copy link "S_NIN-37"
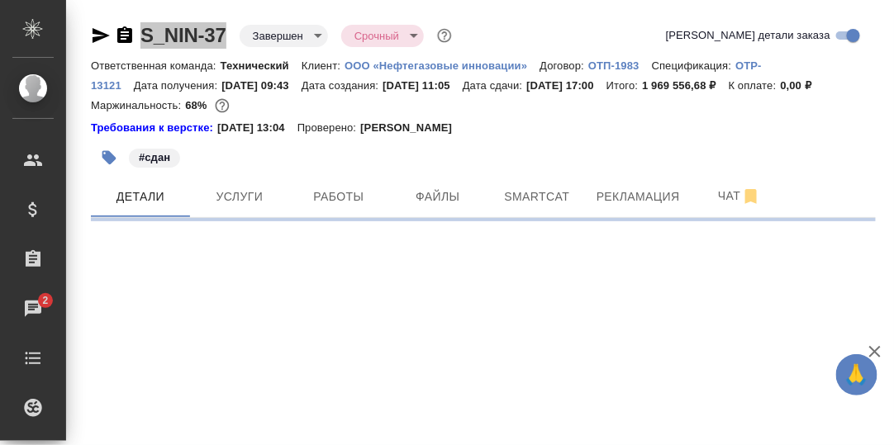
select select "RU"
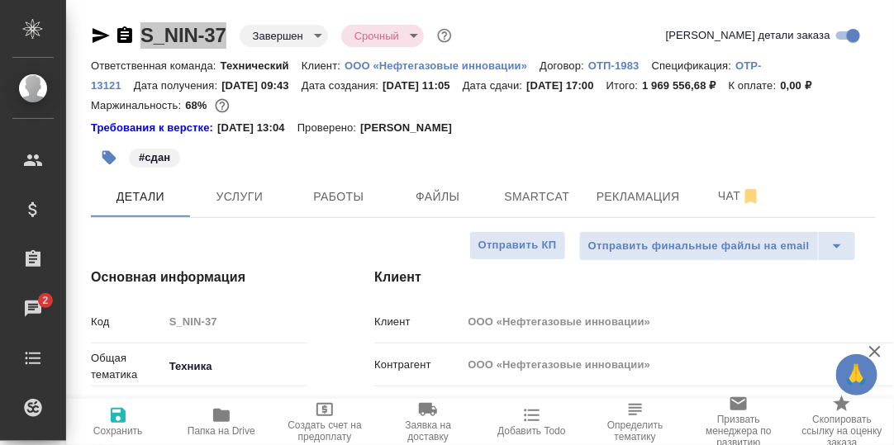
type textarea "x"
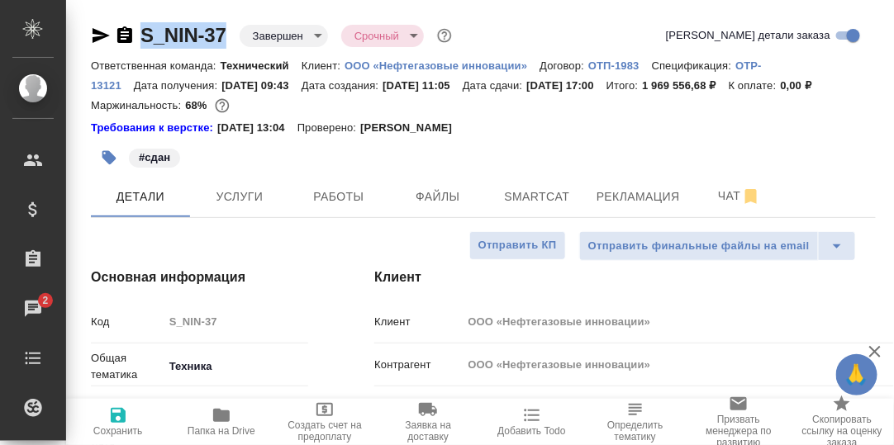
type textarea "x"
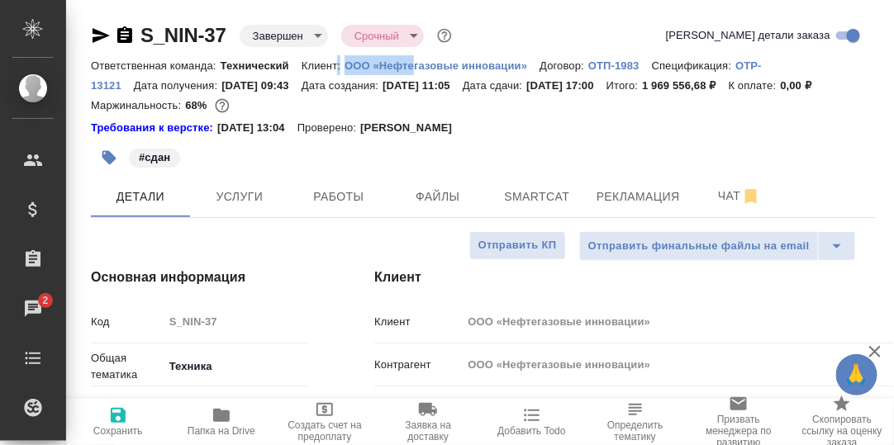
drag, startPoint x: 339, startPoint y: 65, endPoint x: 404, endPoint y: 60, distance: 65.4
click at [404, 60] on div "Ответственная команда: Технический Клиент: ООО «Нефтегазовые инновации» Договор…" at bounding box center [483, 75] width 785 height 40
drag, startPoint x: 404, startPoint y: 60, endPoint x: 284, endPoint y: 55, distance: 119.9
click at [284, 54] on div "S_NIN-37 Завершен closed Срочный urgent Кратко детали заказа" at bounding box center [483, 38] width 785 height 33
drag, startPoint x: 342, startPoint y: 62, endPoint x: 529, endPoint y: 63, distance: 187.5
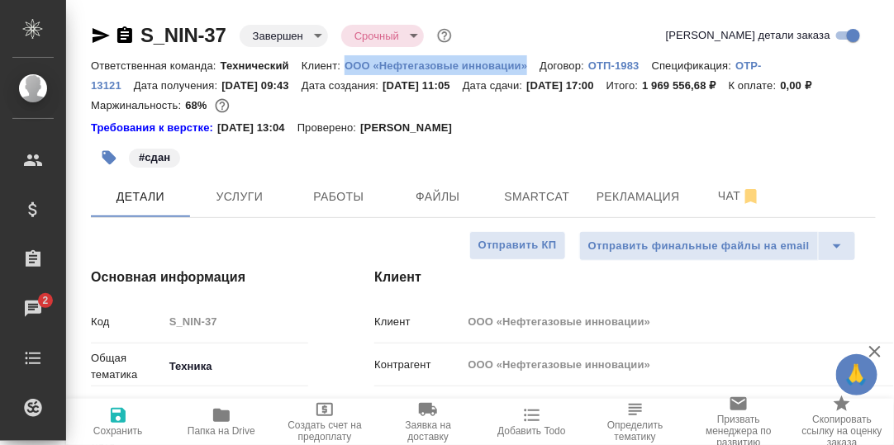
click at [529, 63] on div "Ответственная команда: Технический Клиент: ООО «Нефтегазовые инновации» Договор…" at bounding box center [483, 75] width 785 height 40
copy p "ООО «Нефтегазовые инновации»"
type textarea "x"
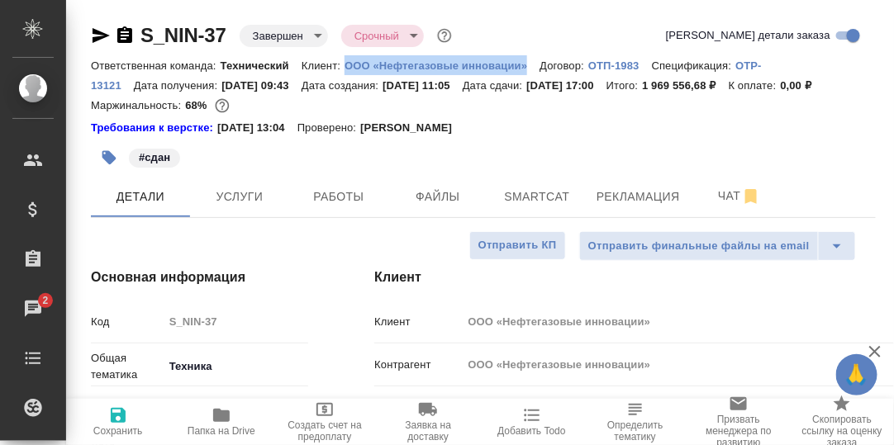
type textarea "x"
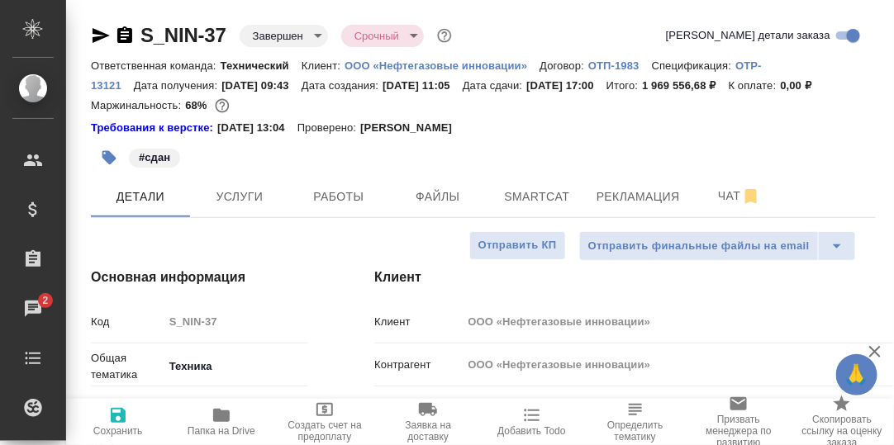
click at [372, 95] on div "Ответственная команда: Технический Клиент: ООО «Нефтегазовые инновации» Договор…" at bounding box center [483, 75] width 785 height 40
drag, startPoint x: 241, startPoint y: 107, endPoint x: 168, endPoint y: 107, distance: 72.7
click at [642, 92] on p "1 969 556,68 ₽" at bounding box center [685, 85] width 86 height 12
copy p "1 969 556,68 ₽"
type textarea "x"
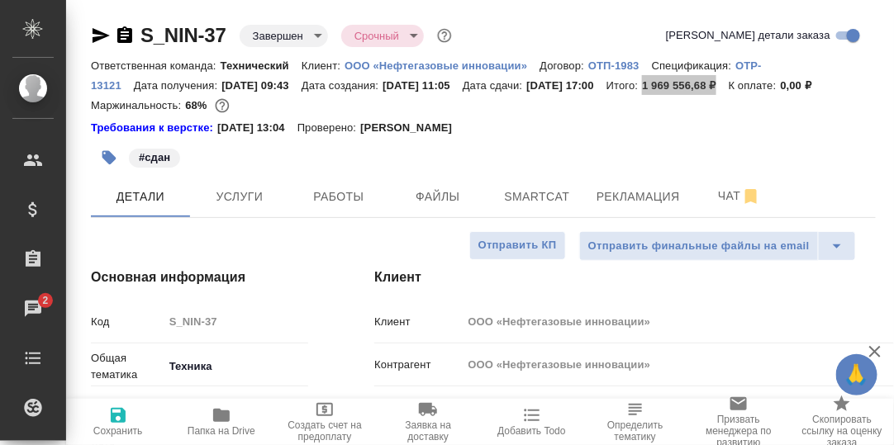
type textarea "x"
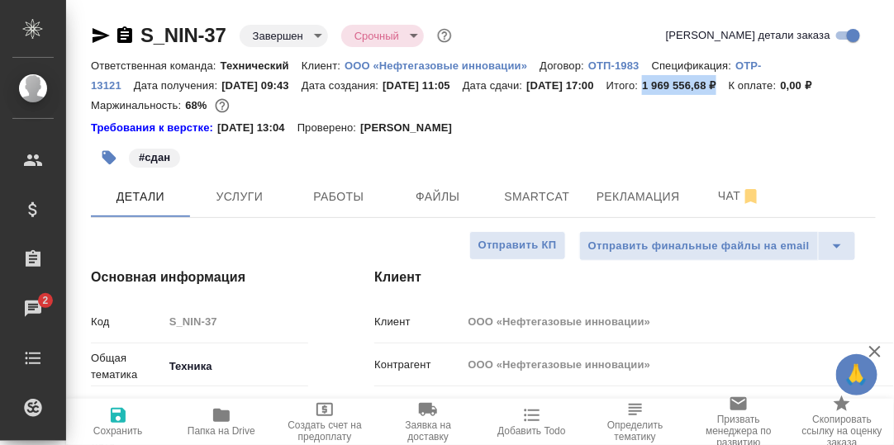
scroll to position [82, 0]
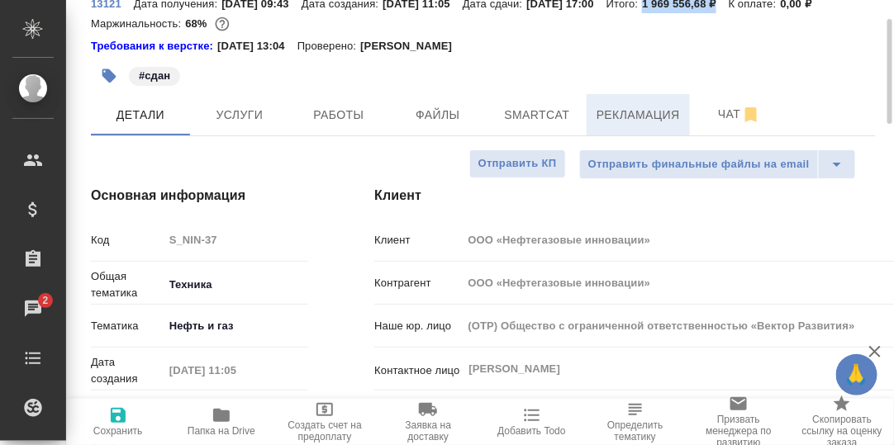
click at [650, 126] on span "Рекламация" at bounding box center [637, 115] width 83 height 21
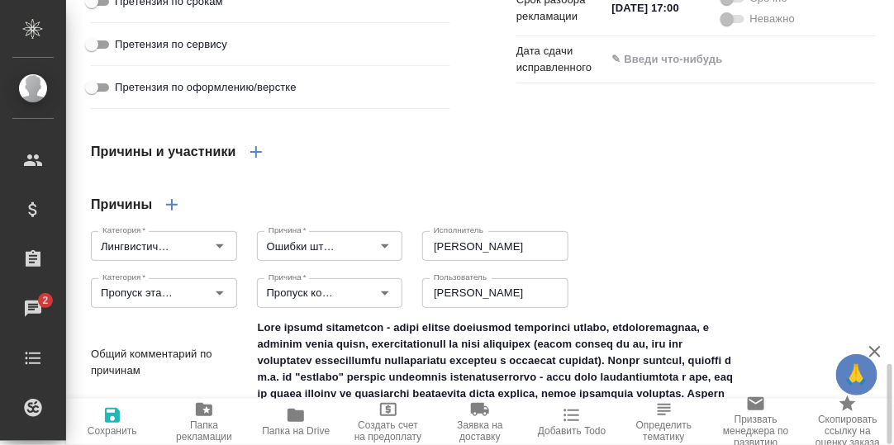
scroll to position [1567, 0]
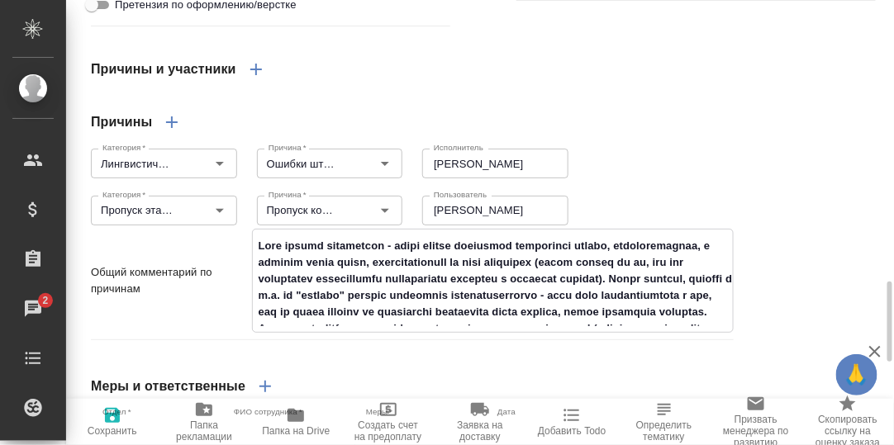
drag, startPoint x: 727, startPoint y: 297, endPoint x: 727, endPoint y: 316, distance: 19.0
click at [727, 316] on textarea at bounding box center [493, 279] width 481 height 94
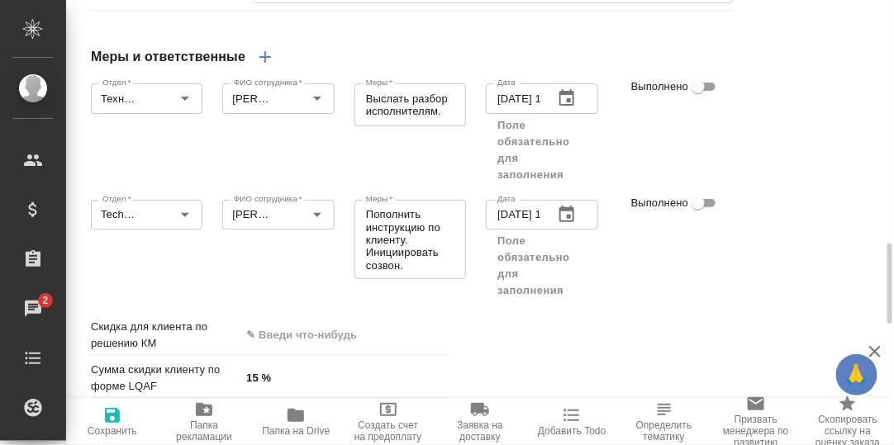
scroll to position [1979, 0]
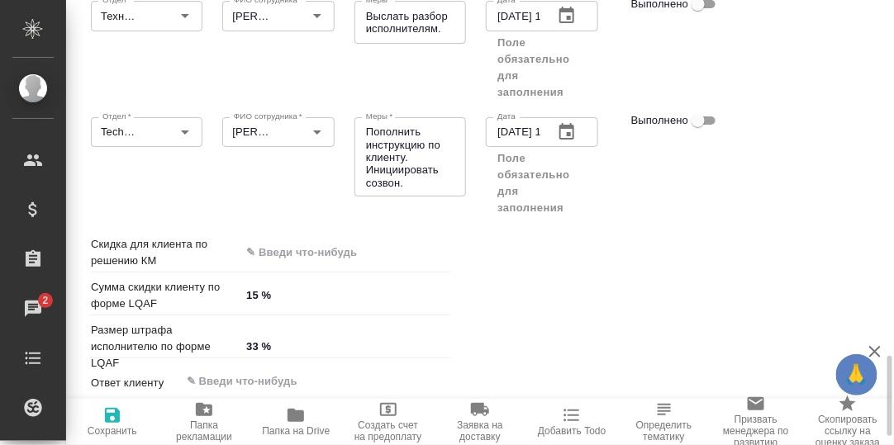
type textarea "x"
click at [713, 130] on input "Выполнено" at bounding box center [697, 121] width 59 height 20
checkbox input "true"
type textarea "x"
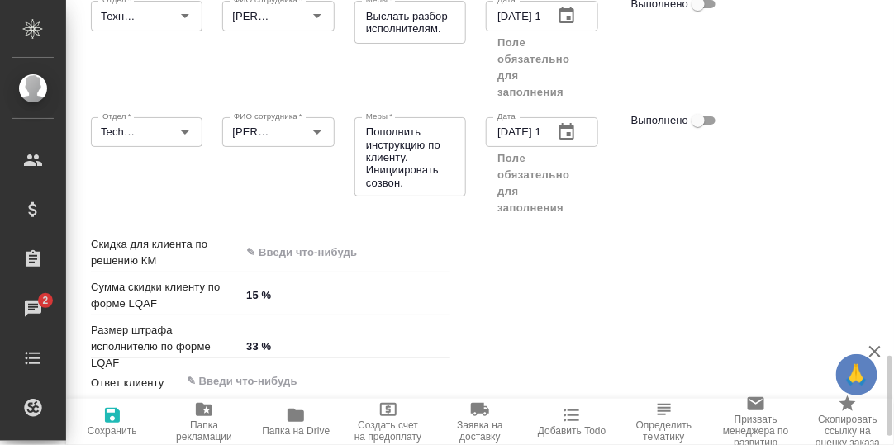
type textarea "x"
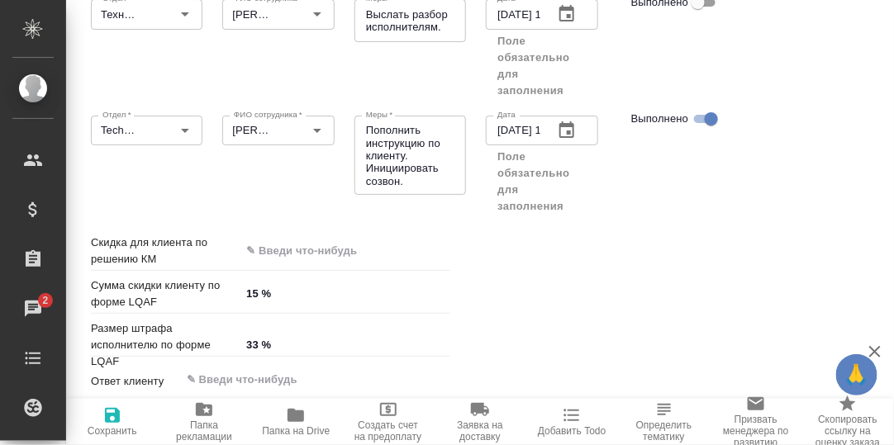
type textarea "x"
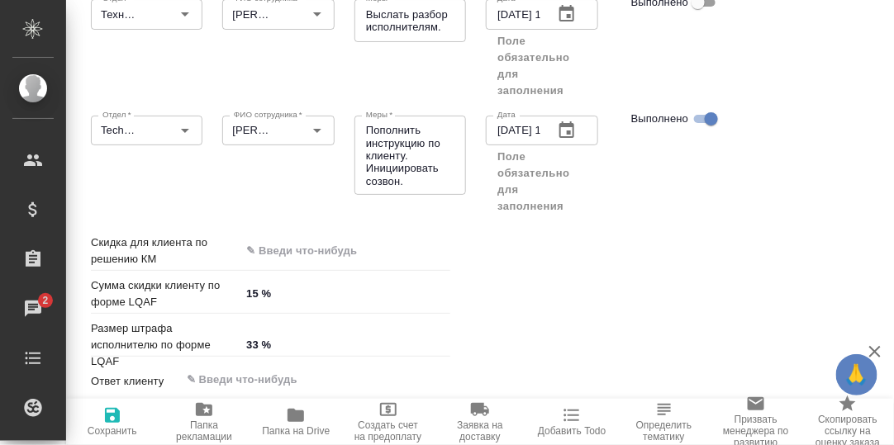
type textarea "x"
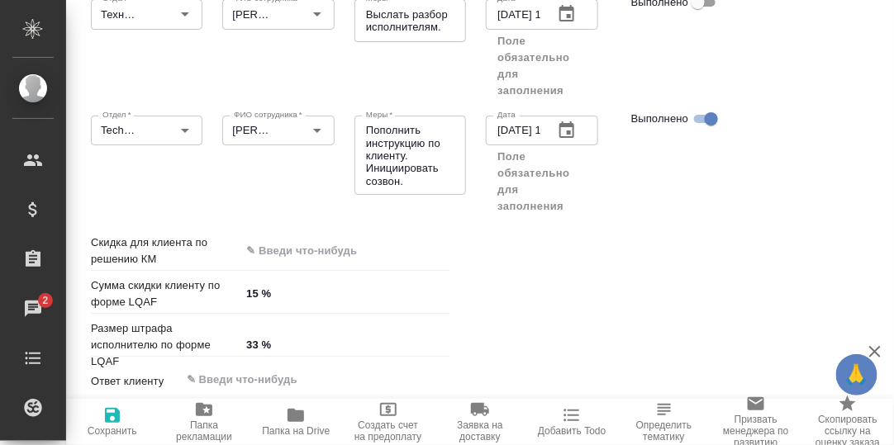
type textarea "x"
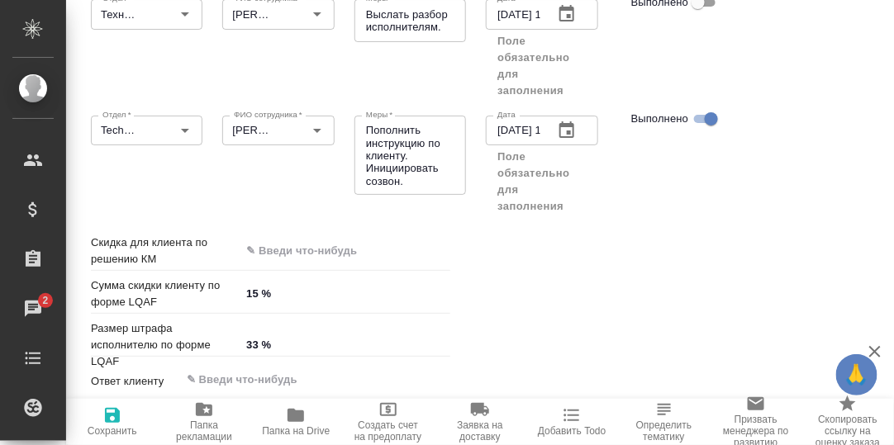
type textarea "x"
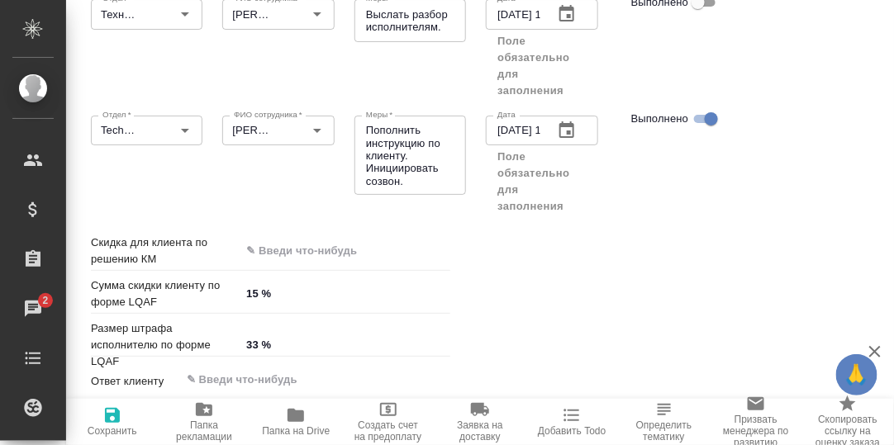
type textarea "x"
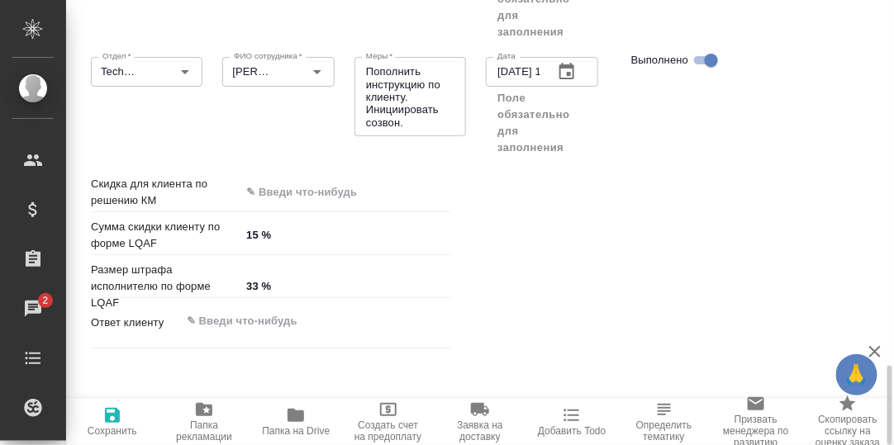
scroll to position [2049, 0]
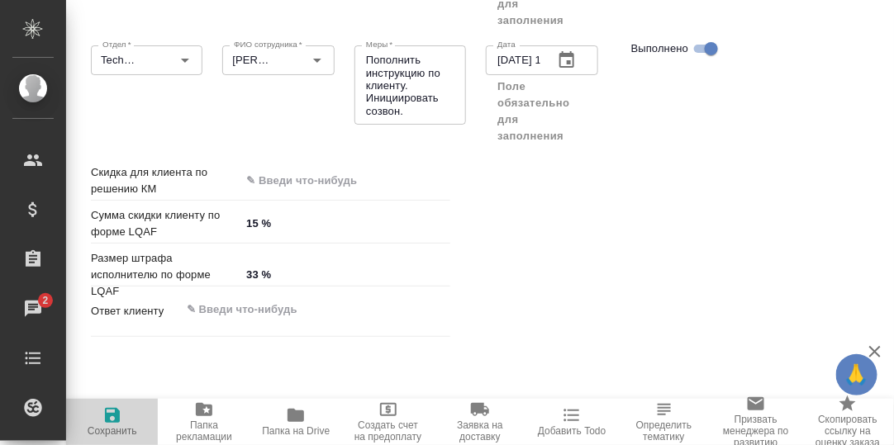
click at [106, 417] on icon "button" at bounding box center [112, 415] width 15 height 15
type textarea "x"
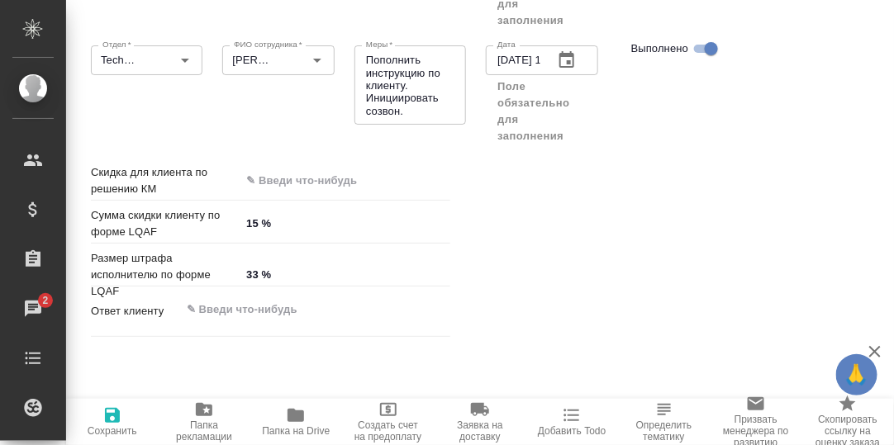
type textarea "x"
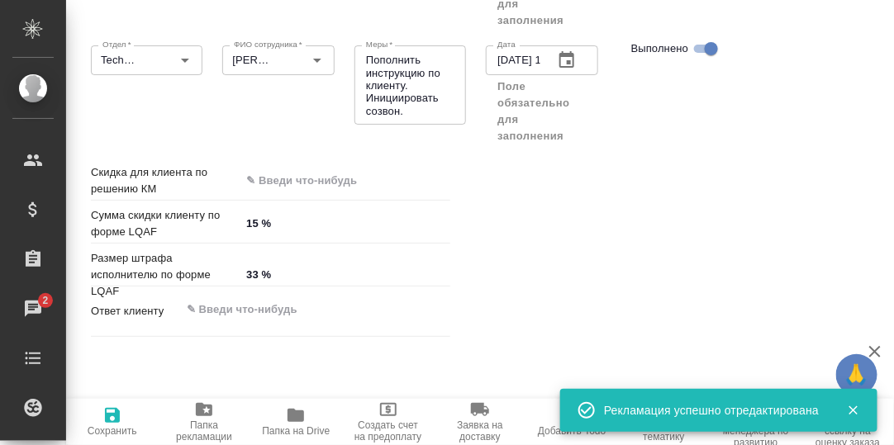
type textarea "x"
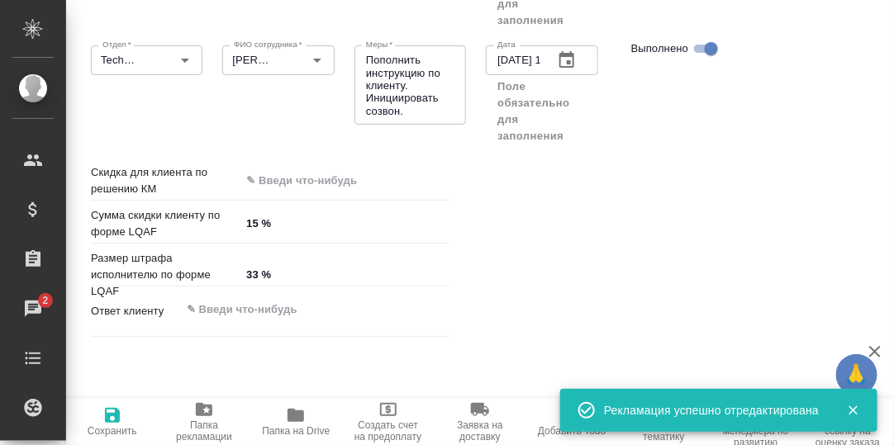
type textarea "x"
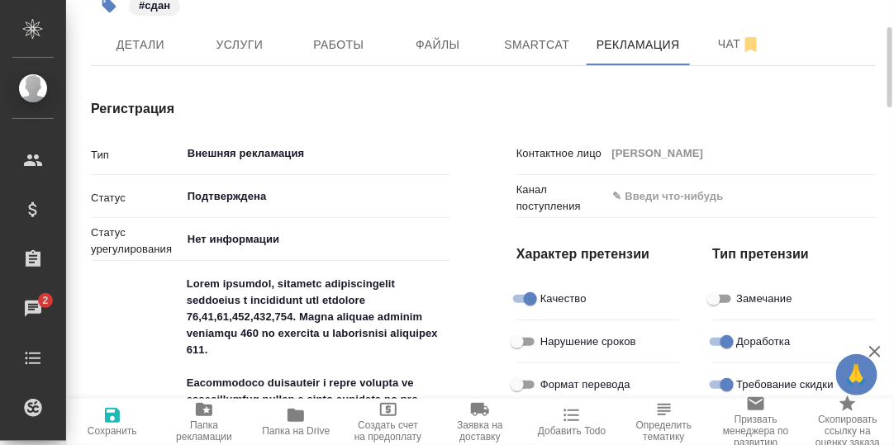
scroll to position [0, 0]
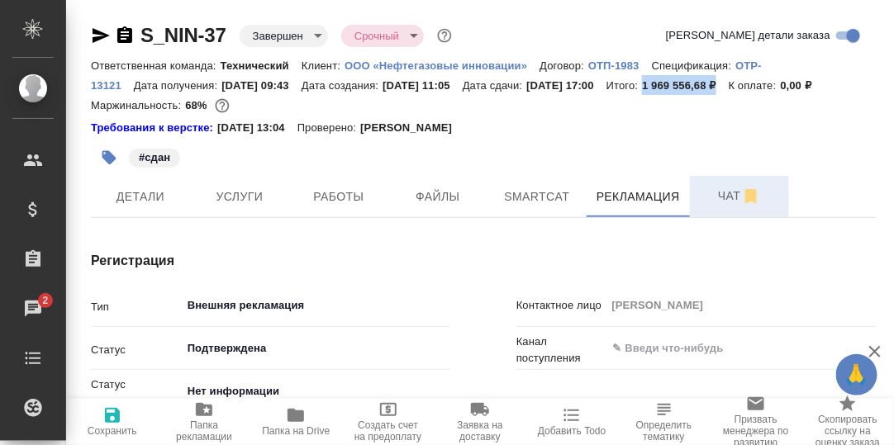
click at [732, 206] on span "Чат" at bounding box center [739, 196] width 79 height 21
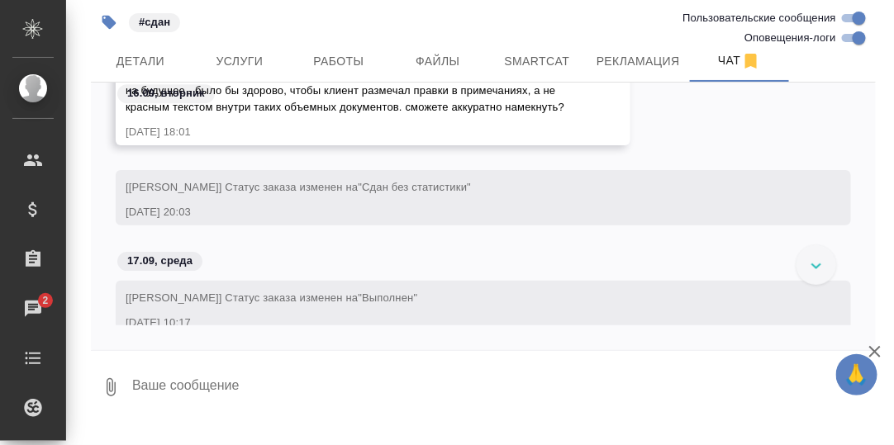
scroll to position [213206, 0]
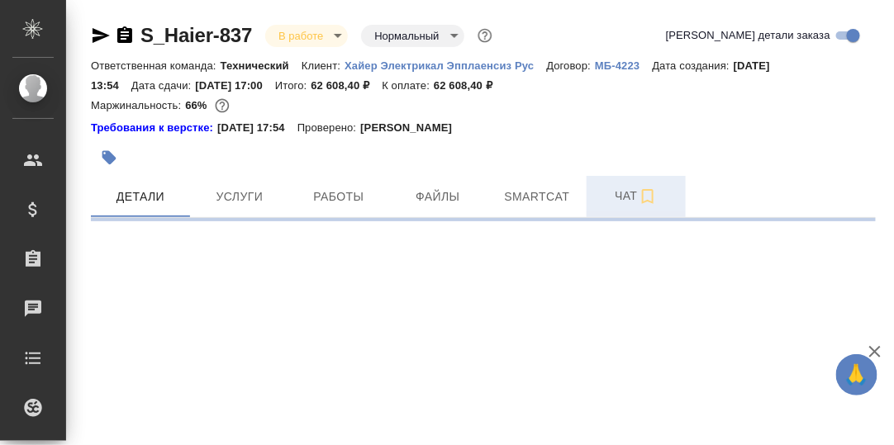
select select "RU"
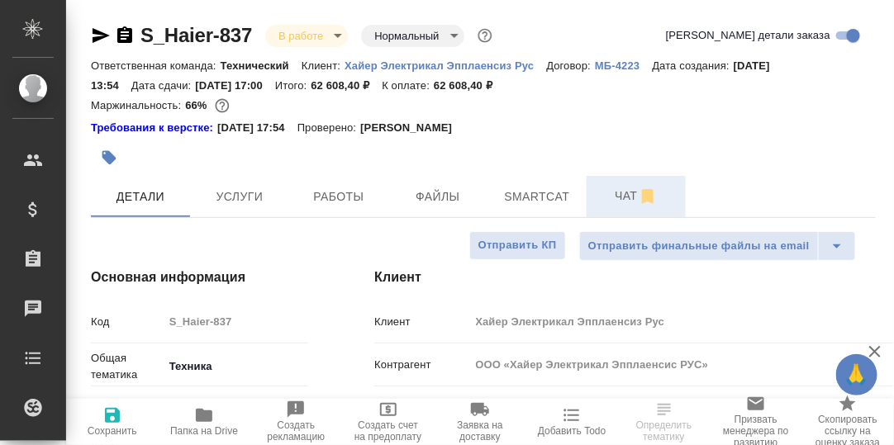
type textarea "x"
click at [622, 197] on span "Чат" at bounding box center [635, 196] width 79 height 21
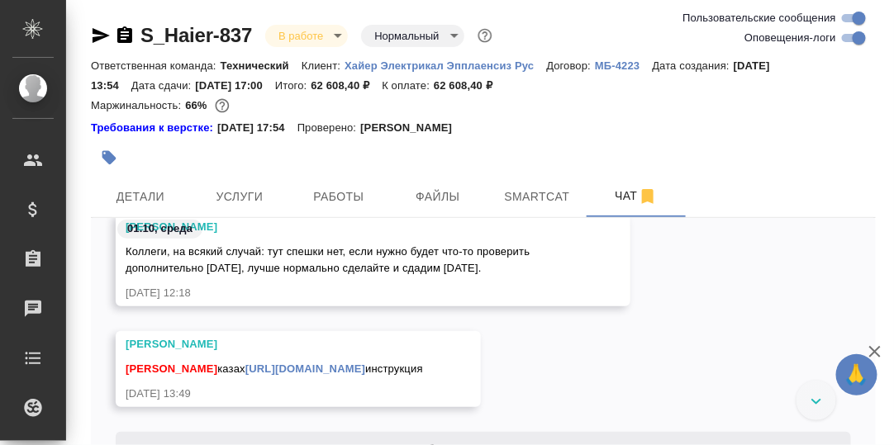
scroll to position [115477, 0]
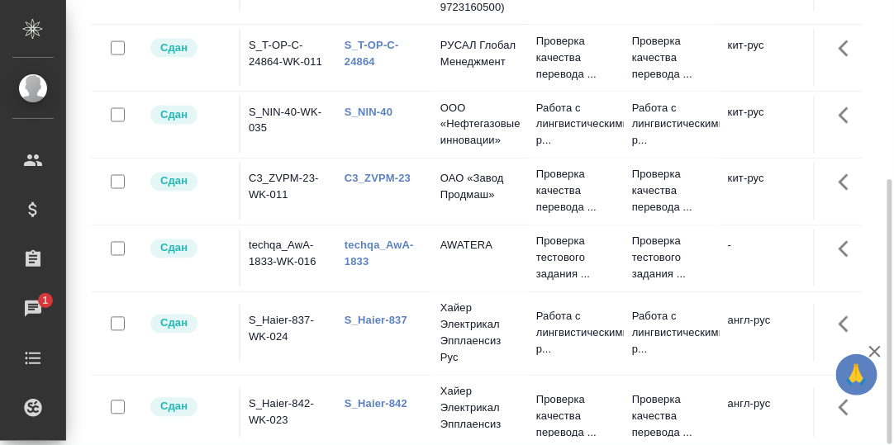
scroll to position [534, 0]
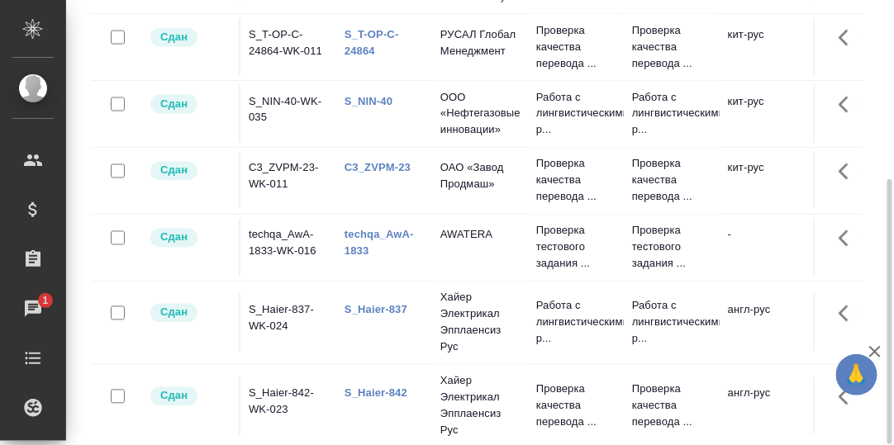
click at [370, 229] on link "techqa_AwA-1833" at bounding box center [378, 243] width 69 height 29
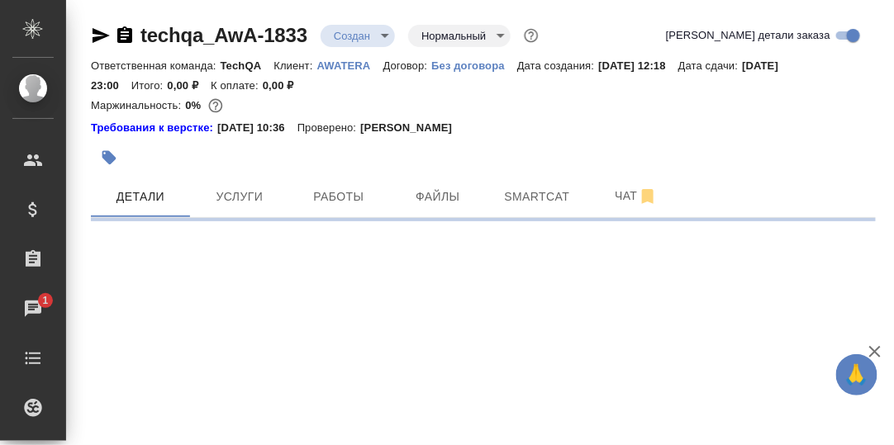
select select "RU"
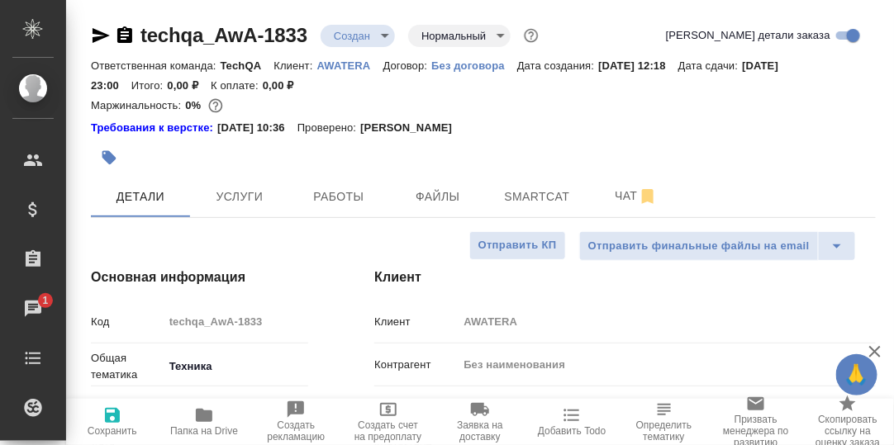
type textarea "x"
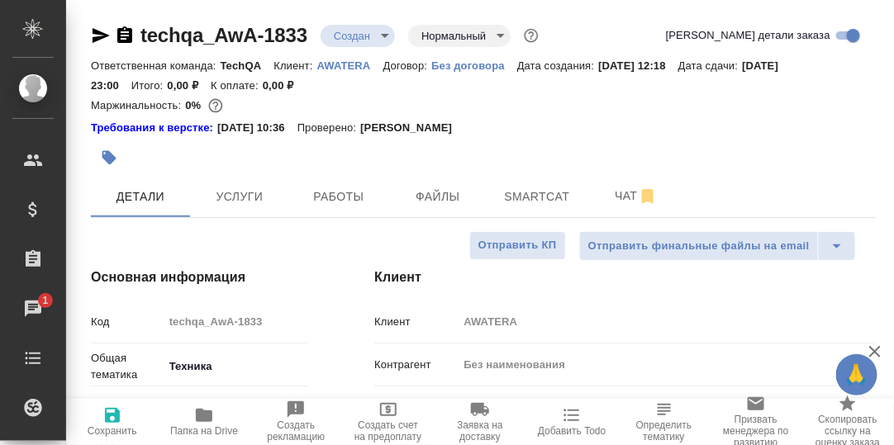
type textarea "x"
click at [350, 200] on span "Работы" at bounding box center [338, 197] width 79 height 21
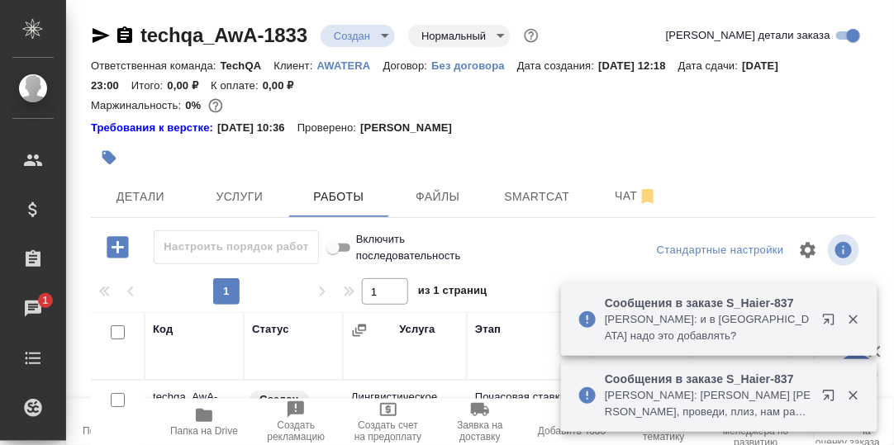
click at [850, 320] on icon "button" at bounding box center [853, 319] width 15 height 15
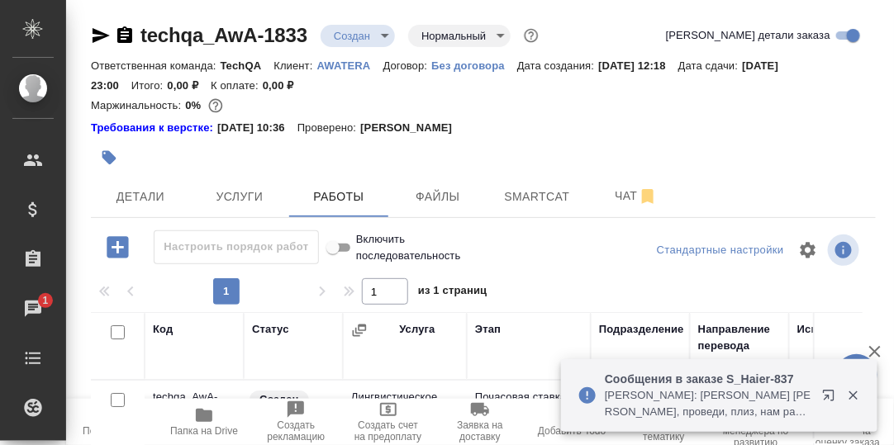
click at [852, 391] on icon "button" at bounding box center [853, 395] width 15 height 15
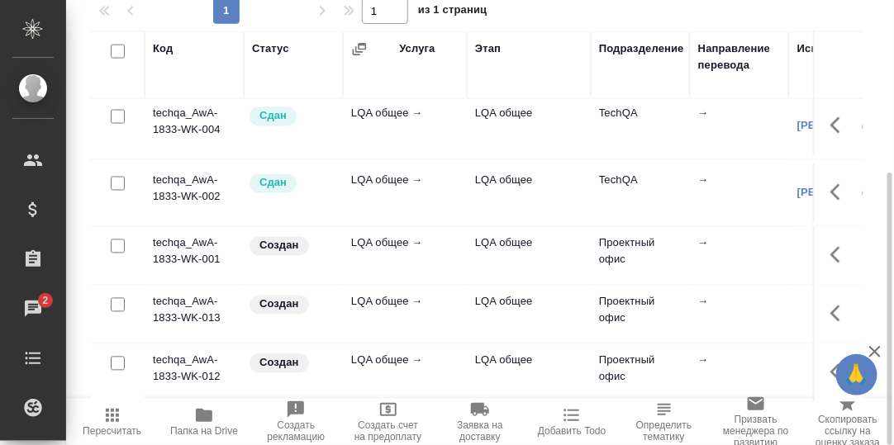
scroll to position [739, 0]
click at [830, 247] on icon "button" at bounding box center [835, 255] width 10 height 17
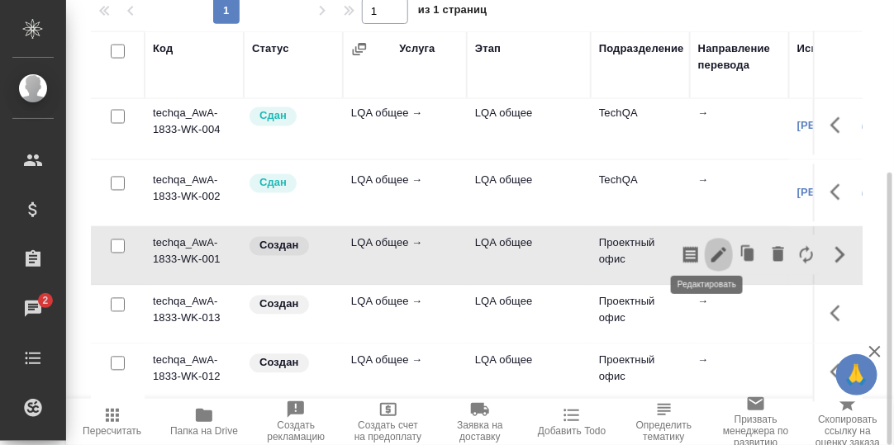
click at [711, 248] on icon "button" at bounding box center [718, 255] width 15 height 15
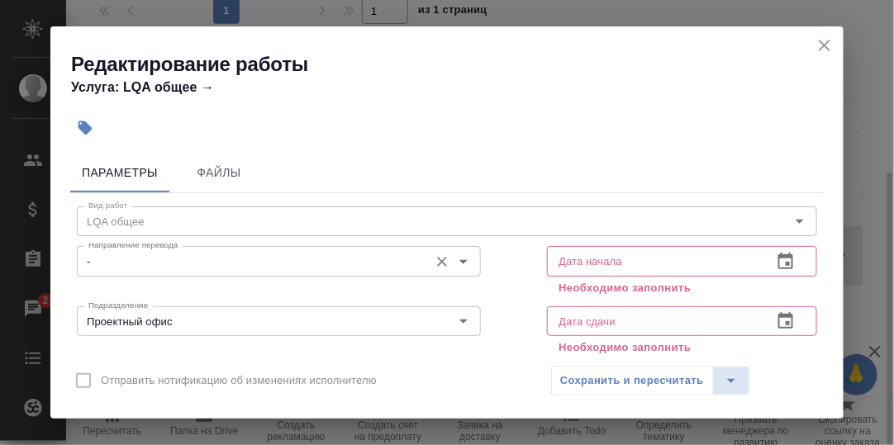
scroll to position [82, 0]
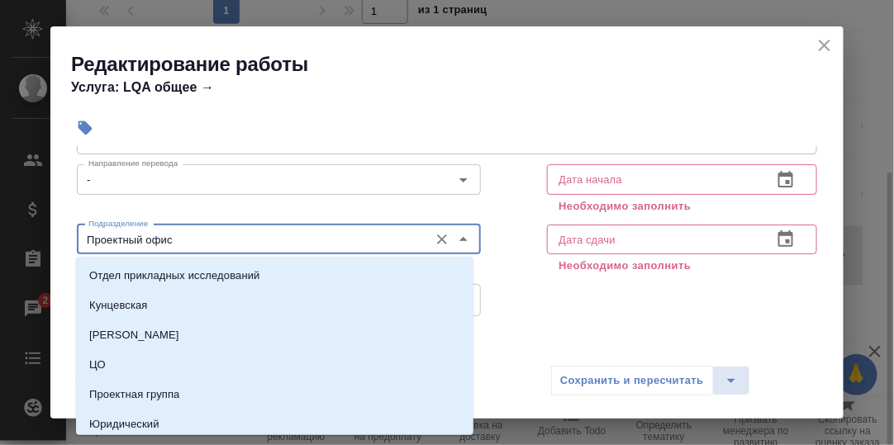
click at [251, 240] on input "Проектный офис" at bounding box center [251, 240] width 339 height 20
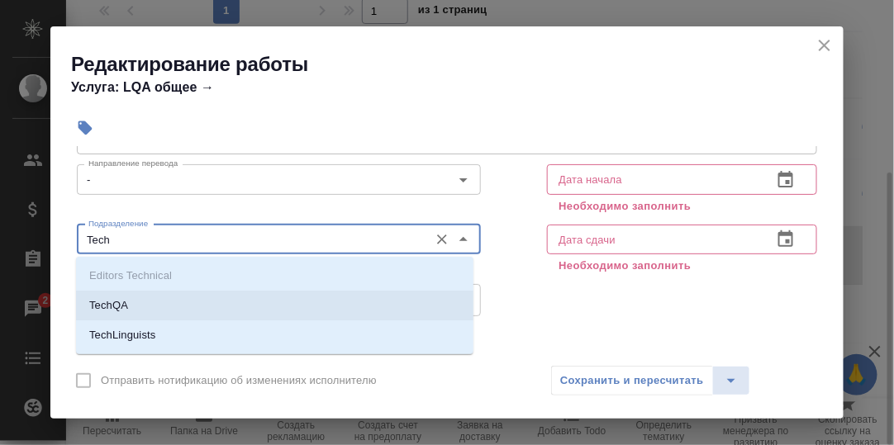
click at [122, 304] on p "TechQA" at bounding box center [108, 305] width 39 height 17
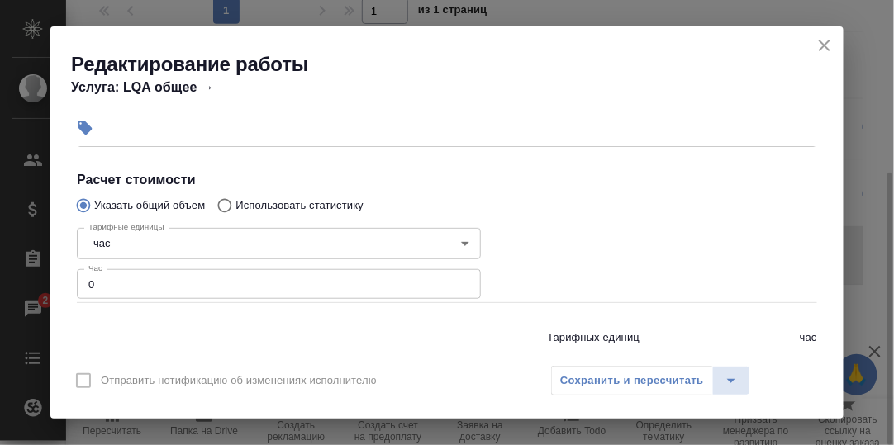
scroll to position [330, 0]
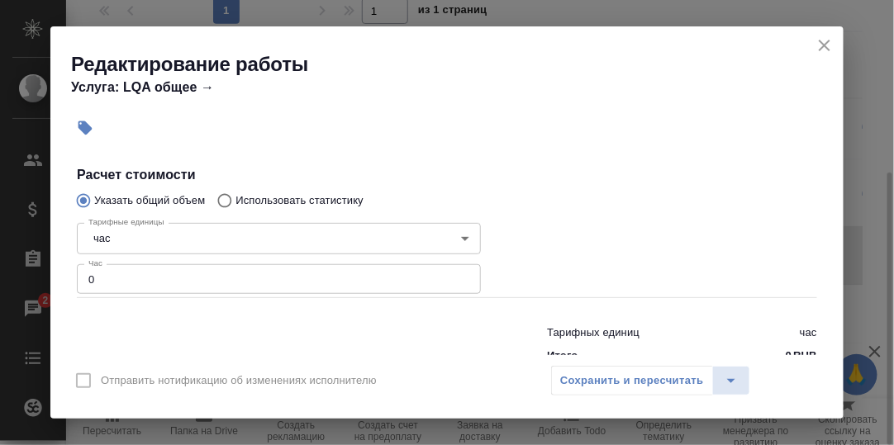
type input "TechQA"
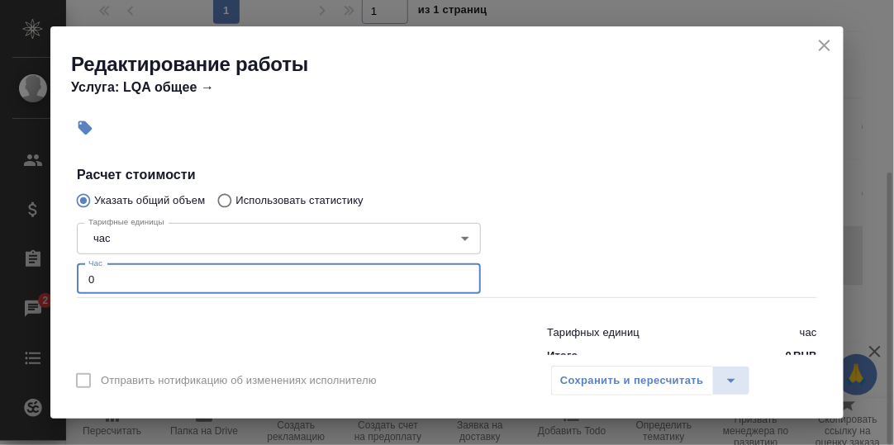
drag, startPoint x: 102, startPoint y: 274, endPoint x: 62, endPoint y: 276, distance: 40.5
click at [65, 276] on div "Параметры Файлы Вид работ LQA общее Вид работ Направление перевода - Направлени…" at bounding box center [446, 250] width 793 height 209
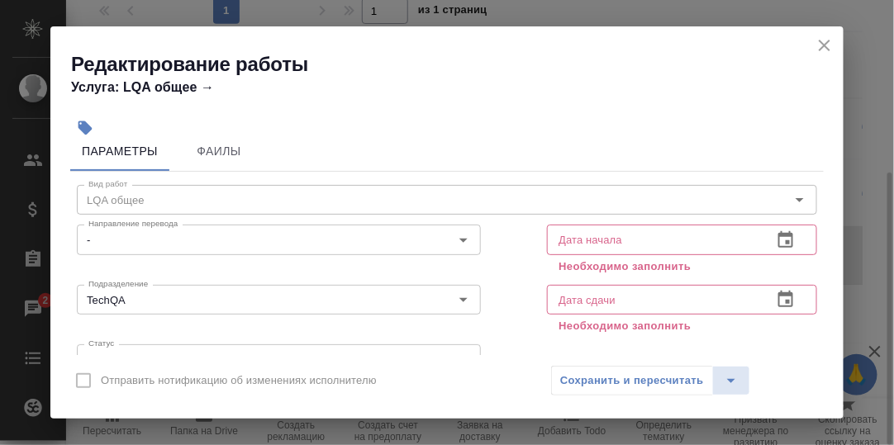
scroll to position [0, 0]
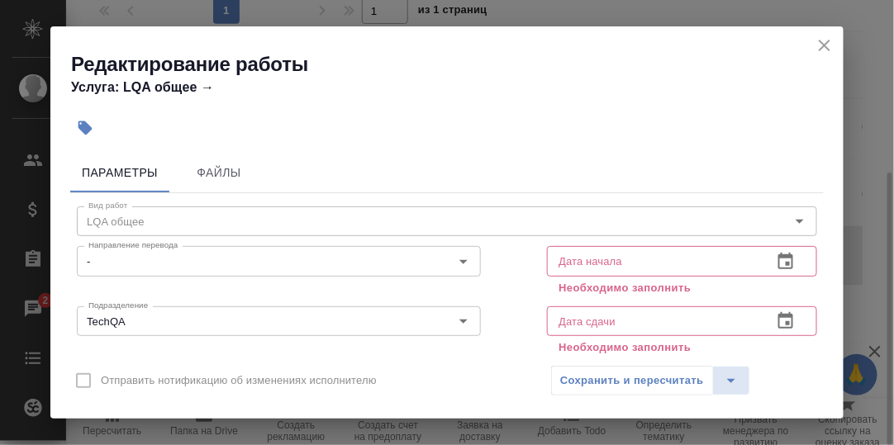
type input "2"
click at [778, 263] on icon "button" at bounding box center [786, 262] width 20 height 20
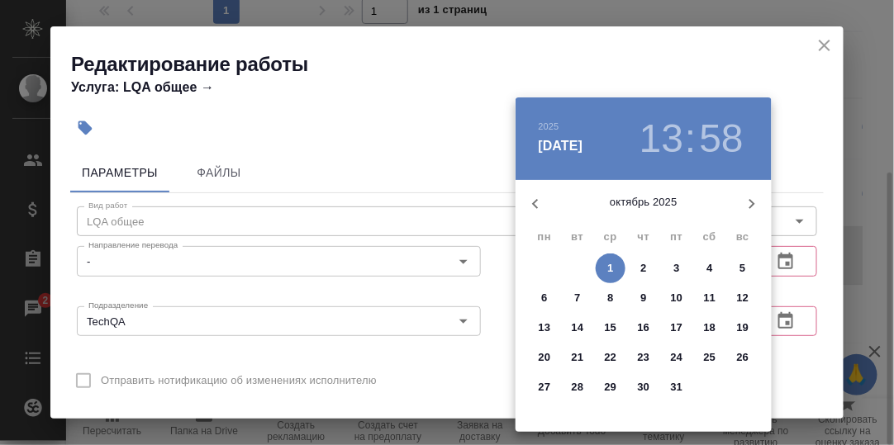
click at [534, 202] on icon "button" at bounding box center [535, 204] width 6 height 10
click at [573, 386] on p "30" at bounding box center [578, 387] width 12 height 17
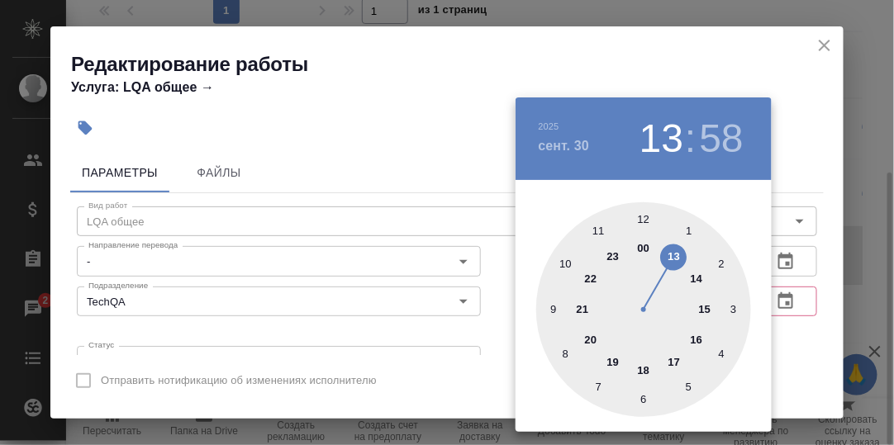
click at [551, 310] on div at bounding box center [643, 309] width 215 height 215
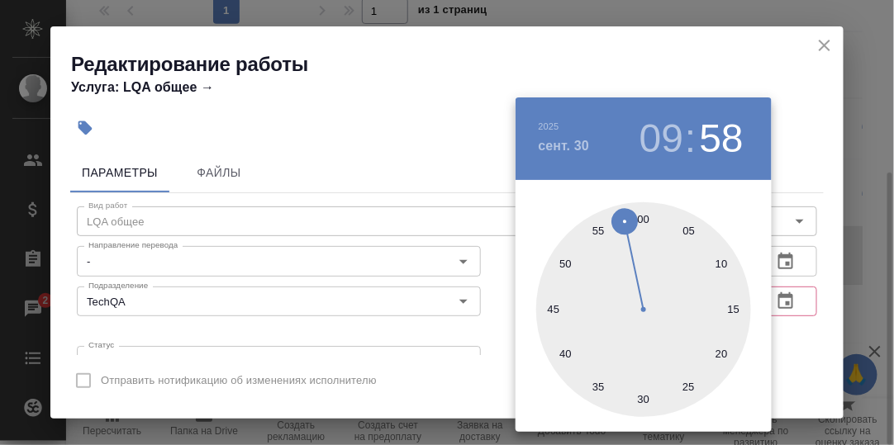
click at [645, 221] on div at bounding box center [643, 309] width 215 height 215
type input "30.09.2025 09:00"
click at [817, 202] on div at bounding box center [447, 222] width 894 height 445
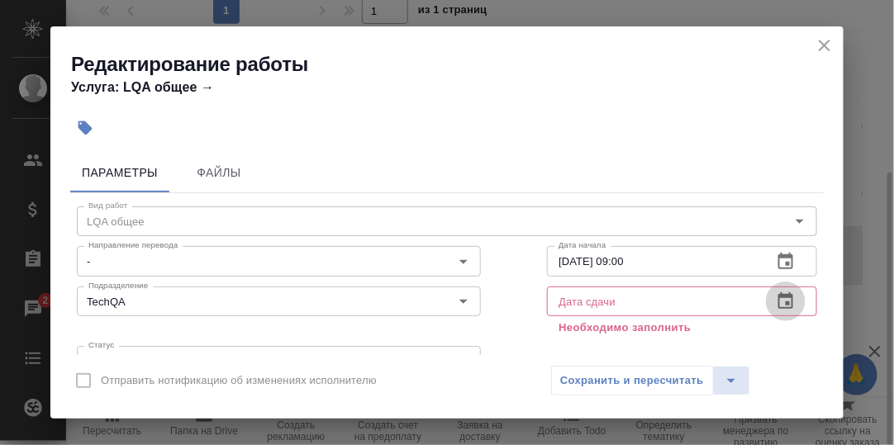
click at [776, 300] on icon "button" at bounding box center [786, 302] width 20 height 20
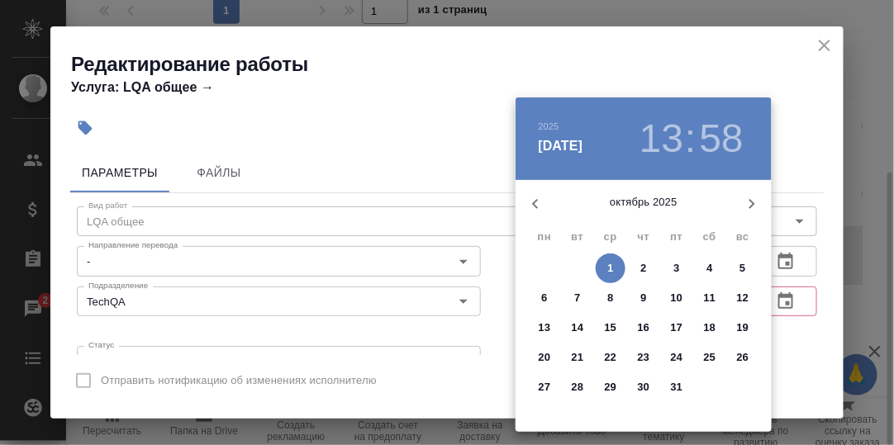
click at [533, 203] on icon "button" at bounding box center [535, 204] width 6 height 10
click at [575, 386] on p "30" at bounding box center [578, 387] width 12 height 17
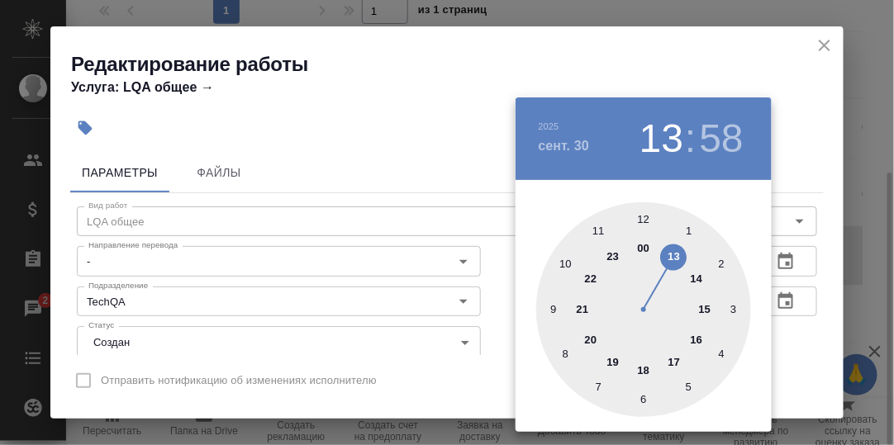
click at [641, 373] on div at bounding box center [643, 309] width 215 height 215
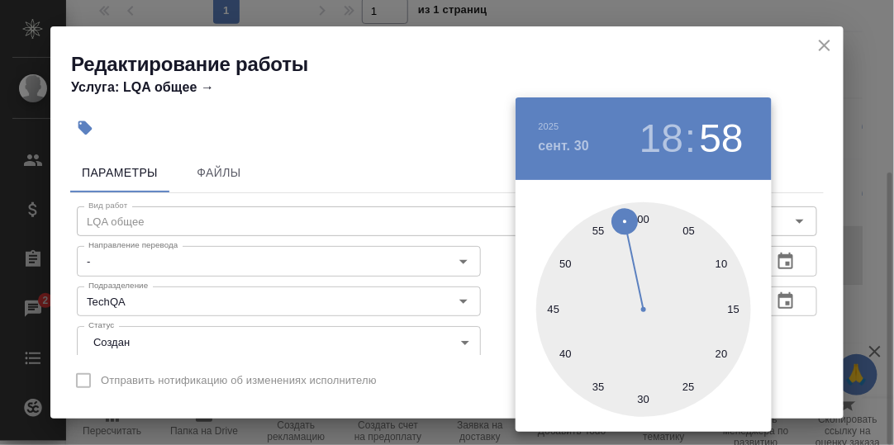
click at [643, 217] on div at bounding box center [643, 309] width 215 height 215
type input "30.09.2025 18:00"
click at [796, 340] on div at bounding box center [447, 222] width 894 height 445
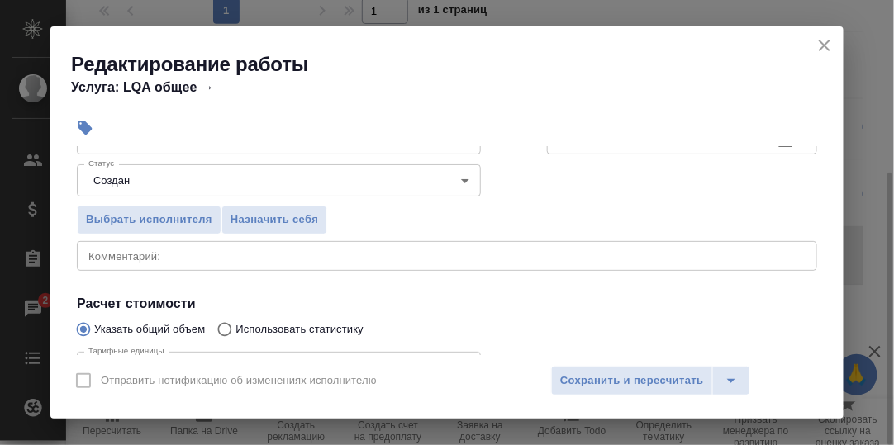
scroll to position [165, 0]
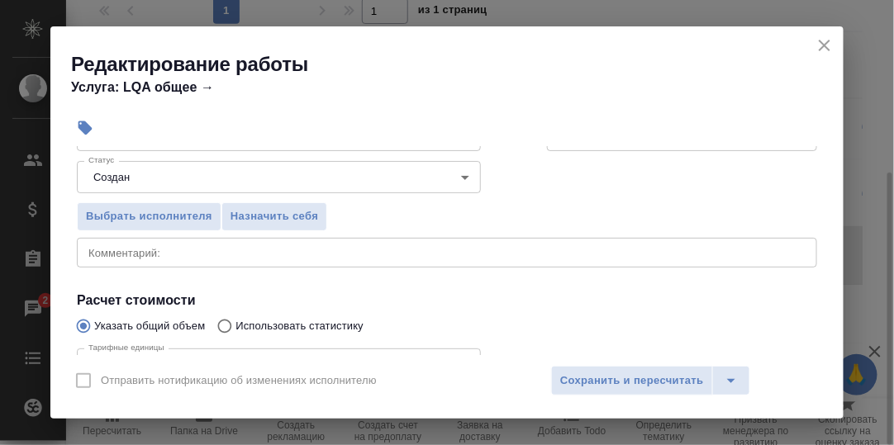
click at [172, 254] on textarea at bounding box center [446, 252] width 717 height 12
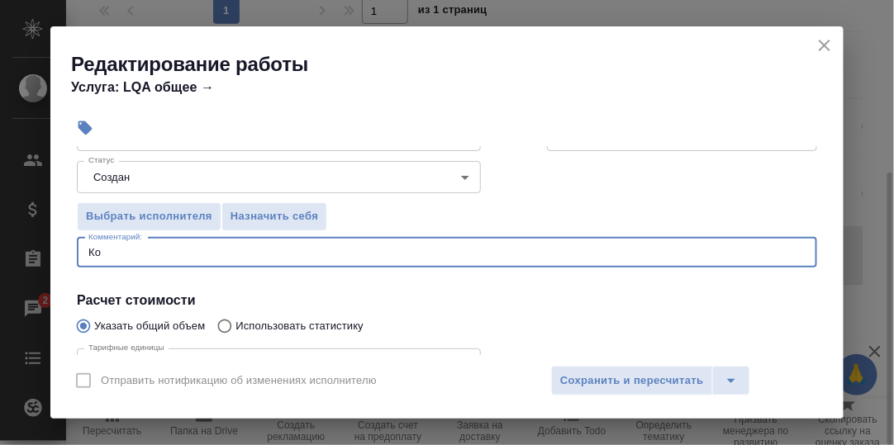
type textarea "К"
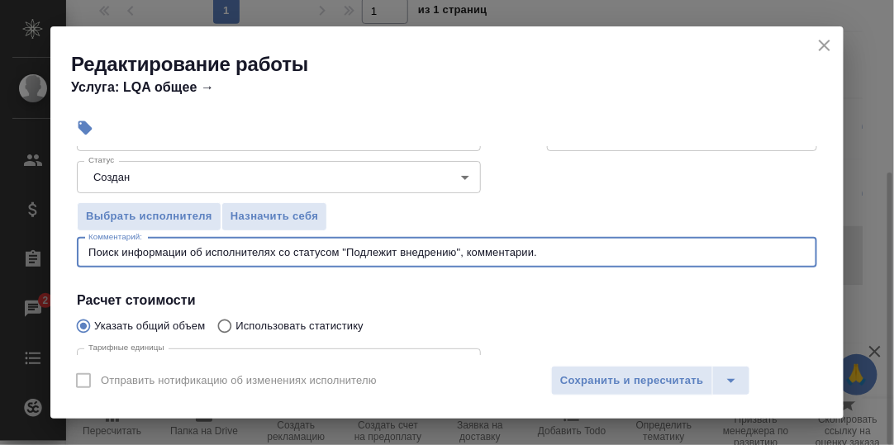
type textarea "Поиск информации об исполнителях со статусом "Подлежит внедрению", комментарии."
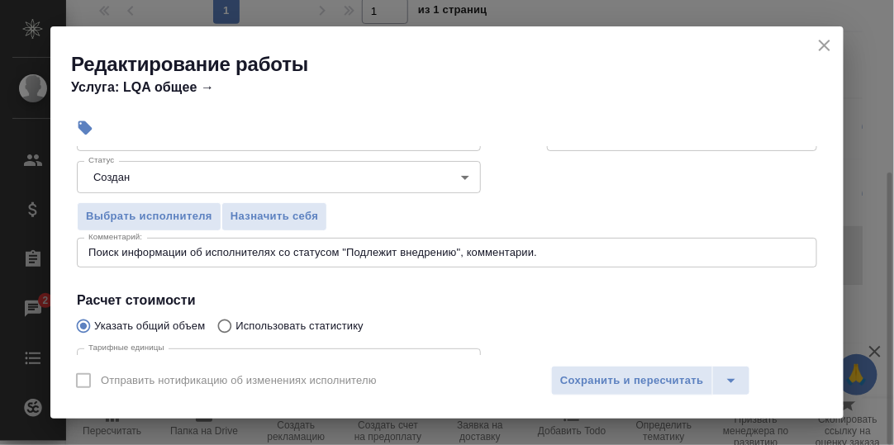
click at [678, 197] on div "Выбрать исполнителя Назначить себя" at bounding box center [447, 214] width 806 height 101
drag, startPoint x: 644, startPoint y: 377, endPoint x: 823, endPoint y: 277, distance: 205.6
click at [645, 377] on span "Сохранить и пересчитать" at bounding box center [632, 381] width 144 height 19
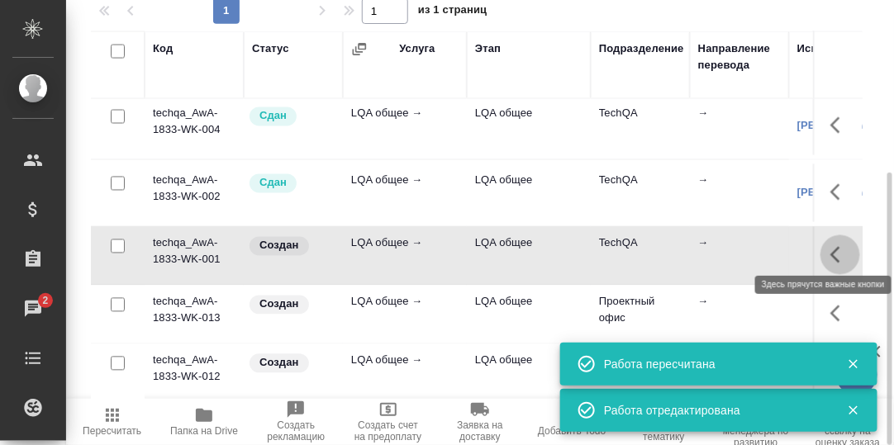
click at [830, 246] on icon "button" at bounding box center [840, 255] width 20 height 20
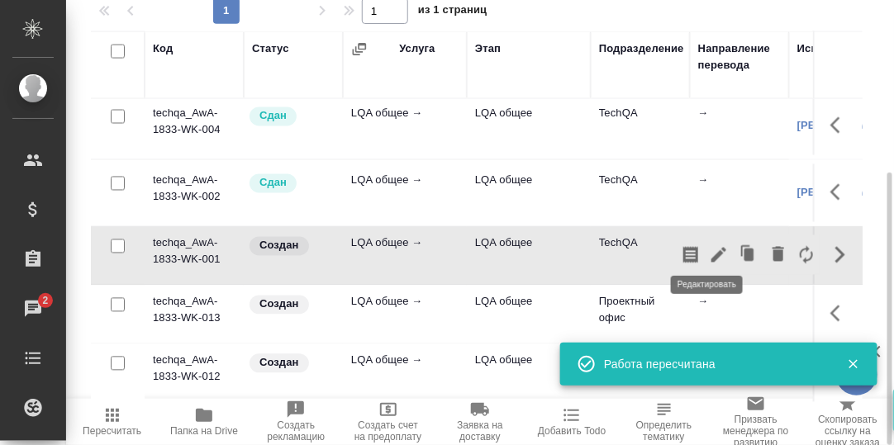
click at [712, 245] on icon "button" at bounding box center [719, 255] width 20 height 20
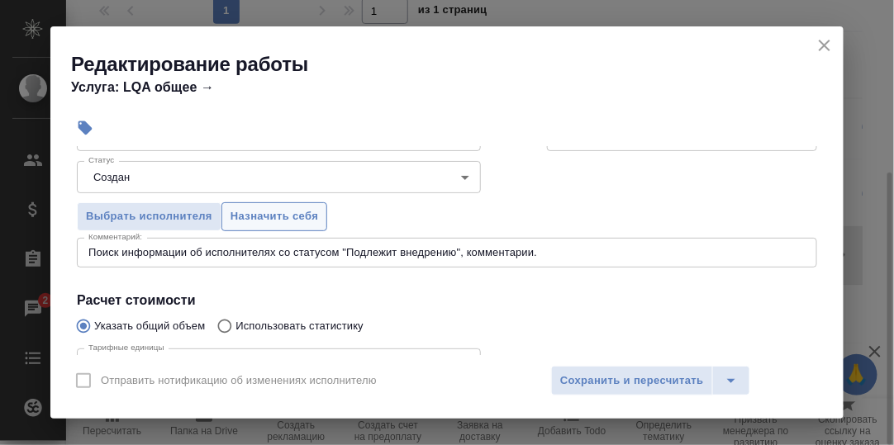
click at [274, 217] on span "Назначить себя" at bounding box center [274, 216] width 88 height 19
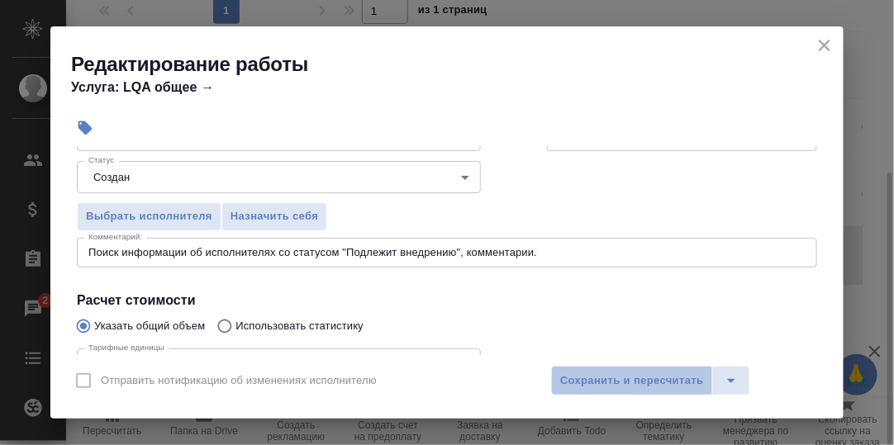
drag, startPoint x: 607, startPoint y: 380, endPoint x: 772, endPoint y: 310, distance: 179.5
click at [611, 378] on span "Сохранить и пересчитать" at bounding box center [632, 381] width 144 height 19
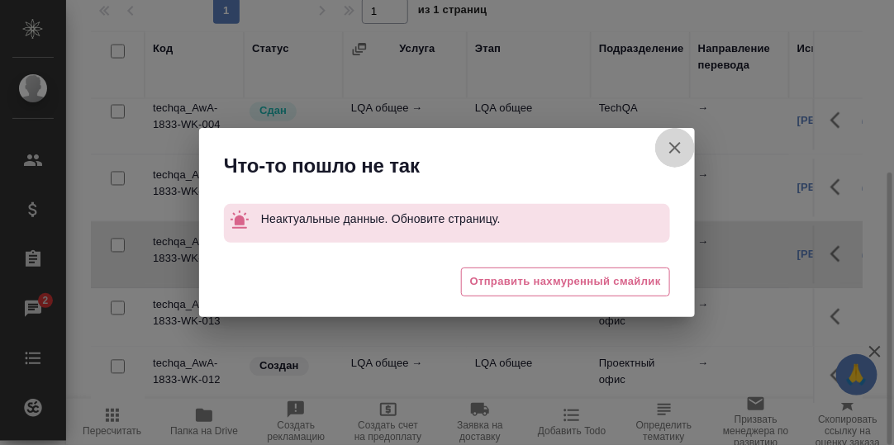
click at [671, 143] on icon "button" at bounding box center [675, 148] width 20 height 20
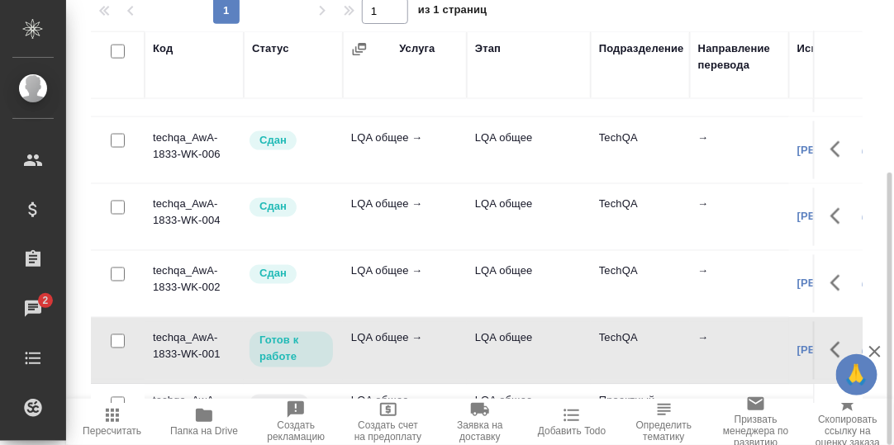
scroll to position [739, 0]
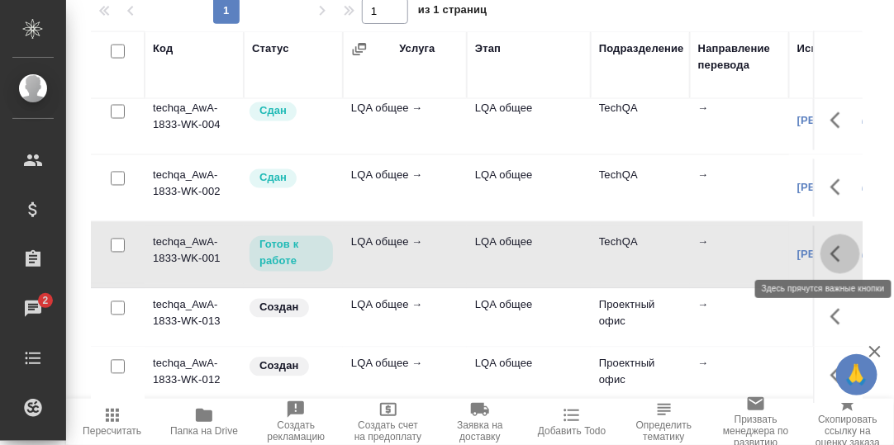
click at [830, 249] on icon "button" at bounding box center [840, 254] width 20 height 20
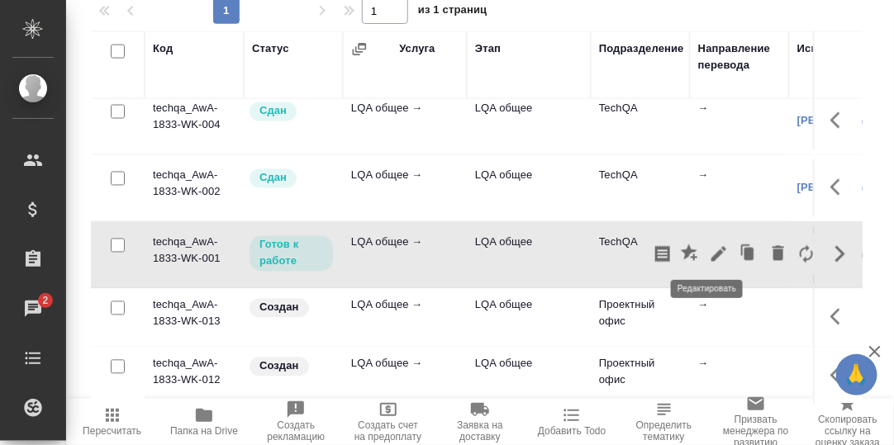
click at [710, 244] on icon "button" at bounding box center [719, 254] width 20 height 20
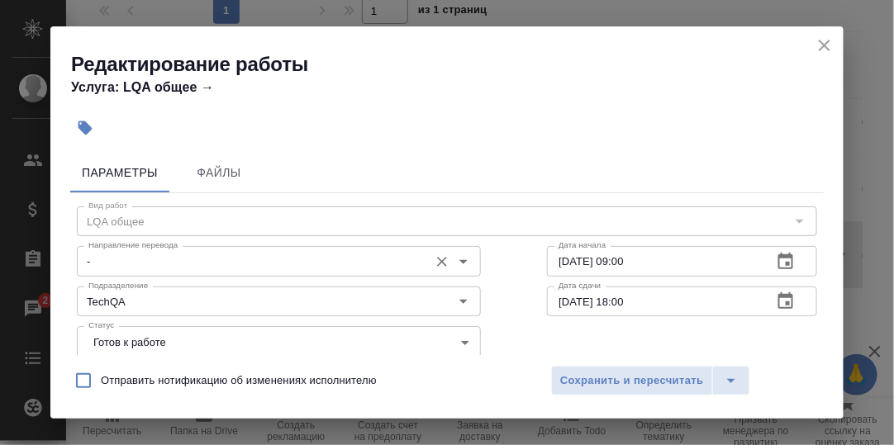
scroll to position [82, 0]
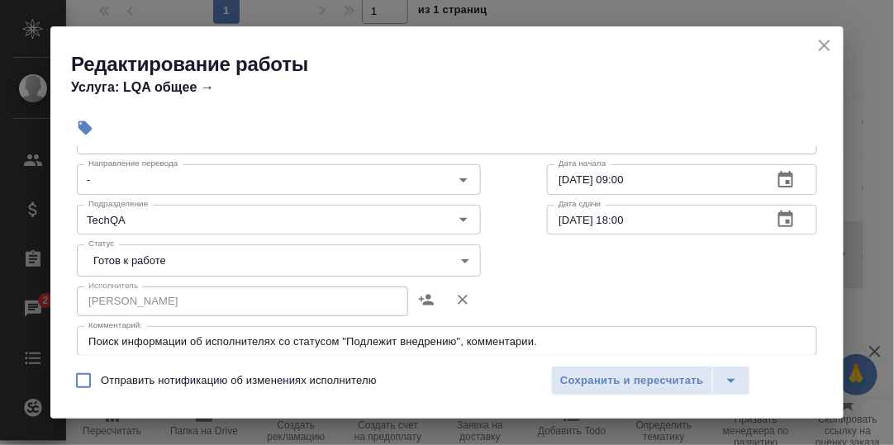
click at [455, 257] on body "🙏 .cls-1 fill:#fff; AWATERA Румянцева Дарья d.rumyantseva Клиенты Спецификации …" at bounding box center [447, 222] width 894 height 445
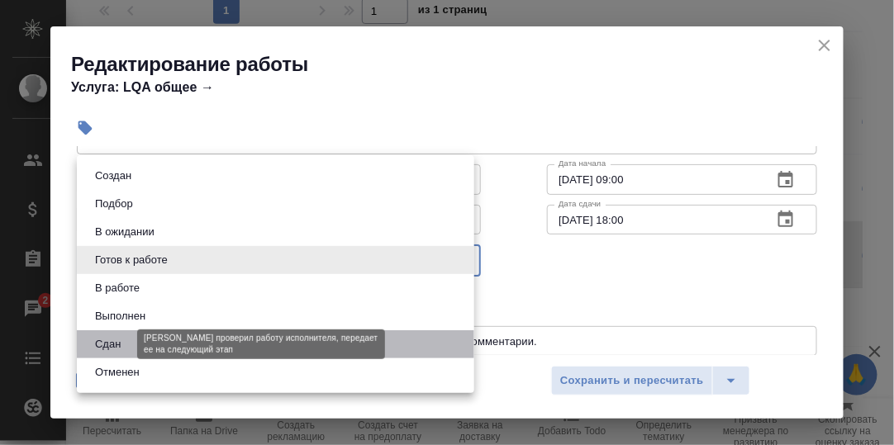
click at [123, 337] on button "Сдан" at bounding box center [108, 344] width 36 height 18
type input "closed"
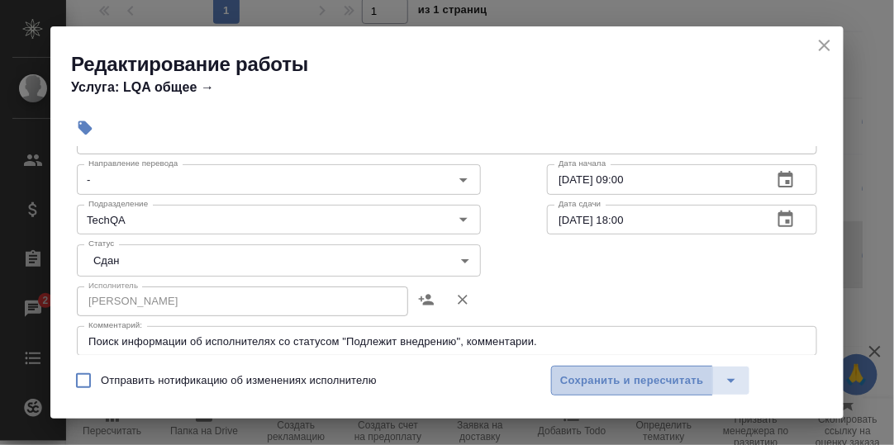
click at [617, 387] on span "Сохранить и пересчитать" at bounding box center [632, 381] width 144 height 19
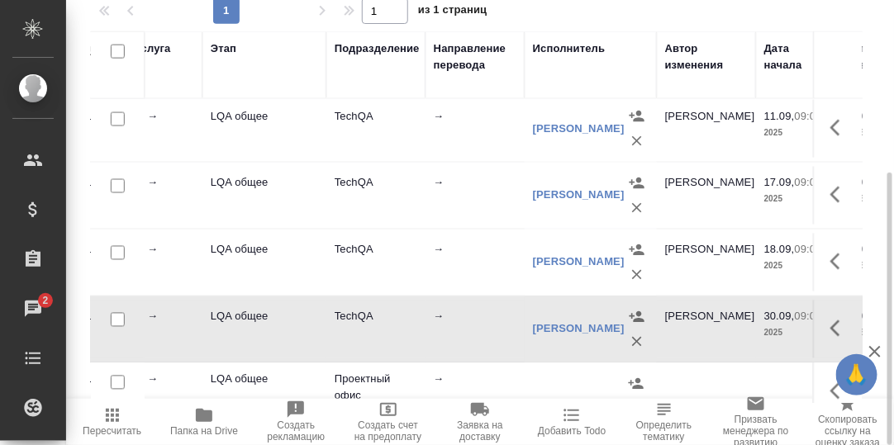
scroll to position [665, 279]
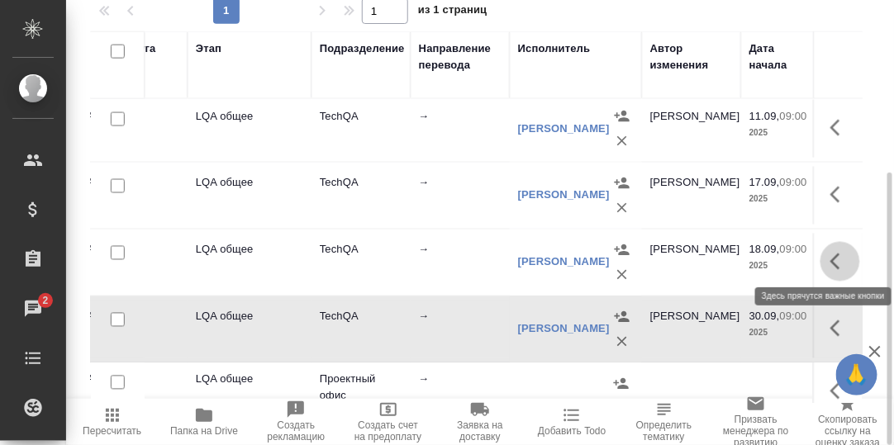
click at [830, 262] on icon "button" at bounding box center [835, 262] width 10 height 17
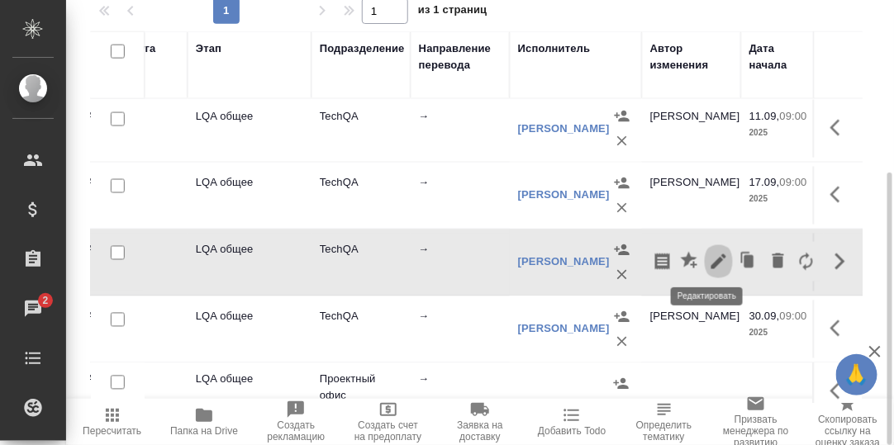
click at [709, 256] on icon "button" at bounding box center [719, 262] width 20 height 20
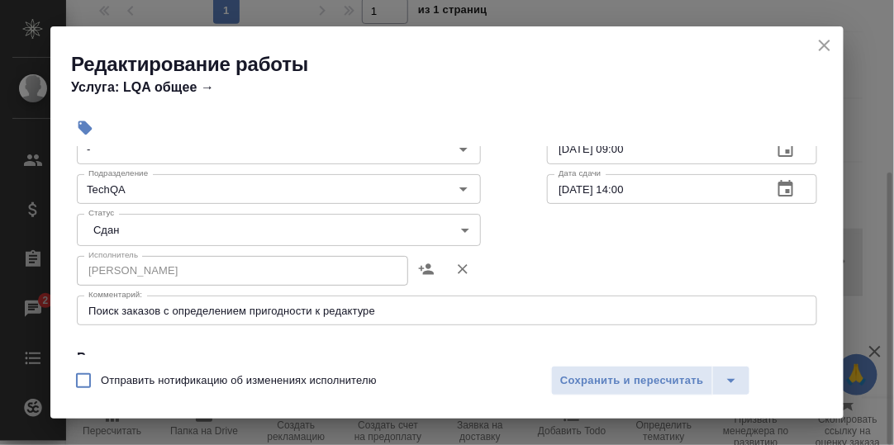
scroll to position [82, 0]
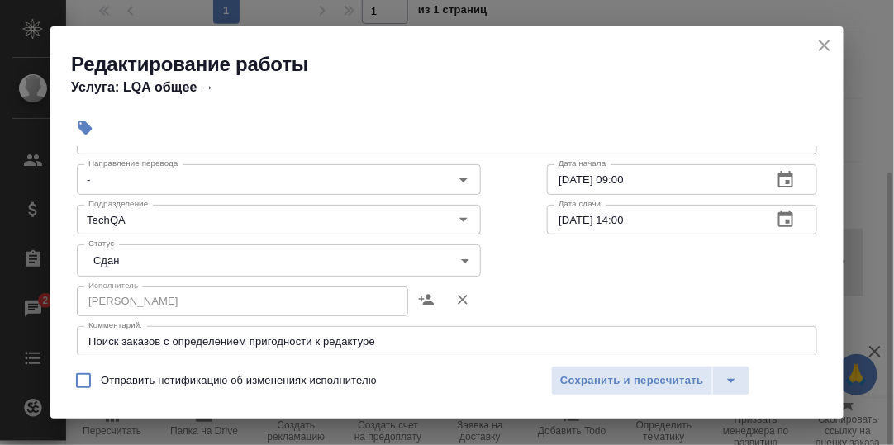
click at [823, 46] on icon "close" at bounding box center [824, 46] width 12 height 12
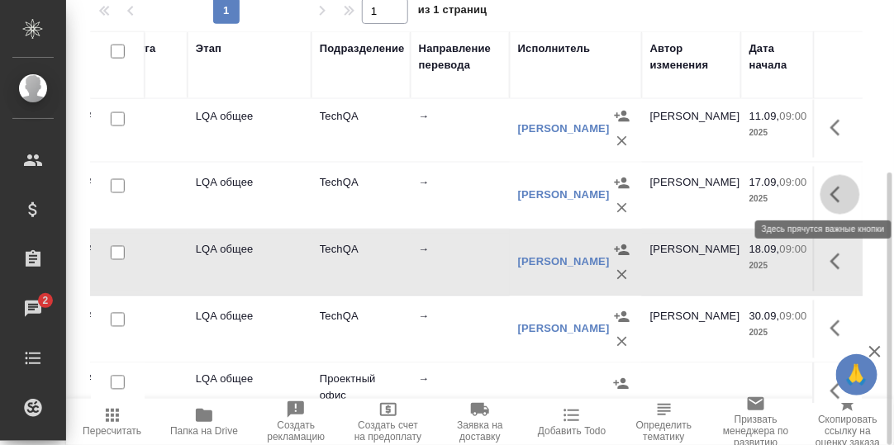
click at [830, 187] on icon "button" at bounding box center [835, 195] width 10 height 17
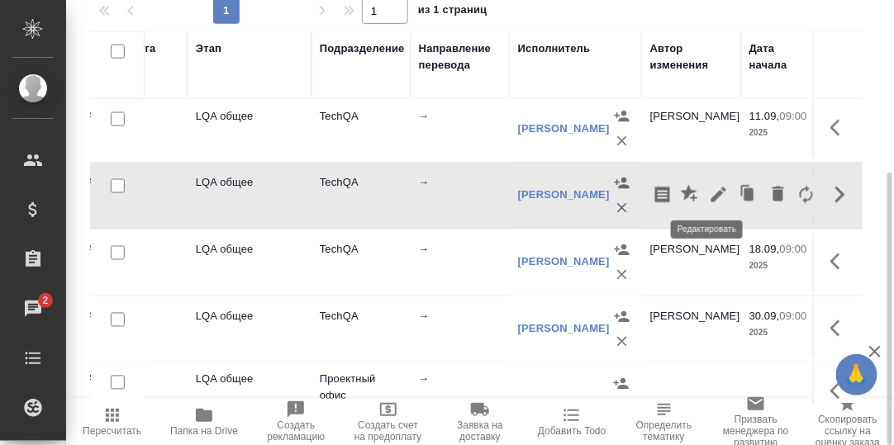
click at [709, 189] on icon "button" at bounding box center [719, 195] width 20 height 20
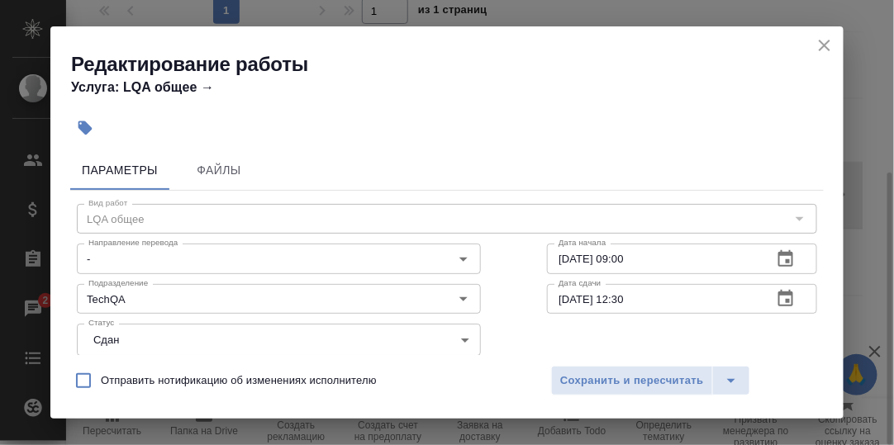
scroll to position [0, 0]
click at [823, 45] on icon "close" at bounding box center [824, 46] width 12 height 12
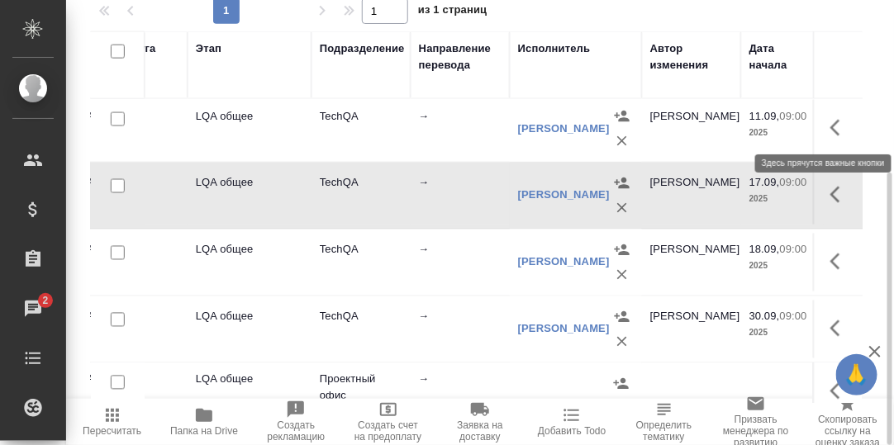
click at [830, 121] on icon "button" at bounding box center [840, 128] width 20 height 20
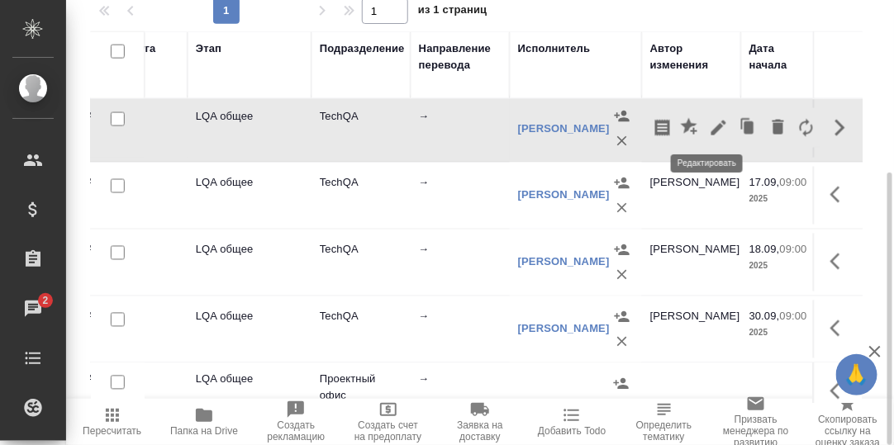
click at [709, 118] on icon "button" at bounding box center [719, 128] width 20 height 20
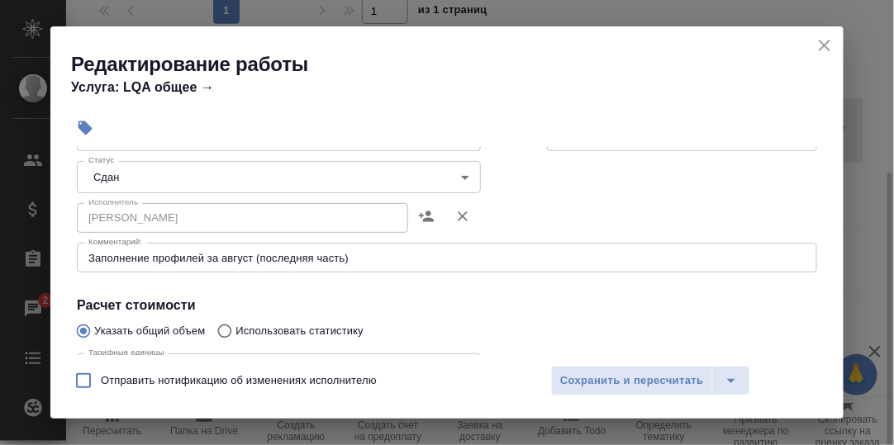
scroll to position [82, 0]
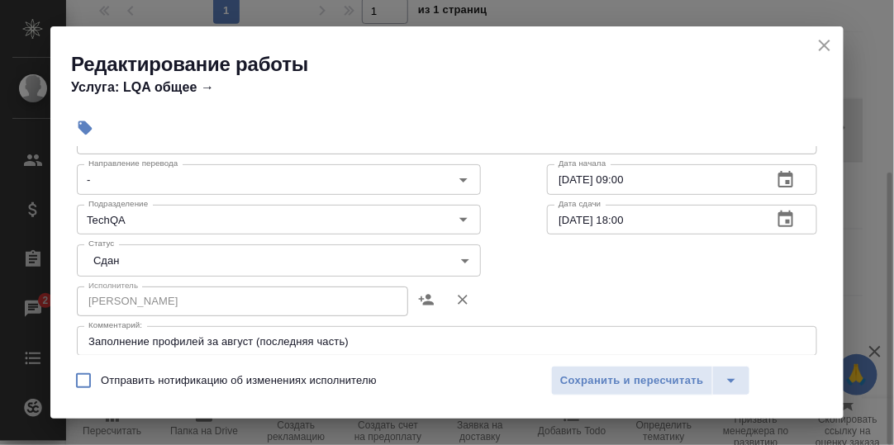
click at [826, 45] on icon "close" at bounding box center [824, 46] width 12 height 12
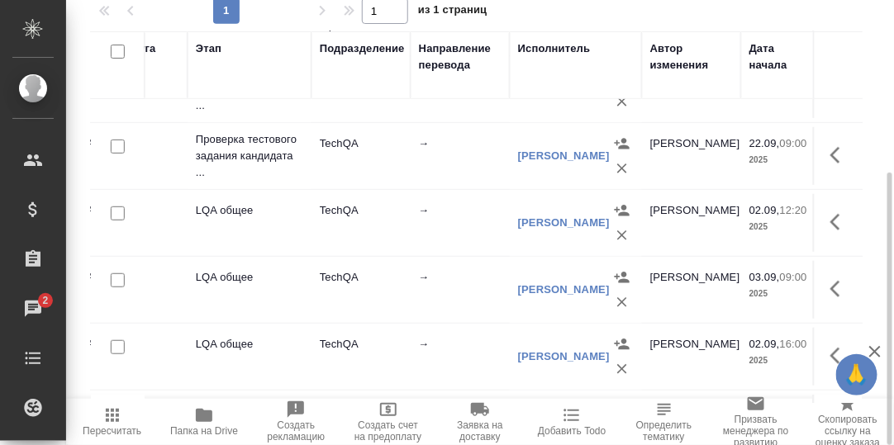
scroll to position [87, 279]
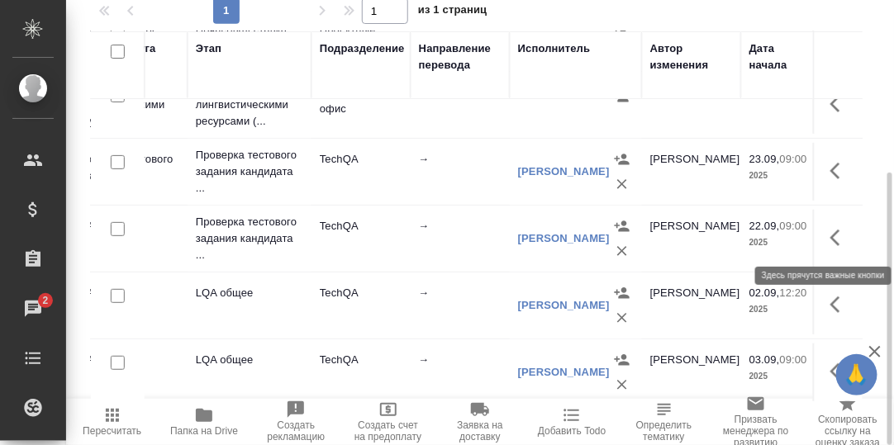
click at [830, 232] on icon "button" at bounding box center [840, 238] width 20 height 20
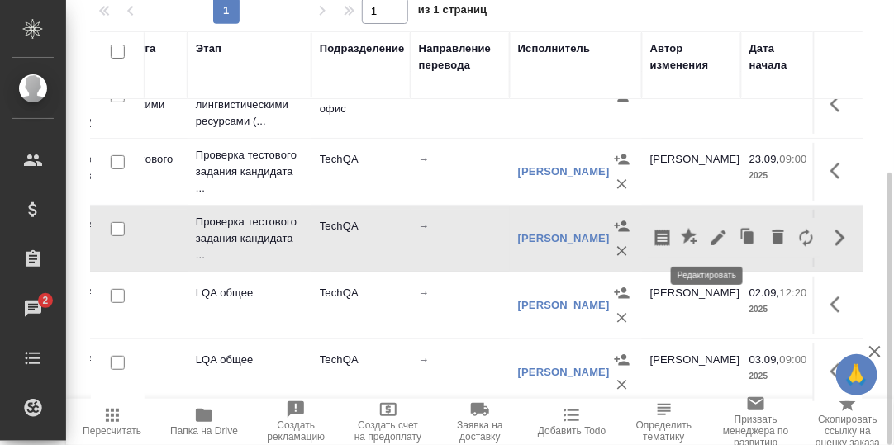
click at [709, 230] on icon "button" at bounding box center [719, 238] width 20 height 20
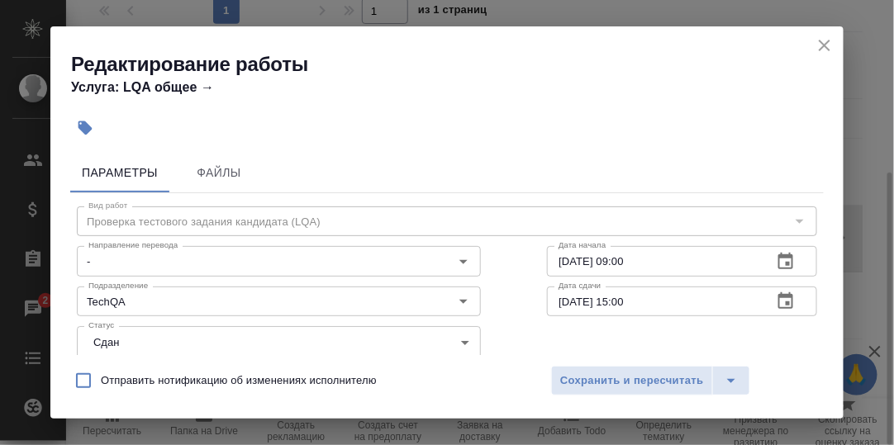
click at [825, 46] on icon "close" at bounding box center [824, 46] width 12 height 12
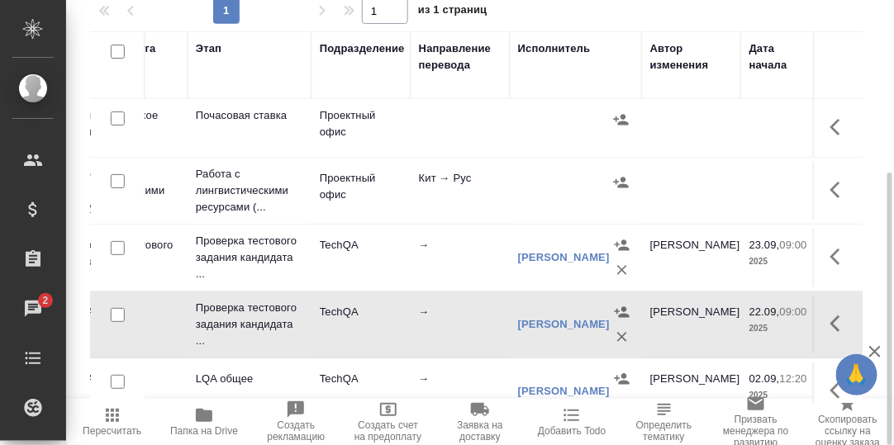
scroll to position [0, 279]
click at [830, 187] on icon "button" at bounding box center [840, 191] width 20 height 20
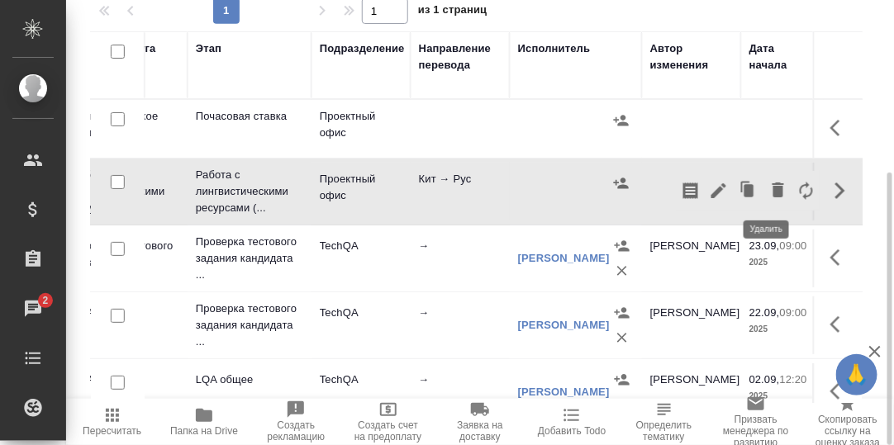
click at [772, 186] on icon "button" at bounding box center [778, 190] width 12 height 15
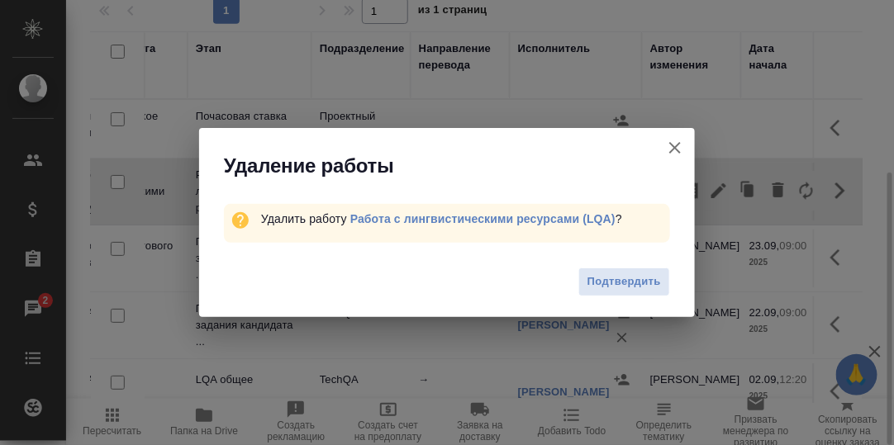
drag, startPoint x: 629, startPoint y: 281, endPoint x: 725, endPoint y: 240, distance: 105.1
click at [629, 280] on span "Подтвердить" at bounding box center [624, 282] width 74 height 19
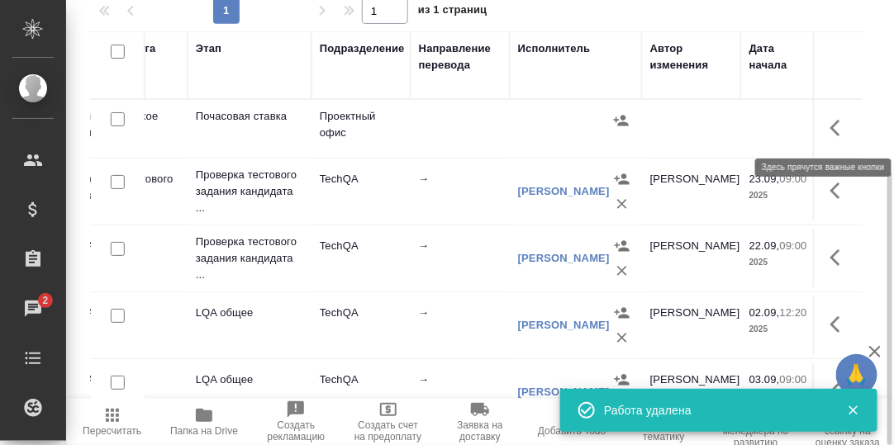
click at [830, 128] on icon "button" at bounding box center [840, 128] width 20 height 20
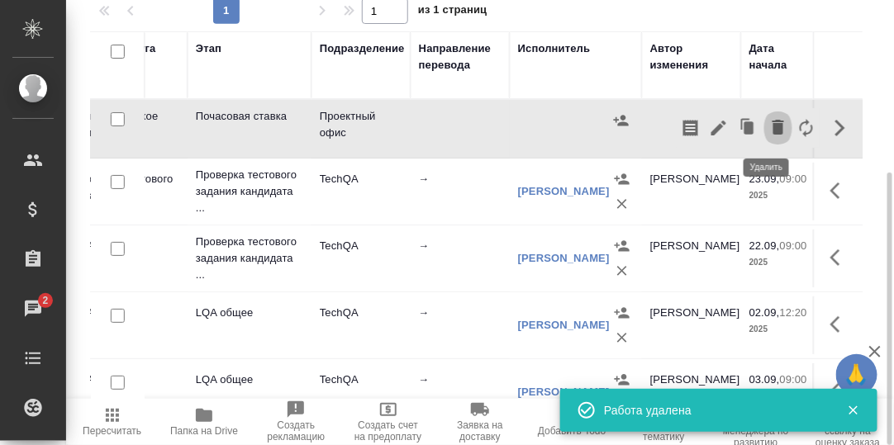
click at [772, 127] on icon "button" at bounding box center [778, 127] width 12 height 15
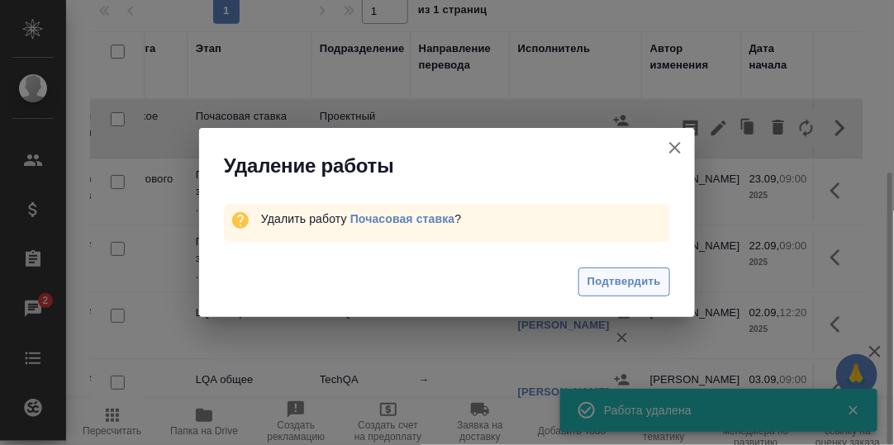
drag, startPoint x: 630, startPoint y: 281, endPoint x: 707, endPoint y: 259, distance: 79.8
click at [630, 282] on span "Подтвердить" at bounding box center [624, 282] width 74 height 19
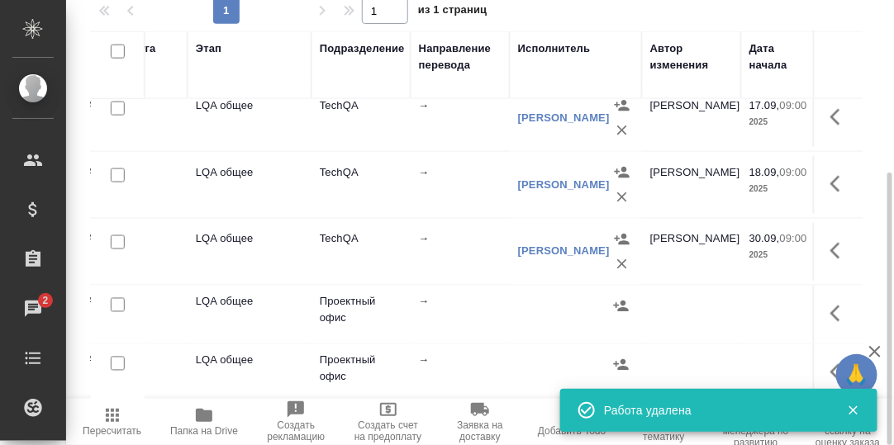
scroll to position [623, 279]
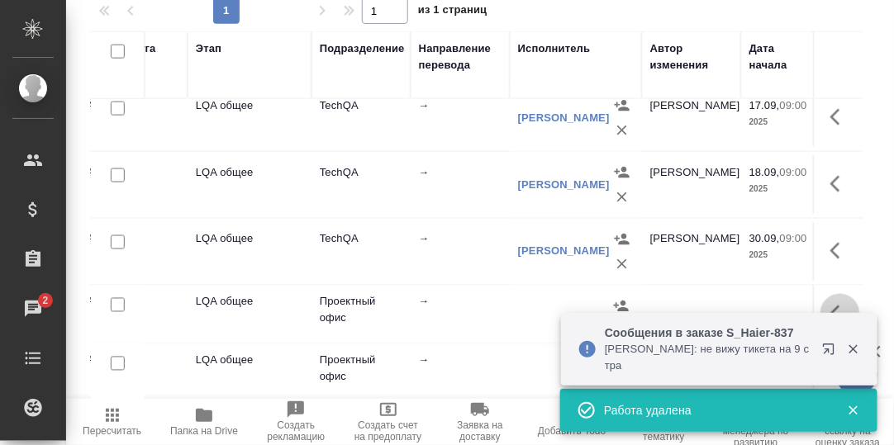
click at [830, 310] on icon "button" at bounding box center [840, 314] width 20 height 20
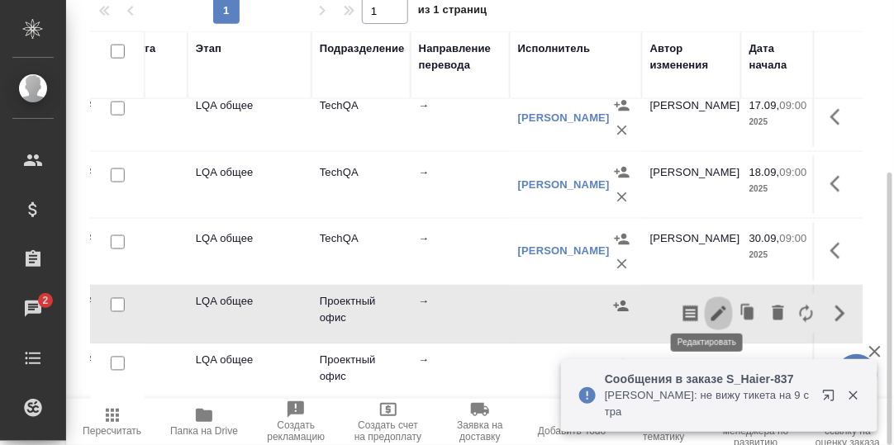
click at [709, 304] on icon "button" at bounding box center [719, 314] width 20 height 20
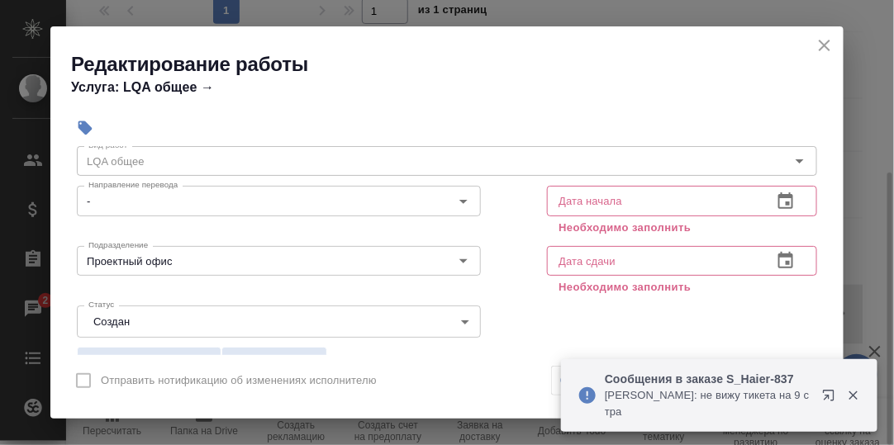
scroll to position [82, 0]
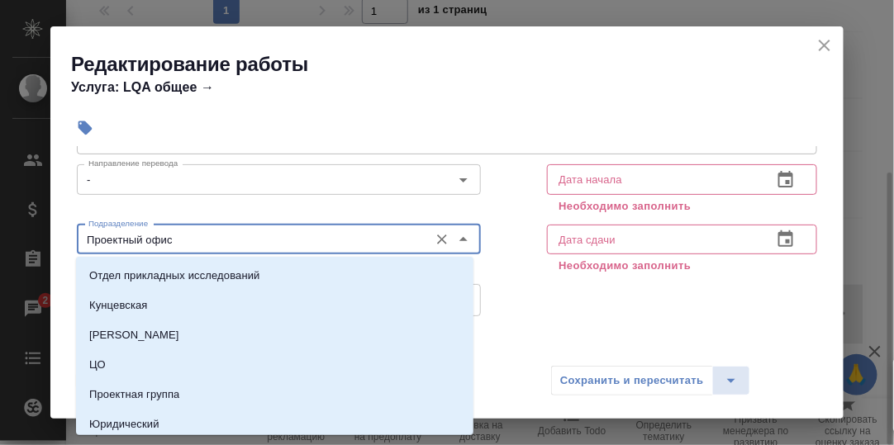
click at [192, 241] on input "Проектный офис" at bounding box center [251, 240] width 339 height 20
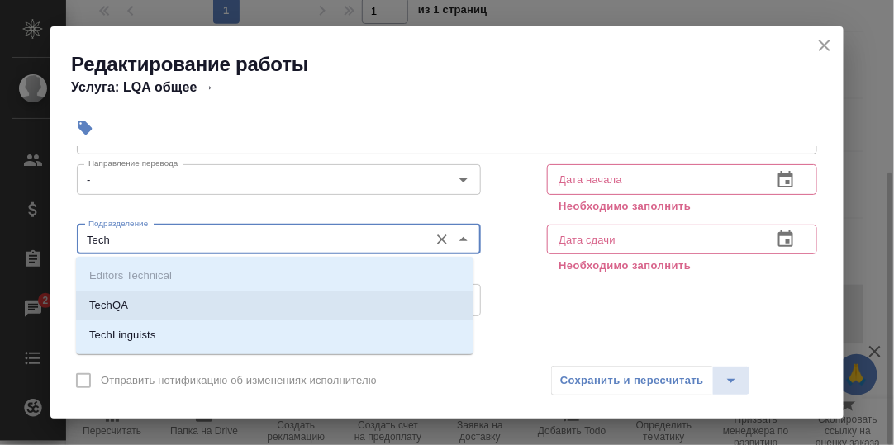
click at [186, 305] on li "TechQA" at bounding box center [274, 306] width 397 height 30
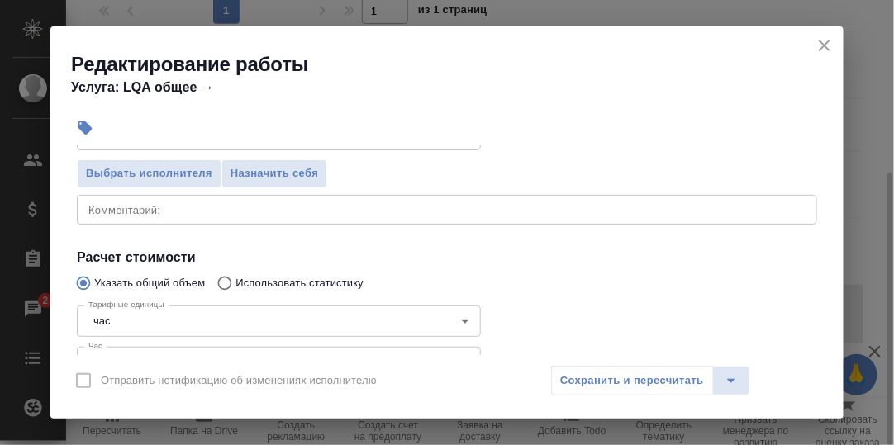
scroll to position [330, 0]
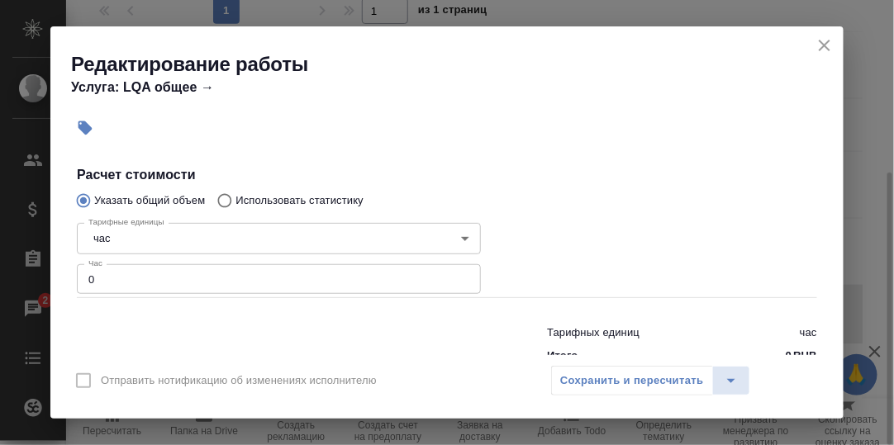
type input "TechQA"
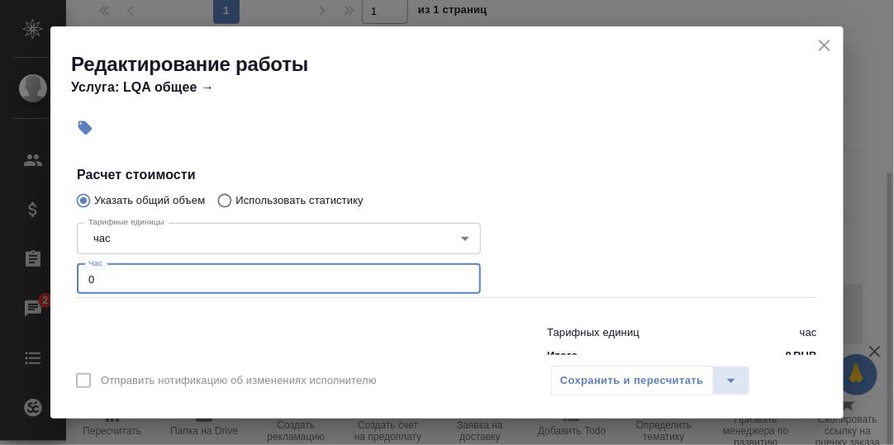
click at [120, 280] on input "0" at bounding box center [279, 279] width 404 height 30
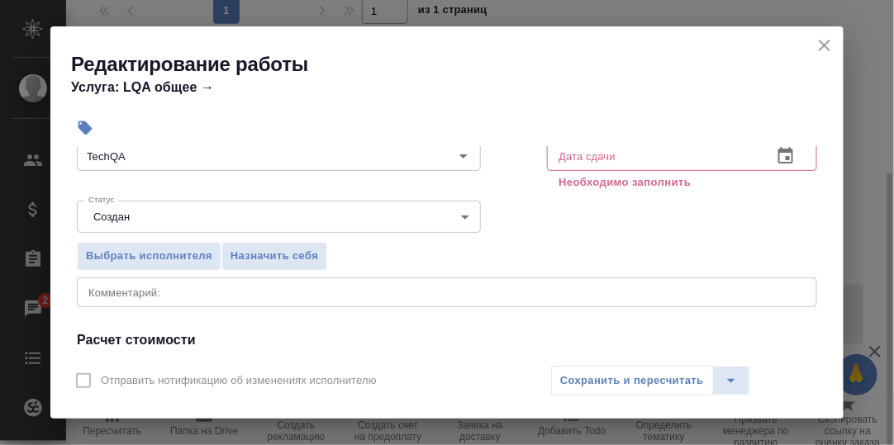
scroll to position [0, 0]
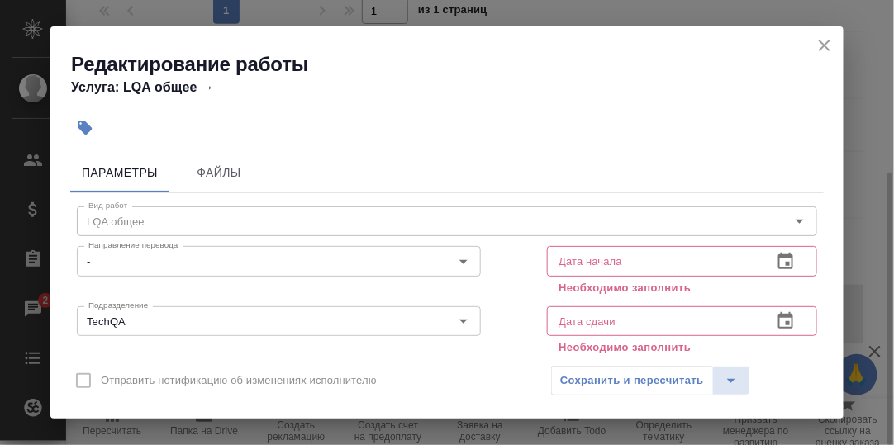
type input "0.5"
click at [776, 260] on icon "button" at bounding box center [786, 262] width 20 height 20
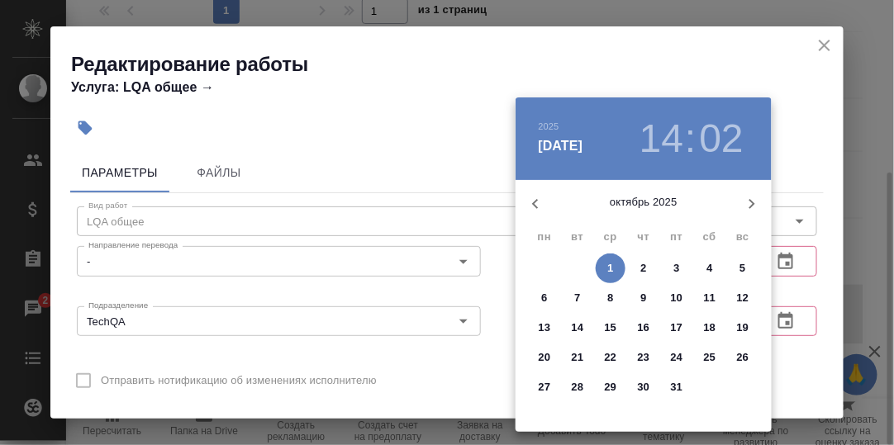
click at [533, 207] on icon "button" at bounding box center [535, 204] width 20 height 20
click at [608, 353] on p "24" at bounding box center [611, 357] width 12 height 17
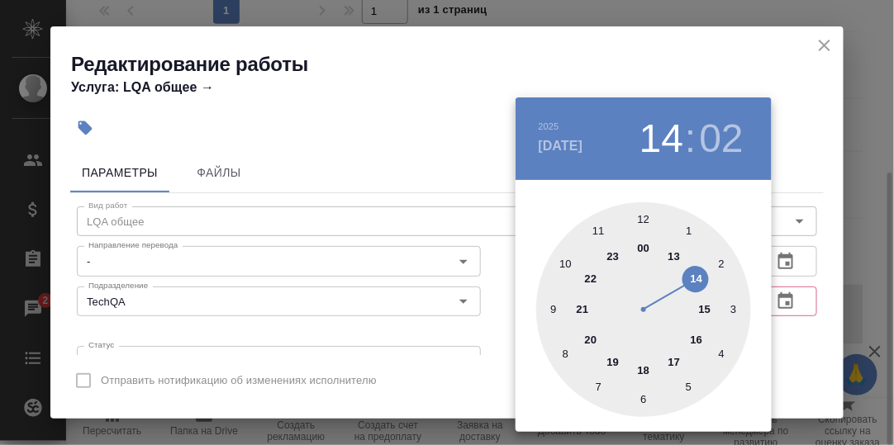
click at [551, 309] on div at bounding box center [643, 309] width 215 height 215
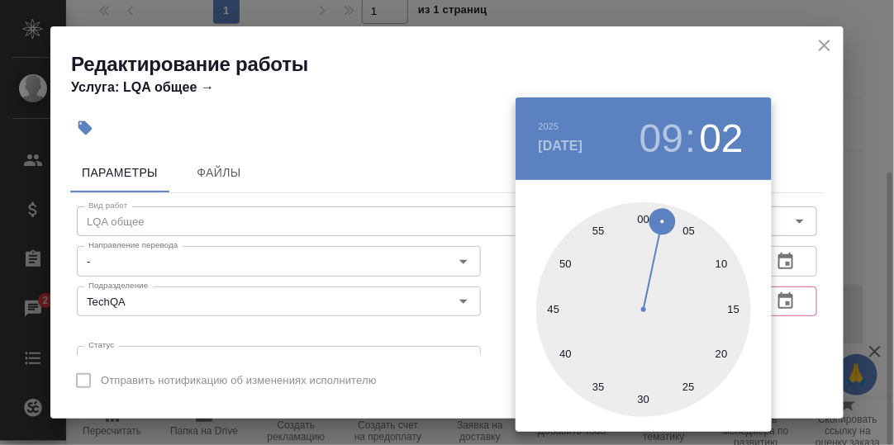
click at [643, 217] on div at bounding box center [643, 309] width 215 height 215
type input "24.09.2025 09:00"
click at [804, 331] on div at bounding box center [447, 222] width 894 height 445
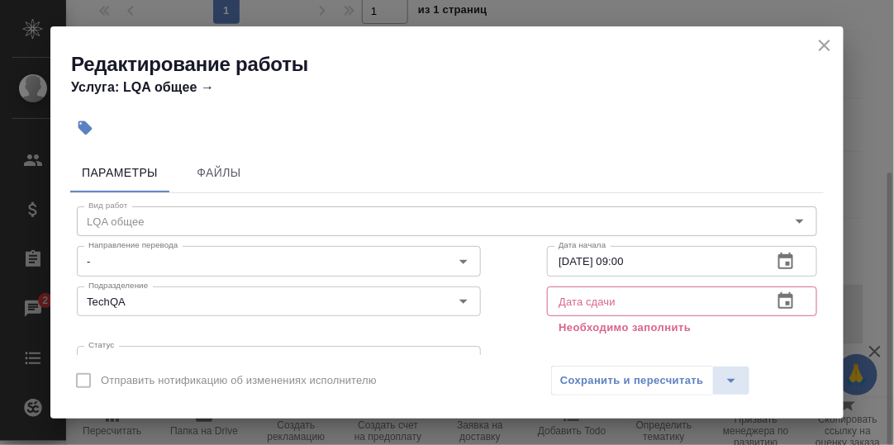
click at [776, 301] on icon "button" at bounding box center [786, 302] width 20 height 20
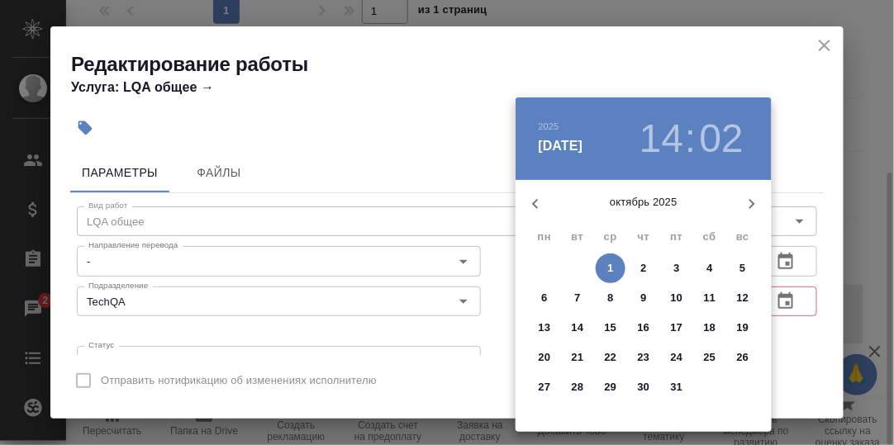
click at [534, 205] on icon "button" at bounding box center [535, 204] width 6 height 10
click at [613, 357] on p "24" at bounding box center [611, 357] width 12 height 17
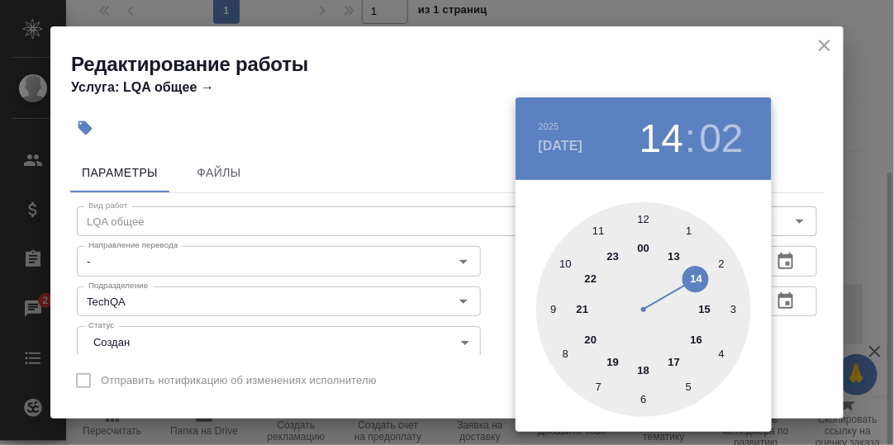
click at [643, 371] on div at bounding box center [643, 309] width 215 height 215
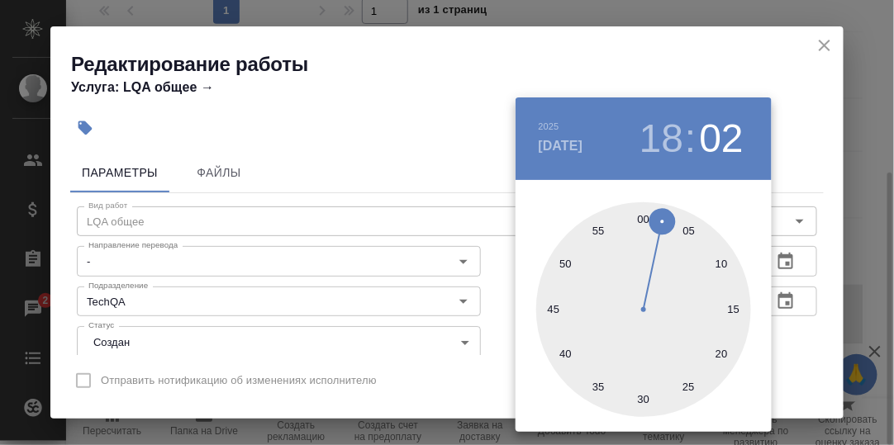
click at [642, 221] on div at bounding box center [643, 309] width 215 height 215
type input "24.09.2025 18:00"
click at [786, 349] on div at bounding box center [447, 222] width 894 height 445
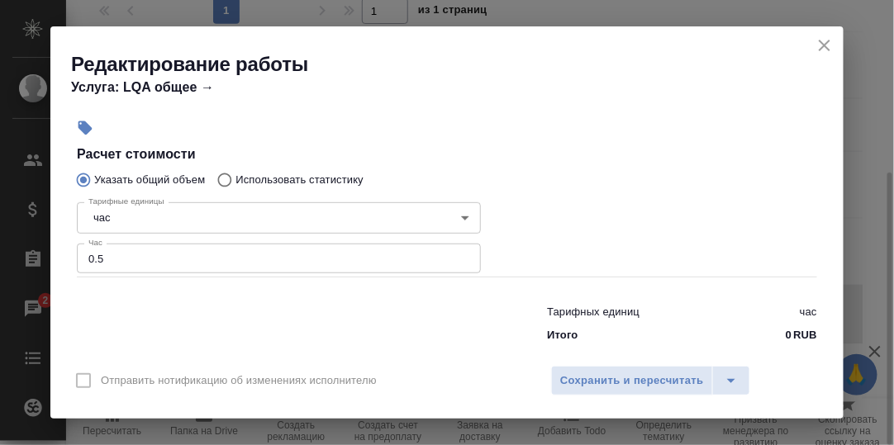
scroll to position [330, 0]
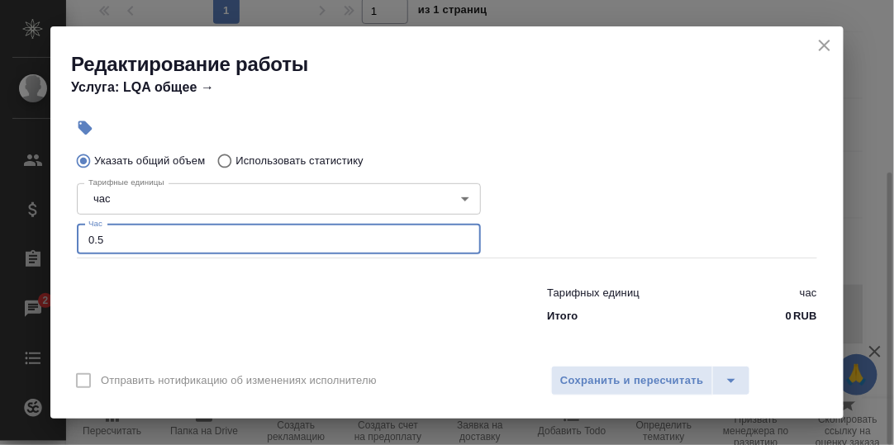
drag, startPoint x: 123, startPoint y: 244, endPoint x: 58, endPoint y: 249, distance: 65.4
click at [59, 249] on div "Параметры Файлы Вид работ LQA общее Вид работ Направление перевода - Направлени…" at bounding box center [446, 250] width 793 height 209
type input "1"
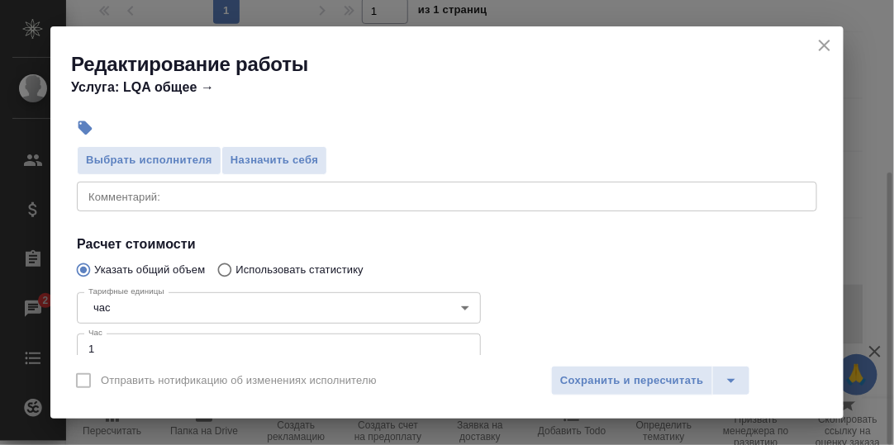
scroll to position [165, 0]
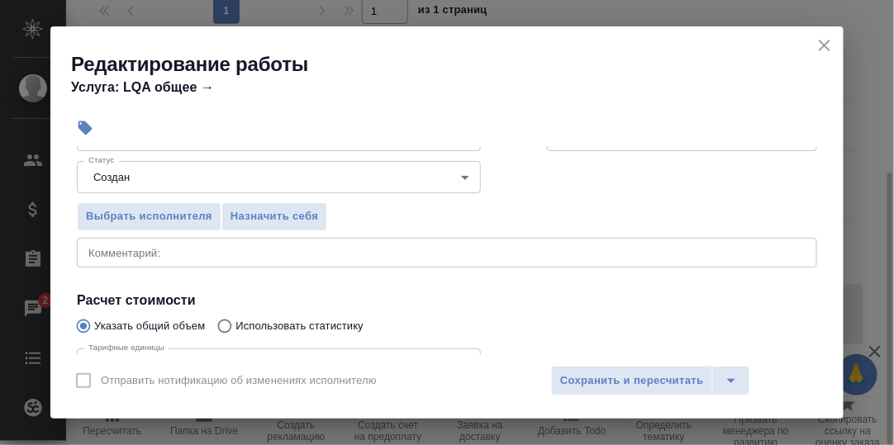
click at [137, 255] on textarea at bounding box center [446, 252] width 717 height 12
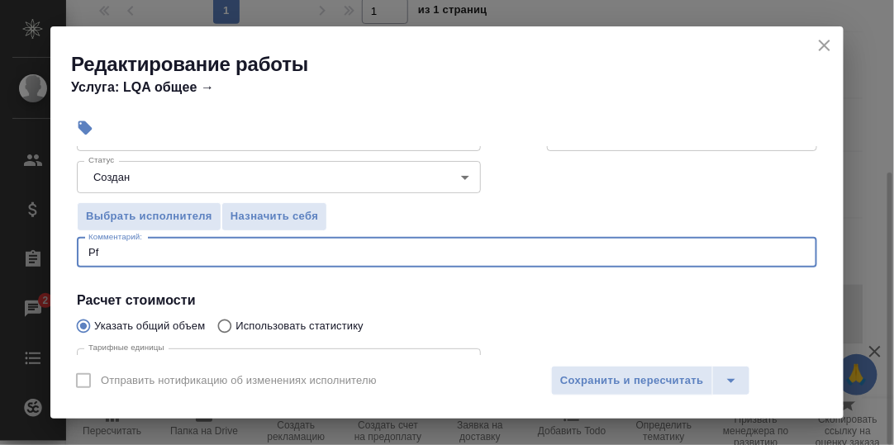
type textarea "P"
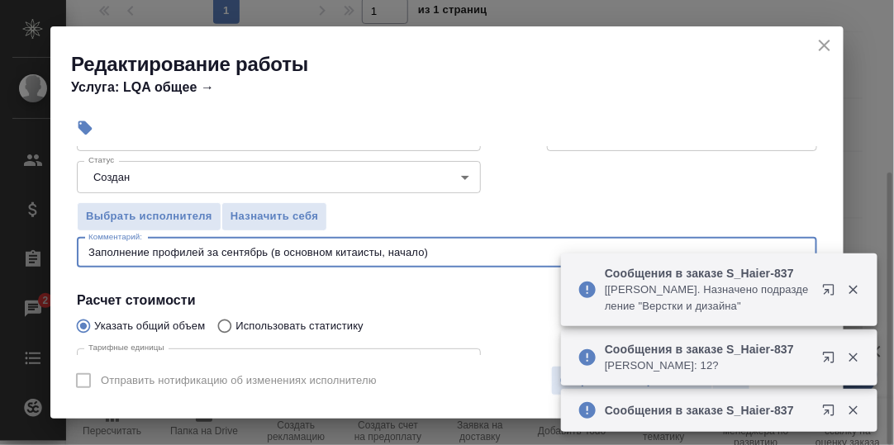
type textarea "Заполнение профилей за сентябрь (в основном китаисты, начало)"
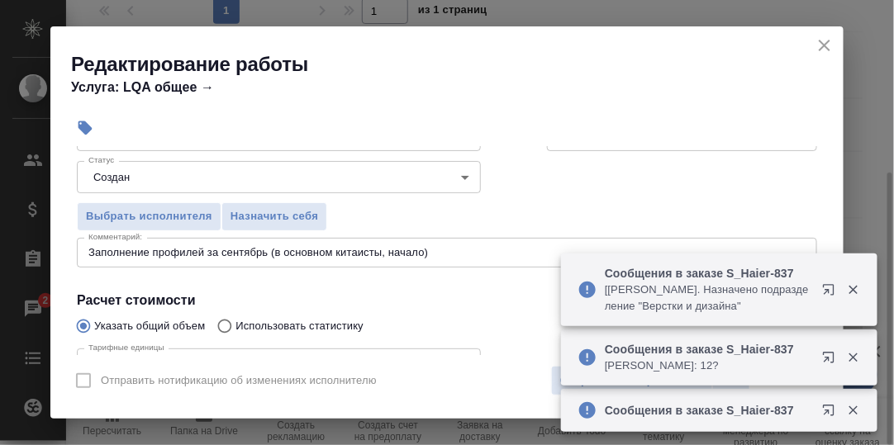
click at [637, 191] on div "Выбрать исполнителя Назначить себя" at bounding box center [447, 214] width 806 height 101
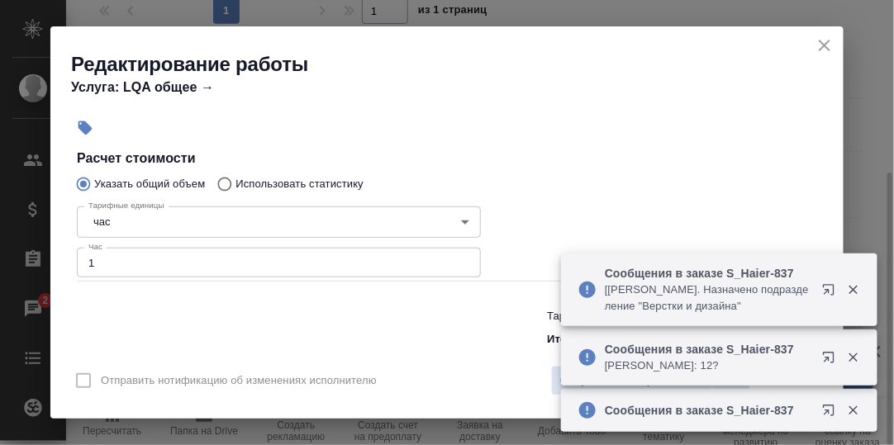
scroll to position [330, 0]
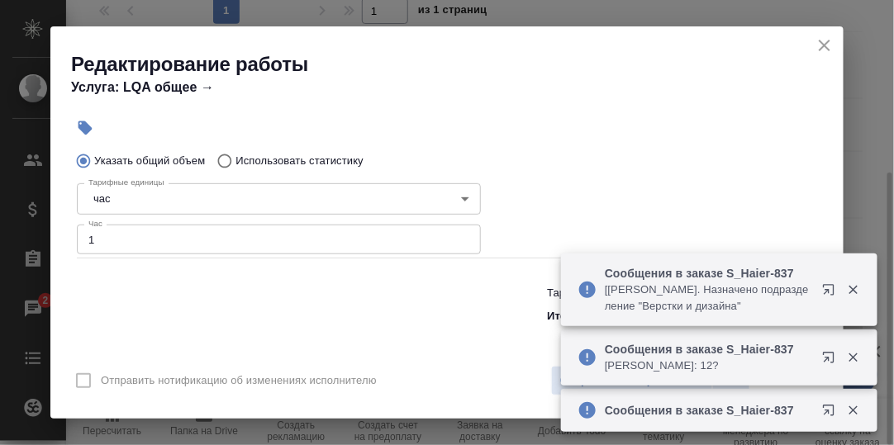
click at [852, 290] on icon "button" at bounding box center [852, 290] width 9 height 9
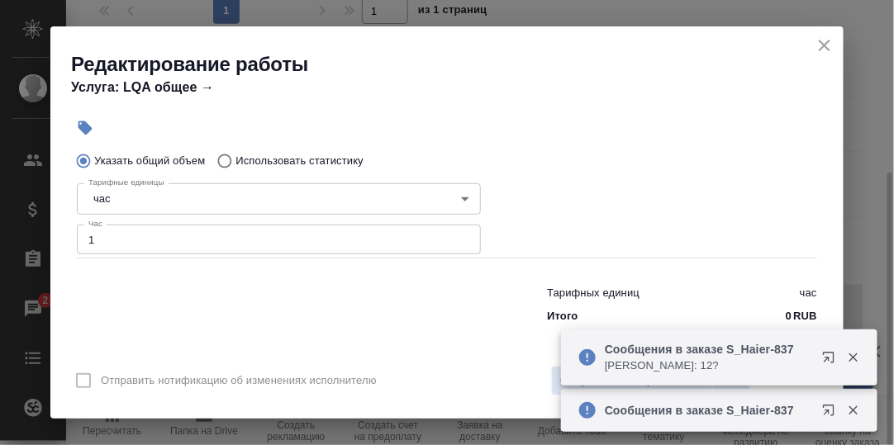
drag, startPoint x: 852, startPoint y: 362, endPoint x: 856, endPoint y: 399, distance: 37.4
click at [853, 362] on icon "button" at bounding box center [853, 357] width 15 height 15
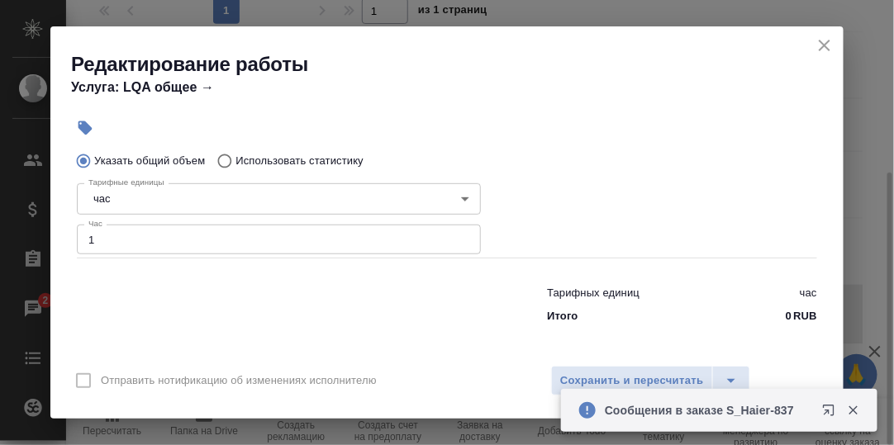
click at [854, 413] on icon "button" at bounding box center [853, 410] width 15 height 15
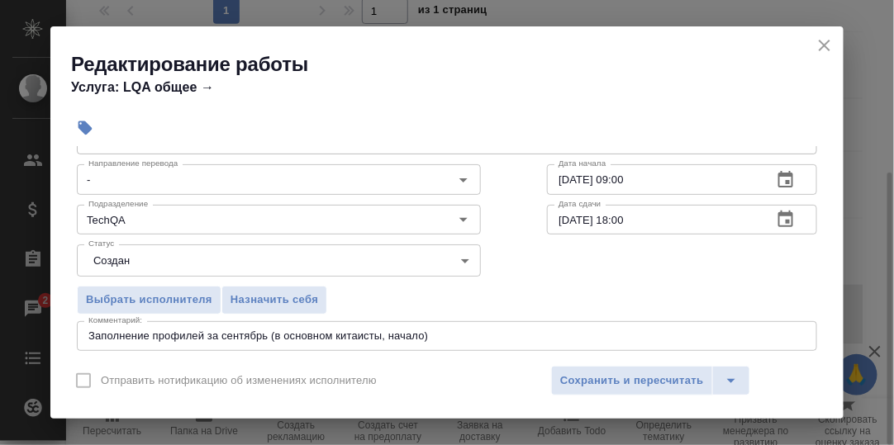
scroll to position [332, 0]
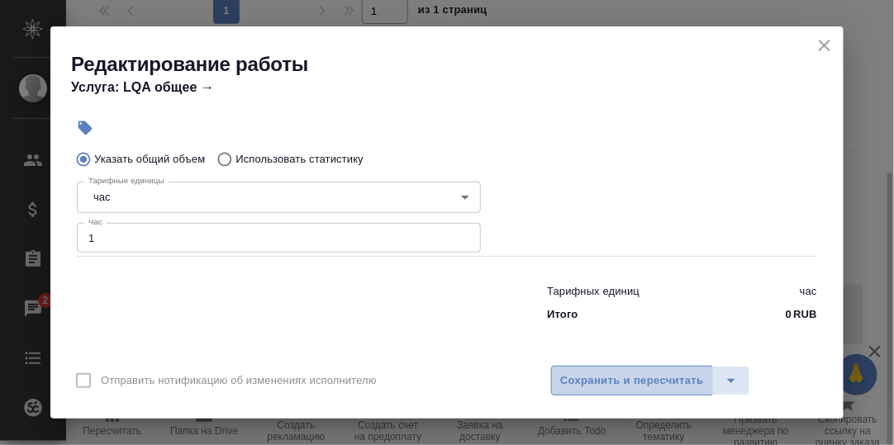
click at [615, 382] on span "Сохранить и пересчитать" at bounding box center [632, 381] width 144 height 19
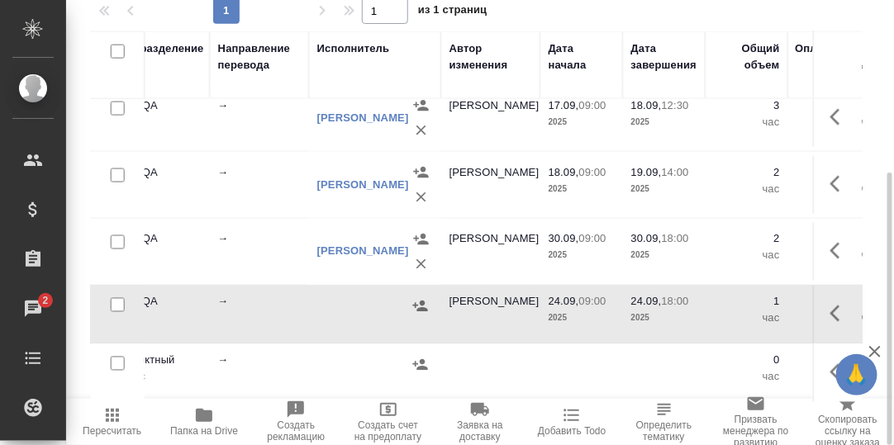
scroll to position [623, 453]
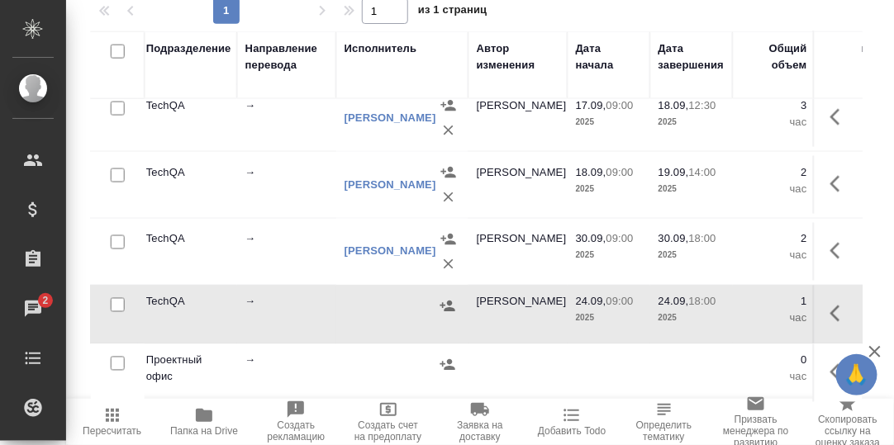
click at [830, 308] on icon "button" at bounding box center [835, 314] width 10 height 17
click at [712, 304] on icon "button" at bounding box center [719, 314] width 20 height 20
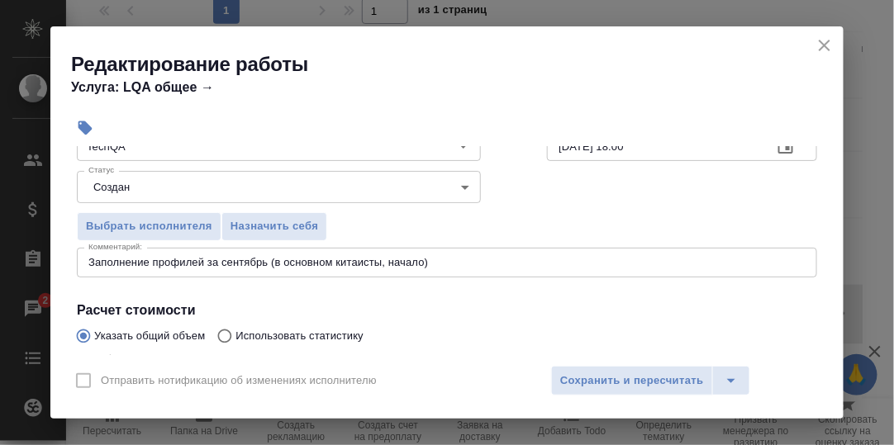
scroll to position [165, 0]
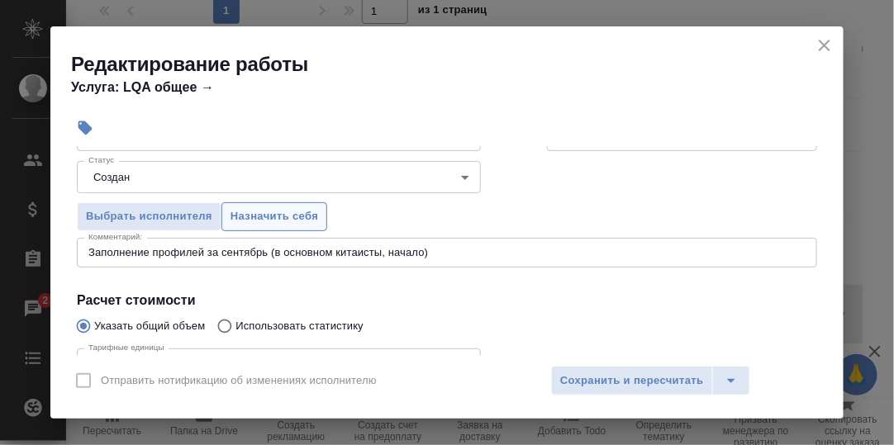
click at [296, 213] on span "Назначить себя" at bounding box center [274, 216] width 88 height 19
drag, startPoint x: 644, startPoint y: 377, endPoint x: 654, endPoint y: 374, distance: 10.4
click at [645, 377] on span "Сохранить и пересчитать" at bounding box center [632, 381] width 144 height 19
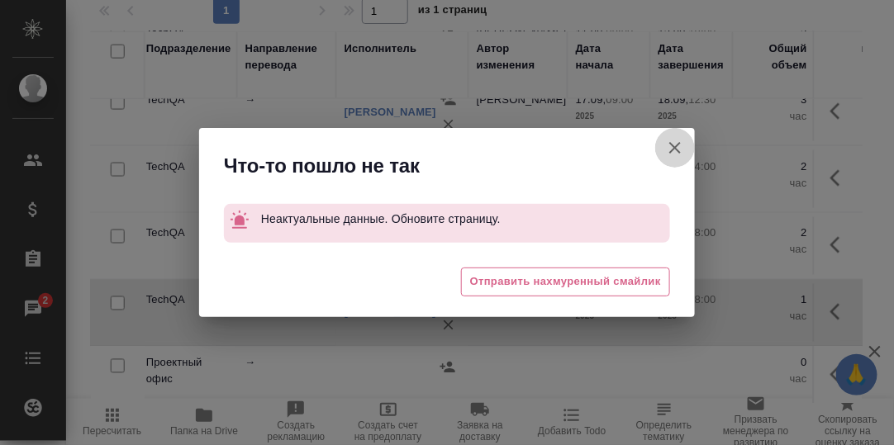
click at [673, 149] on icon "button" at bounding box center [675, 148] width 12 height 12
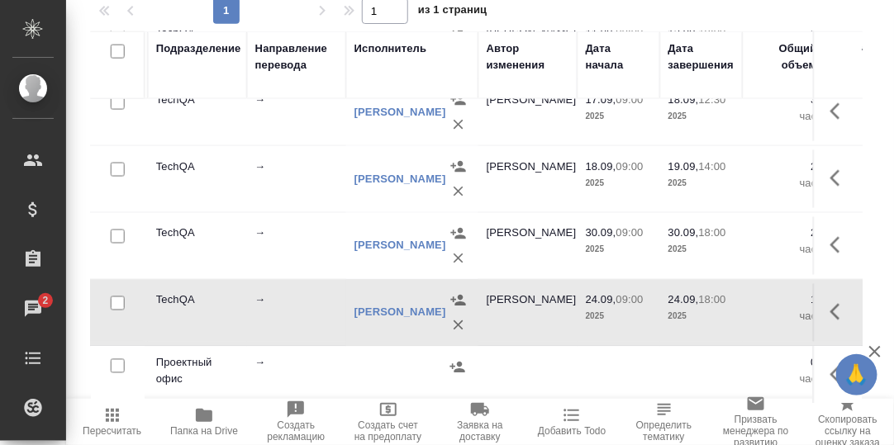
scroll to position [623, 446]
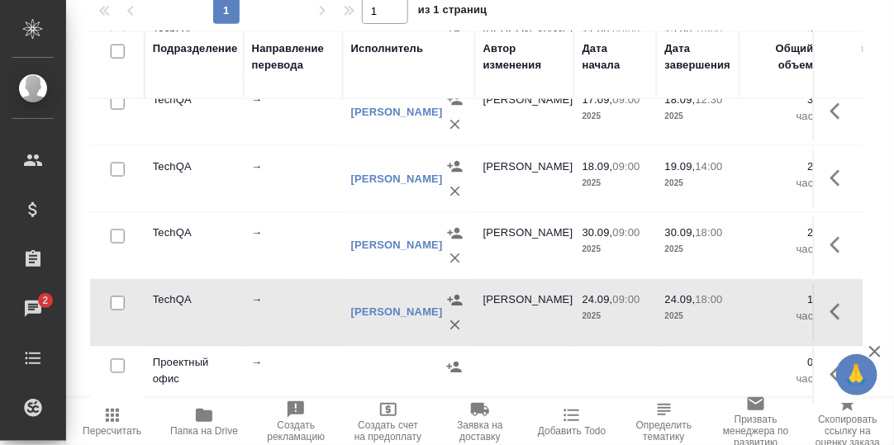
click at [830, 304] on icon "button" at bounding box center [835, 312] width 10 height 17
click at [711, 306] on icon "button" at bounding box center [718, 312] width 15 height 15
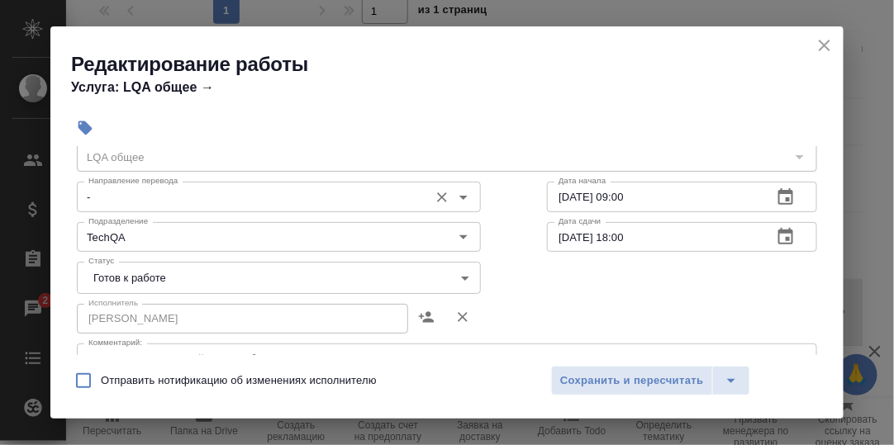
scroll to position [82, 0]
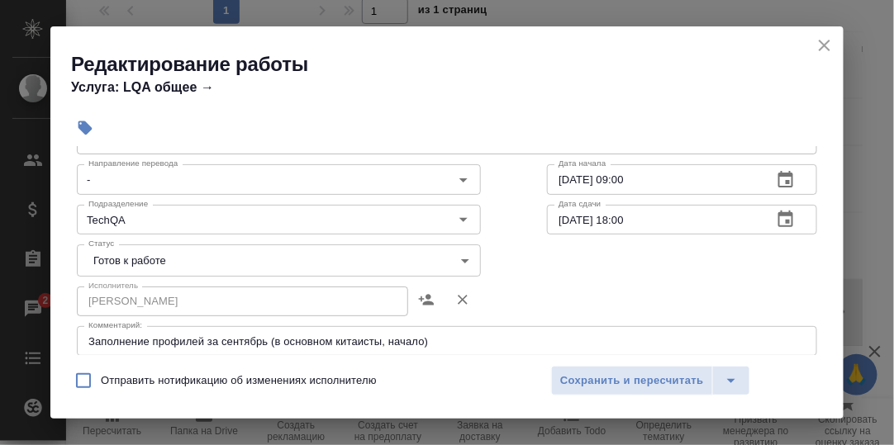
click at [458, 254] on body "🙏 .cls-1 fill:#fff; AWATERA Румянцева Дарья d.rumyantseva Клиенты Спецификации …" at bounding box center [447, 222] width 894 height 445
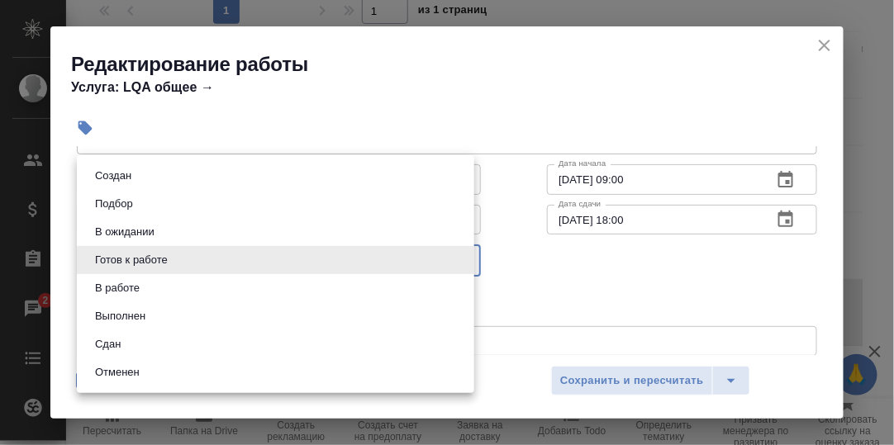
click at [170, 344] on li "Сдан" at bounding box center [275, 344] width 397 height 28
type input "closed"
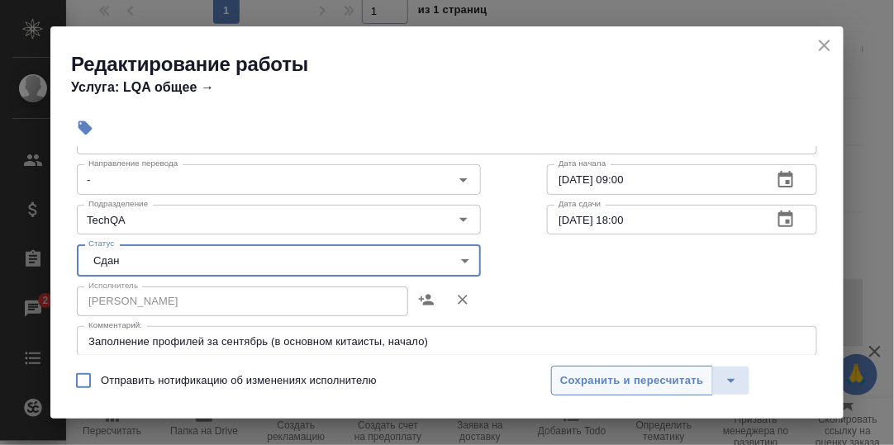
click at [591, 382] on span "Сохранить и пересчитать" at bounding box center [632, 381] width 144 height 19
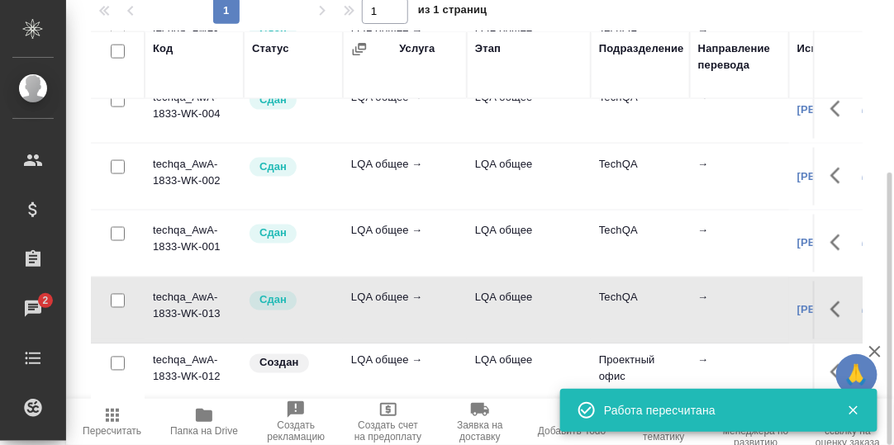
scroll to position [631, 0]
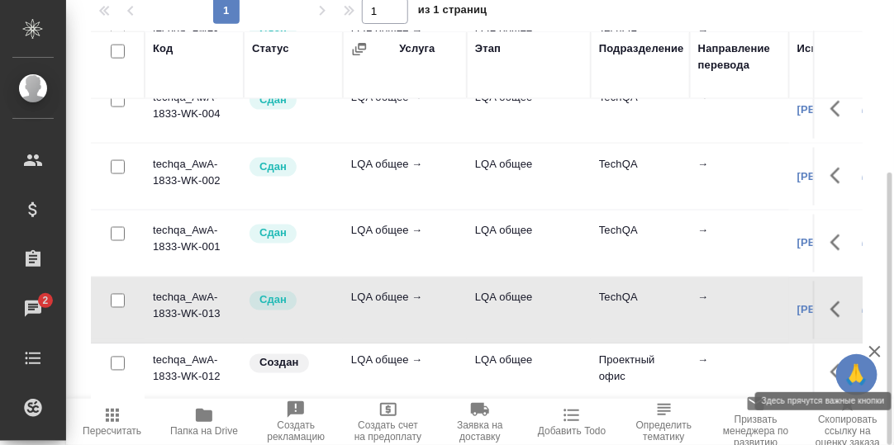
click at [830, 365] on icon "button" at bounding box center [835, 372] width 10 height 17
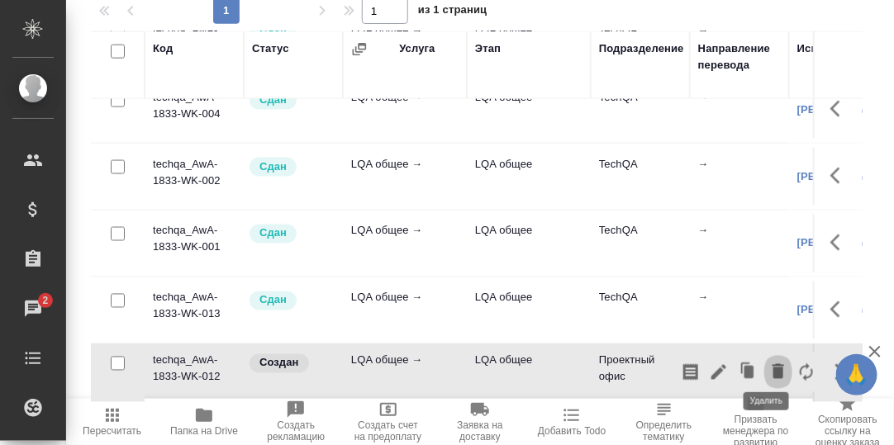
click at [772, 364] on icon "button" at bounding box center [778, 371] width 12 height 15
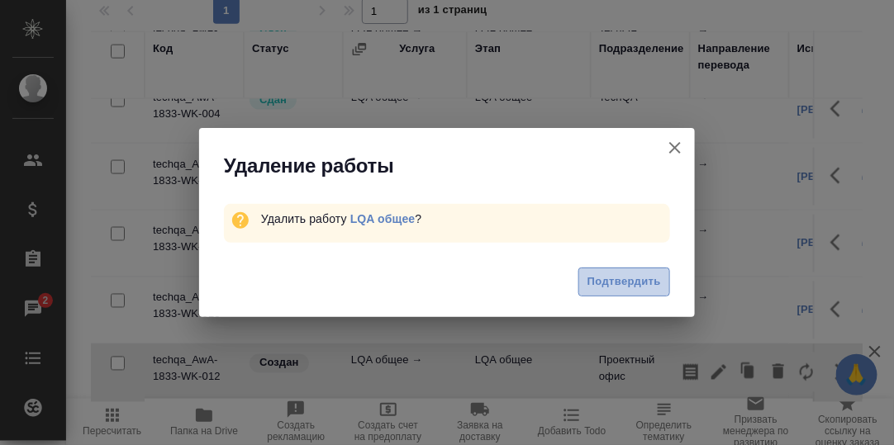
click at [635, 280] on span "Подтвердить" at bounding box center [624, 282] width 74 height 19
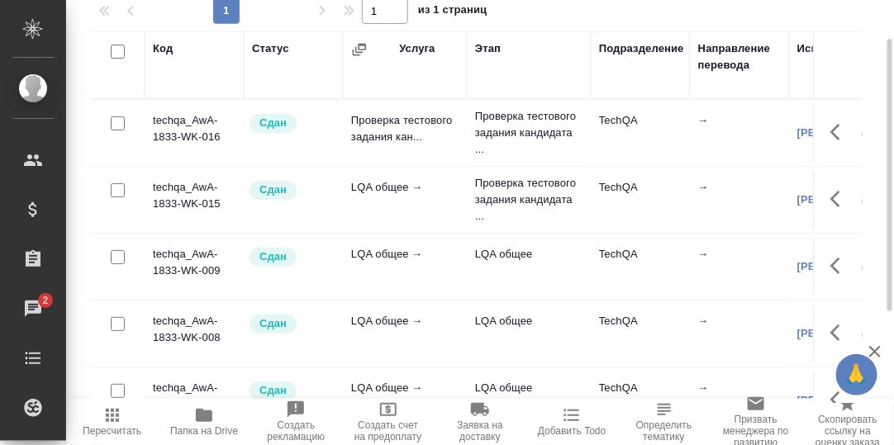
scroll to position [0, 0]
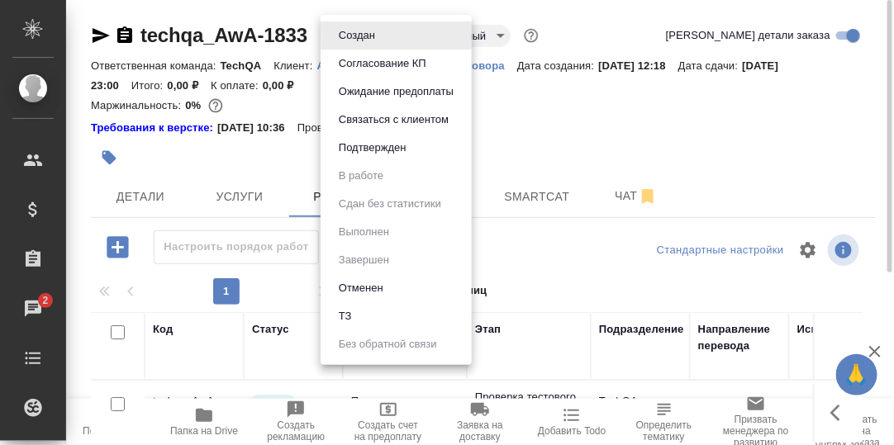
click at [385, 36] on body "🙏 .cls-1 fill:#fff; AWATERA Румянцева Дарья d.rumyantseva Клиенты Спецификации …" at bounding box center [447, 222] width 894 height 445
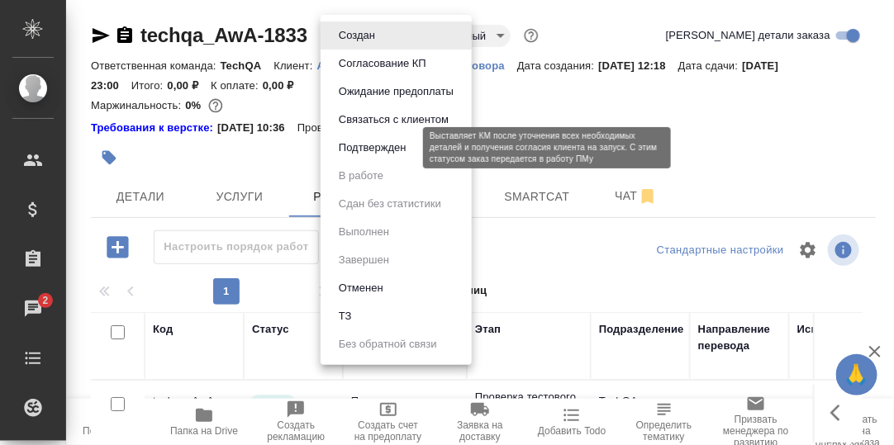
click at [379, 145] on button "Подтвержден" at bounding box center [373, 148] width 78 height 18
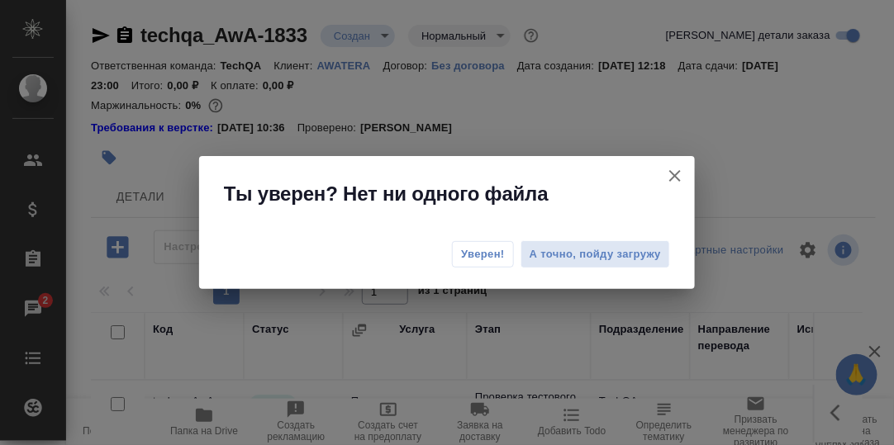
click at [488, 253] on span "Уверен!" at bounding box center [483, 254] width 44 height 17
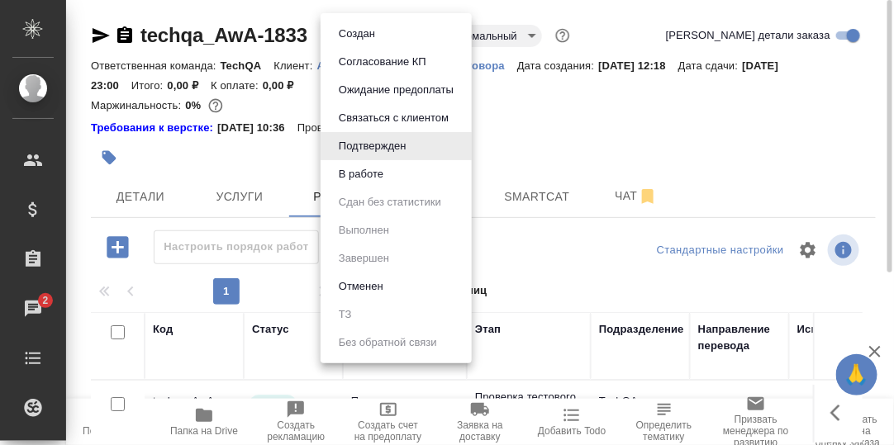
click at [411, 35] on body "🙏 .cls-1 fill:#fff; AWATERA Румянцева Дарья d.rumyantseva Клиенты Спецификации …" at bounding box center [447, 222] width 894 height 445
click at [398, 176] on li "В работе" at bounding box center [395, 174] width 151 height 28
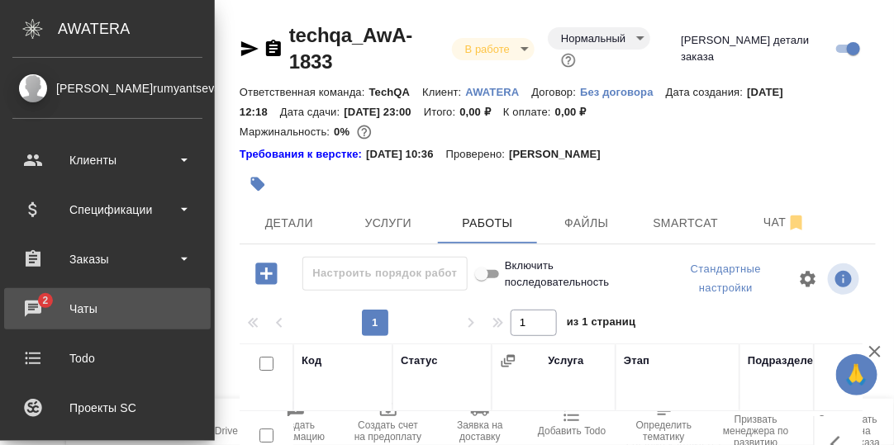
drag, startPoint x: 32, startPoint y: 306, endPoint x: 44, endPoint y: 311, distance: 12.6
click at [32, 306] on div "Чаты" at bounding box center [107, 308] width 190 height 25
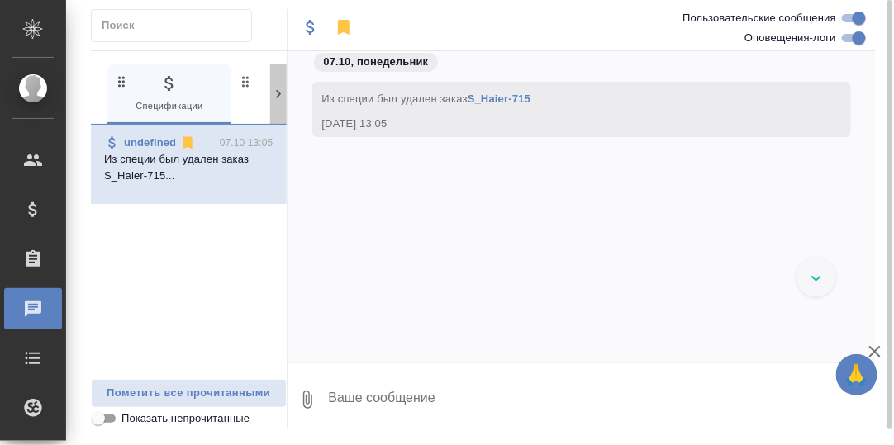
click at [279, 90] on icon at bounding box center [278, 94] width 17 height 17
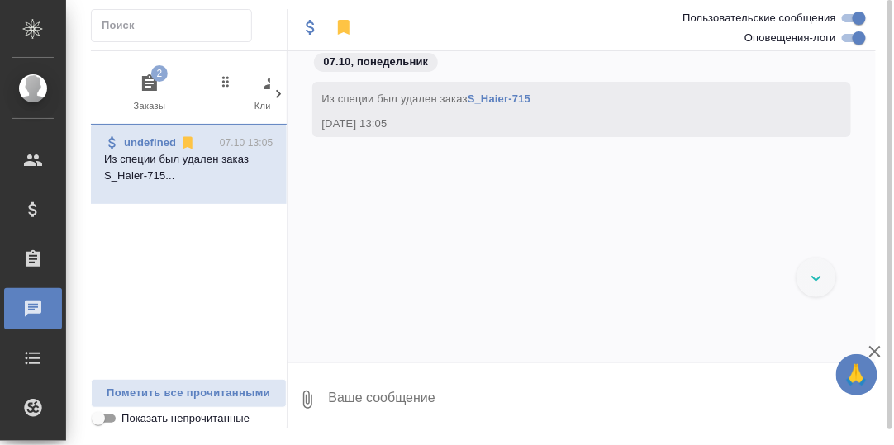
scroll to position [0, 162]
click at [134, 80] on icon "button" at bounding box center [131, 82] width 15 height 17
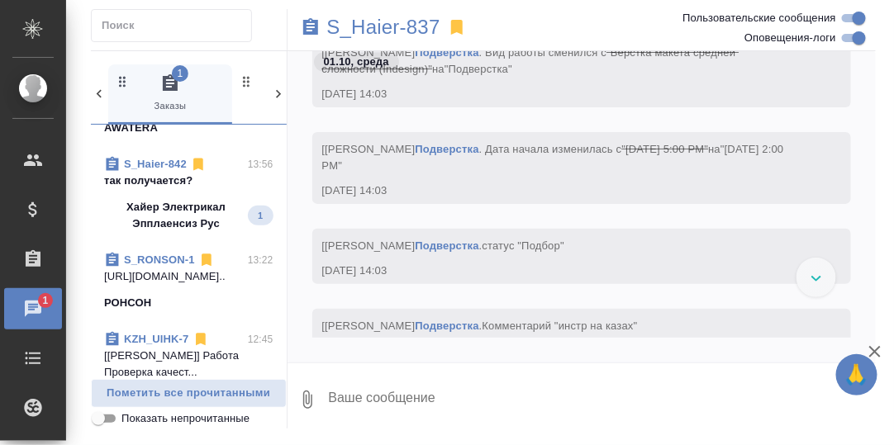
scroll to position [165, 0]
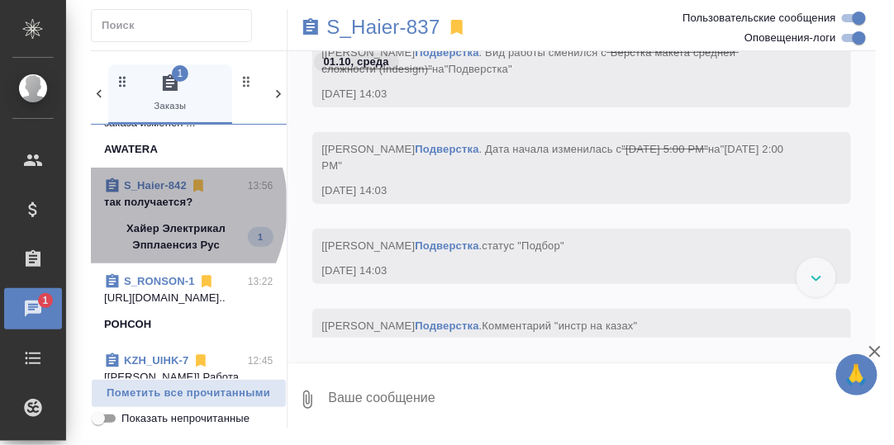
click at [138, 211] on p "так получается?" at bounding box center [188, 202] width 169 height 17
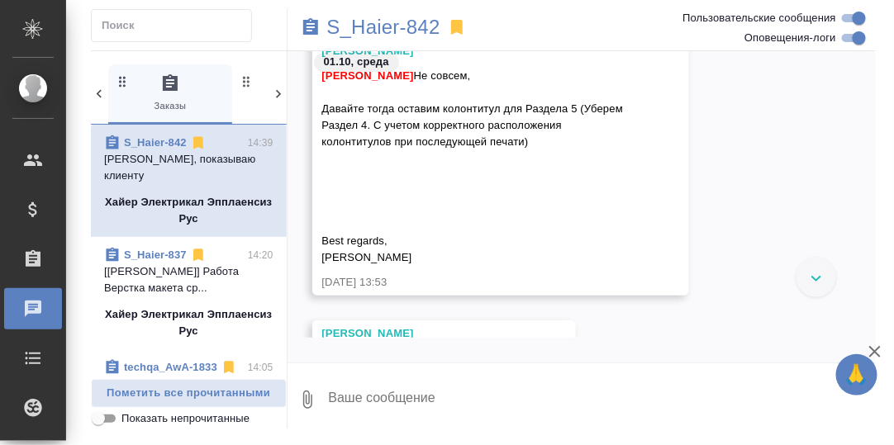
scroll to position [21028, 0]
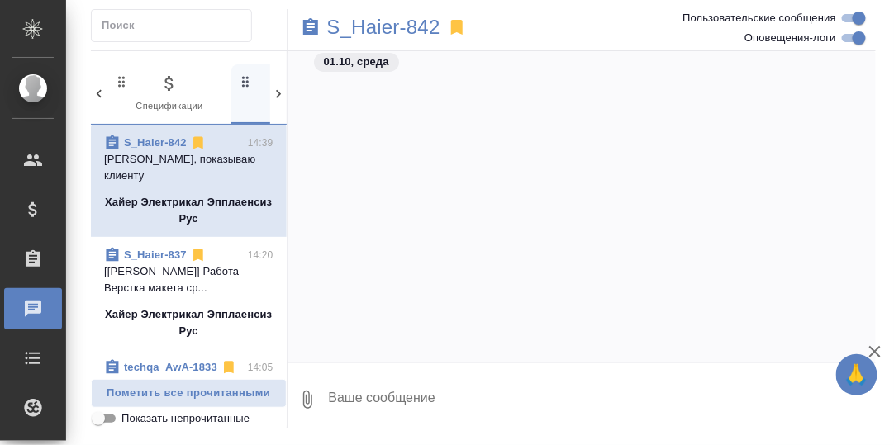
scroll to position [21028, 0]
